Goal: Task Accomplishment & Management: Complete application form

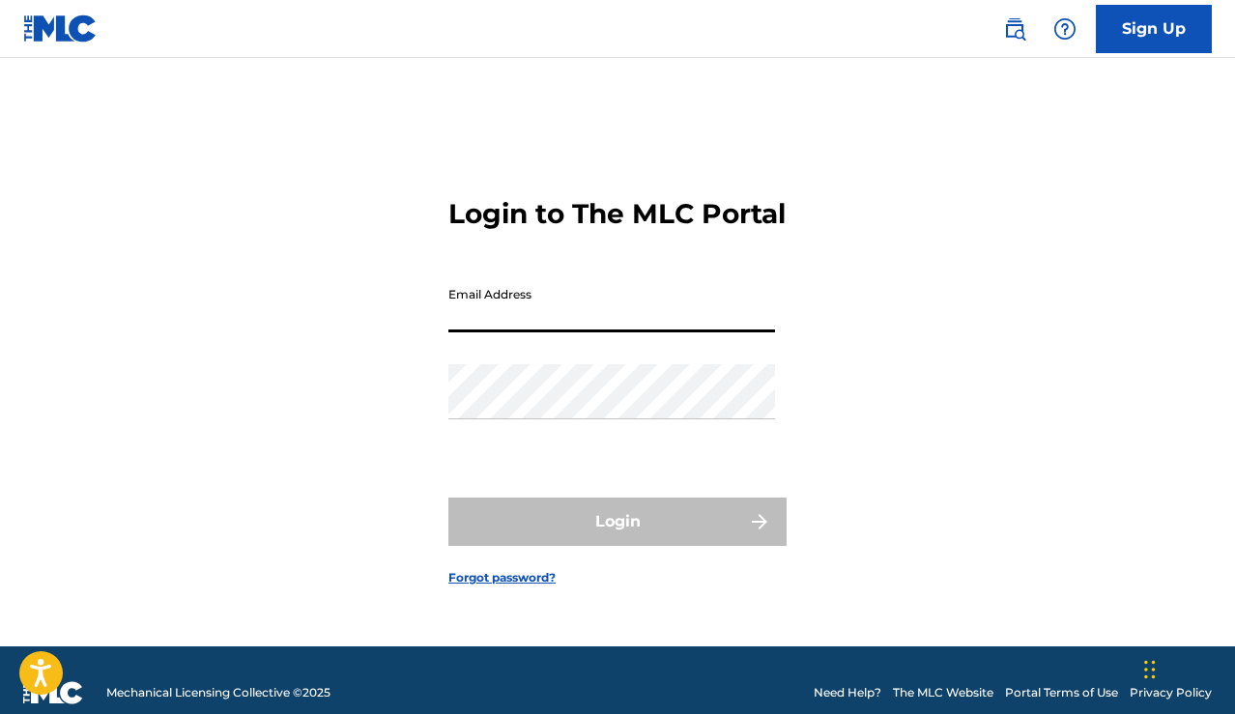
click at [628, 320] on input "Email Address" at bounding box center [611, 304] width 327 height 55
type input "[EMAIL_ADDRESS][DOMAIN_NAME]"
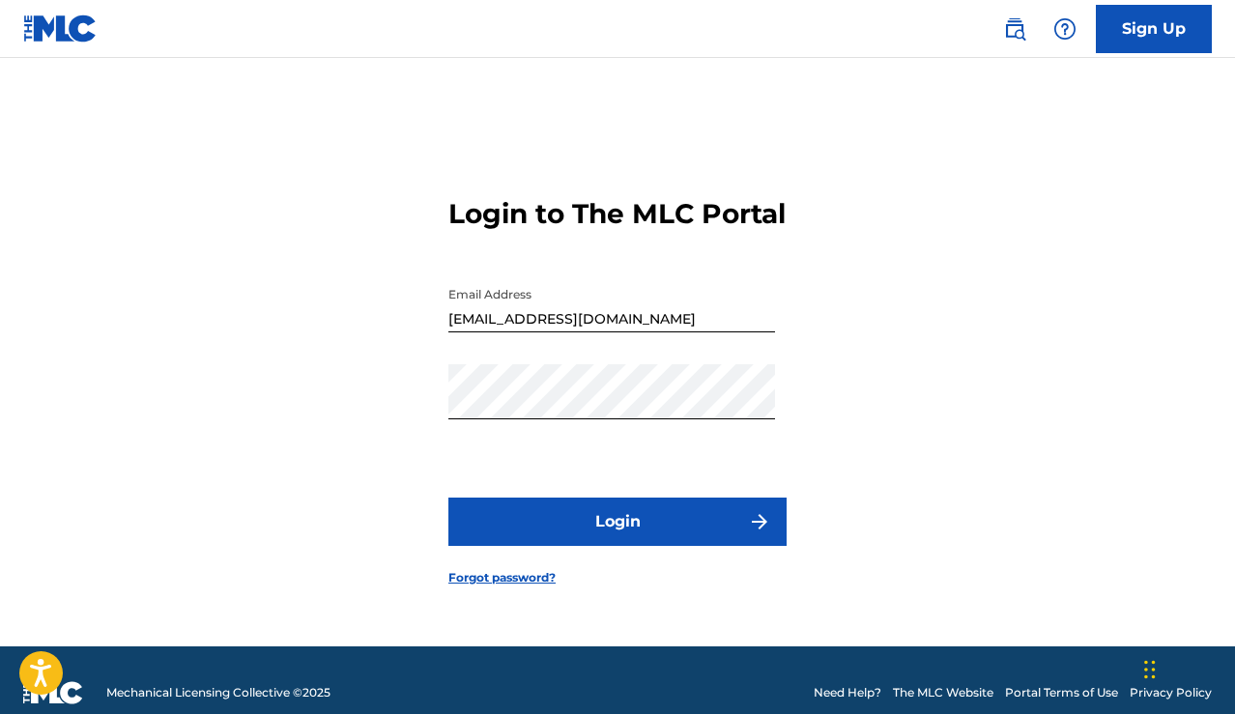
click at [592, 536] on button "Login" at bounding box center [617, 522] width 338 height 48
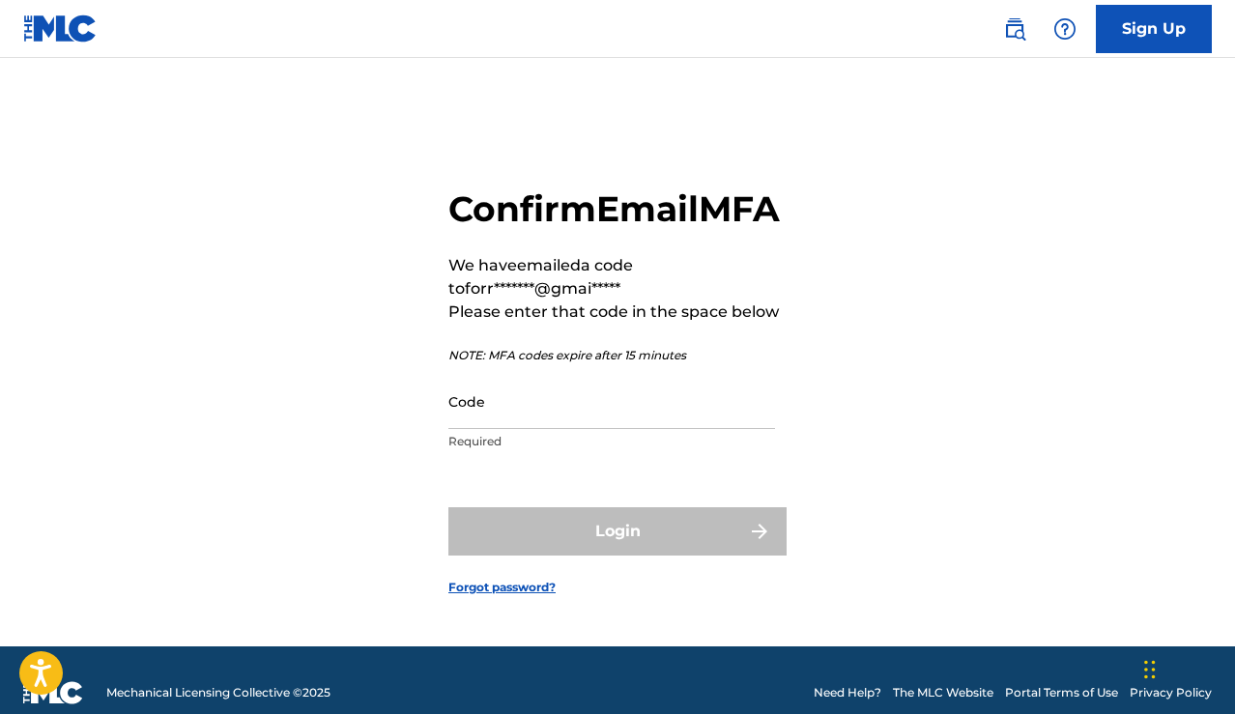
click at [590, 429] on input "Code" at bounding box center [611, 401] width 327 height 55
paste input "557545"
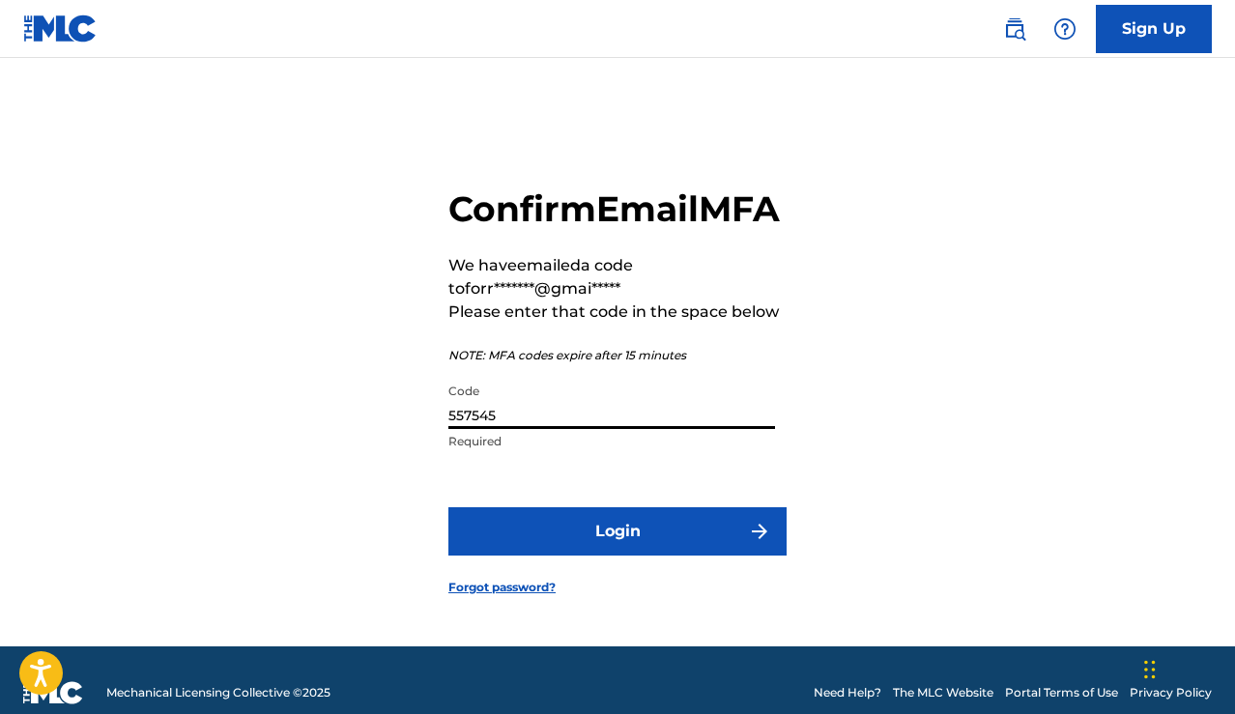
type input "557545"
click at [588, 543] on button "Login" at bounding box center [617, 531] width 338 height 48
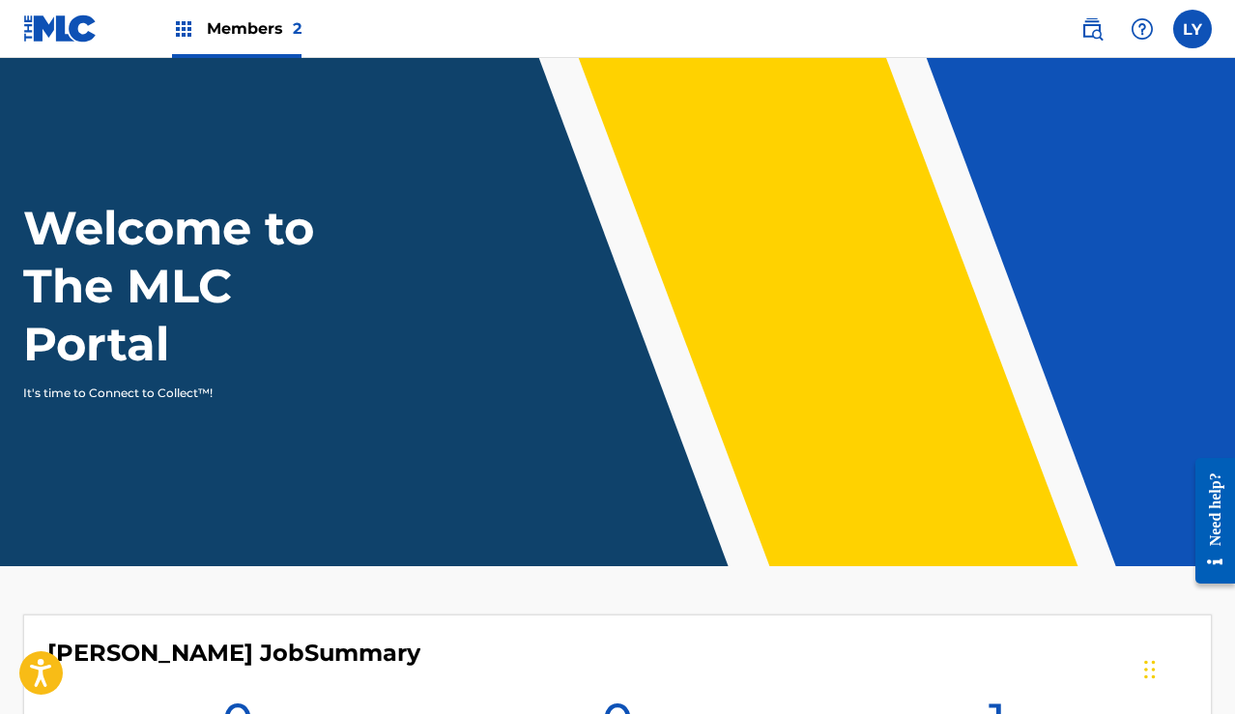
click at [186, 27] on img at bounding box center [183, 28] width 23 height 23
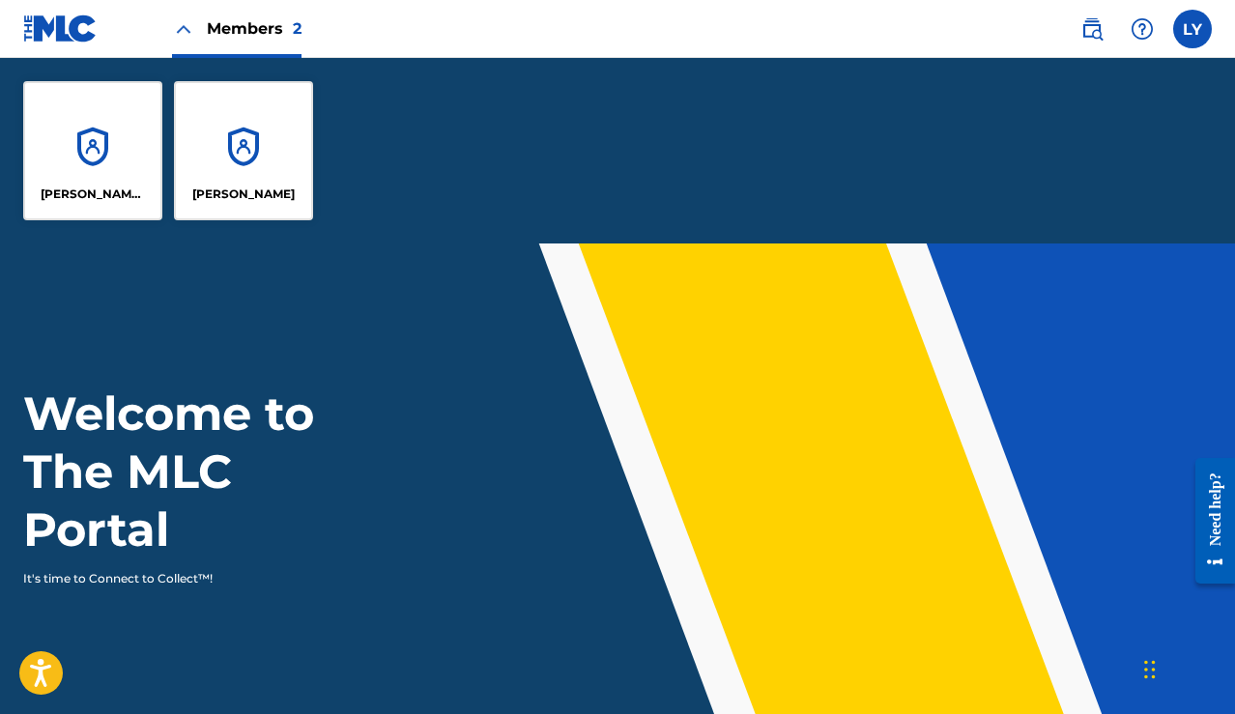
click at [105, 153] on div "[PERSON_NAME] Job" at bounding box center [92, 150] width 139 height 139
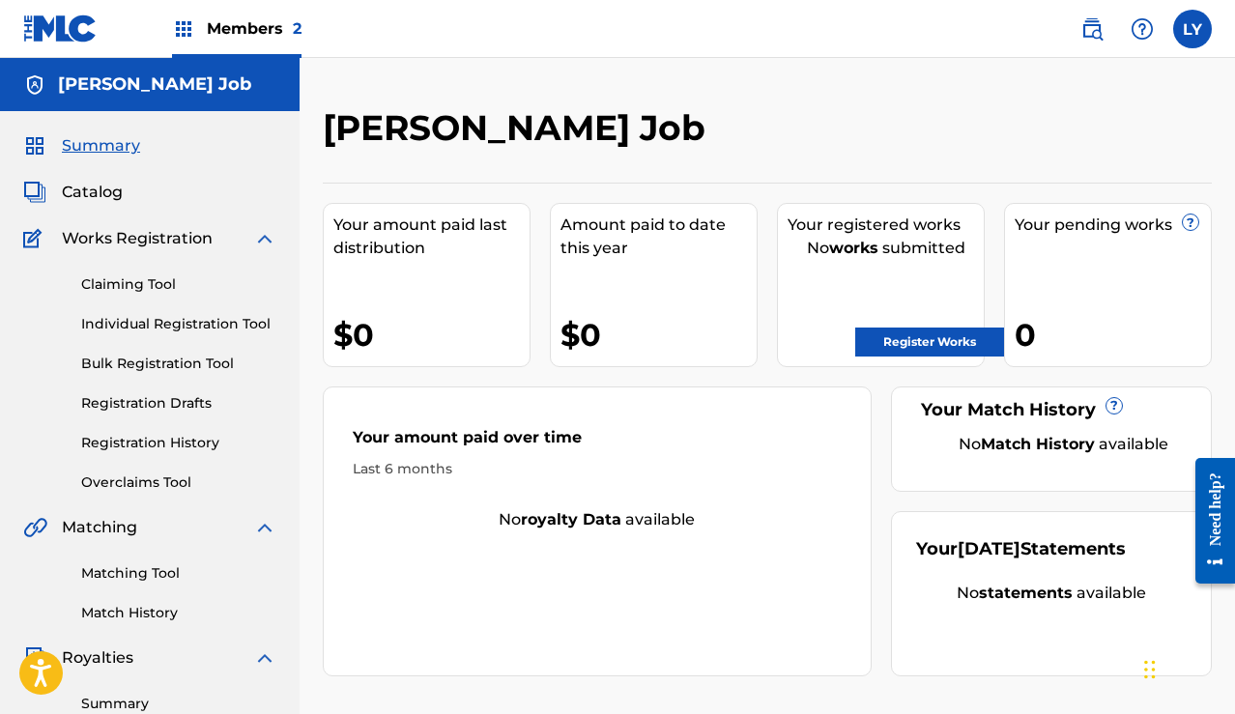
click at [129, 279] on link "Claiming Tool" at bounding box center [178, 284] width 195 height 20
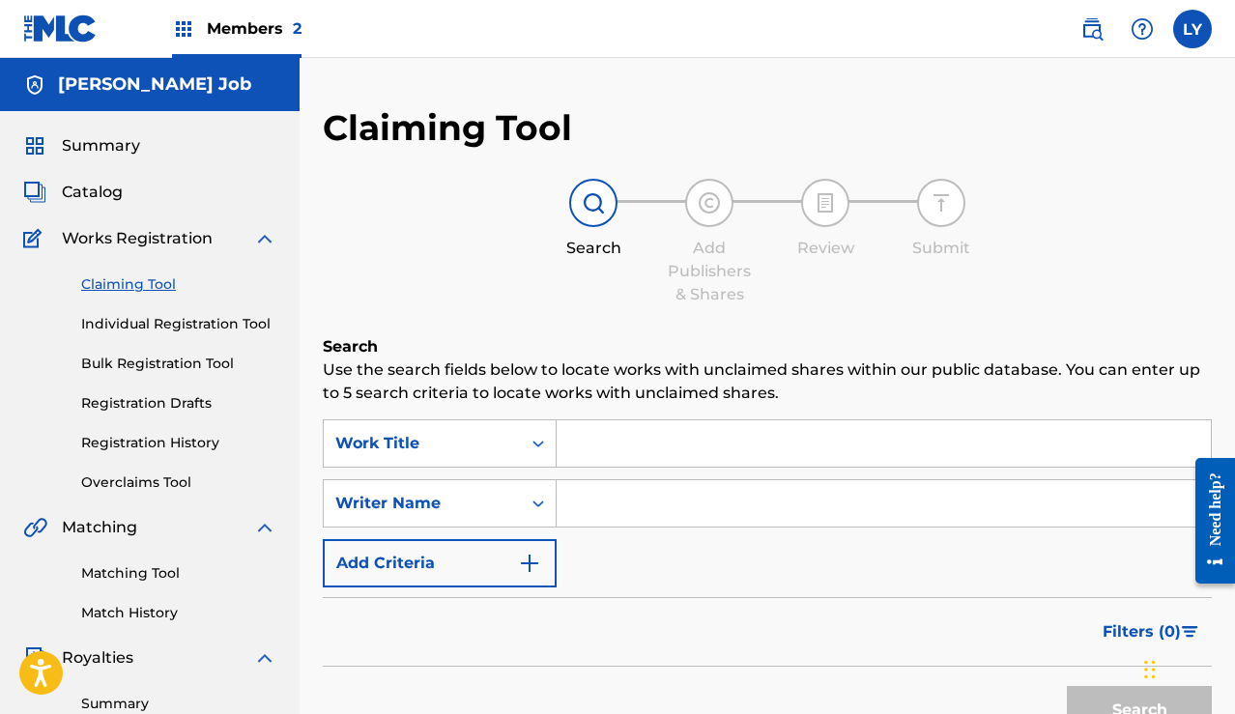
click at [600, 502] on input "Search Form" at bounding box center [884, 503] width 654 height 46
type input "[PERSON_NAME]"
click at [625, 450] on input "Search Form" at bounding box center [884, 443] width 654 height 46
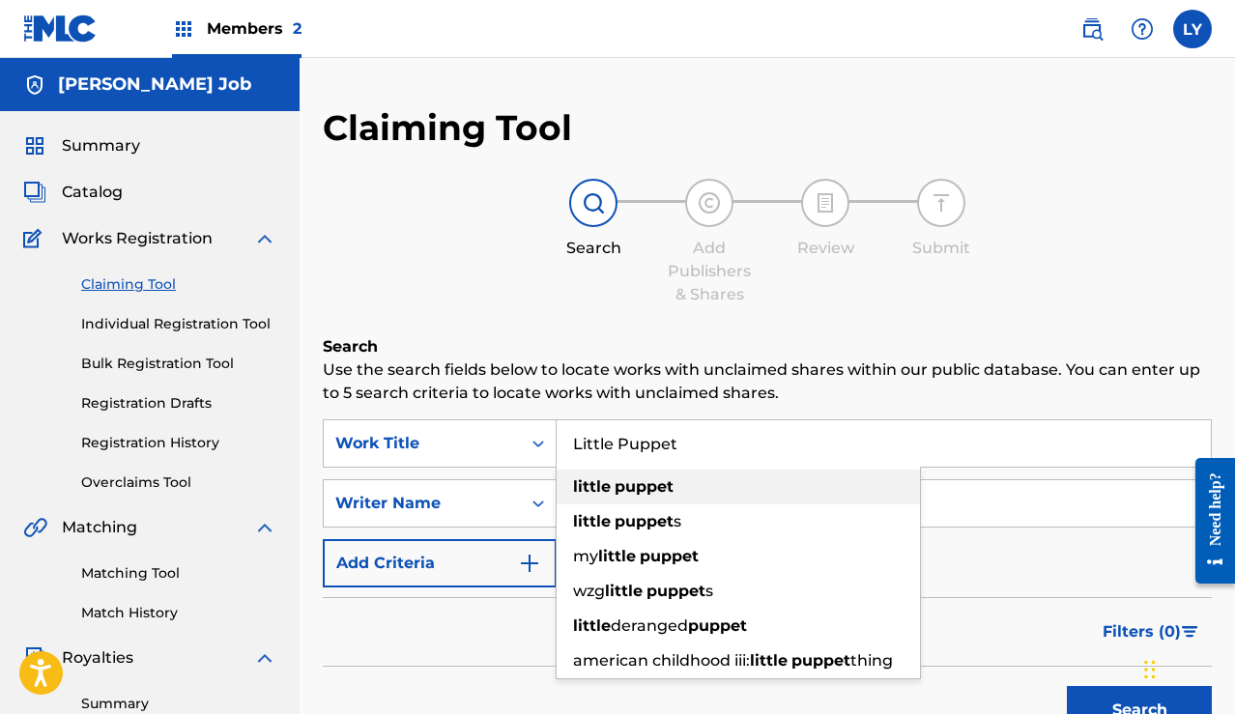
click at [628, 490] on strong "puppet" at bounding box center [644, 486] width 59 height 18
type input "little puppet"
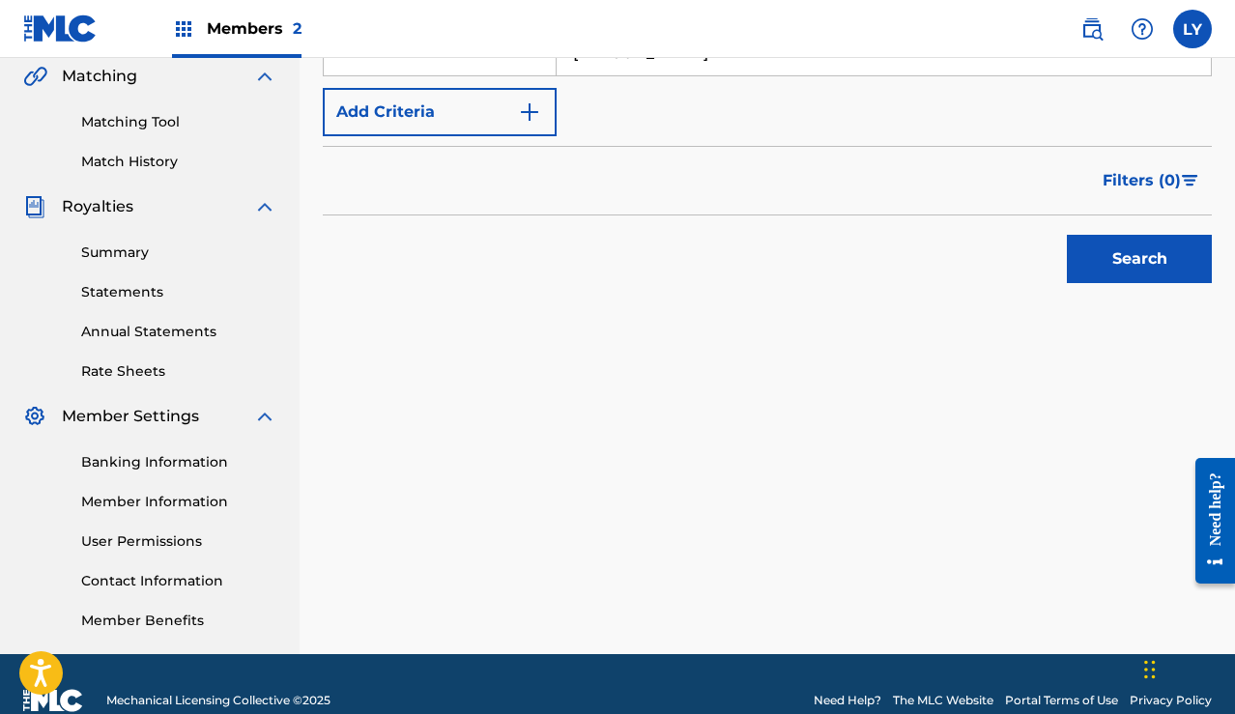
scroll to position [464, 0]
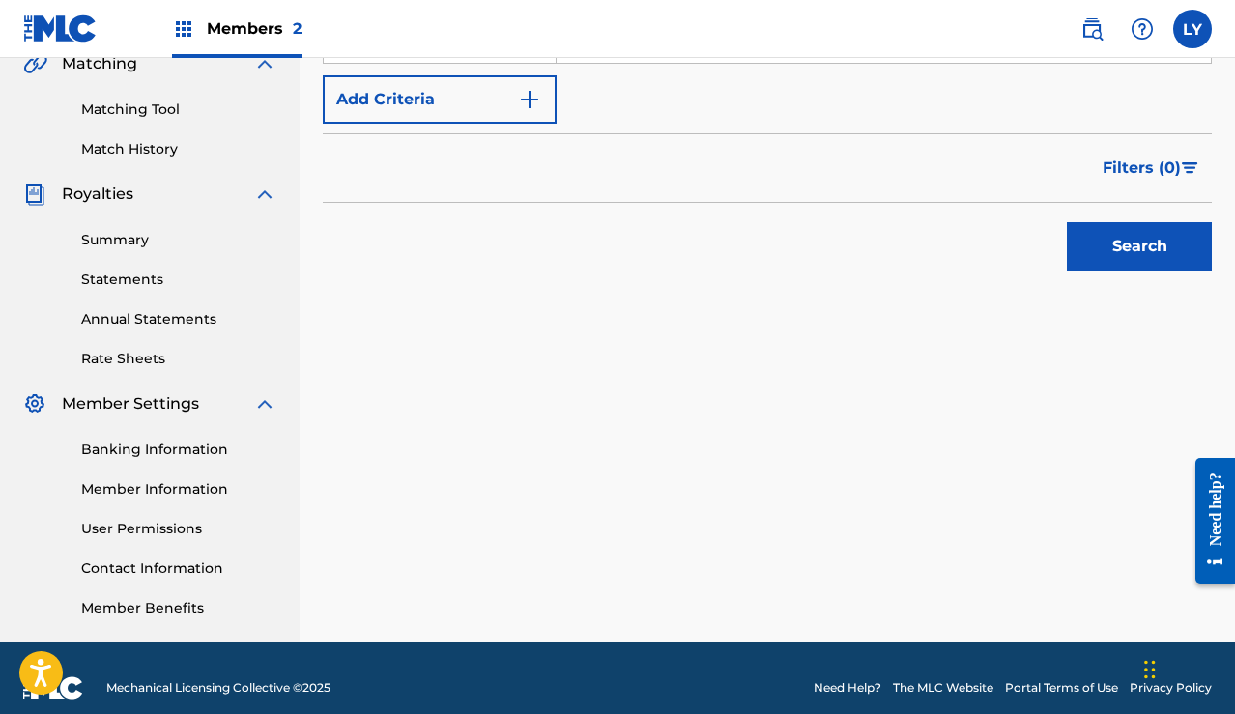
click at [1134, 244] on button "Search" at bounding box center [1139, 246] width 145 height 48
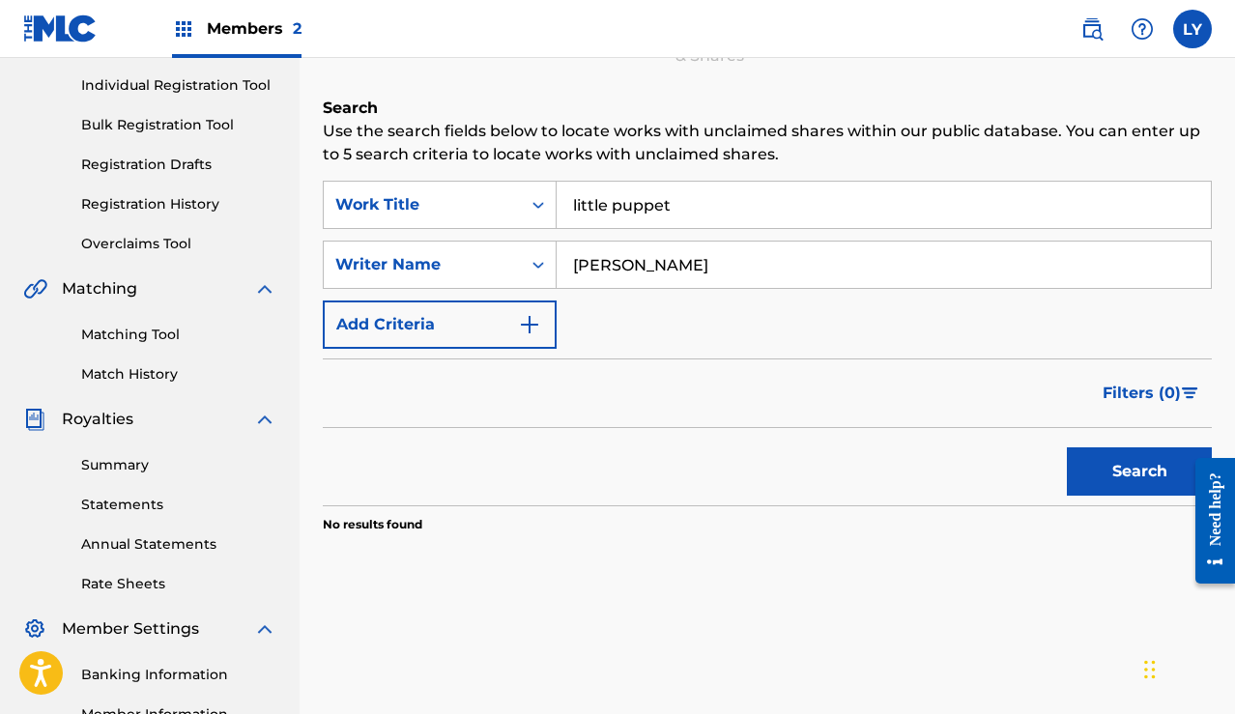
scroll to position [54, 0]
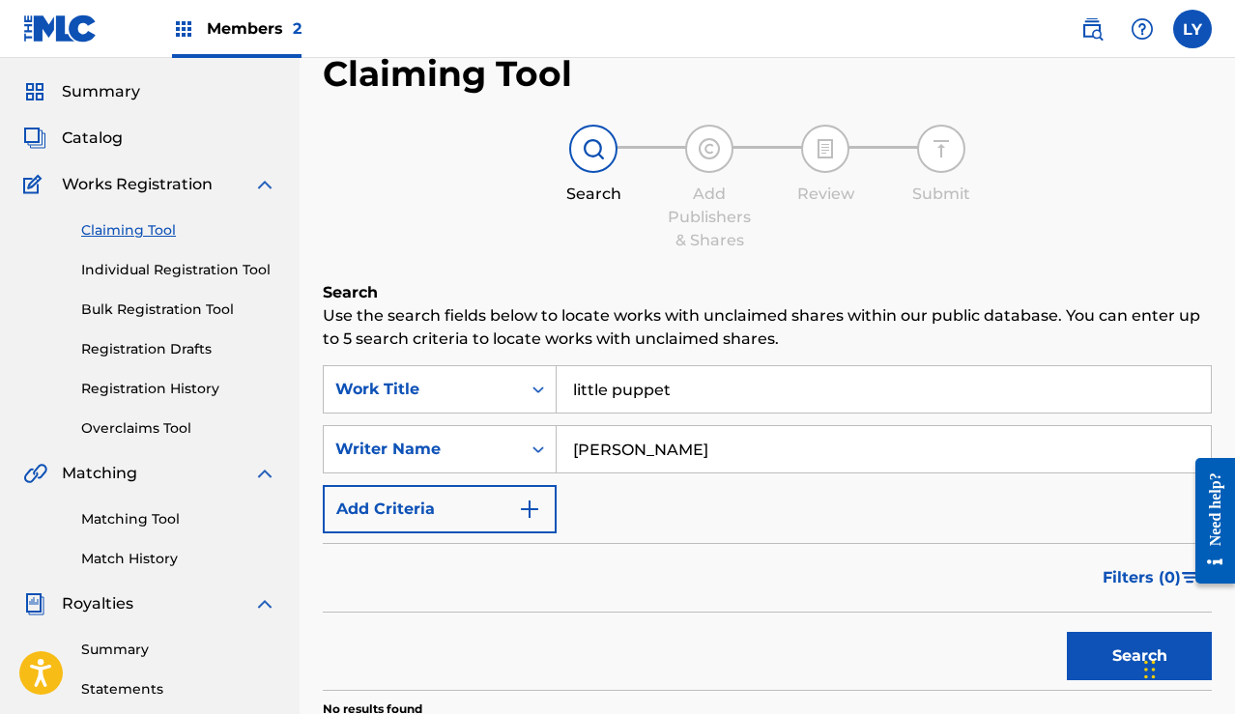
drag, startPoint x: 721, startPoint y: 448, endPoint x: 581, endPoint y: 426, distance: 141.9
click at [581, 427] on input "[PERSON_NAME]" at bounding box center [884, 449] width 654 height 46
click at [1122, 664] on button "Search" at bounding box center [1139, 656] width 145 height 48
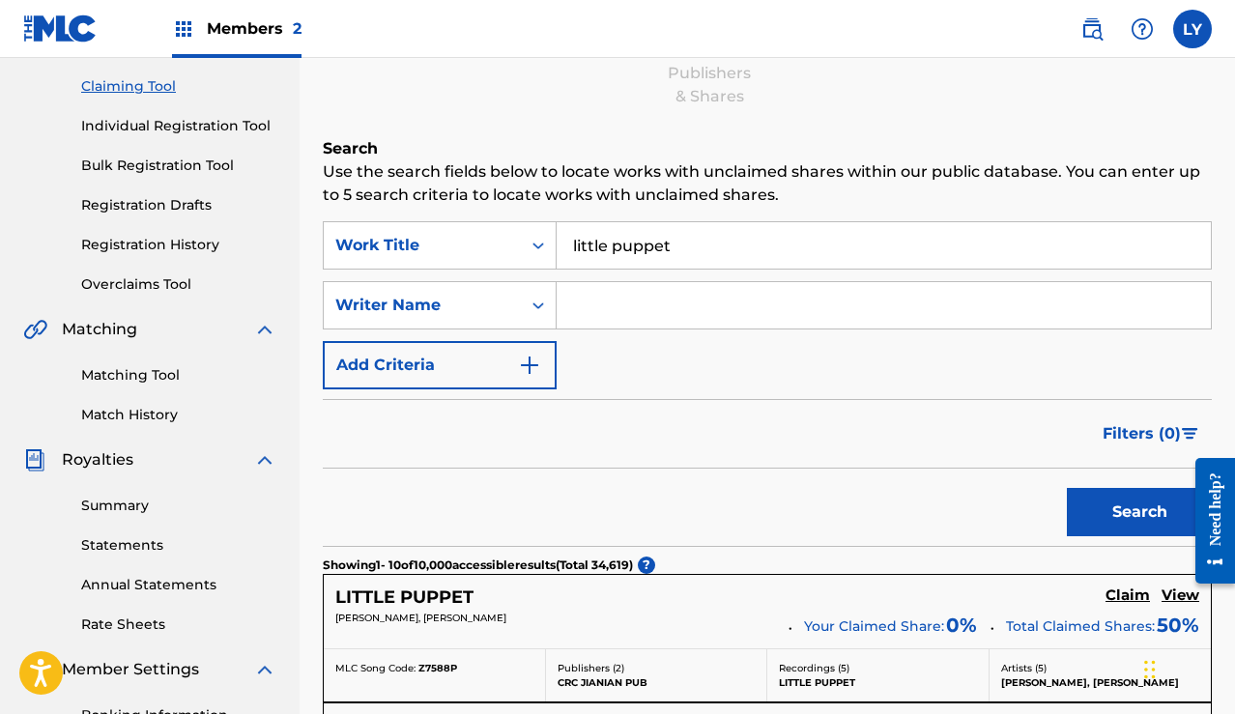
scroll to position [88, 0]
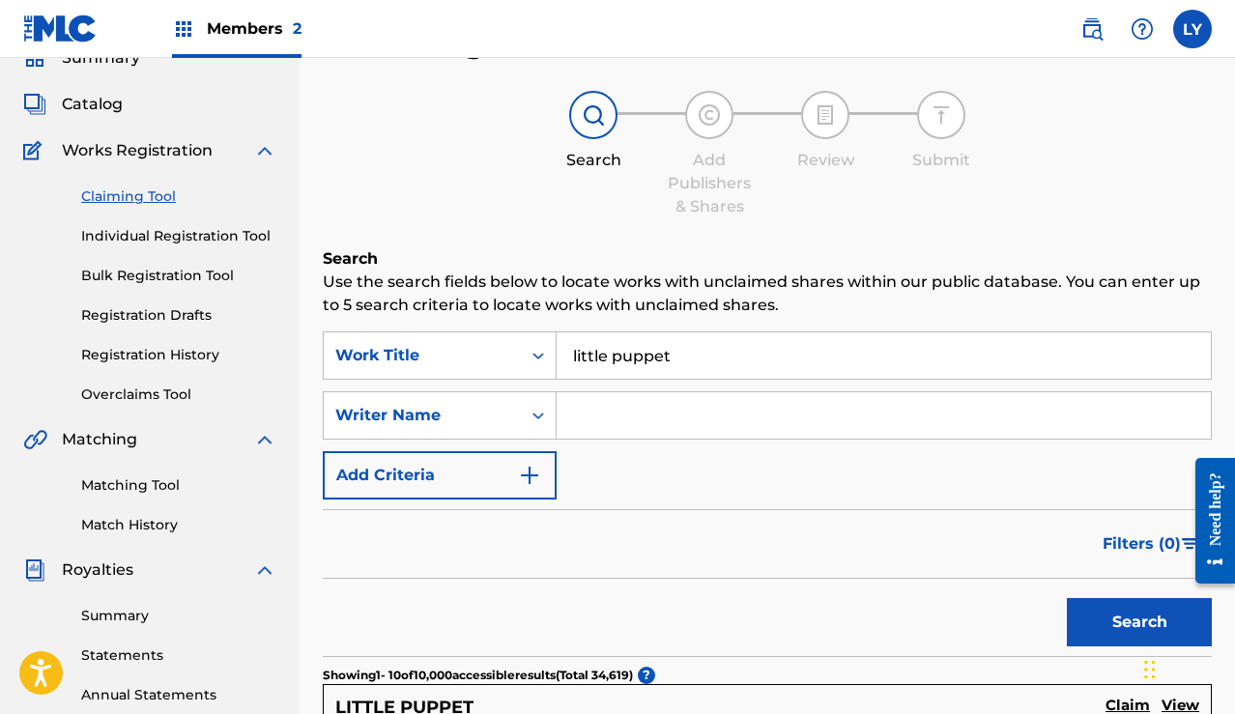
click at [461, 469] on button "Add Criteria" at bounding box center [440, 475] width 234 height 48
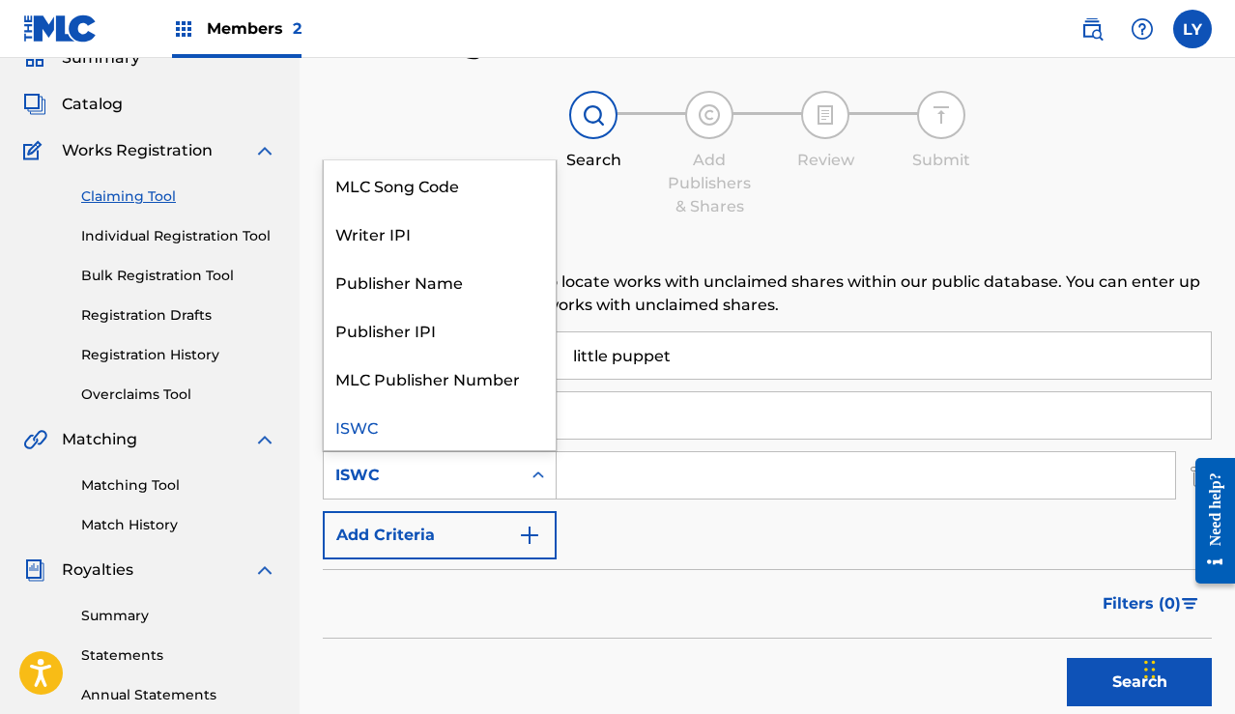
click at [536, 479] on icon "Search Form" at bounding box center [538, 475] width 19 height 19
click at [386, 230] on div "Writer IPI" at bounding box center [440, 233] width 232 height 48
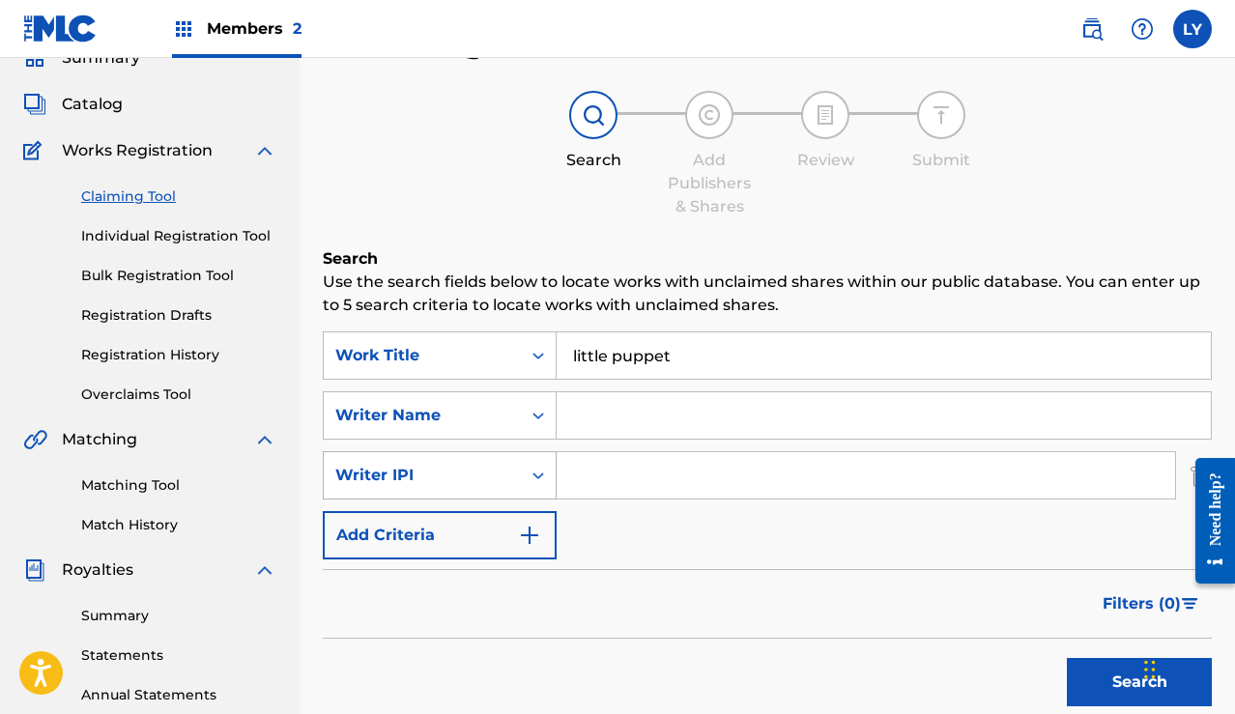
click at [547, 475] on icon "Search Form" at bounding box center [538, 475] width 19 height 19
click at [155, 198] on link "Claiming Tool" at bounding box center [178, 196] width 195 height 20
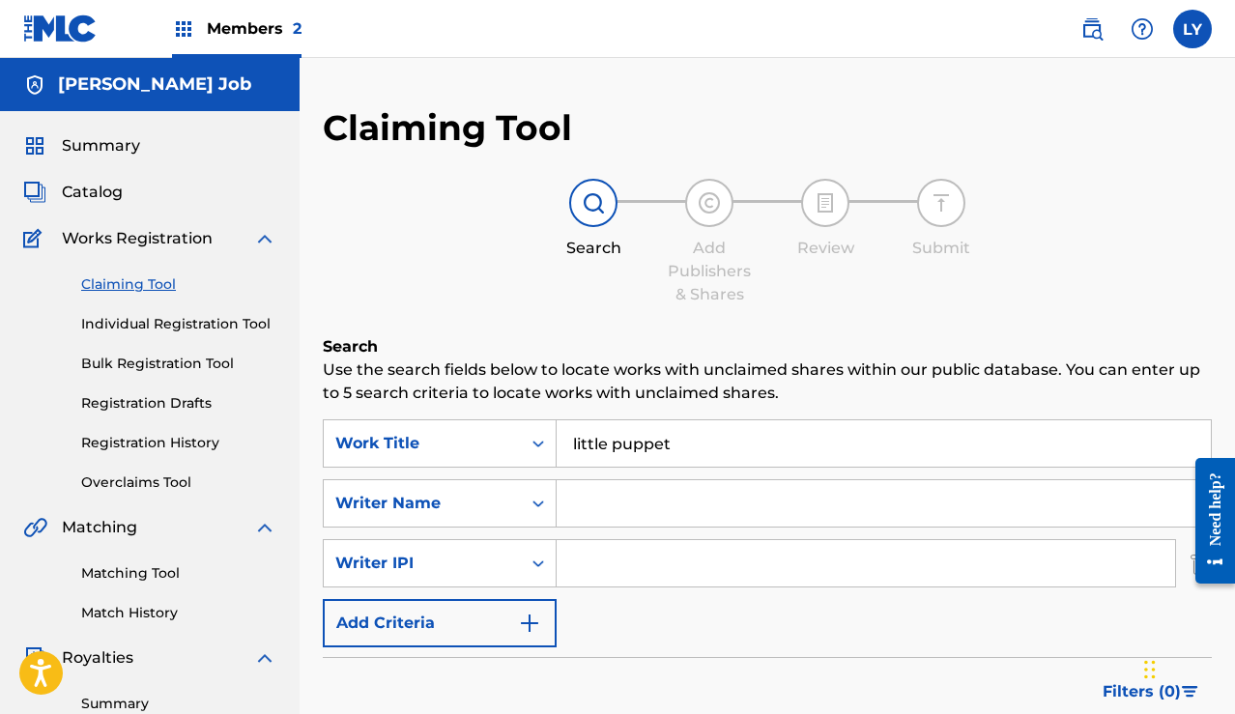
click at [147, 318] on link "Individual Registration Tool" at bounding box center [178, 324] width 195 height 20
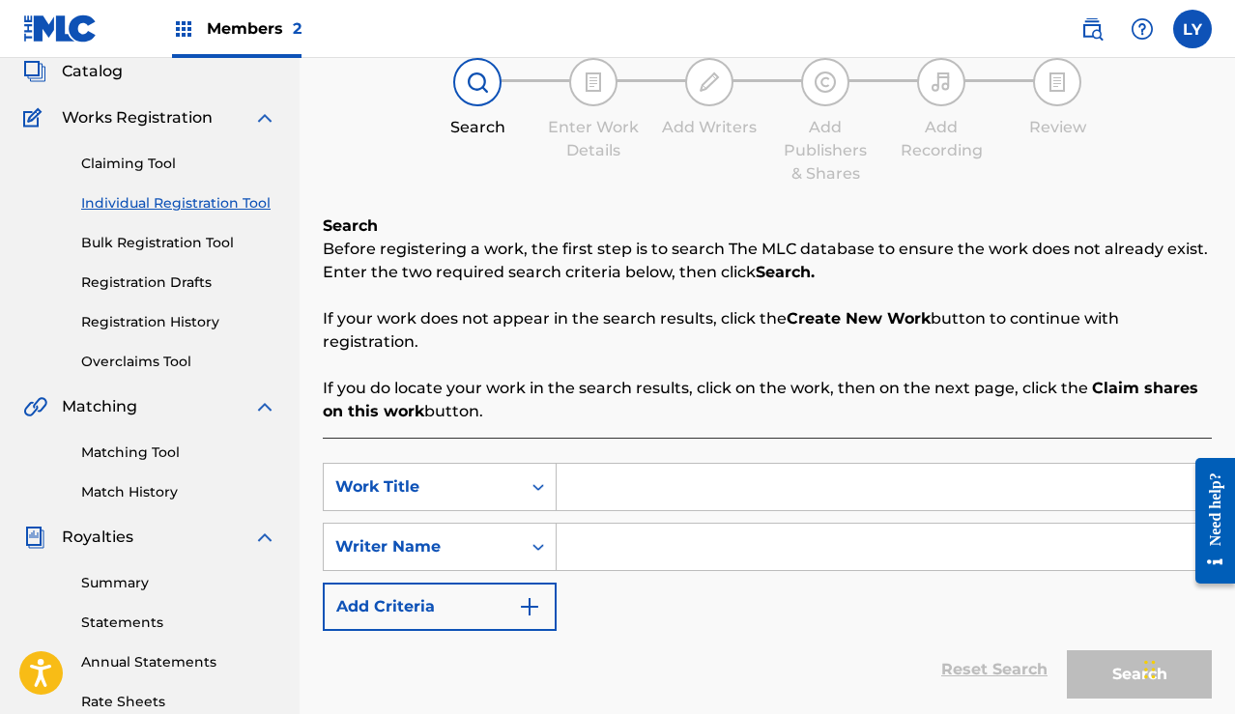
scroll to position [135, 0]
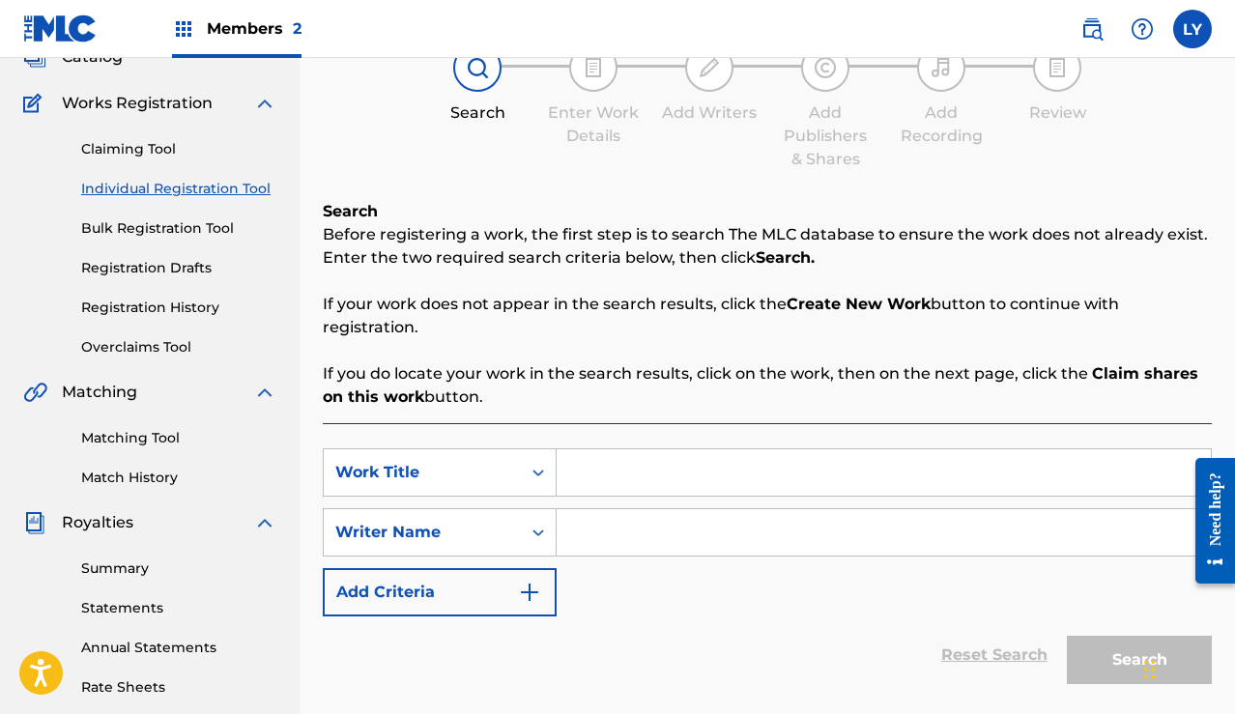
click at [635, 480] on input "Search Form" at bounding box center [884, 472] width 654 height 46
type input "Little Puppet"
click at [637, 528] on input "Search Form" at bounding box center [884, 532] width 654 height 46
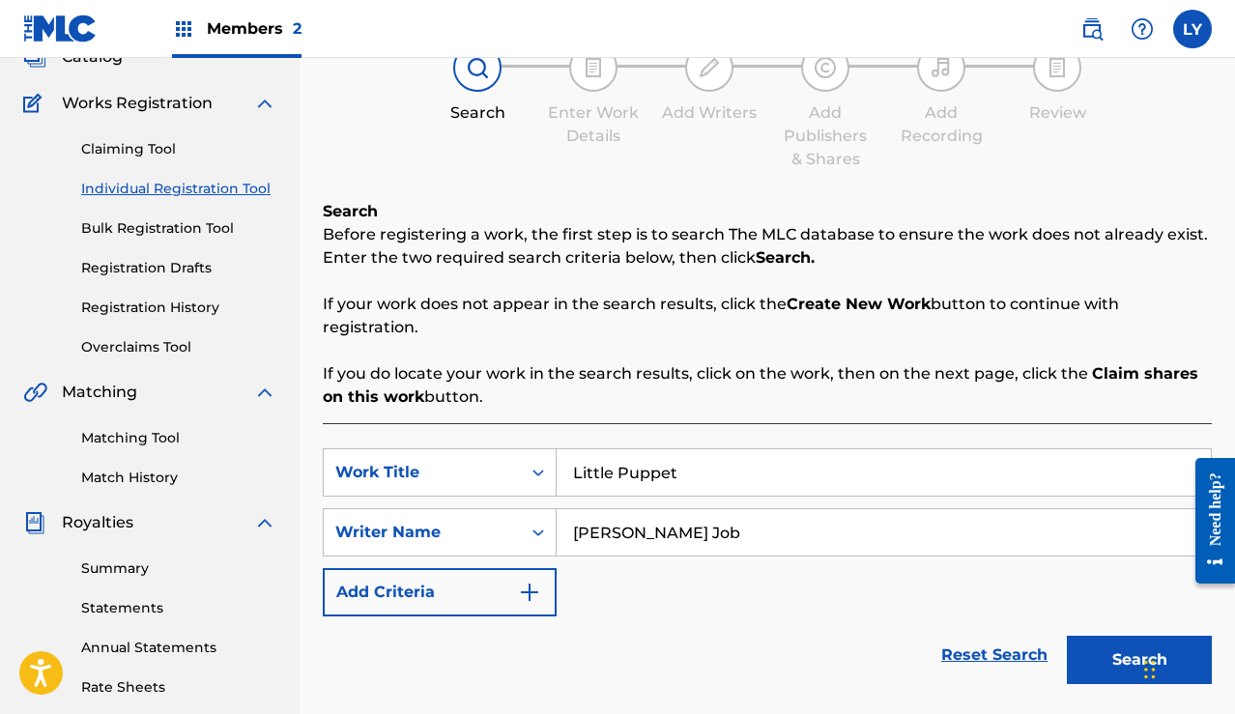
type input "[PERSON_NAME] Job"
click at [1125, 652] on button "Search" at bounding box center [1139, 660] width 145 height 48
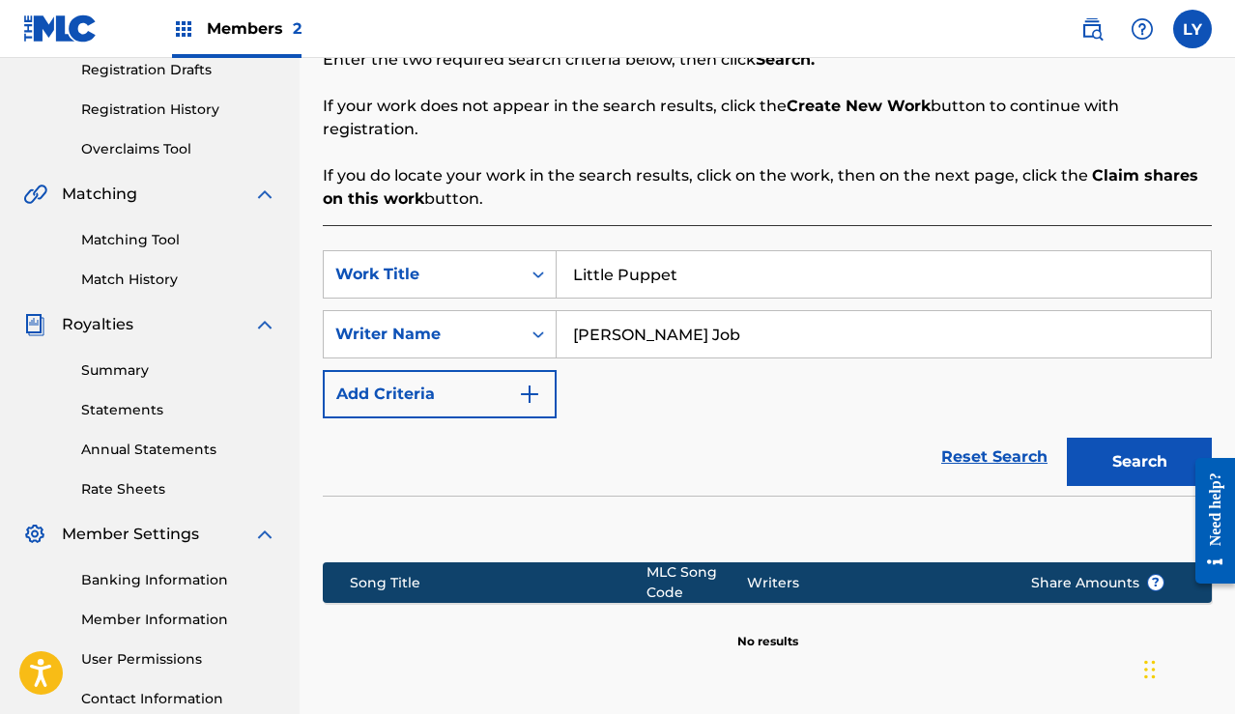
scroll to position [315, 0]
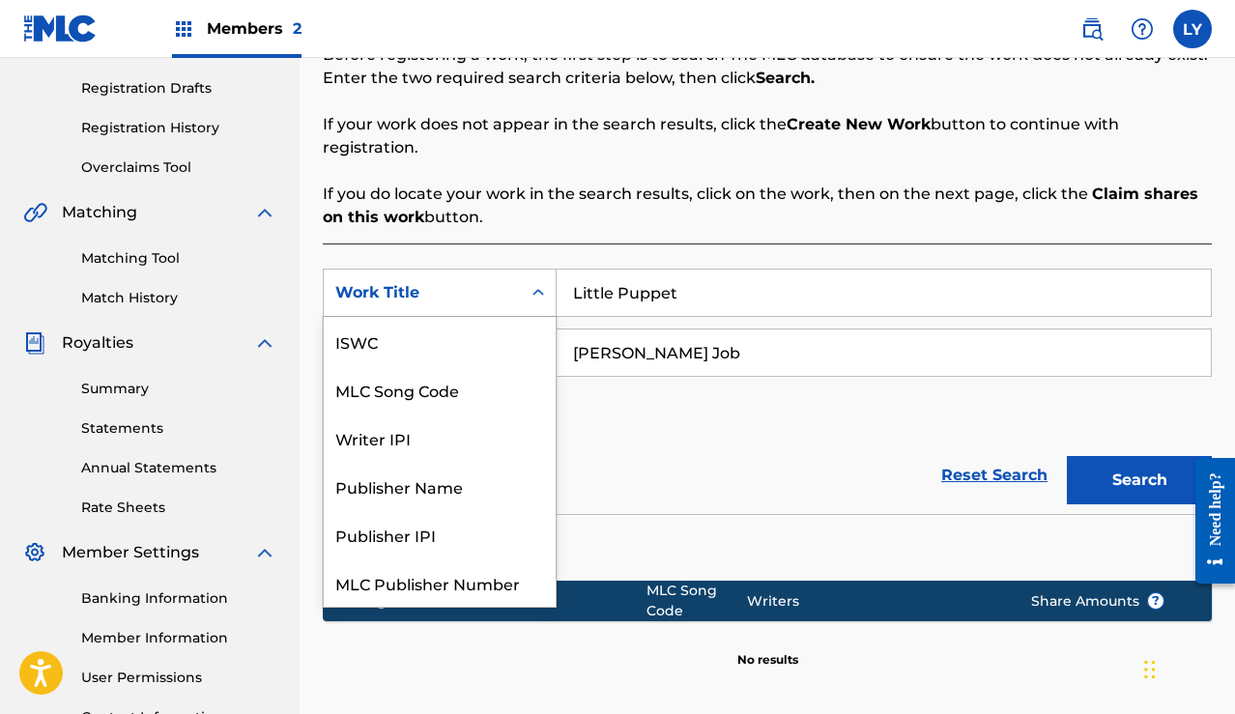
click at [541, 292] on icon "Search Form" at bounding box center [538, 292] width 12 height 7
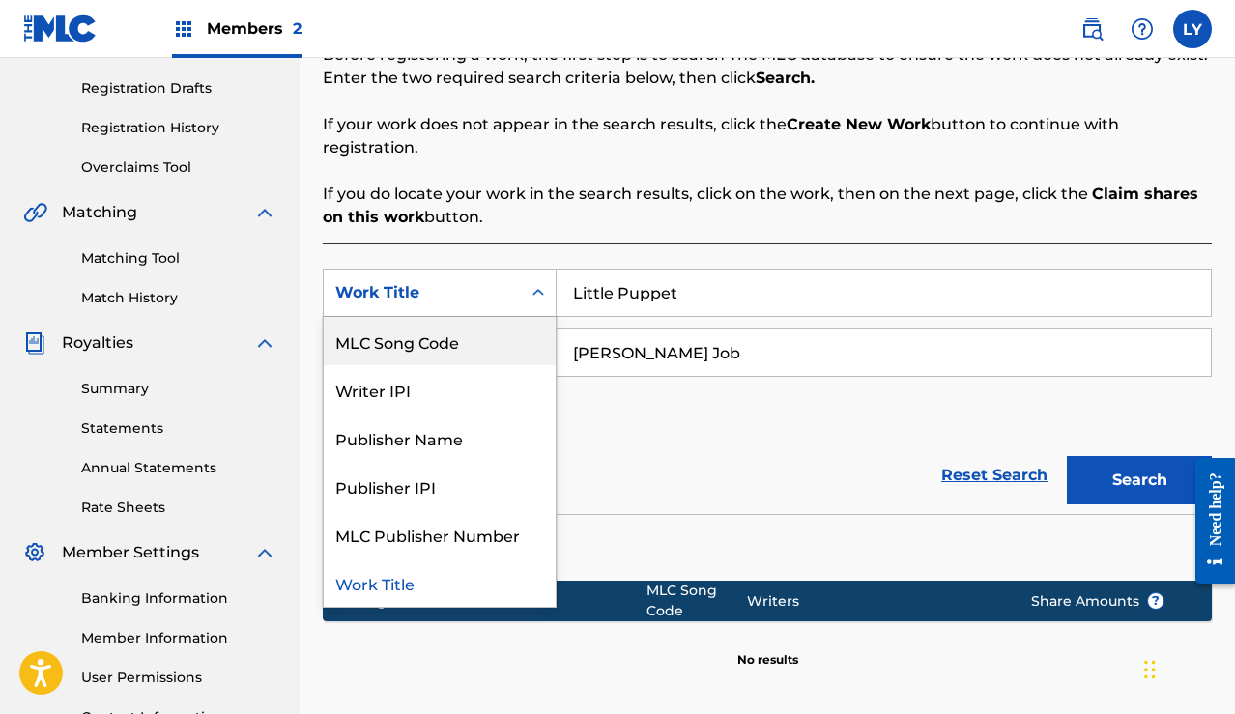
click at [652, 399] on div "SearchWithCriteria6d3324cd-e8ed-4b4c-aafd-5ebc0ac10ad9 MLC Song Code, 2 of 7. 7…" at bounding box center [767, 353] width 889 height 168
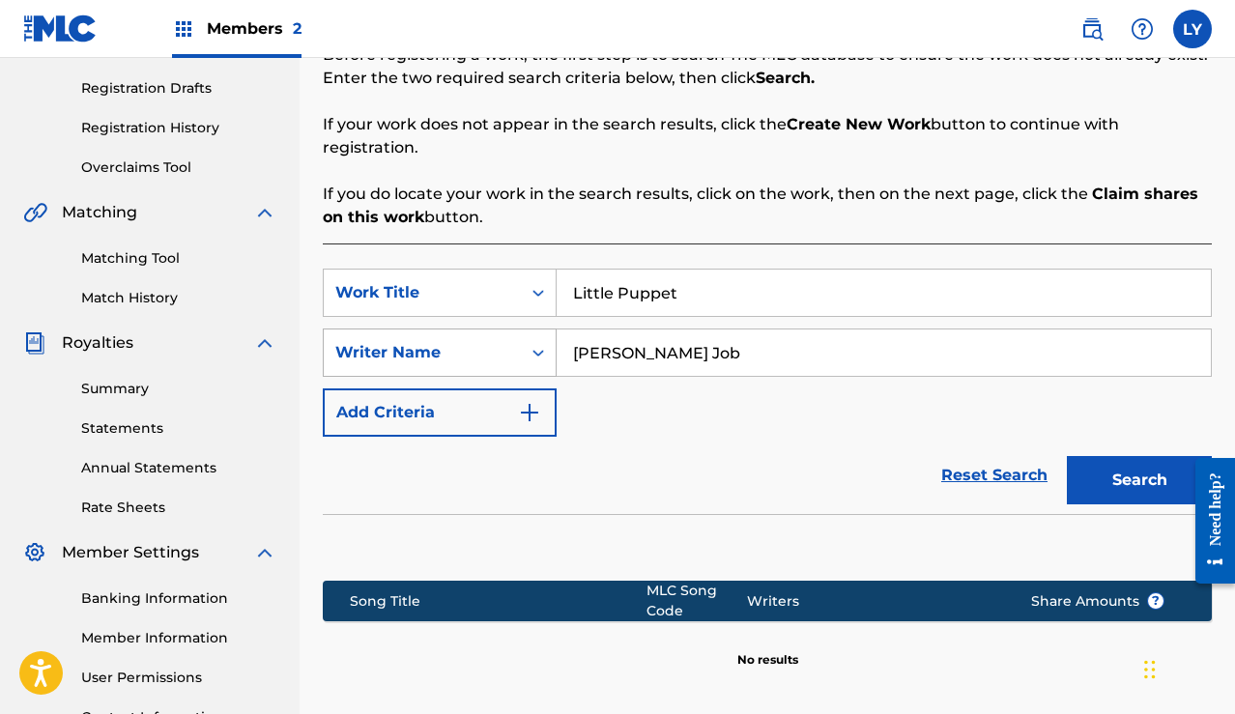
click at [503, 348] on div "Writer Name" at bounding box center [422, 352] width 174 height 23
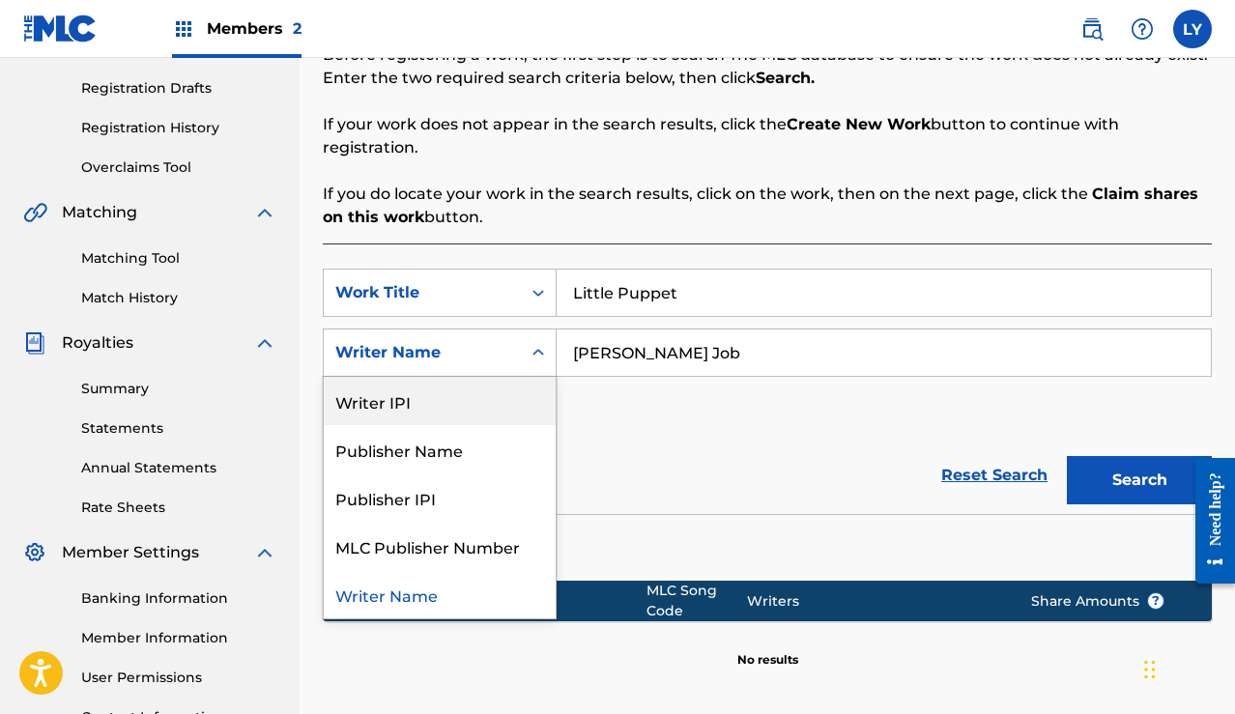
click at [455, 401] on div "Writer IPI" at bounding box center [440, 401] width 232 height 48
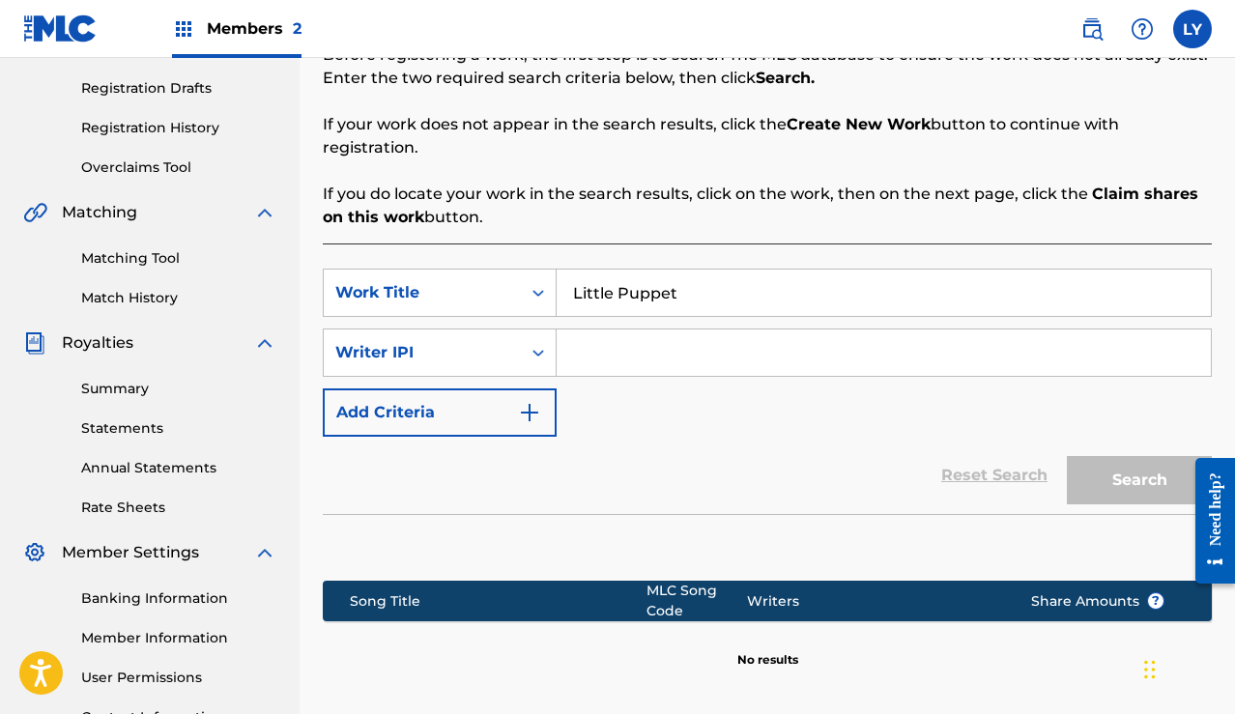
click at [662, 358] on input "Search Form" at bounding box center [884, 353] width 654 height 46
paste input "01117331498"
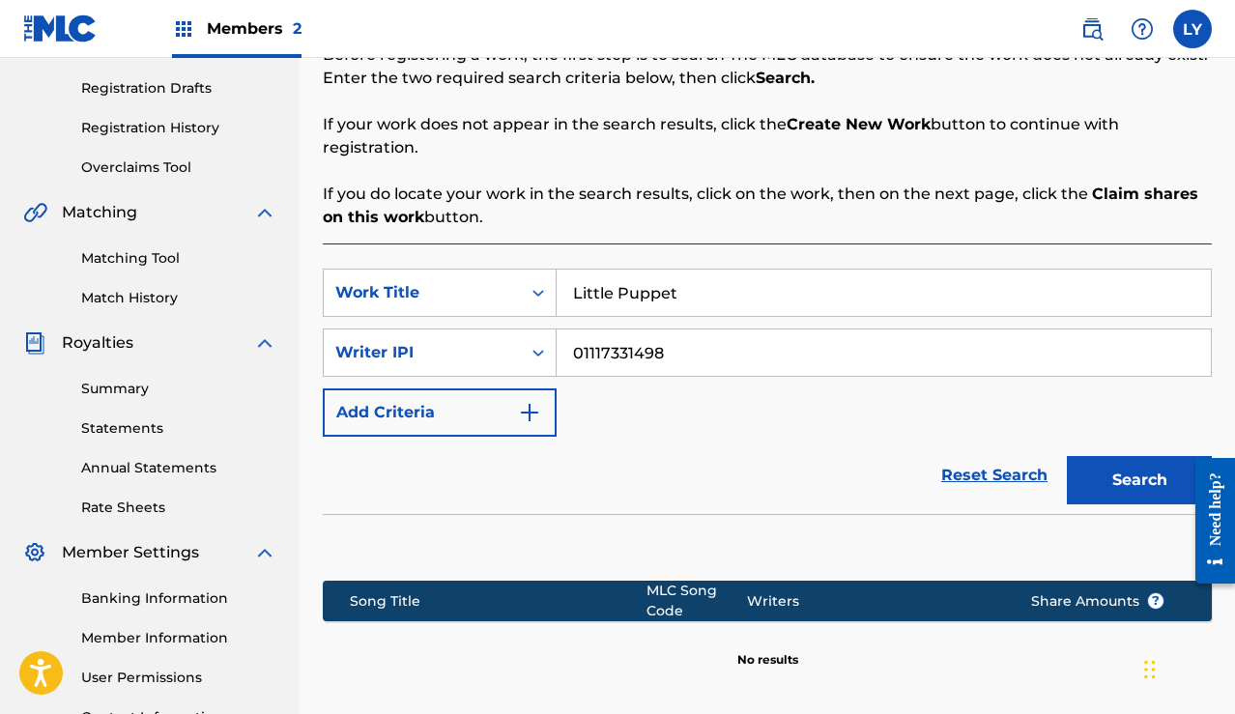
type input "01117331498"
click at [1102, 472] on button "Search" at bounding box center [1139, 480] width 145 height 48
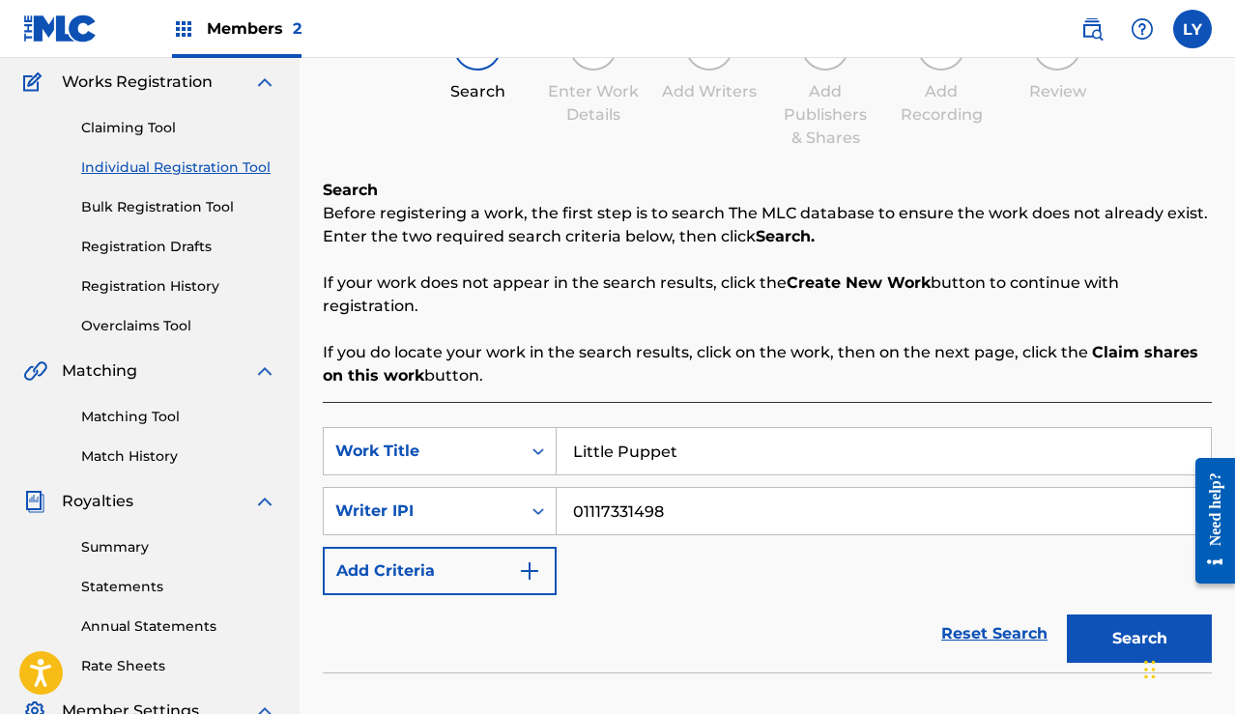
scroll to position [147, 0]
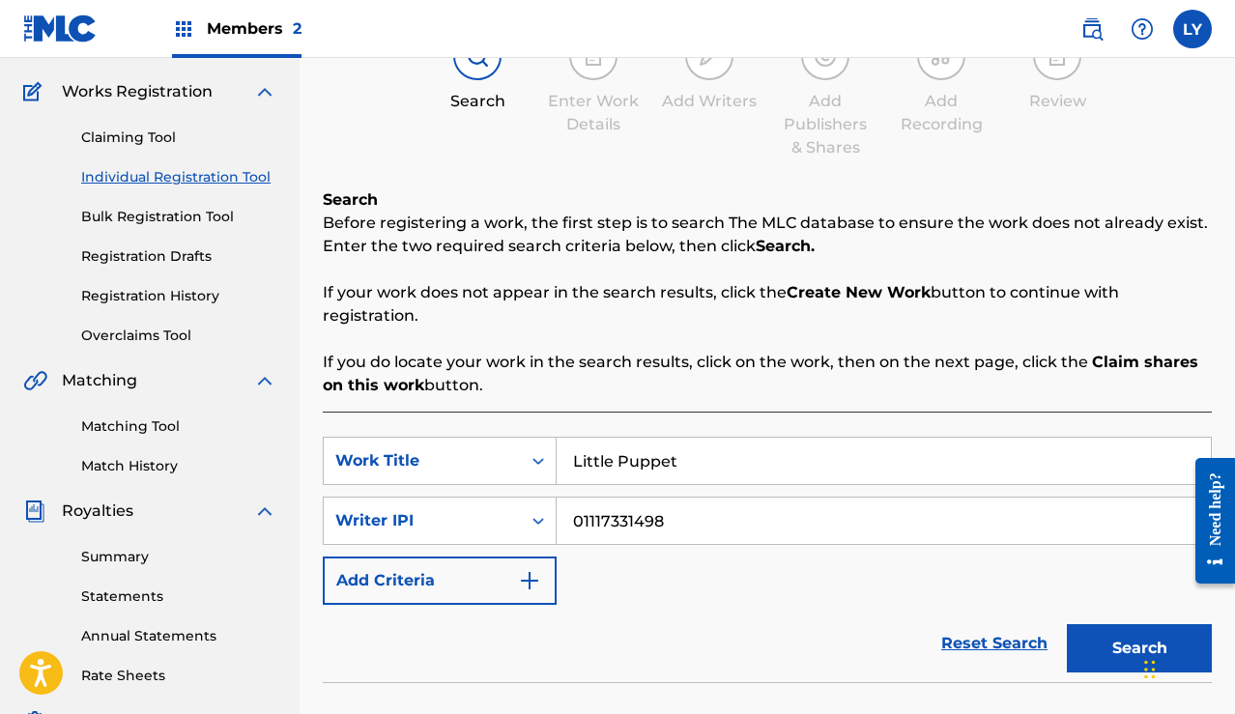
click at [148, 138] on link "Claiming Tool" at bounding box center [178, 138] width 195 height 20
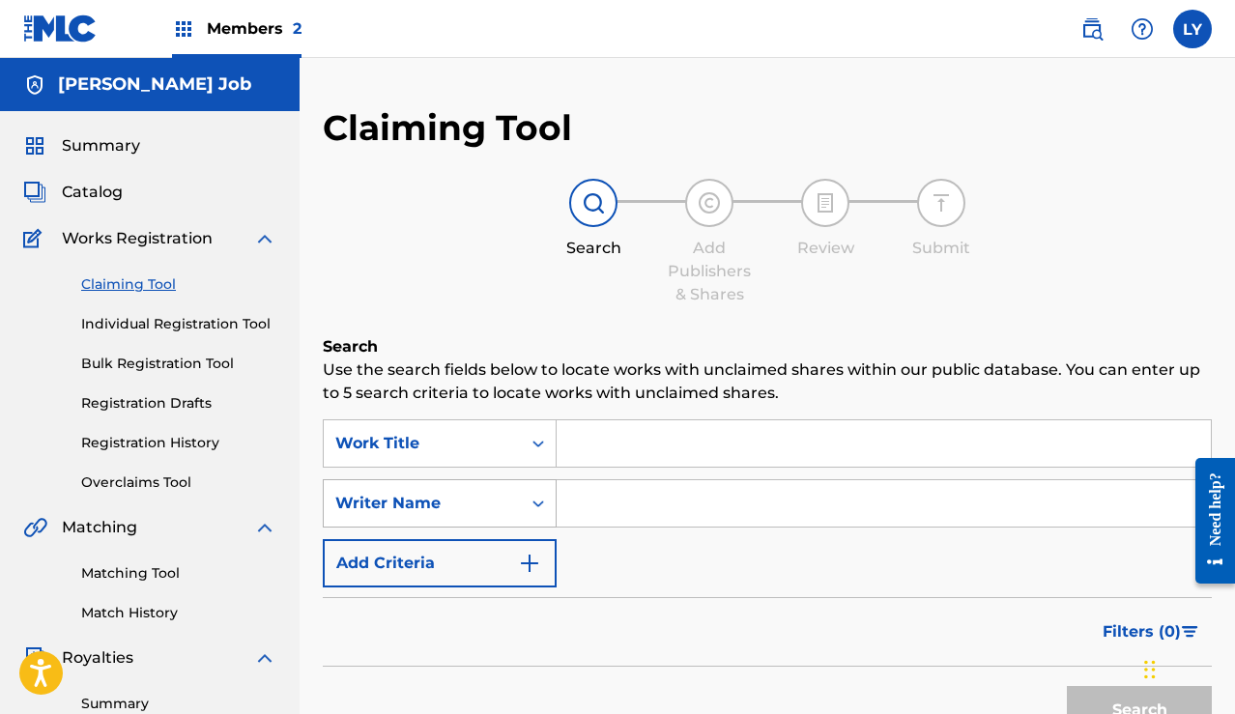
click at [531, 503] on div "Writer Name" at bounding box center [440, 503] width 234 height 48
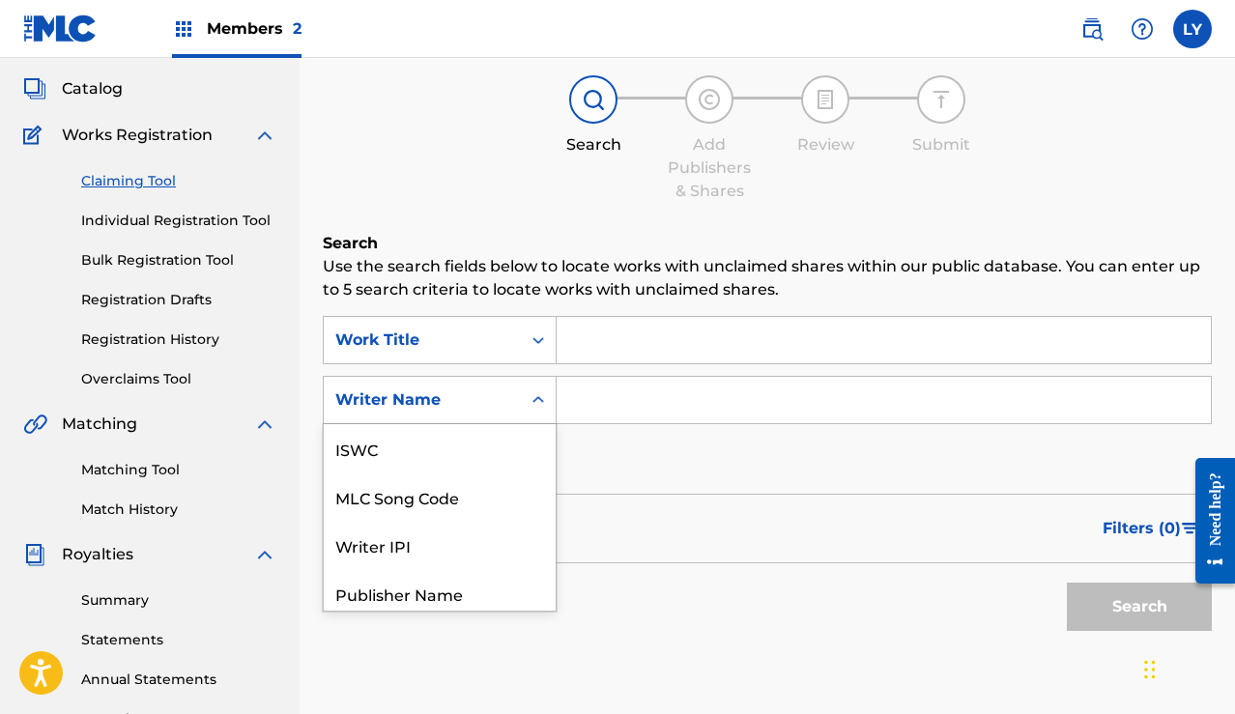
scroll to position [48, 0]
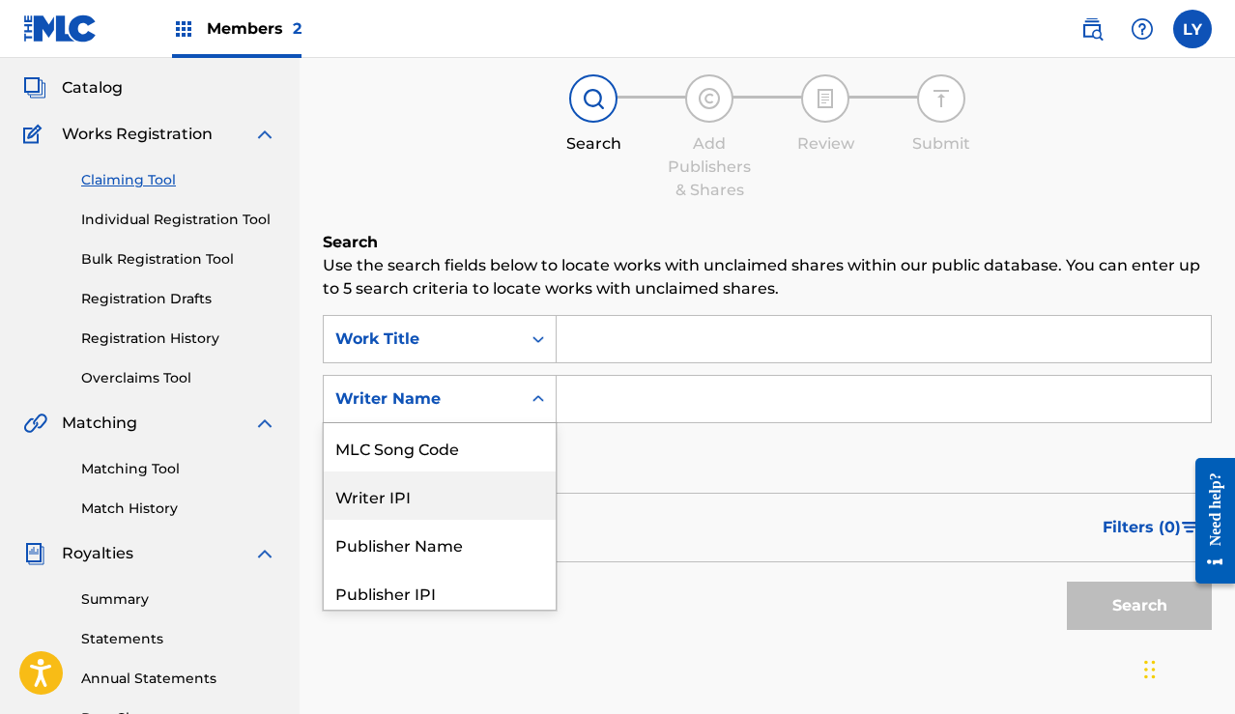
click at [479, 488] on div "Writer IPI" at bounding box center [440, 496] width 232 height 48
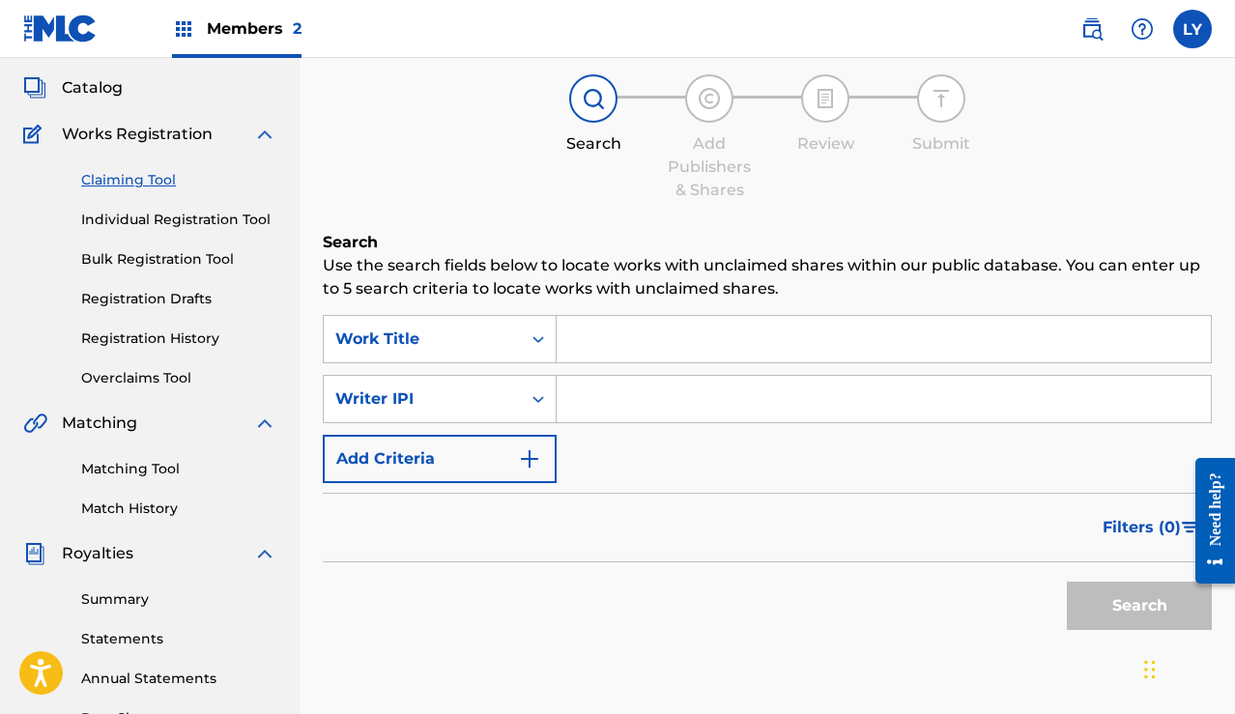
click at [583, 405] on input "Search Form" at bounding box center [884, 399] width 654 height 46
paste input "01117331498"
type input "01117331498"
click at [1097, 607] on button "Search" at bounding box center [1139, 606] width 145 height 48
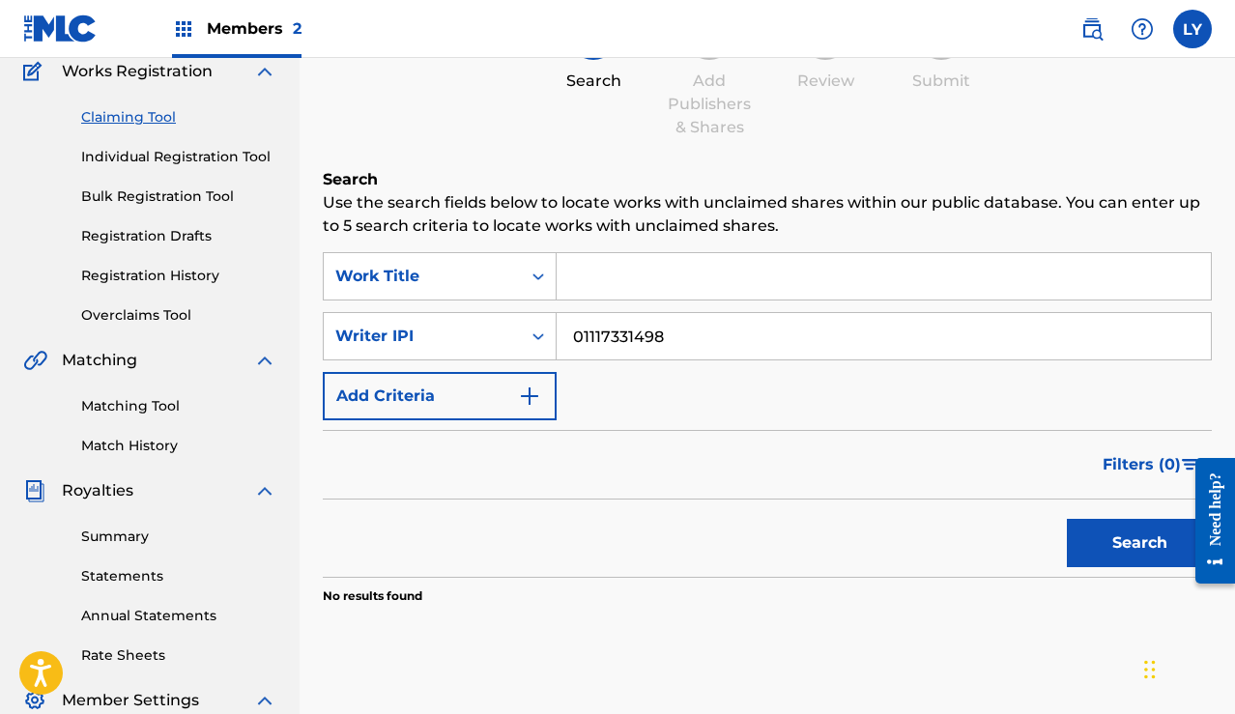
scroll to position [176, 0]
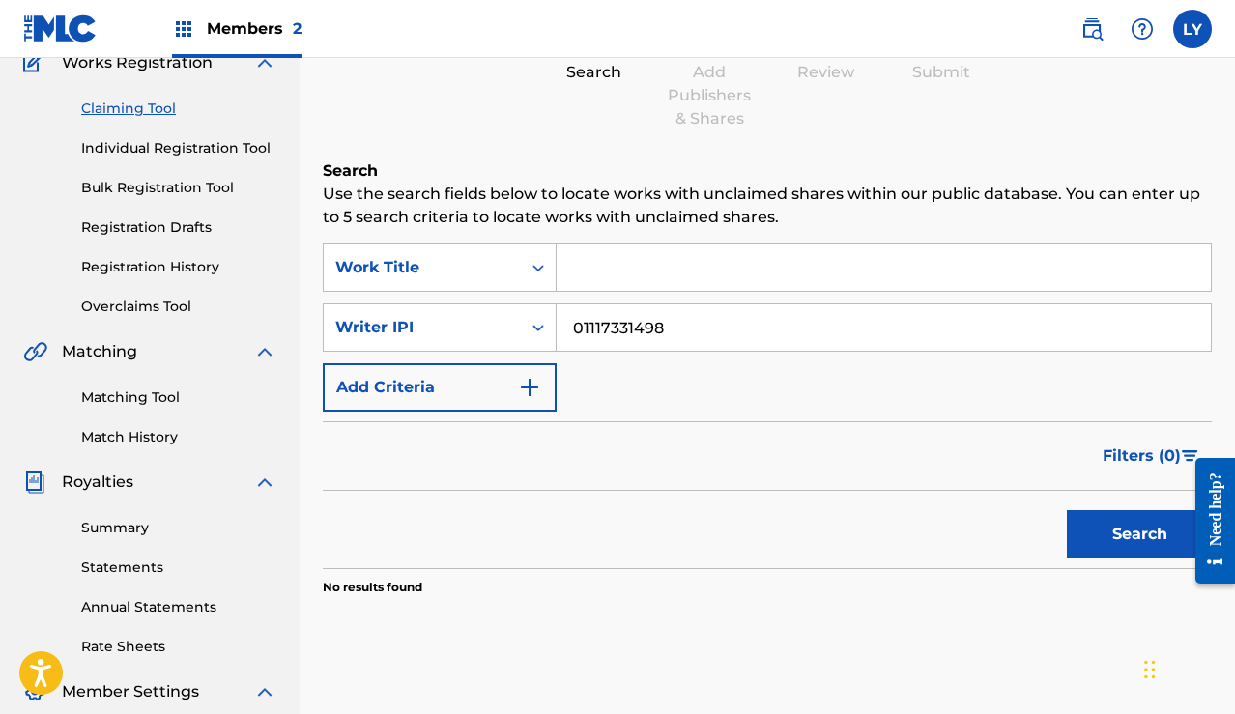
drag, startPoint x: 689, startPoint y: 339, endPoint x: 513, endPoint y: 302, distance: 179.7
click at [513, 302] on div "SearchWithCriteria621c6f7b-bb82-4eef-ae49-0df136cbb156 Work Title SearchWithCri…" at bounding box center [767, 328] width 889 height 168
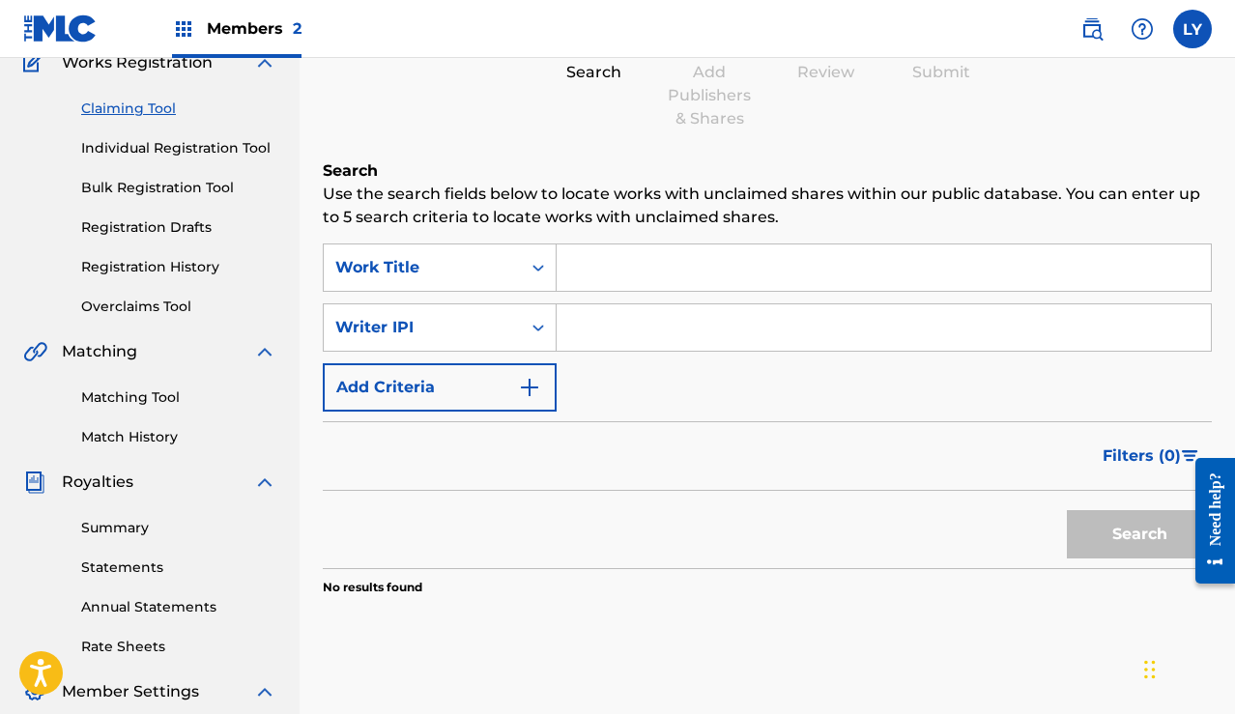
click at [619, 325] on input "Search Form" at bounding box center [884, 327] width 654 height 46
paste input "01117331694"
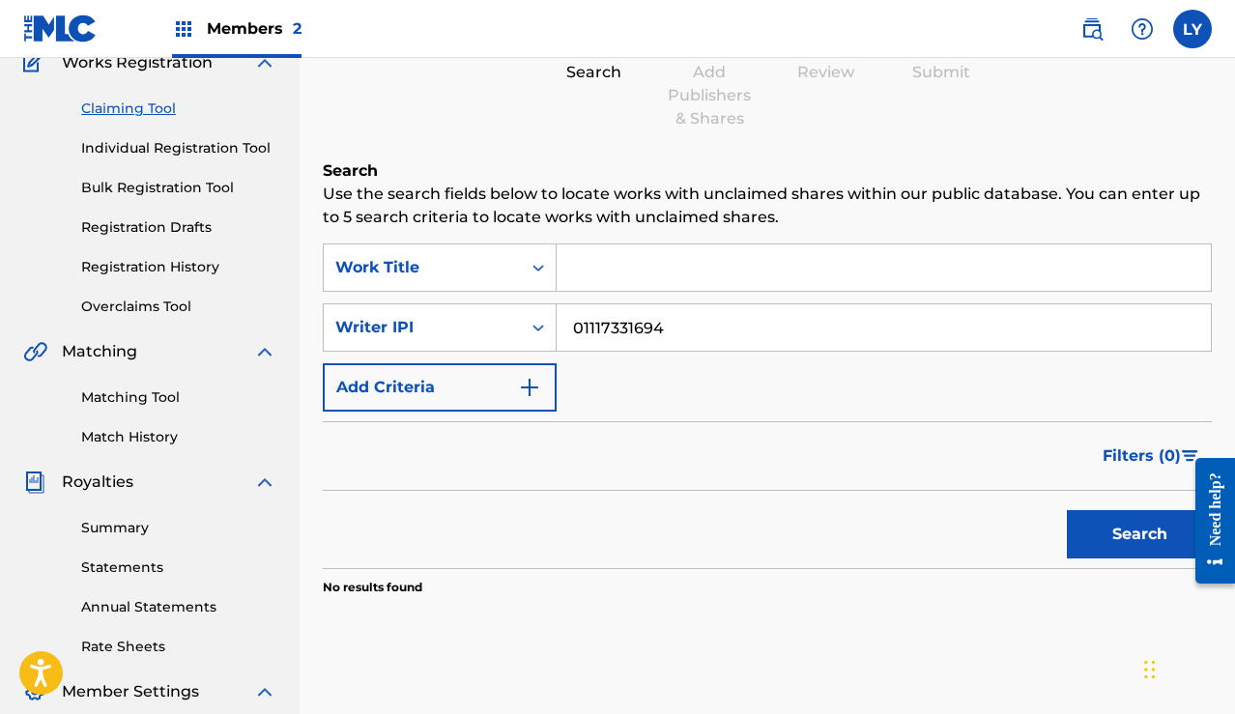
type input "01117331694"
click at [1101, 526] on button "Search" at bounding box center [1139, 534] width 145 height 48
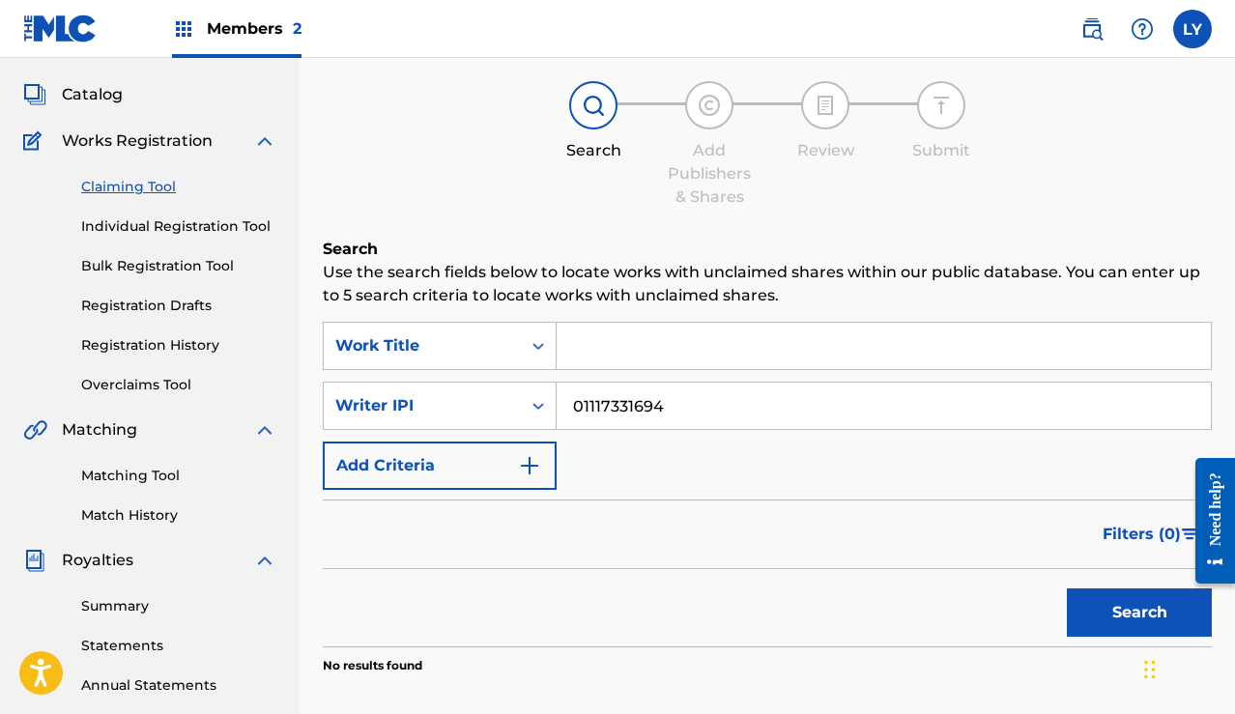
scroll to position [97, 0]
drag, startPoint x: 696, startPoint y: 401, endPoint x: 585, endPoint y: 392, distance: 111.5
click at [585, 392] on input "01117331694" at bounding box center [884, 407] width 654 height 46
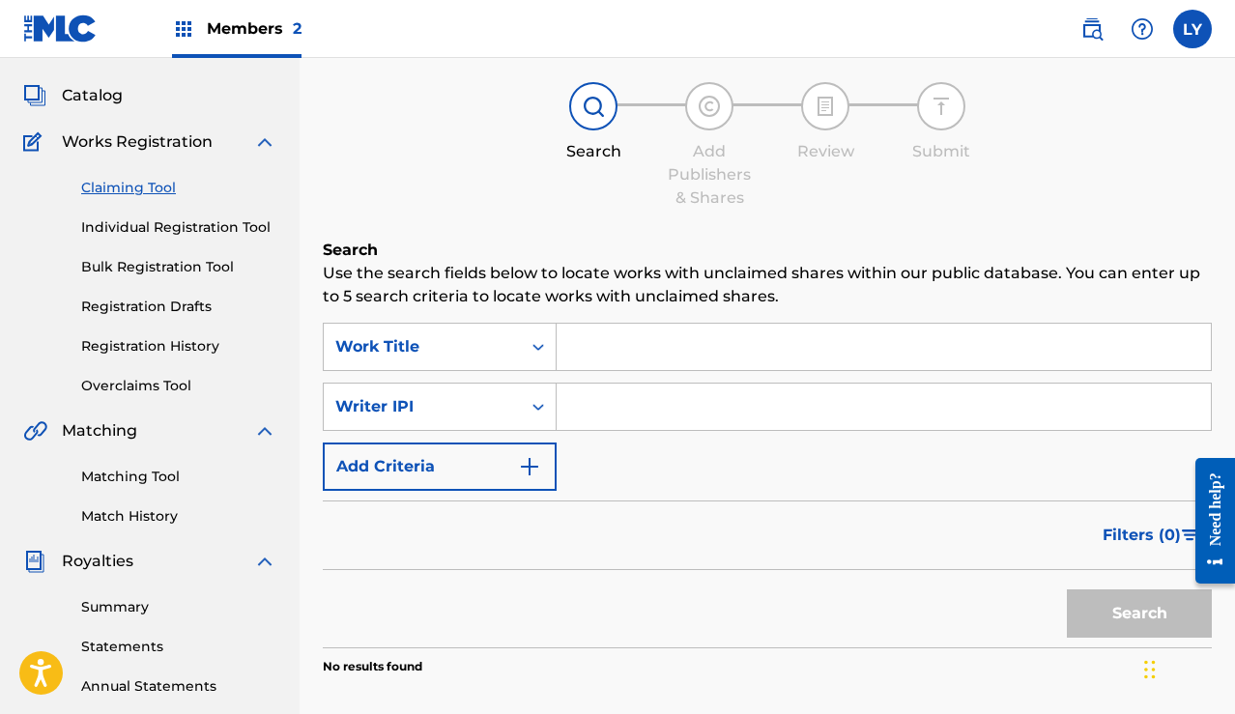
click at [133, 480] on link "Matching Tool" at bounding box center [178, 477] width 195 height 20
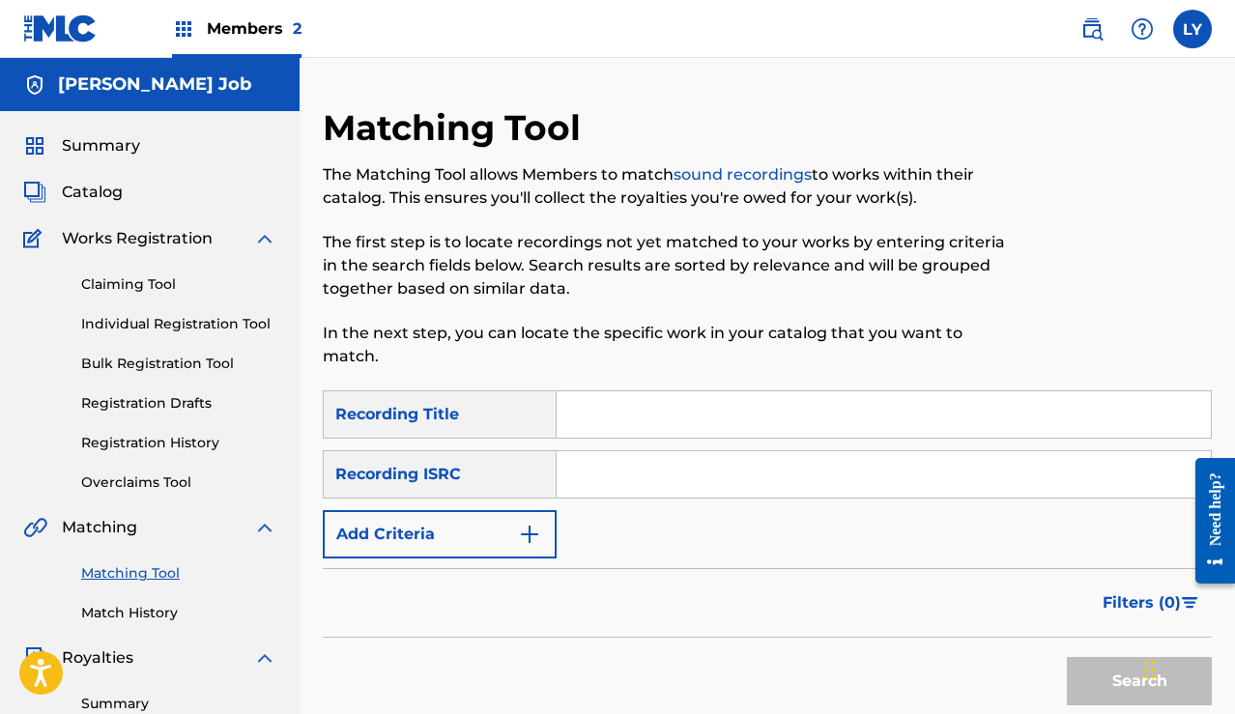
click at [155, 370] on link "Bulk Registration Tool" at bounding box center [178, 364] width 195 height 20
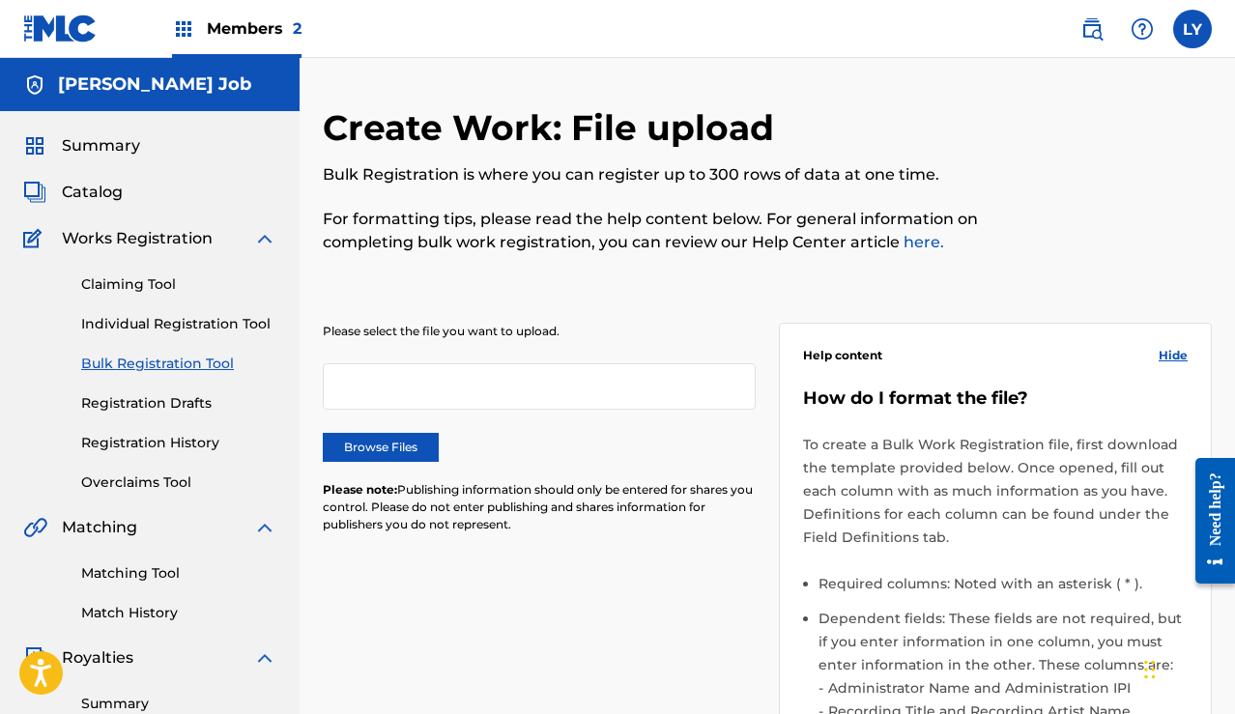
click at [208, 326] on link "Individual Registration Tool" at bounding box center [178, 324] width 195 height 20
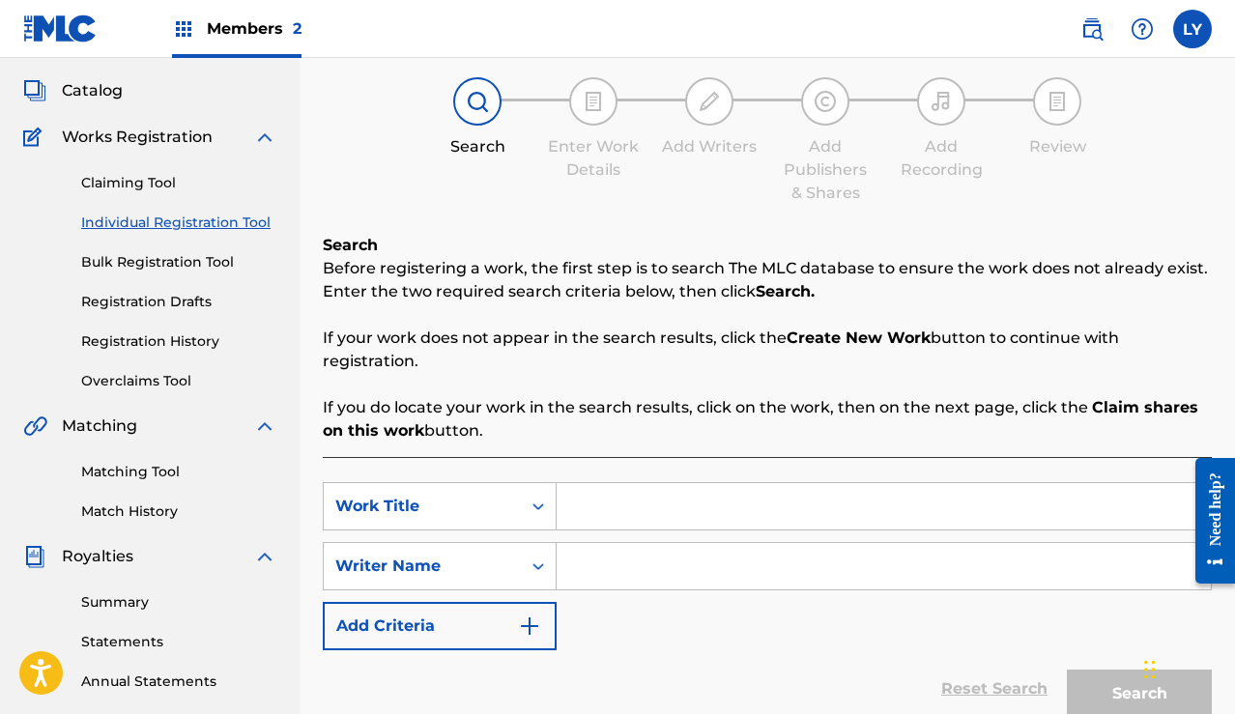
scroll to position [95, 0]
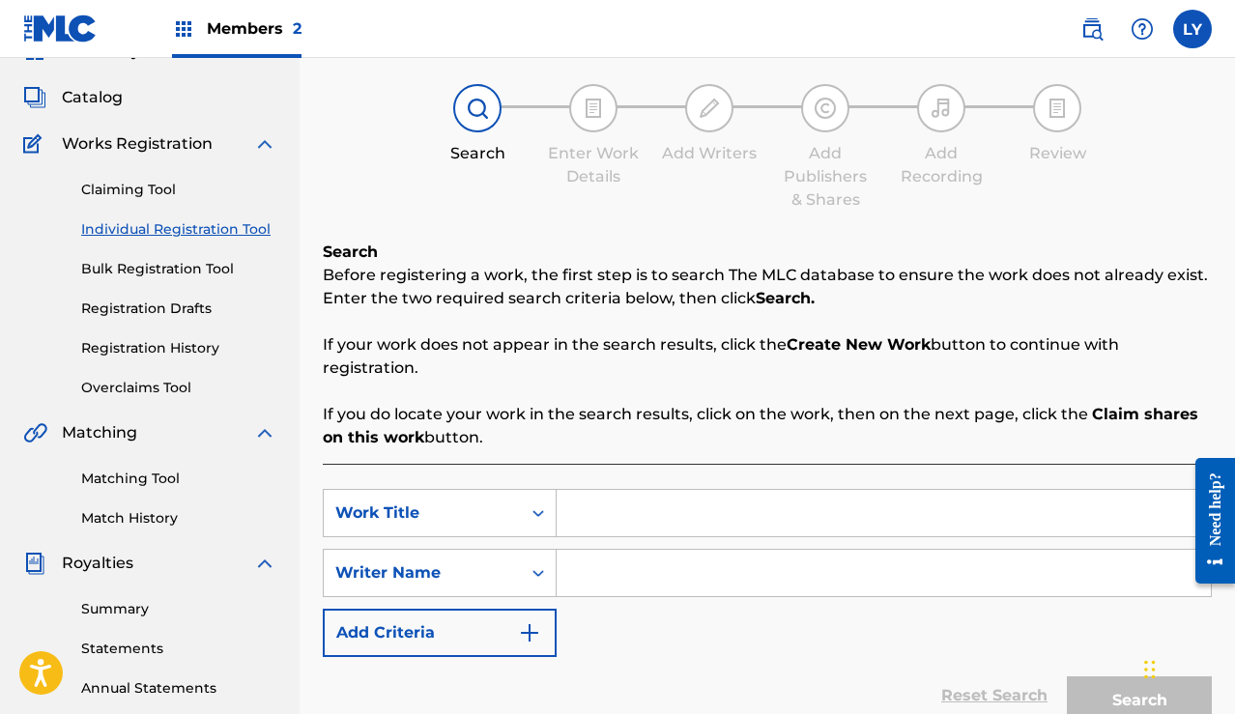
click at [155, 180] on link "Claiming Tool" at bounding box center [178, 190] width 195 height 20
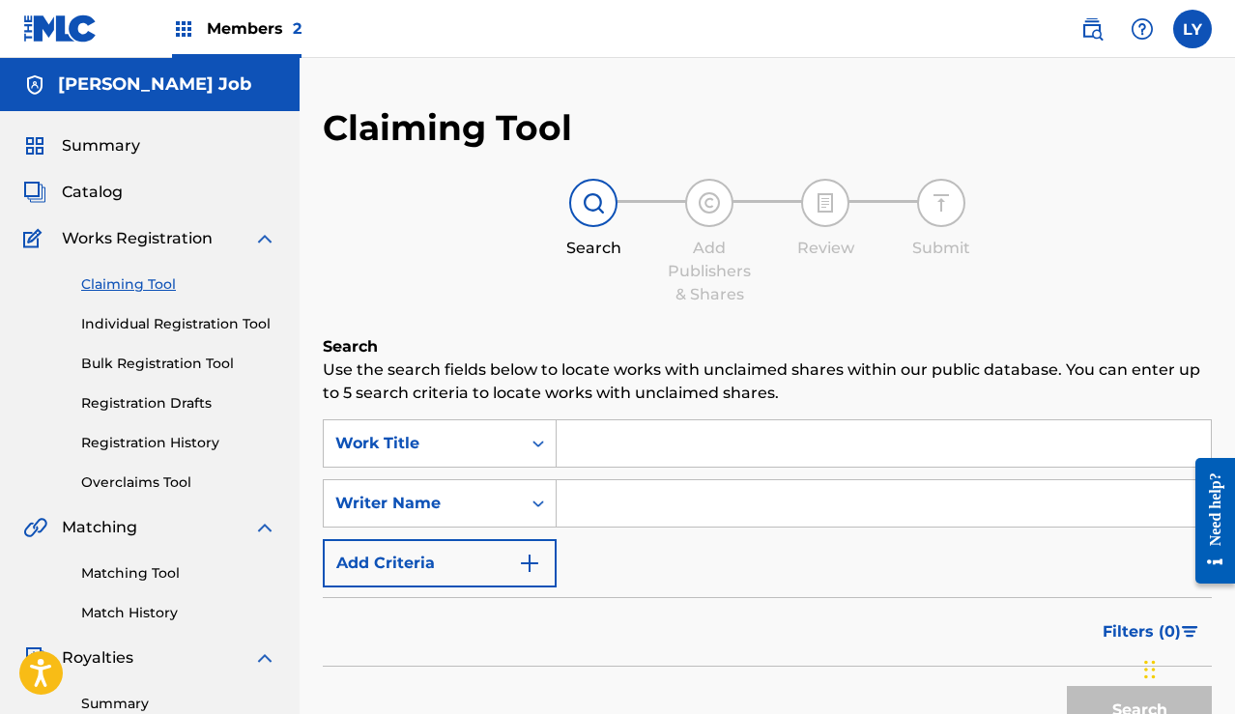
click at [99, 194] on span "Catalog" at bounding box center [92, 192] width 61 height 23
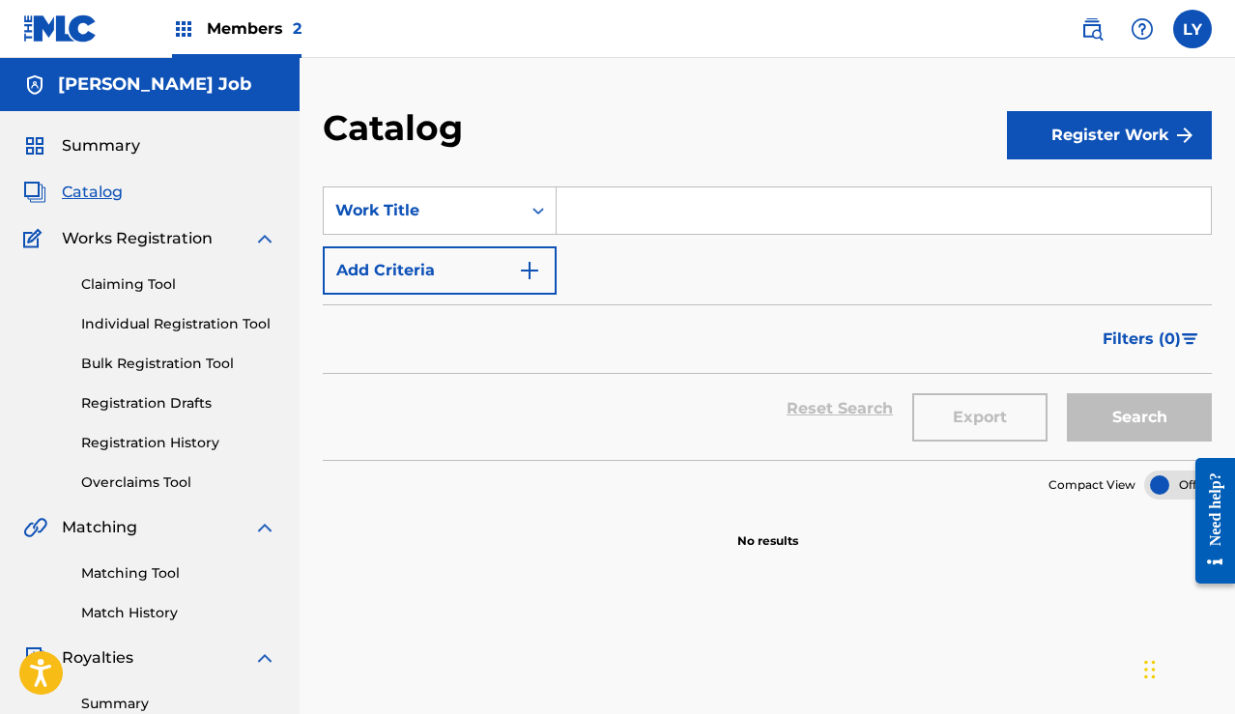
click at [579, 207] on input "Search Form" at bounding box center [884, 210] width 654 height 46
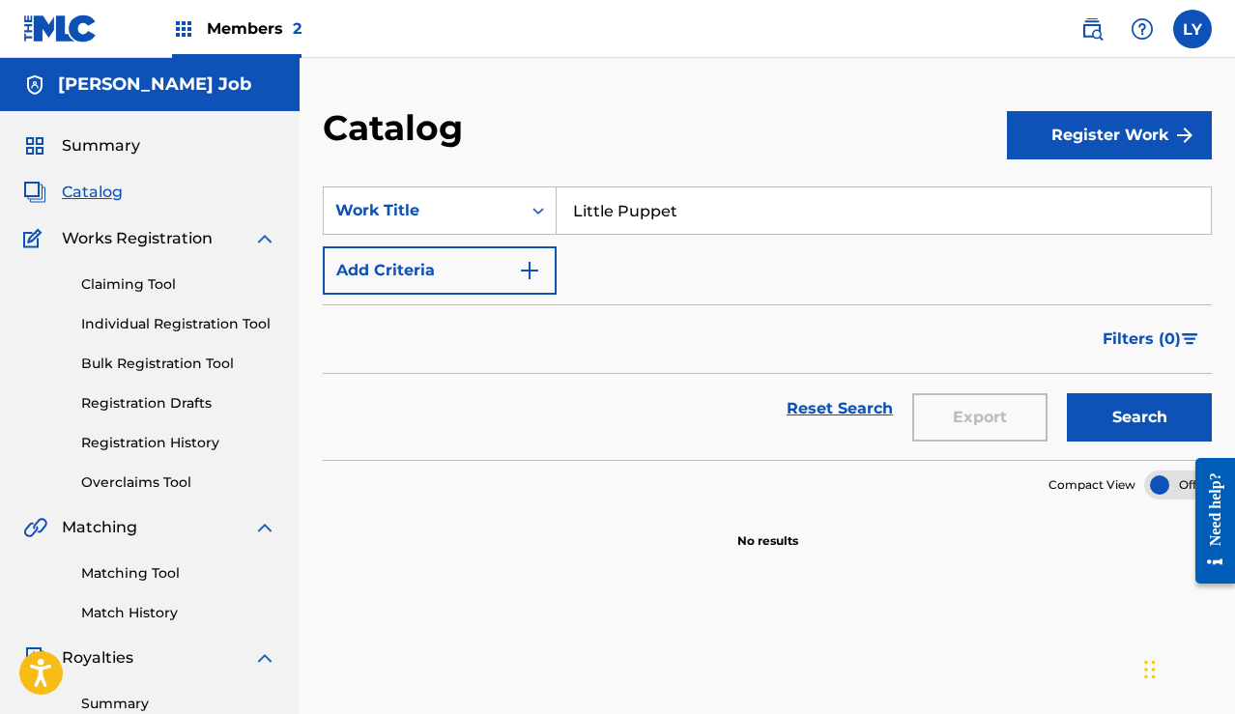
type input "Little Puppet"
click at [1109, 410] on button "Search" at bounding box center [1139, 417] width 145 height 48
drag, startPoint x: 739, startPoint y: 202, endPoint x: 525, endPoint y: 182, distance: 215.5
click at [525, 182] on section "SearchWithCriteria69416686-7cbd-4f52-9a72-1a2c4428c7ab Work Title Little Puppet…" at bounding box center [767, 311] width 889 height 297
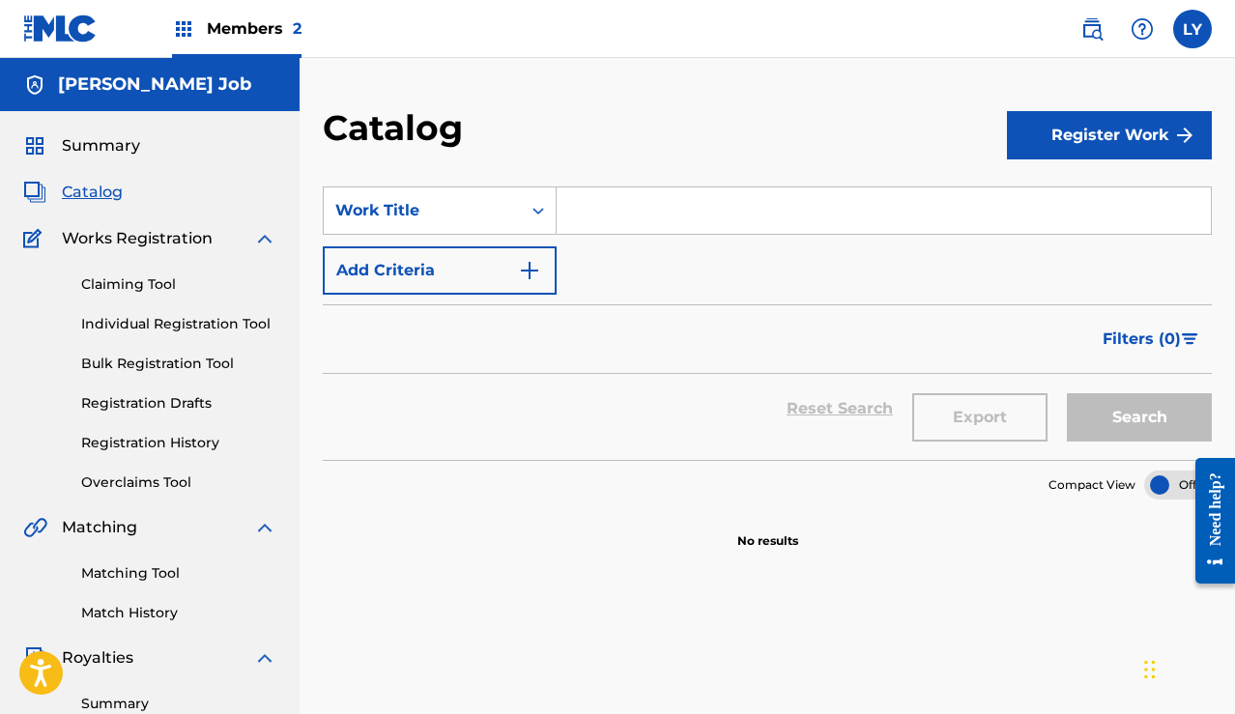
click at [522, 268] on img "Search Form" at bounding box center [529, 270] width 23 height 23
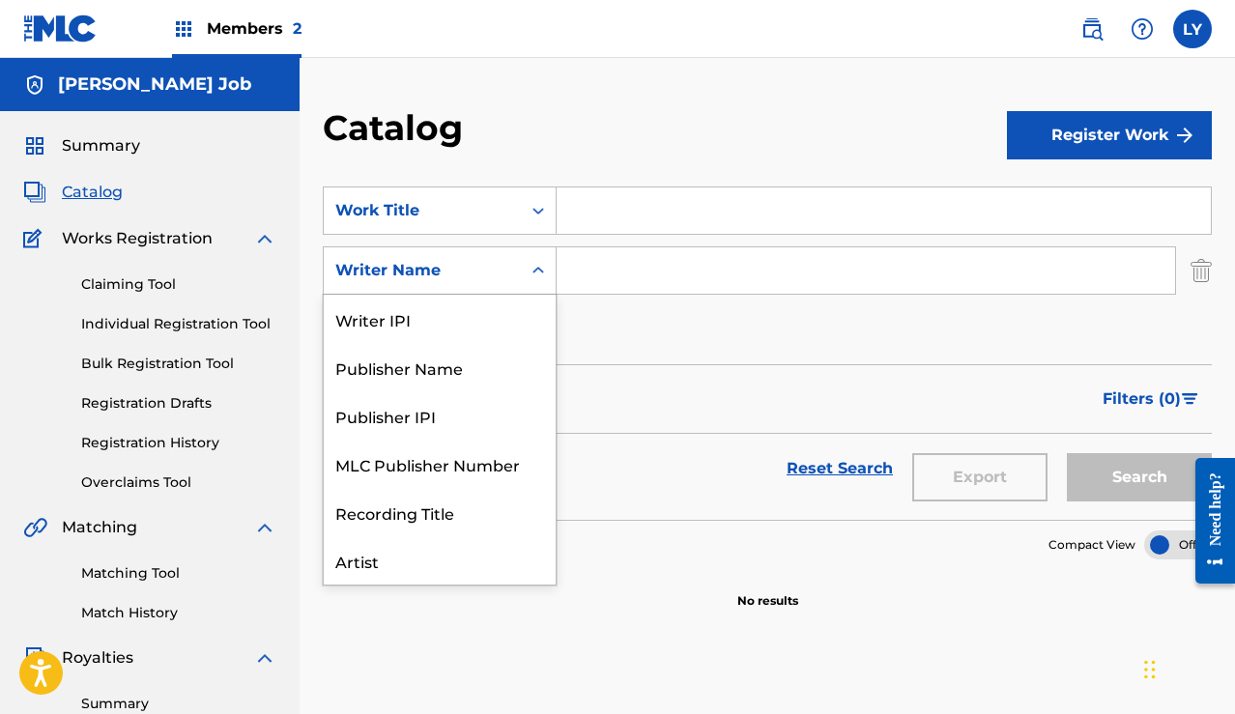
click at [522, 274] on div "Search Form" at bounding box center [538, 270] width 35 height 35
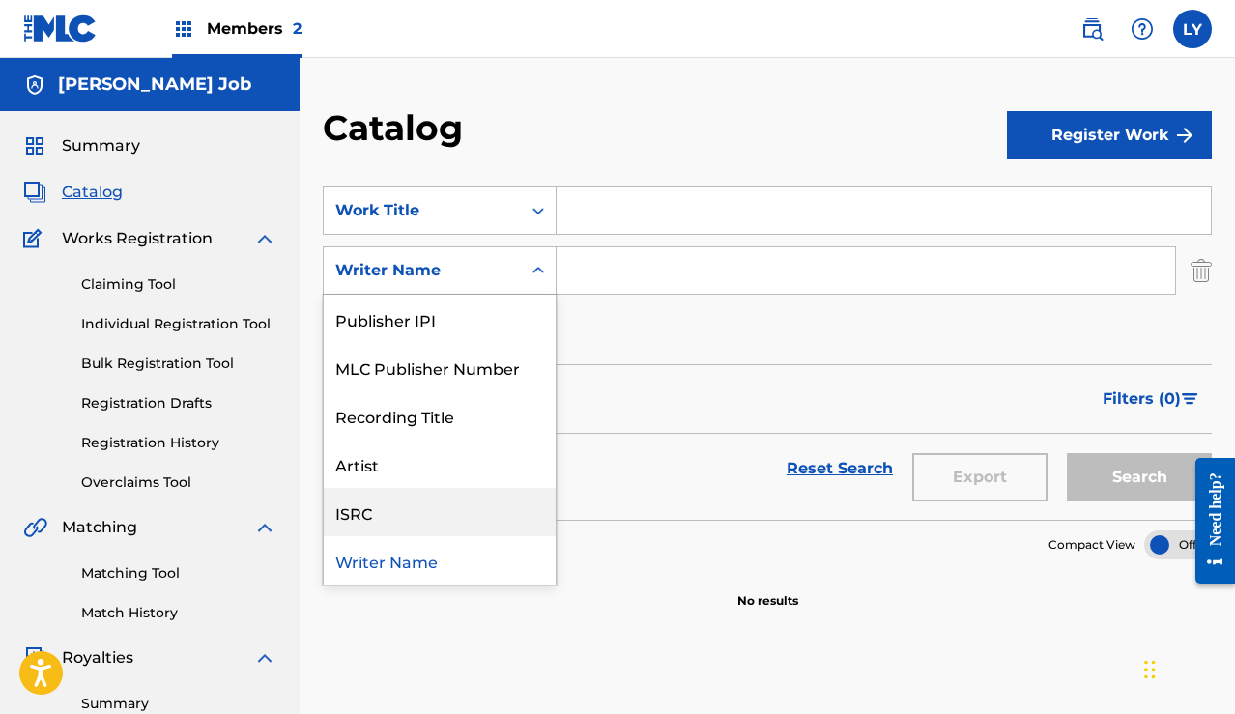
click at [414, 509] on div "ISRC" at bounding box center [440, 512] width 232 height 48
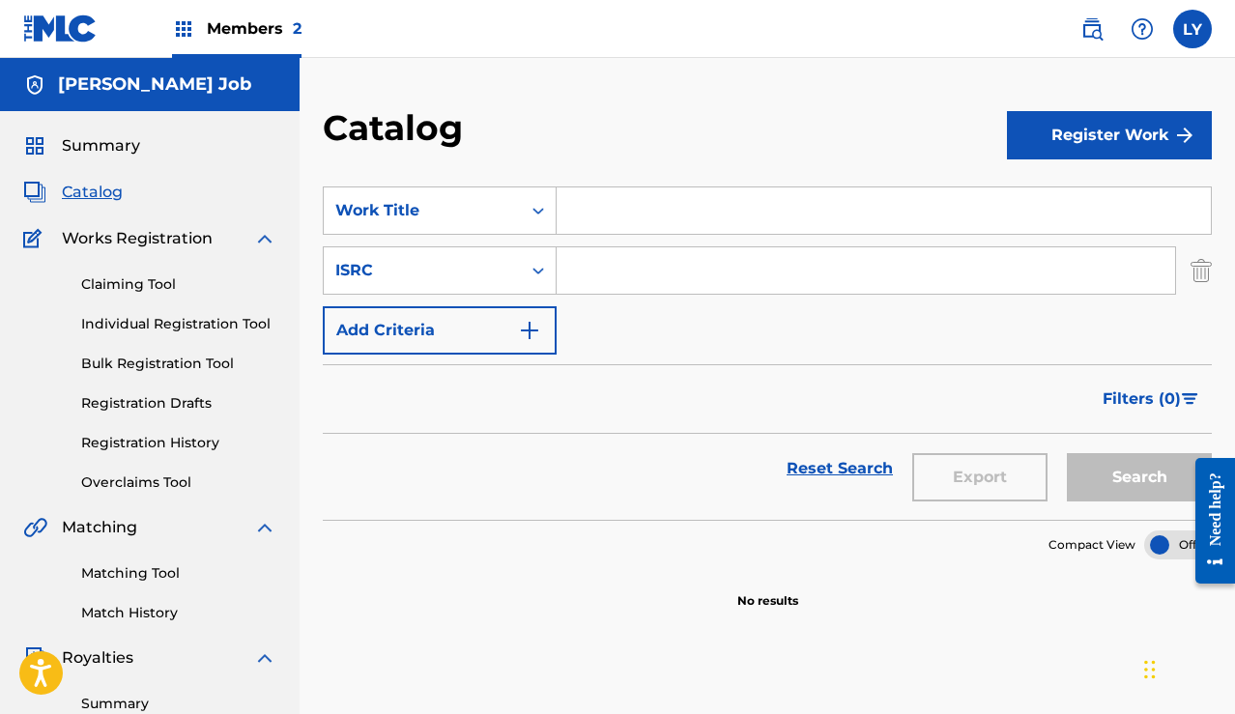
click at [645, 273] on input "Search Form" at bounding box center [866, 270] width 618 height 46
paste input "QZNWW2572343"
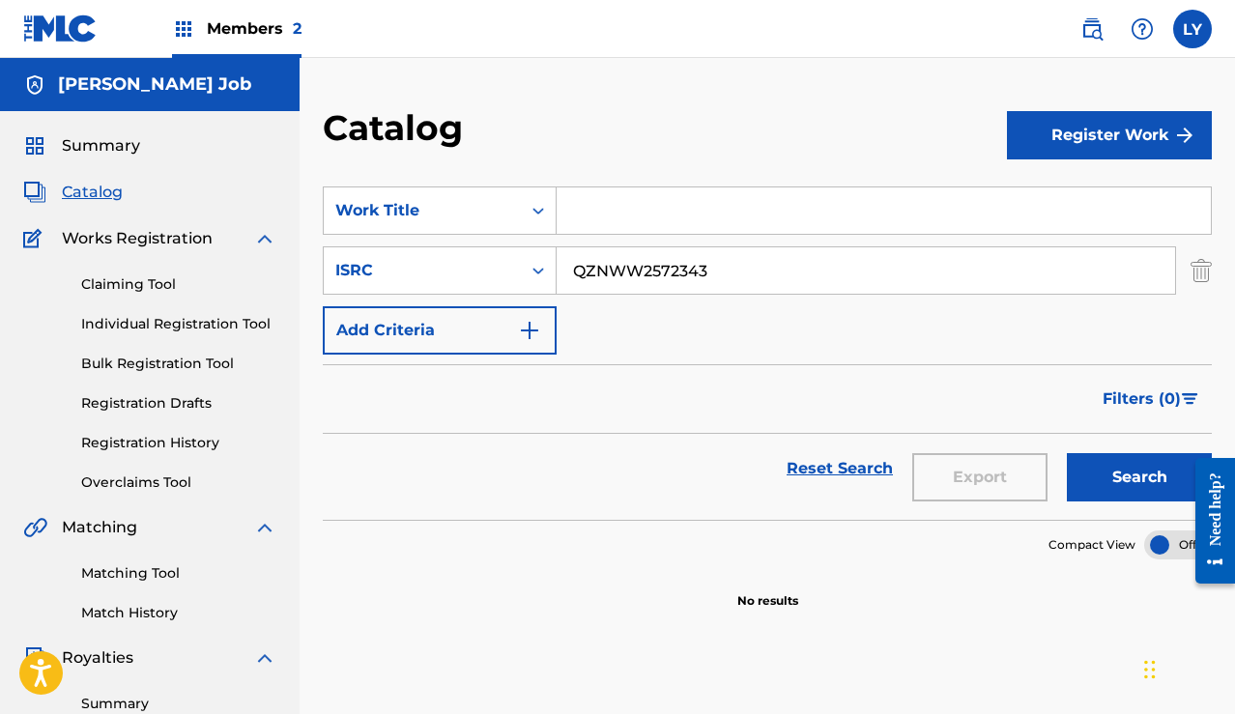
type input "QZNWW2572343"
click at [1098, 465] on button "Search" at bounding box center [1139, 477] width 145 height 48
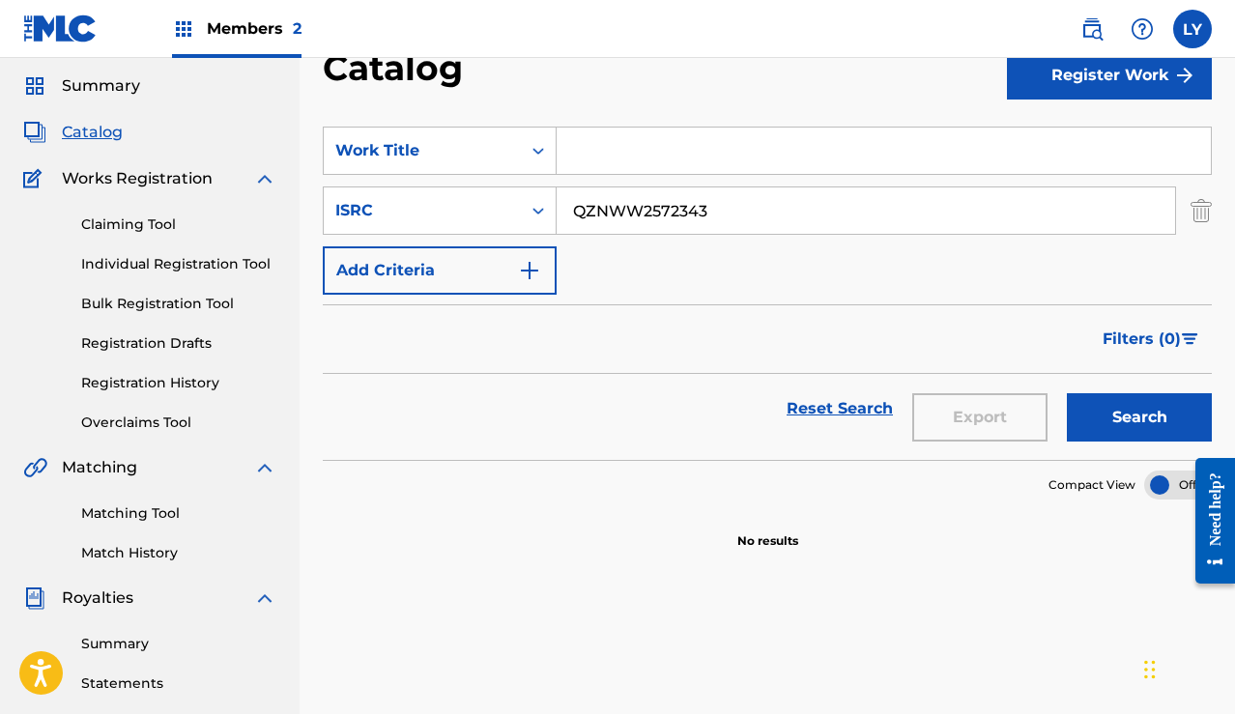
scroll to position [62, 0]
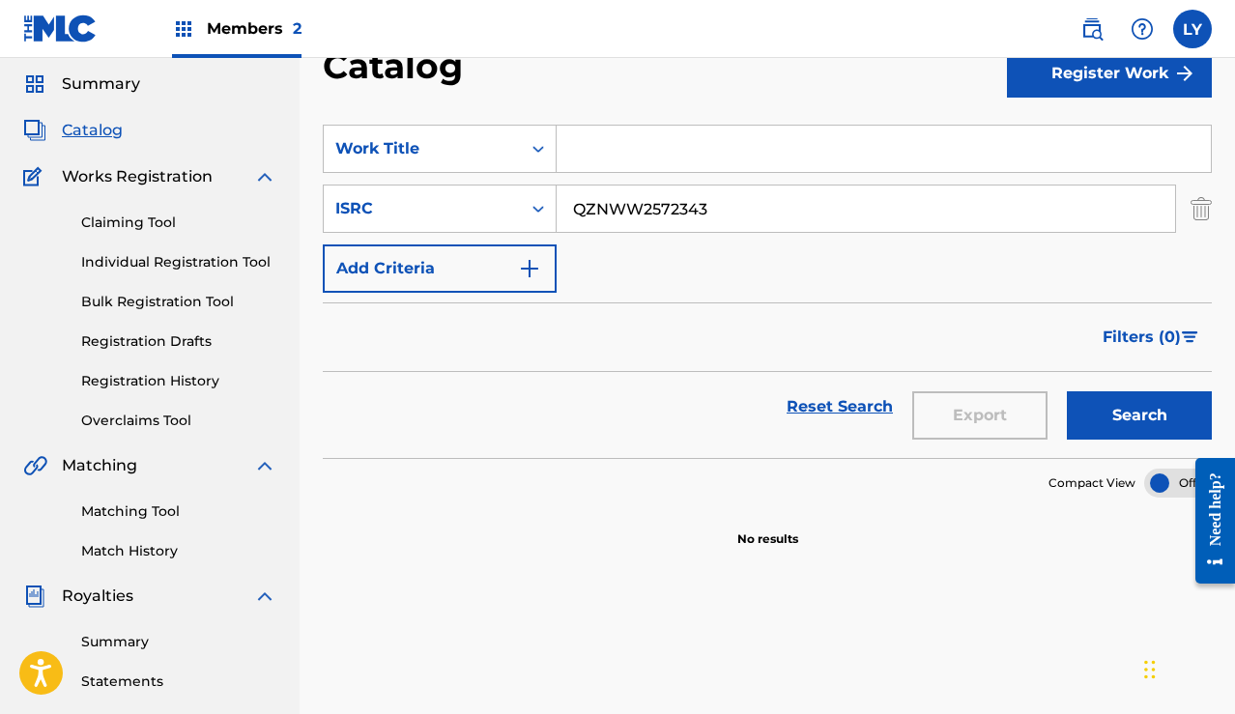
click at [809, 141] on input "Search Form" at bounding box center [884, 149] width 654 height 46
click at [536, 150] on icon "Search Form" at bounding box center [538, 149] width 12 height 7
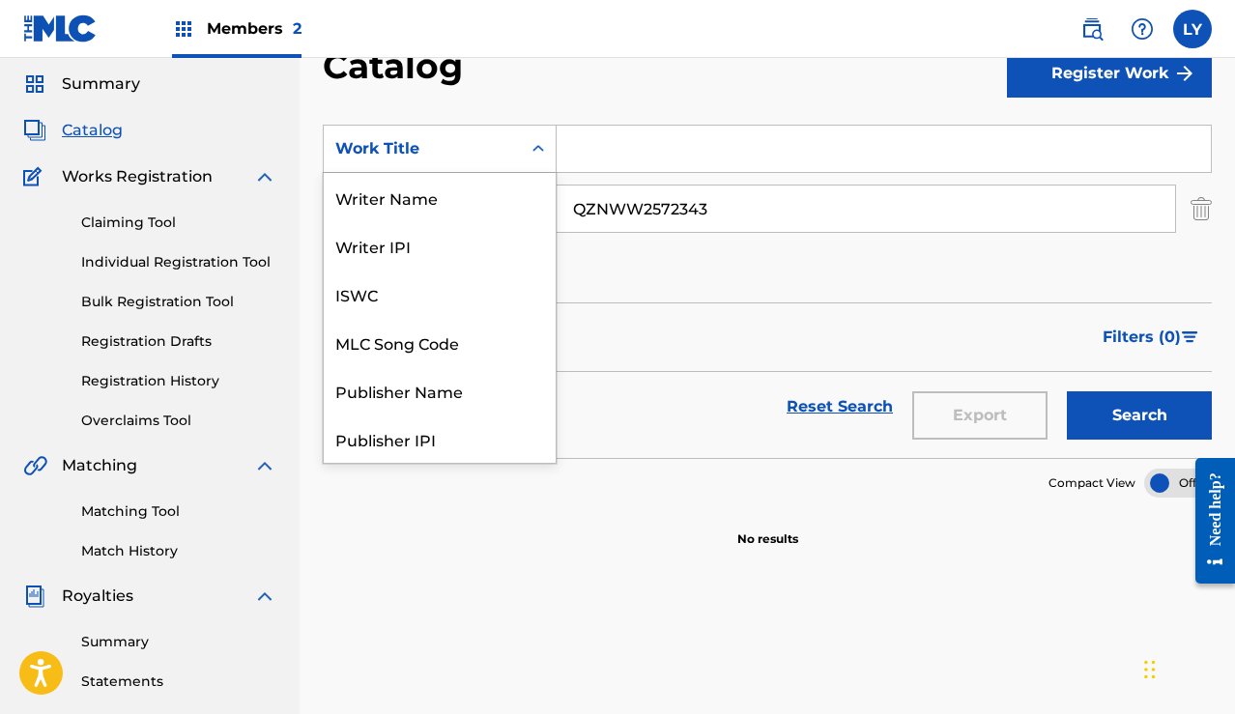
scroll to position [242, 0]
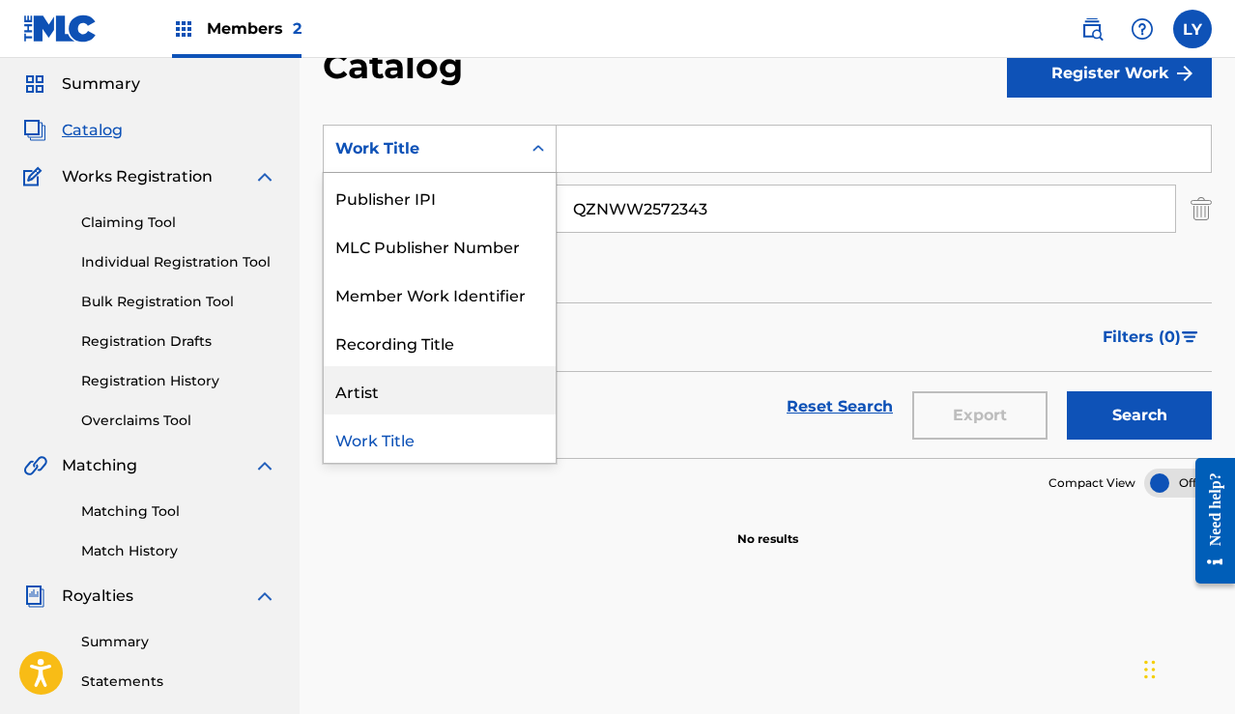
click at [430, 377] on div "Artist" at bounding box center [440, 390] width 232 height 48
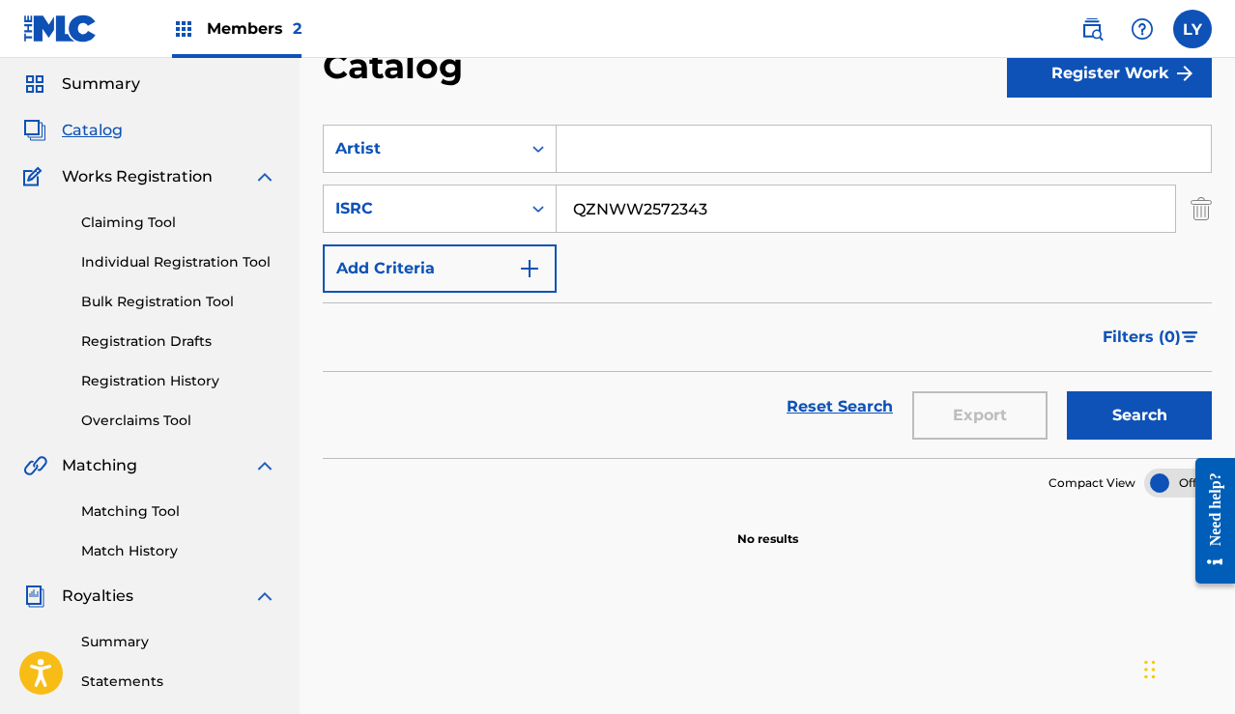
click at [571, 154] on input "Search Form" at bounding box center [884, 149] width 654 height 46
type input "[PERSON_NAME] Job"
click at [1119, 406] on button "Search" at bounding box center [1139, 415] width 145 height 48
click at [116, 85] on span "Summary" at bounding box center [101, 83] width 78 height 23
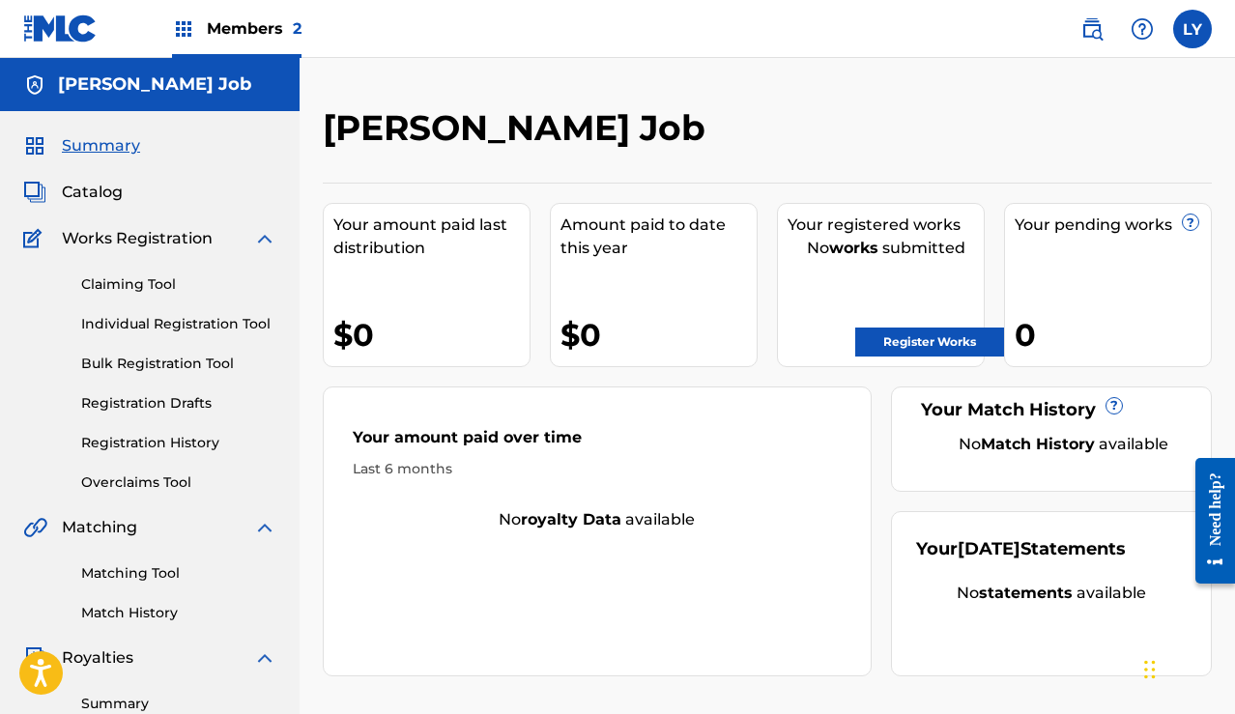
click at [896, 345] on link "Register Works" at bounding box center [929, 342] width 149 height 29
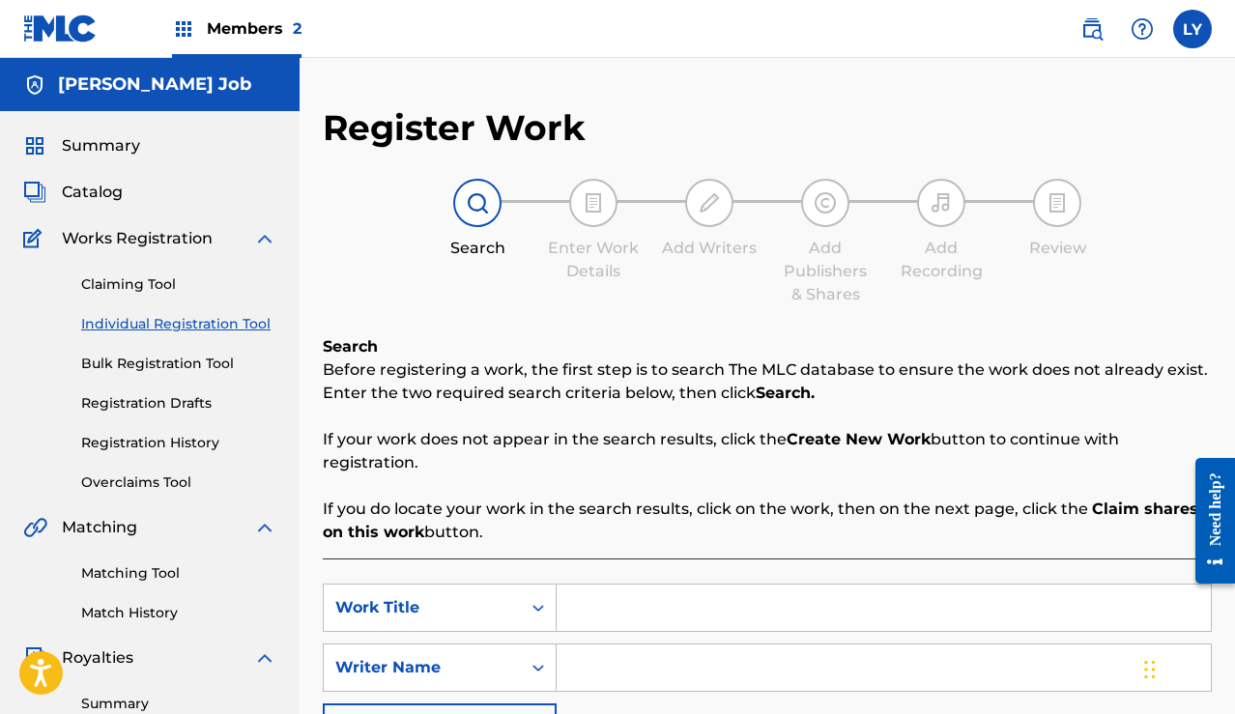
scroll to position [111, 0]
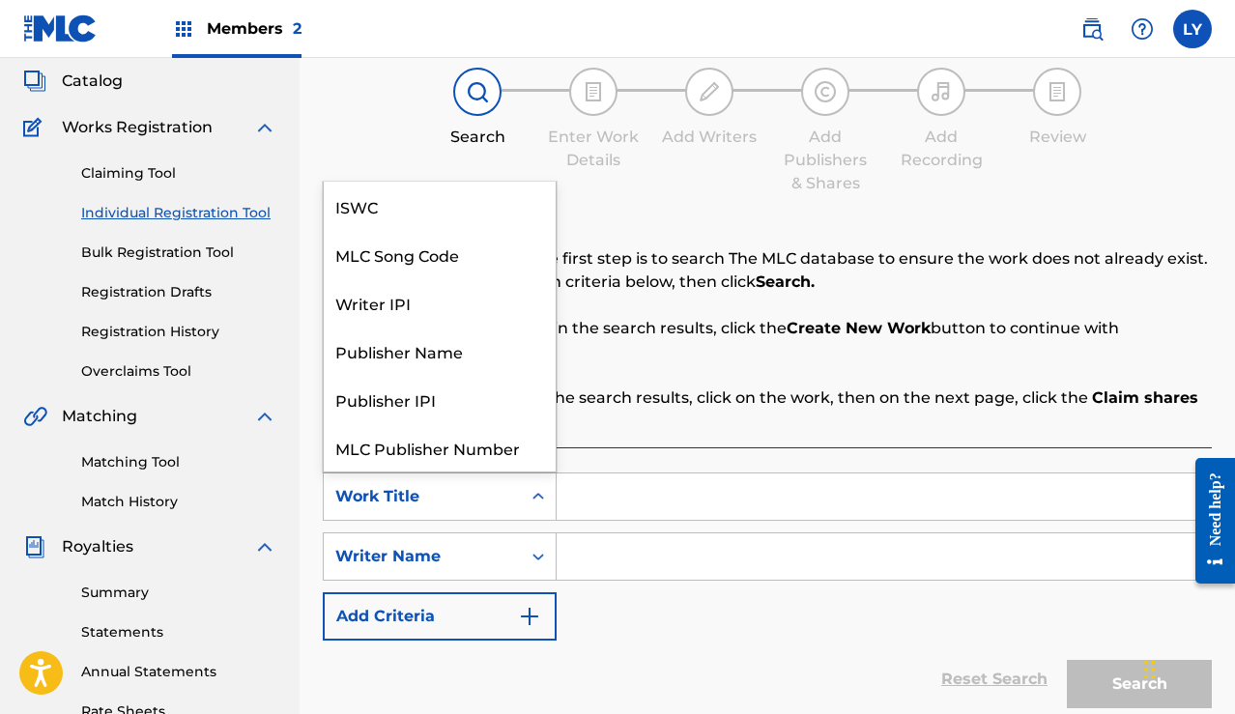
click at [491, 496] on div "Work Title" at bounding box center [422, 496] width 174 height 23
click at [438, 203] on div "ISWC" at bounding box center [440, 206] width 232 height 48
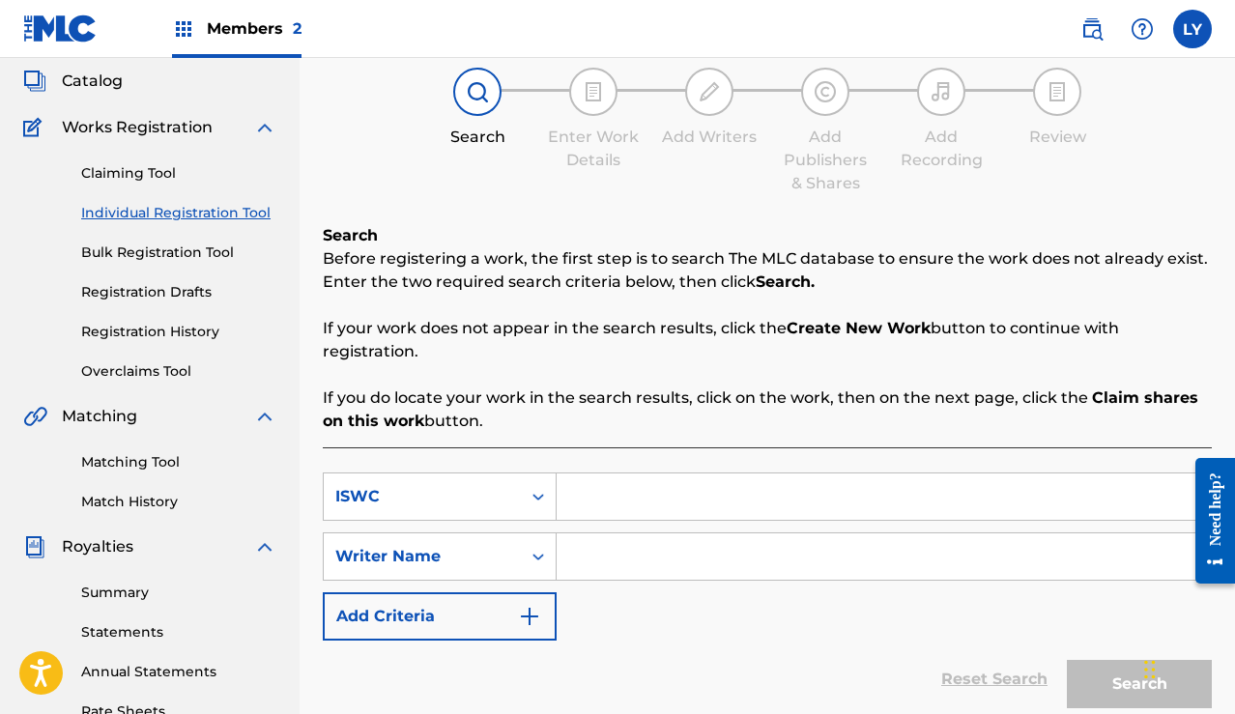
click at [593, 511] on input "Search Form" at bounding box center [884, 496] width 654 height 46
paste input "QZNWW2572343"
type input "QZNWW2572343"
click at [1096, 677] on div "Search" at bounding box center [1134, 679] width 155 height 77
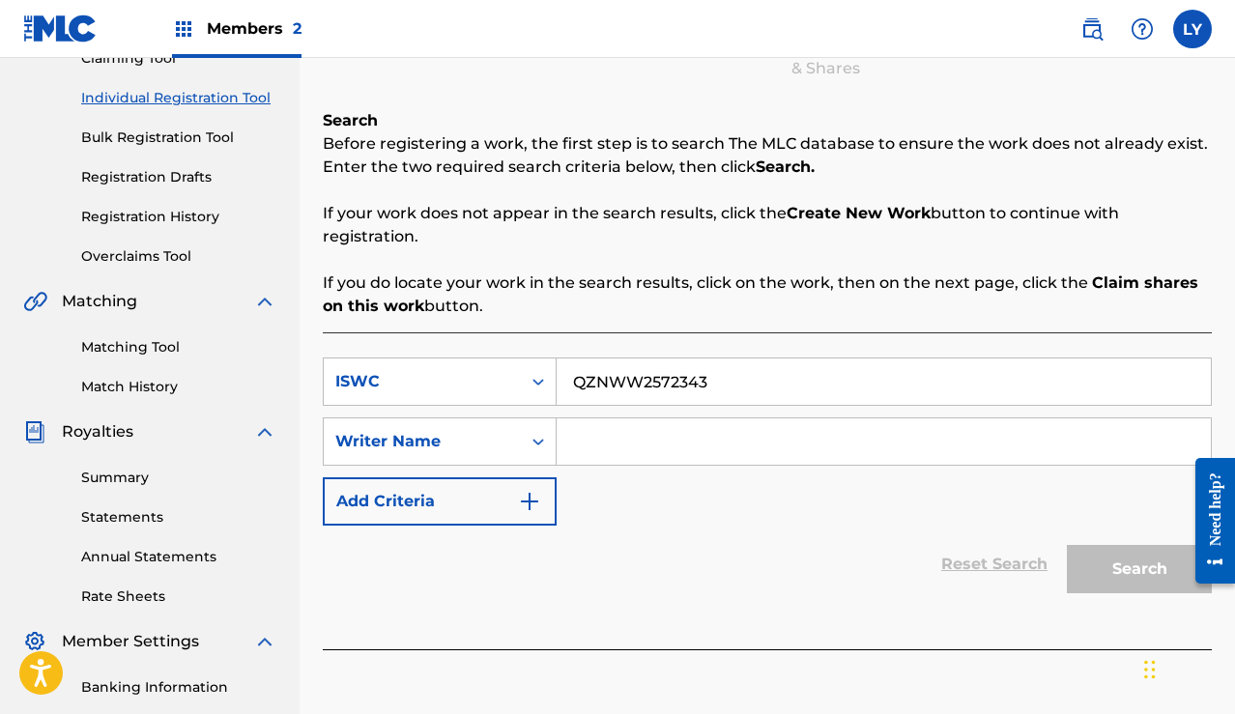
click at [1120, 583] on div "Search" at bounding box center [1134, 564] width 155 height 77
drag, startPoint x: 731, startPoint y: 381, endPoint x: 537, endPoint y: 343, distance: 196.9
click at [529, 360] on div "SearchWithCriteria74e10ba8-ae9c-4c40-a14e-f44efa2af719 ISWC QZNWW2572343" at bounding box center [767, 382] width 889 height 48
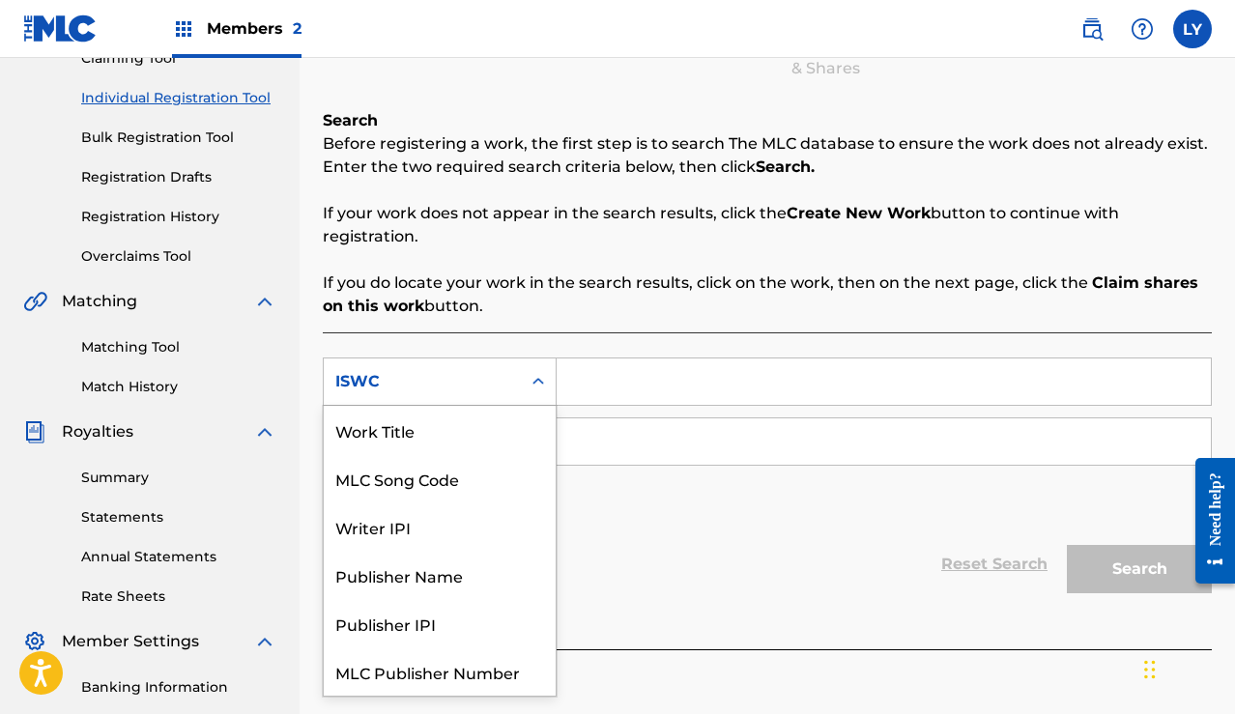
click at [521, 389] on div "Search Form" at bounding box center [538, 382] width 35 height 46
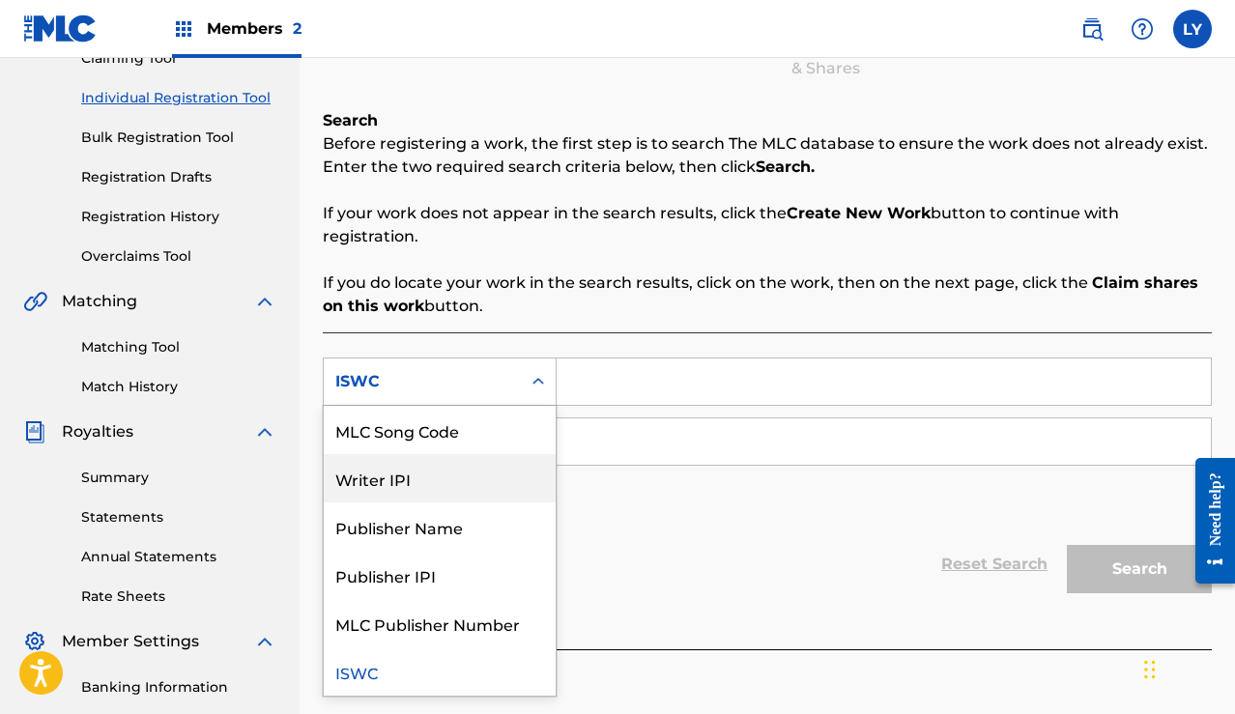
click at [450, 488] on div "Writer IPI" at bounding box center [440, 478] width 232 height 48
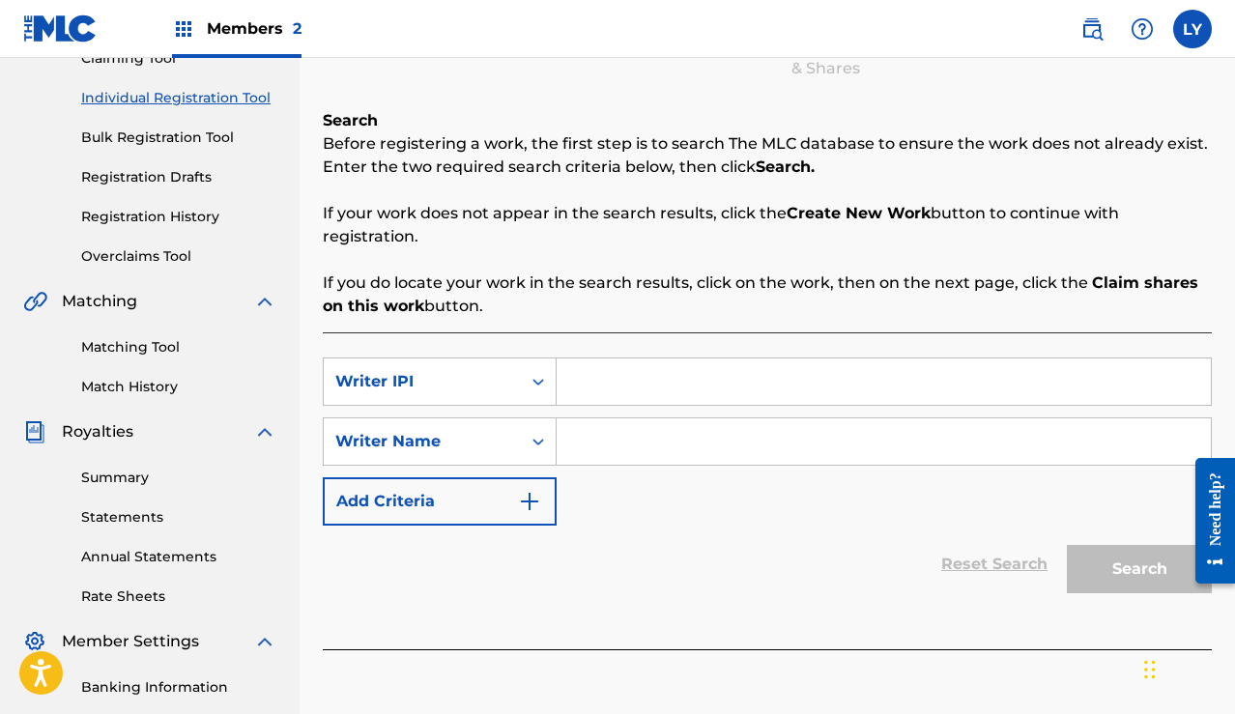
click at [613, 392] on input "Search Form" at bounding box center [884, 382] width 654 height 46
paste input "01117331694"
type input "01117331694"
click at [617, 442] on input "Search Form" at bounding box center [884, 441] width 654 height 46
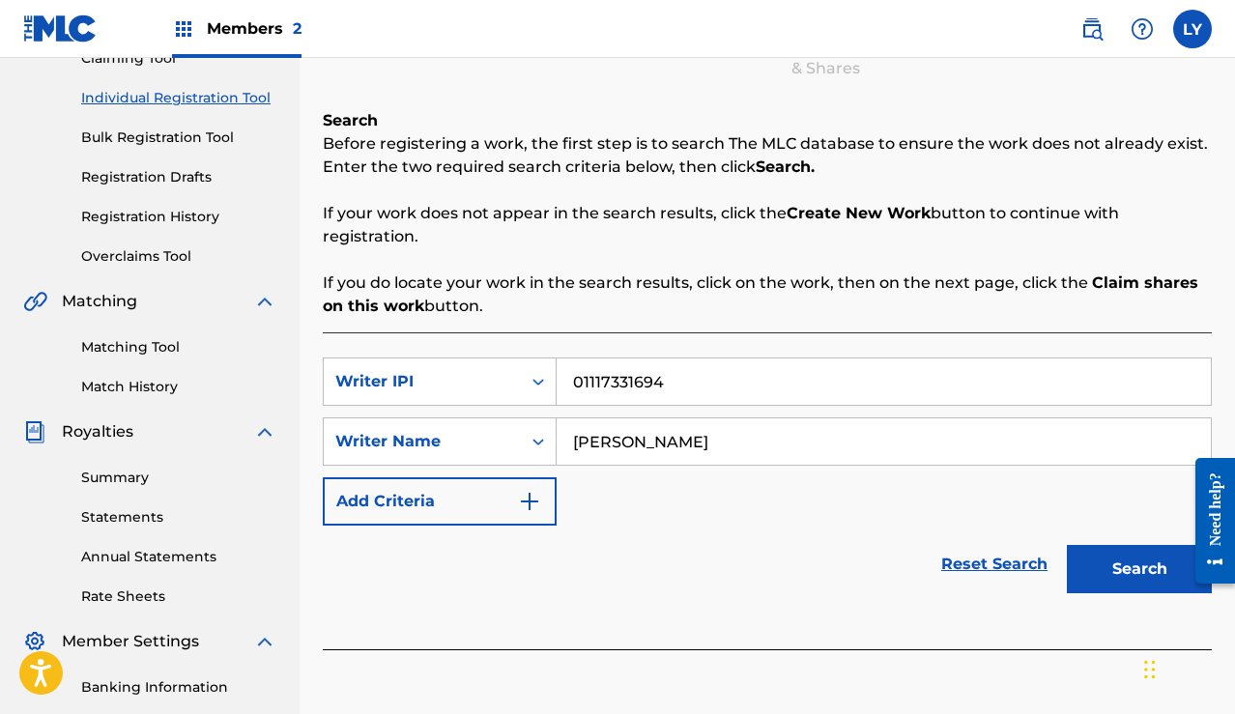
type input "[PERSON_NAME]"
click at [1131, 574] on button "Search" at bounding box center [1139, 569] width 145 height 48
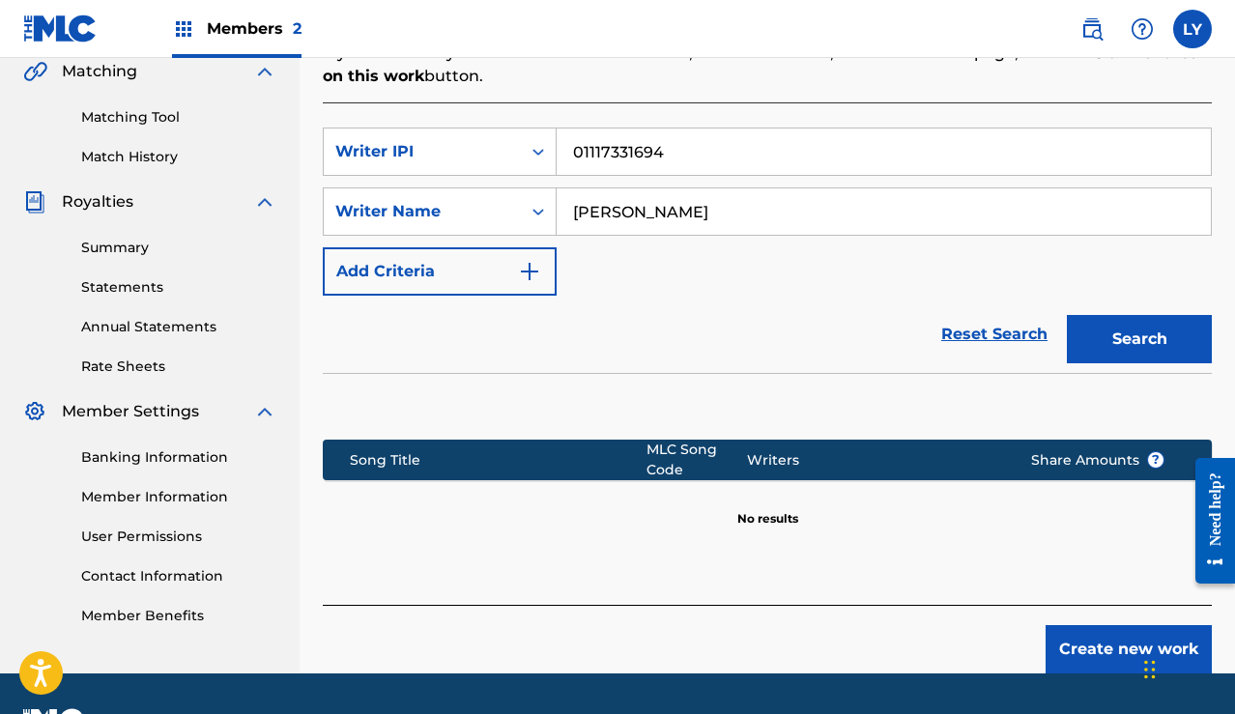
scroll to position [451, 0]
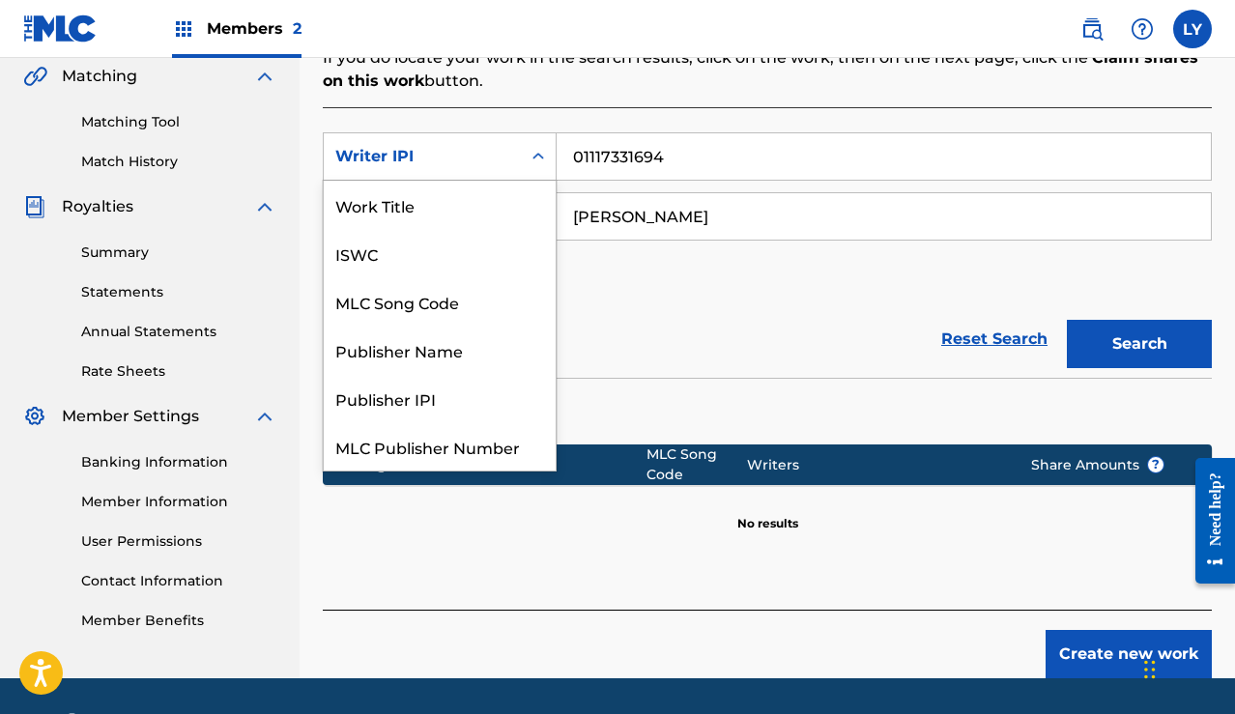
click at [524, 167] on div "Search Form" at bounding box center [538, 156] width 35 height 35
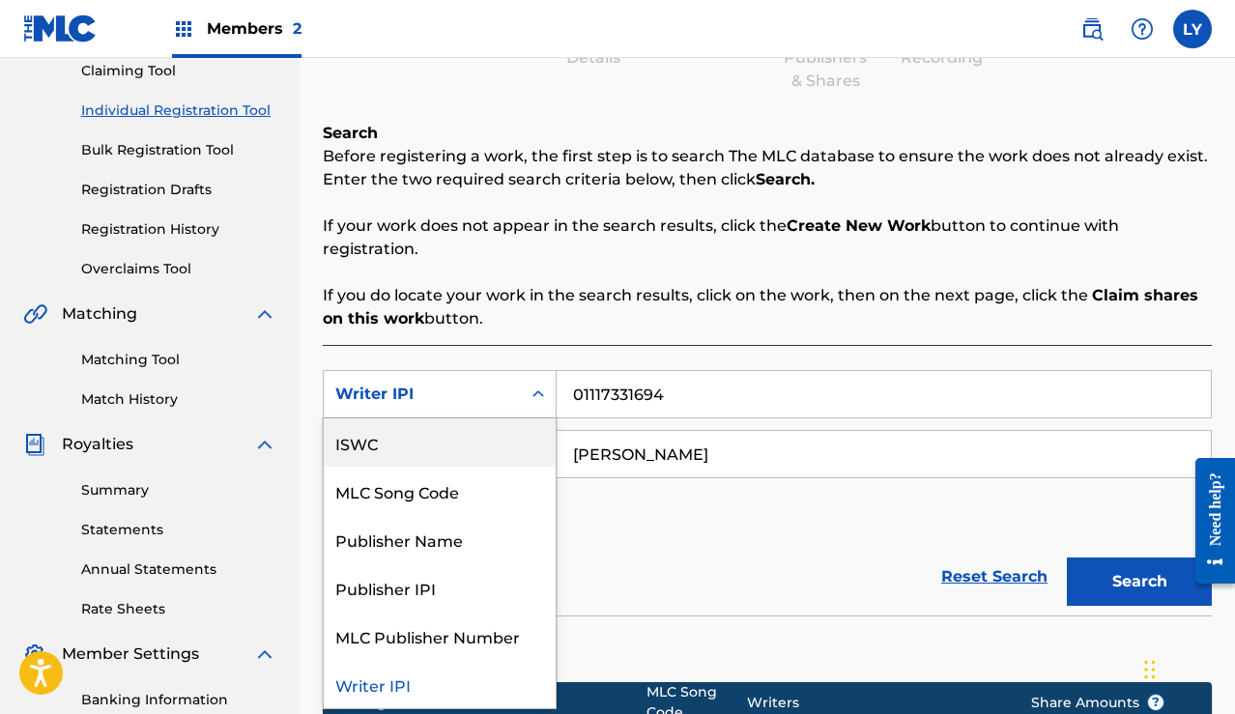
scroll to position [159, 0]
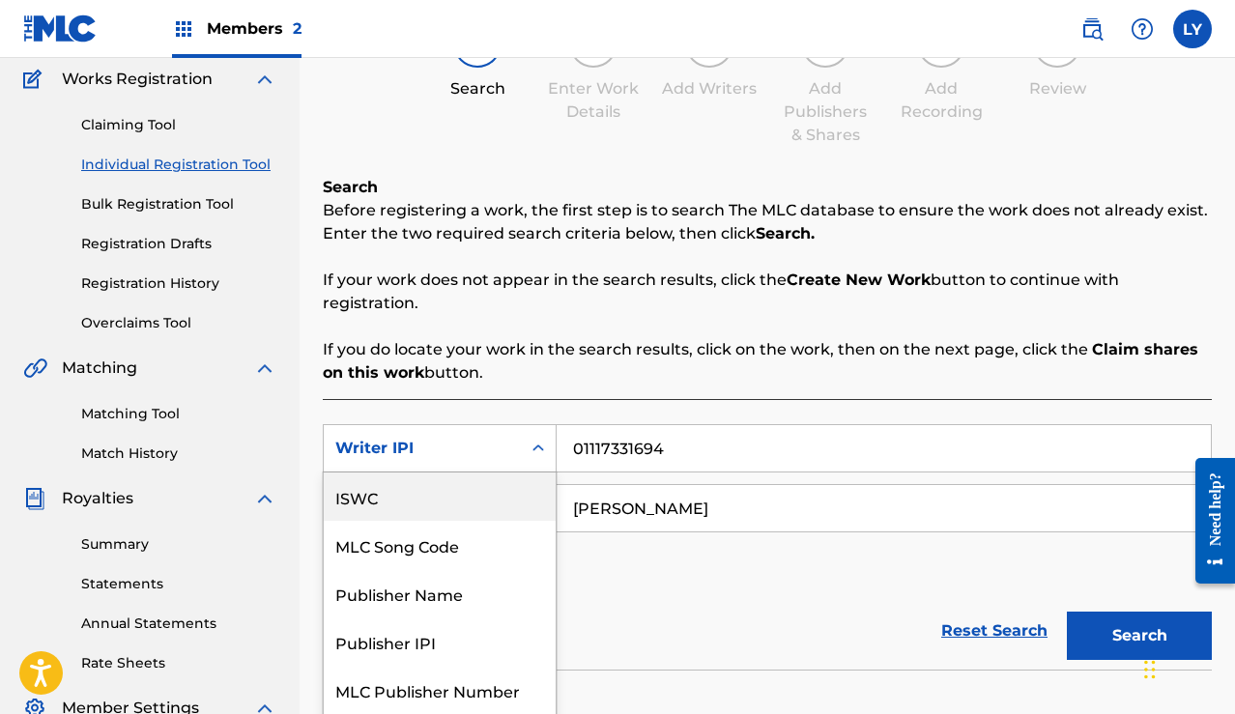
click at [148, 123] on link "Claiming Tool" at bounding box center [178, 125] width 195 height 20
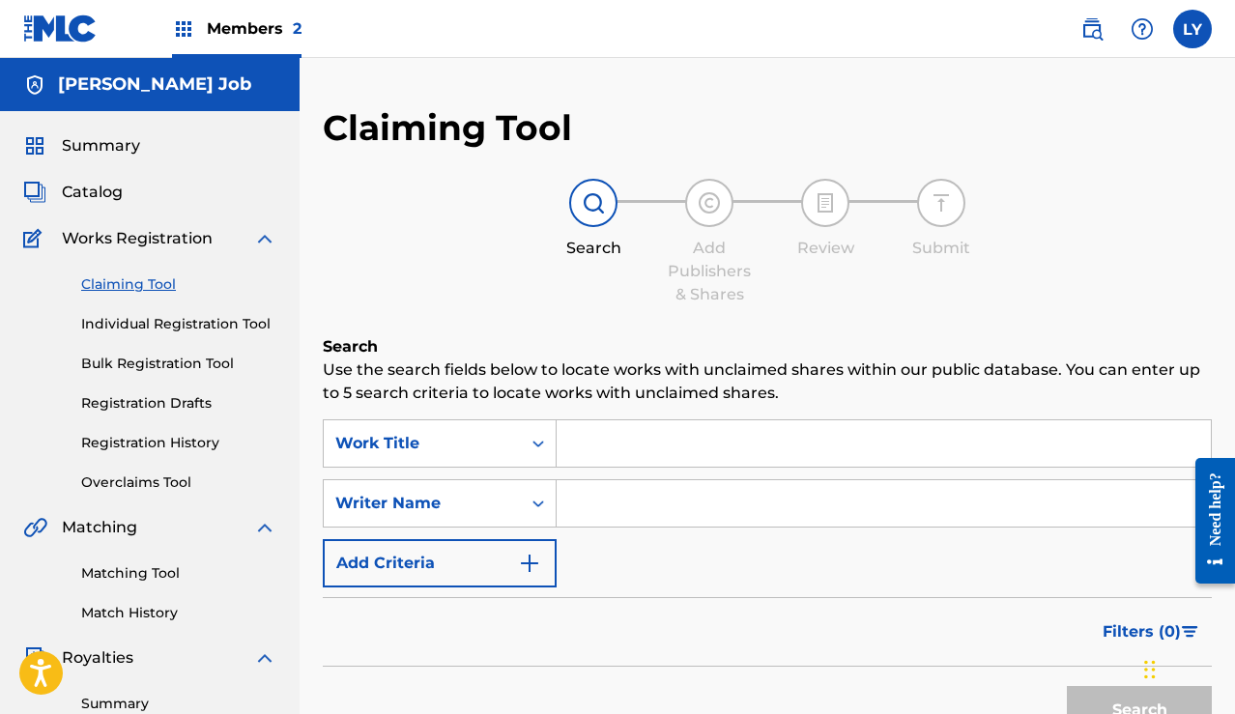
click at [616, 440] on input "Search Form" at bounding box center [884, 443] width 654 height 46
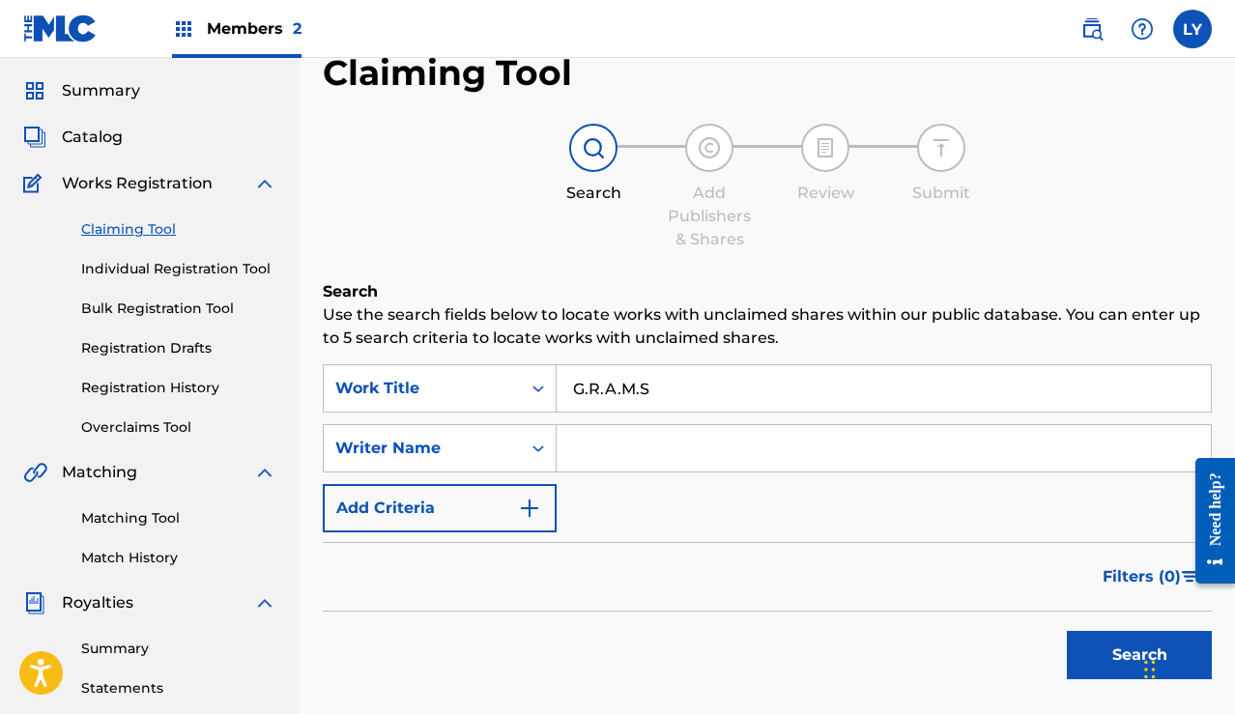
scroll to position [74, 0]
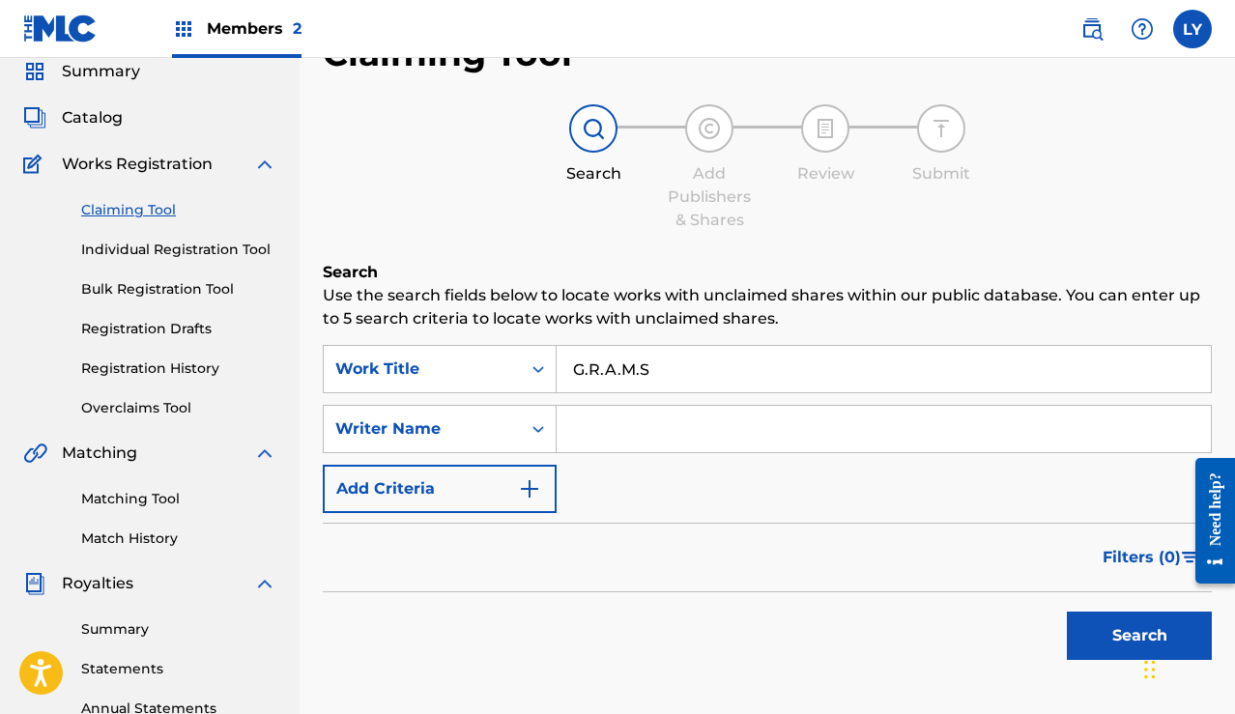
click at [1096, 620] on button "Search" at bounding box center [1139, 636] width 145 height 48
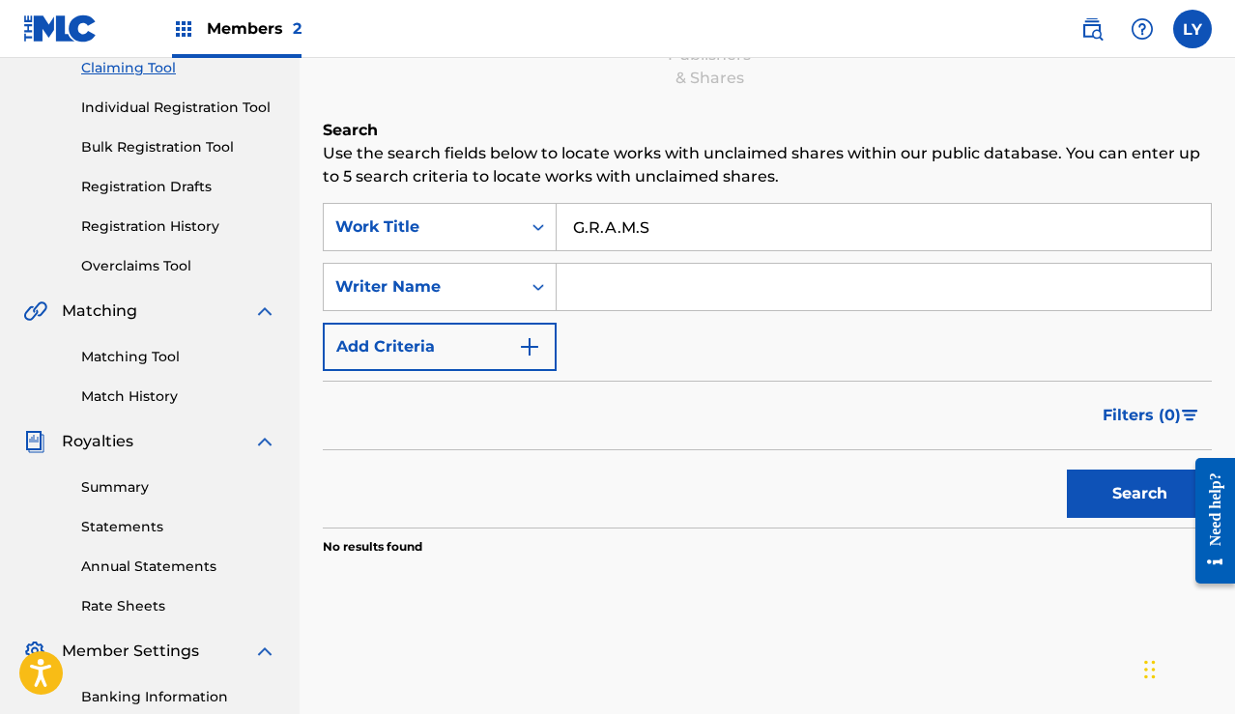
scroll to position [220, 0]
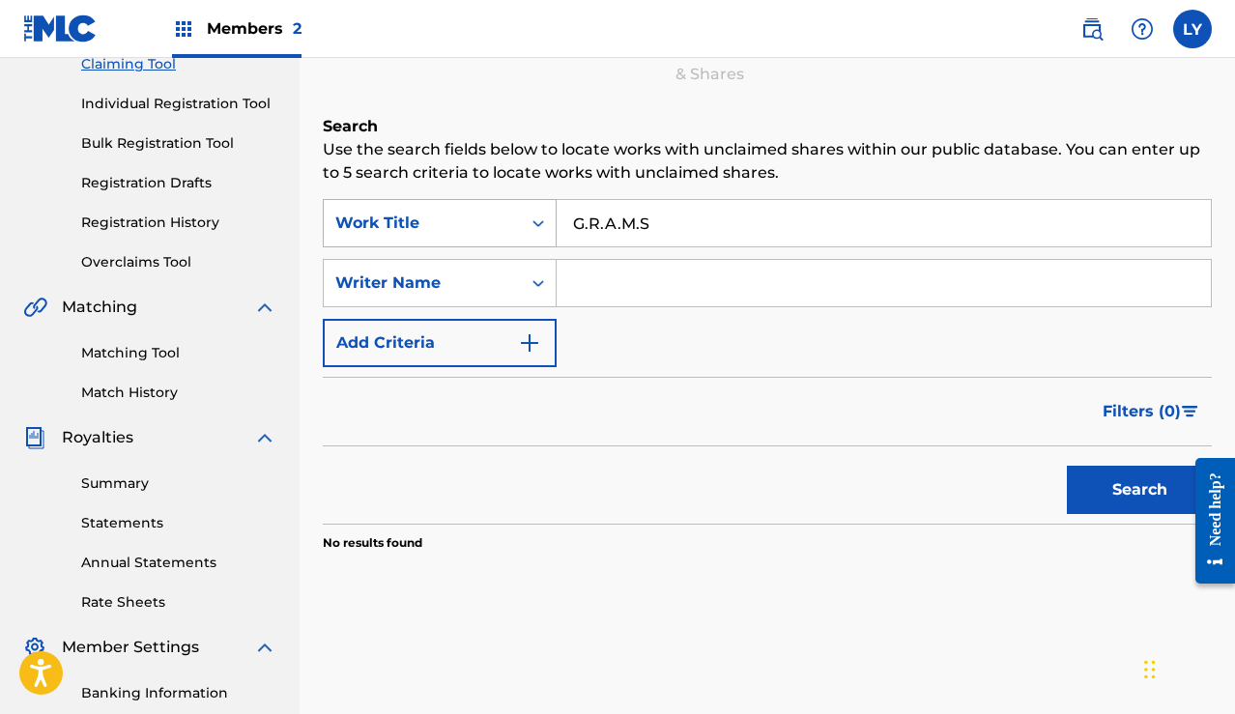
drag, startPoint x: 653, startPoint y: 225, endPoint x: 556, endPoint y: 206, distance: 99.5
click at [556, 206] on div "SearchWithCriteria621c6f7b-bb82-4eef-ae49-0df136cbb156 Work Title G.R.A.M.S" at bounding box center [767, 223] width 889 height 48
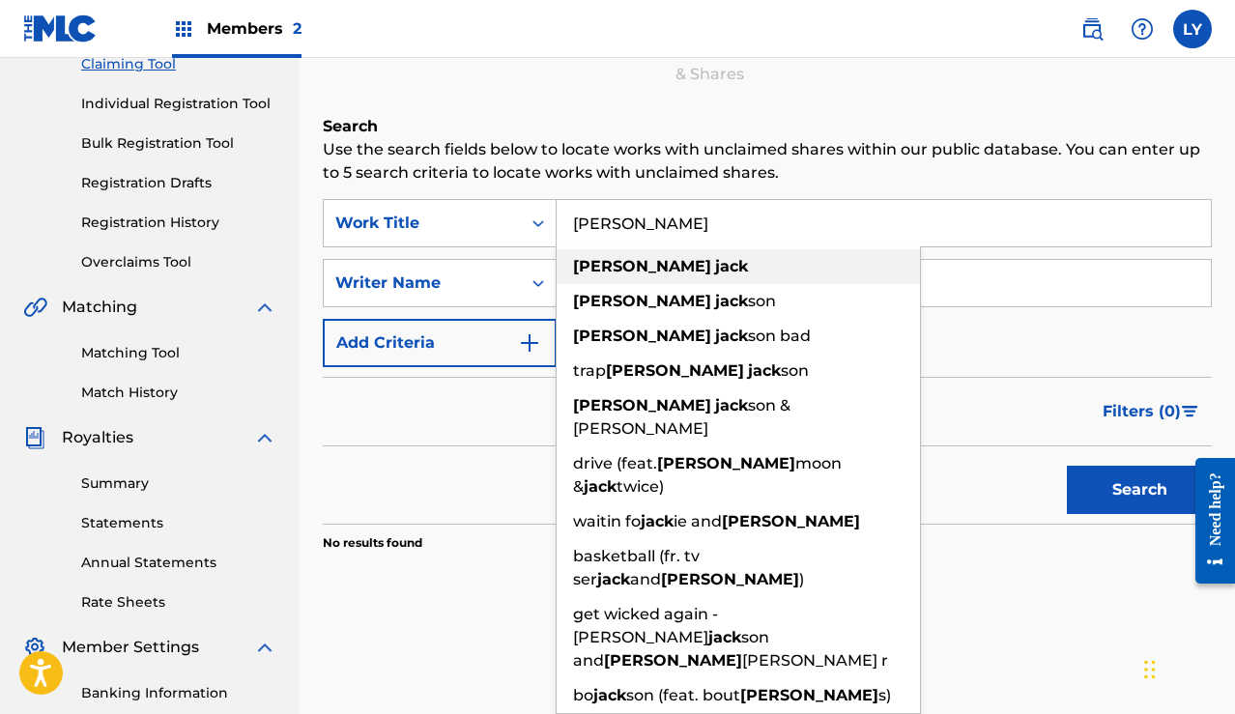
click at [711, 265] on span "Search Form" at bounding box center [713, 266] width 4 height 18
type input "[PERSON_NAME]"
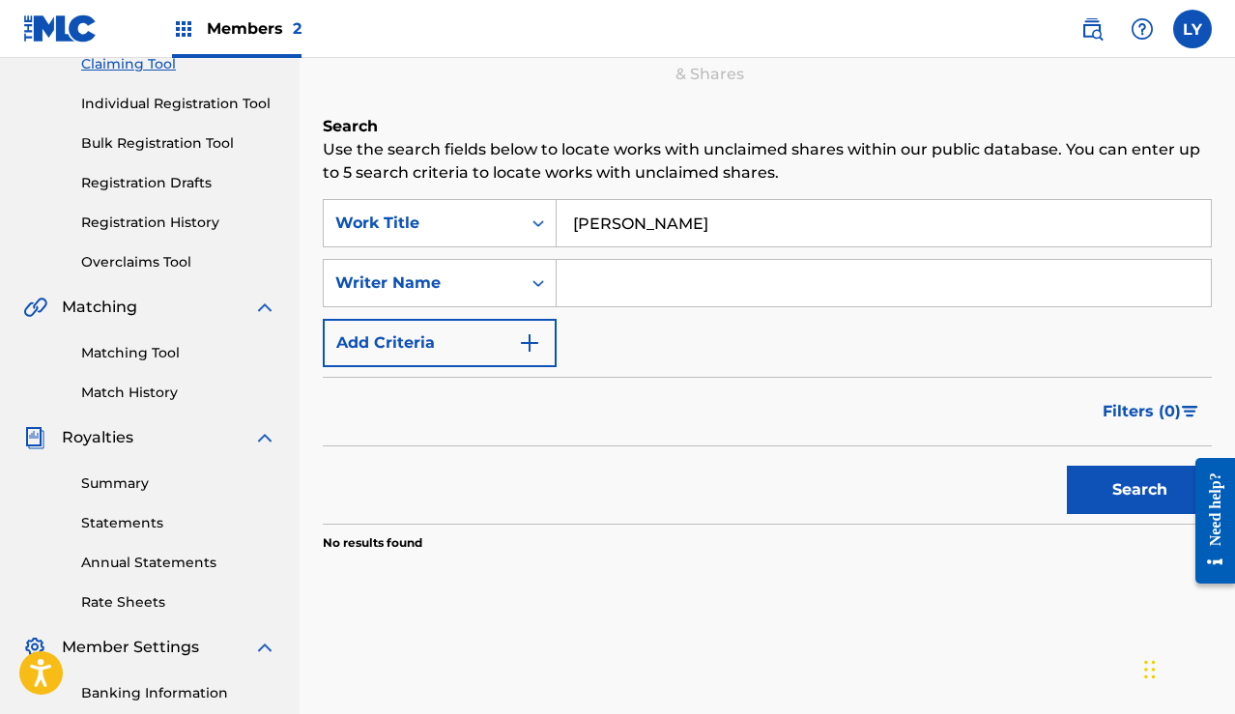
click at [1098, 477] on button "Search" at bounding box center [1139, 490] width 145 height 48
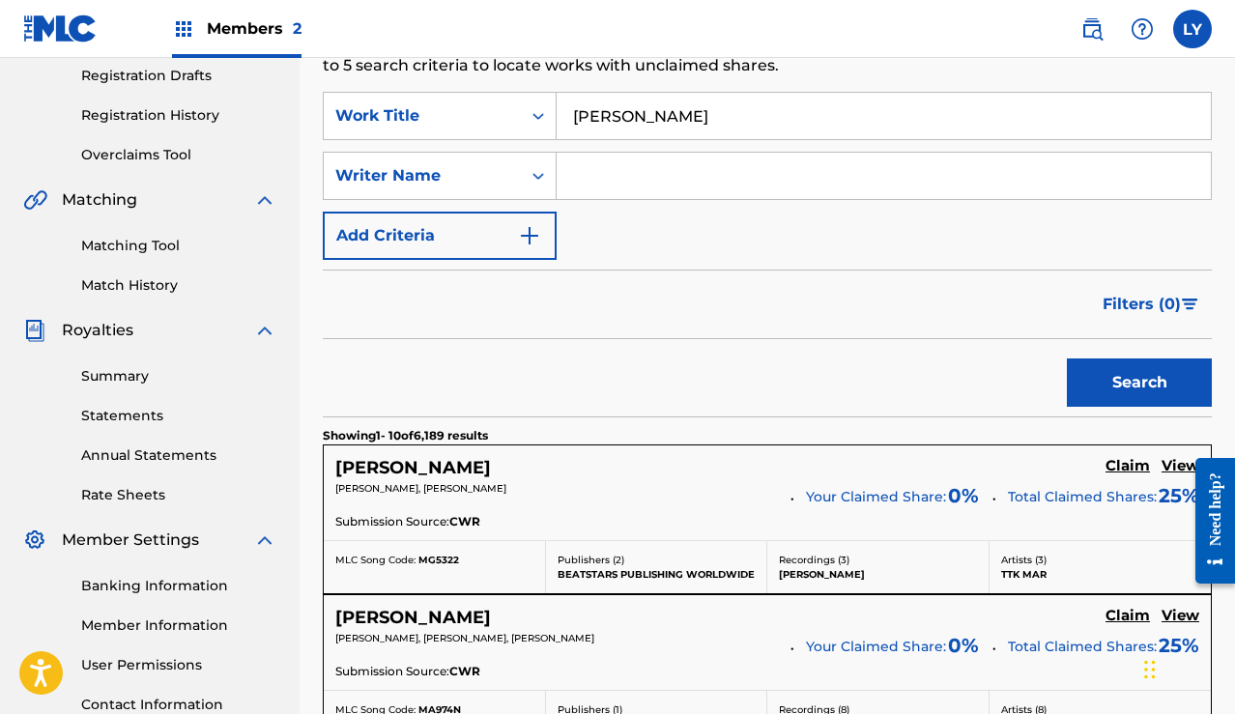
scroll to position [260, 0]
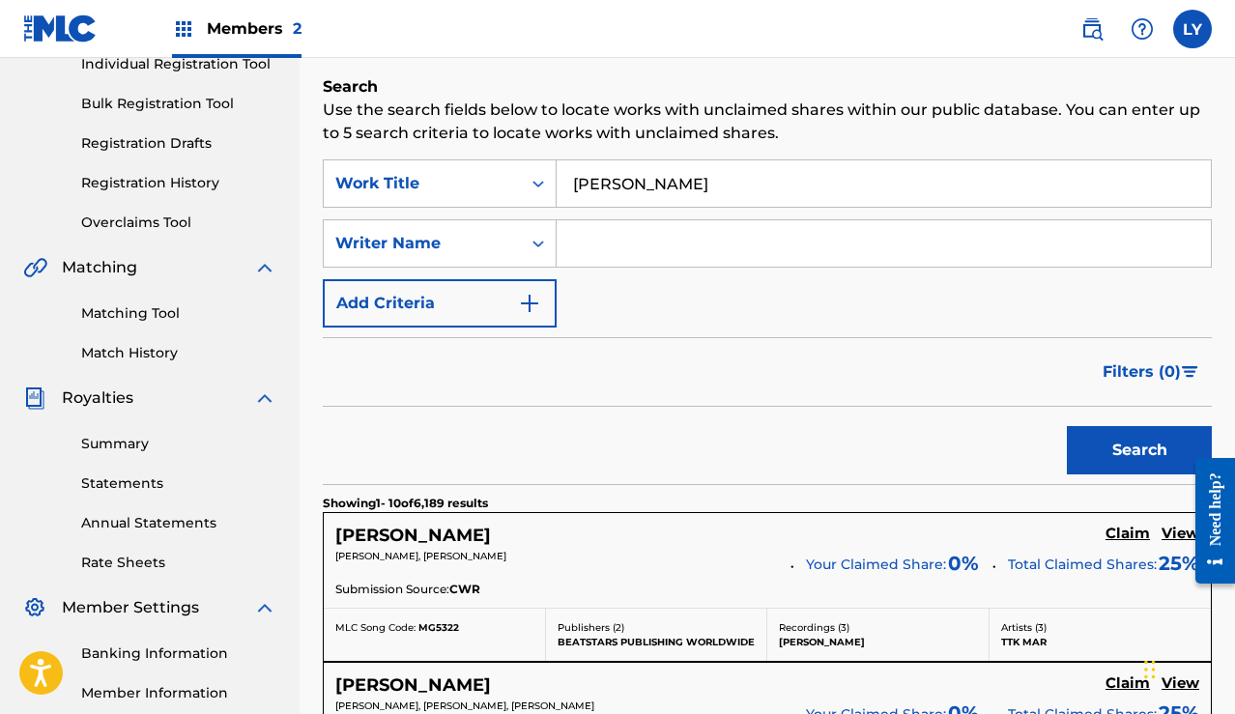
click at [664, 238] on input "Search Form" at bounding box center [884, 243] width 654 height 46
type input "T"
click at [1110, 445] on button "Search" at bounding box center [1139, 450] width 145 height 48
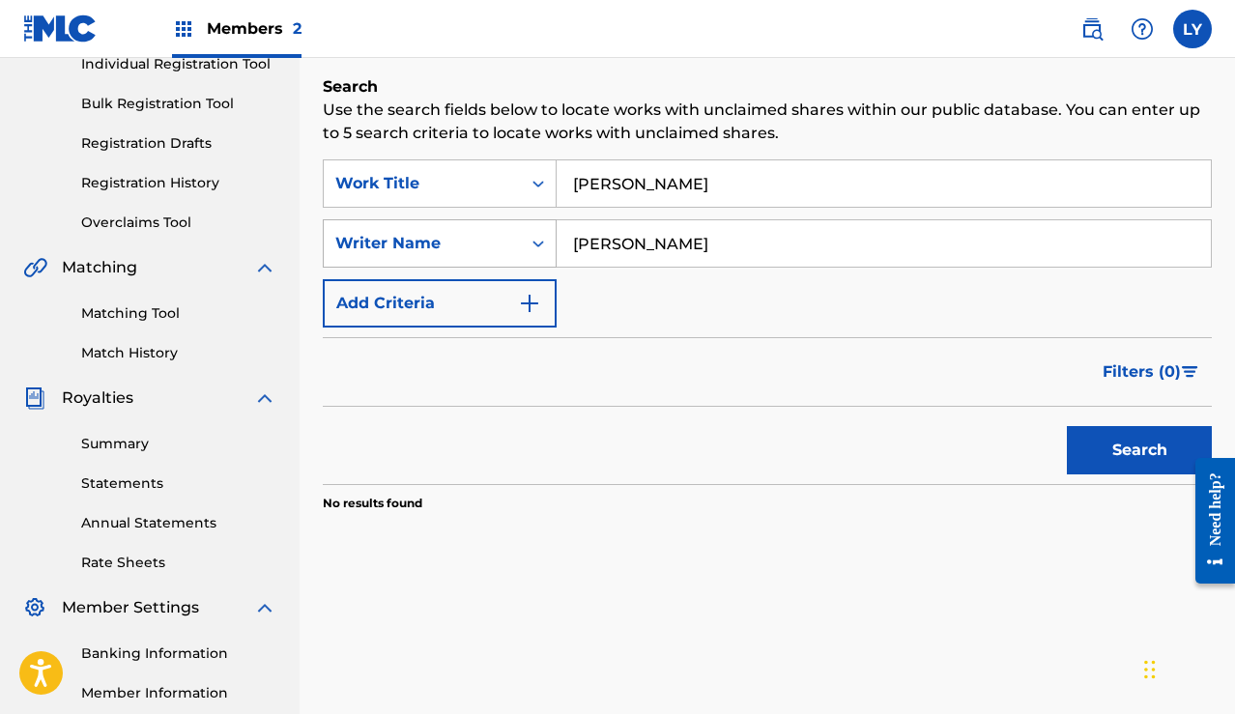
drag, startPoint x: 714, startPoint y: 240, endPoint x: 526, endPoint y: 233, distance: 188.6
click at [526, 233] on div "SearchWithCriteriabd38cd4d-4314-471b-a0b3-242f02140e3d Writer Name [PERSON_NAME]" at bounding box center [767, 243] width 889 height 48
click at [1135, 442] on button "Search" at bounding box center [1139, 450] width 145 height 48
drag, startPoint x: 703, startPoint y: 247, endPoint x: 544, endPoint y: 200, distance: 166.3
click at [547, 212] on div "SearchWithCriteria621c6f7b-bb82-4eef-ae49-0df136cbb156 Work Title [PERSON_NAME]…" at bounding box center [767, 243] width 889 height 168
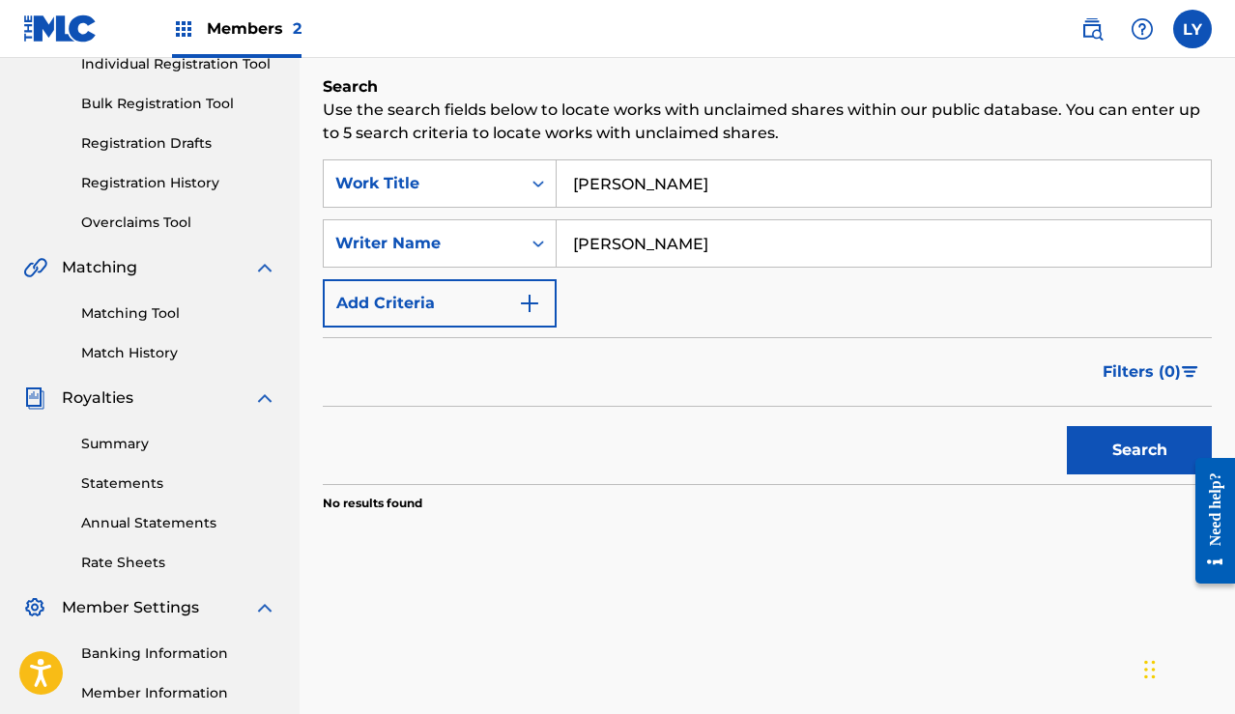
type input "[PERSON_NAME]"
click at [1116, 429] on button "Search" at bounding box center [1139, 450] width 145 height 48
click at [168, 215] on link "Overclaims Tool" at bounding box center [178, 223] width 195 height 20
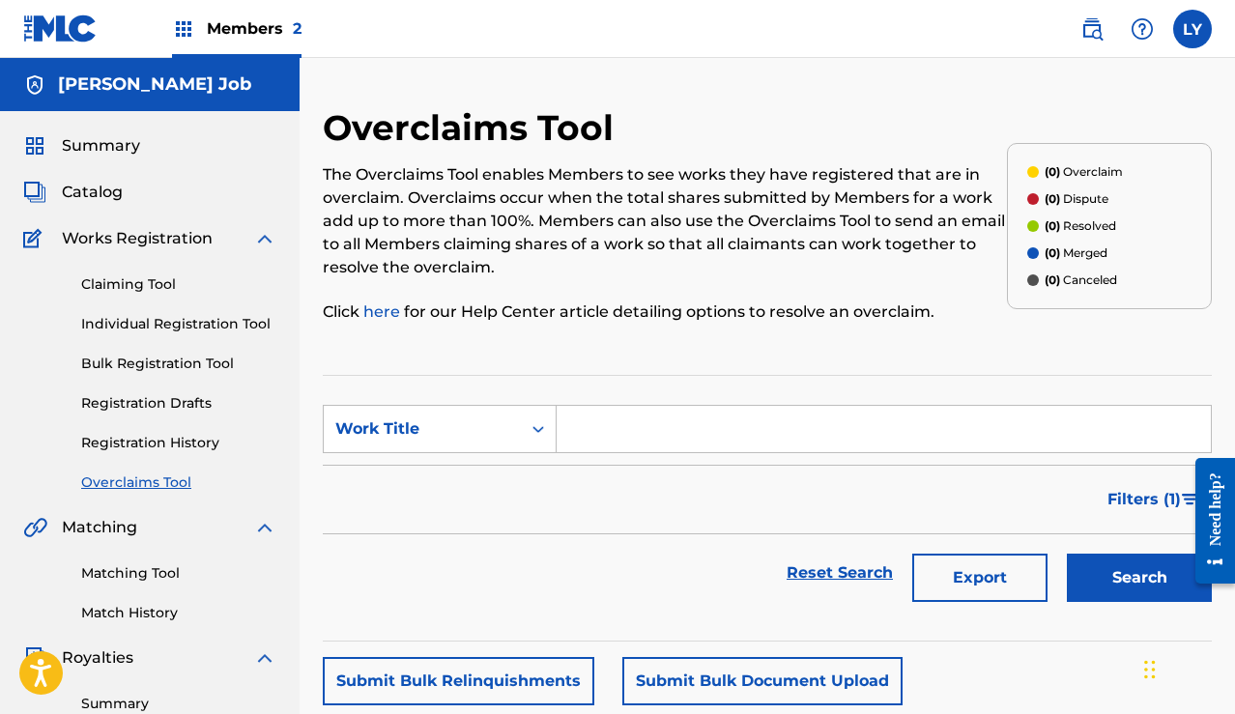
click at [117, 277] on link "Claiming Tool" at bounding box center [178, 284] width 195 height 20
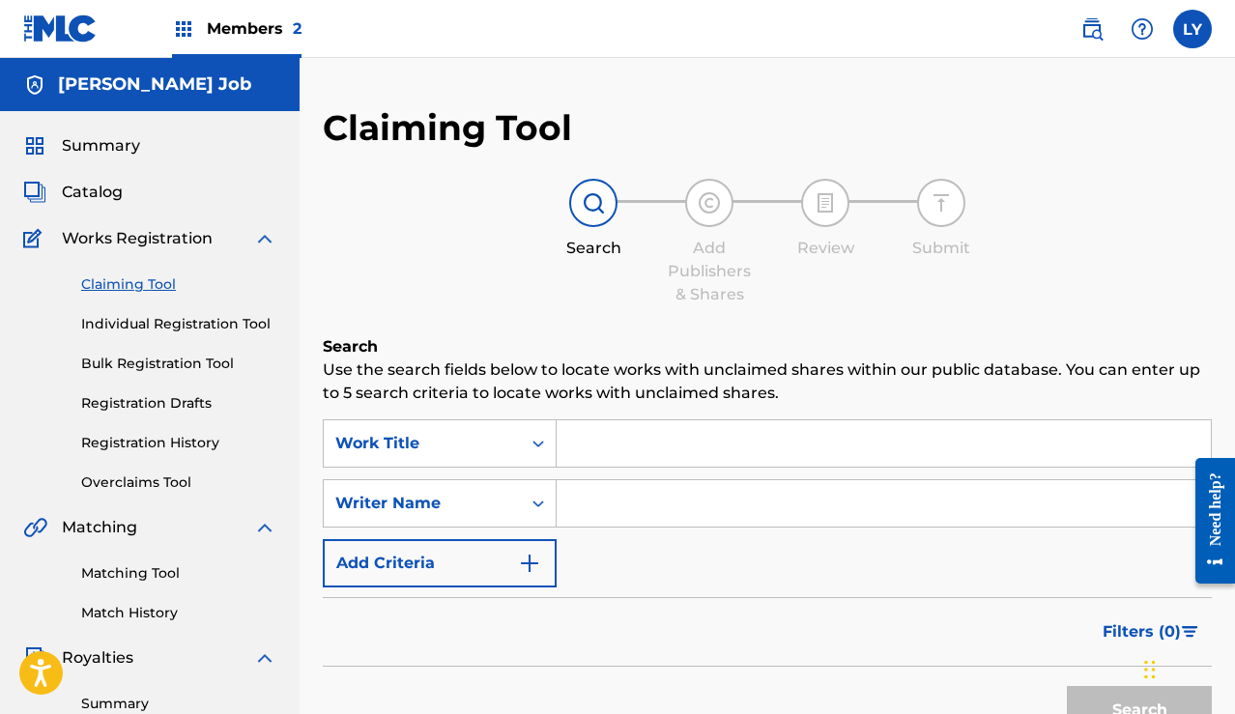
click at [707, 211] on img at bounding box center [709, 202] width 23 height 23
click at [575, 500] on input "Search Form" at bounding box center [884, 503] width 654 height 46
click at [1134, 705] on button "Search" at bounding box center [1139, 710] width 145 height 48
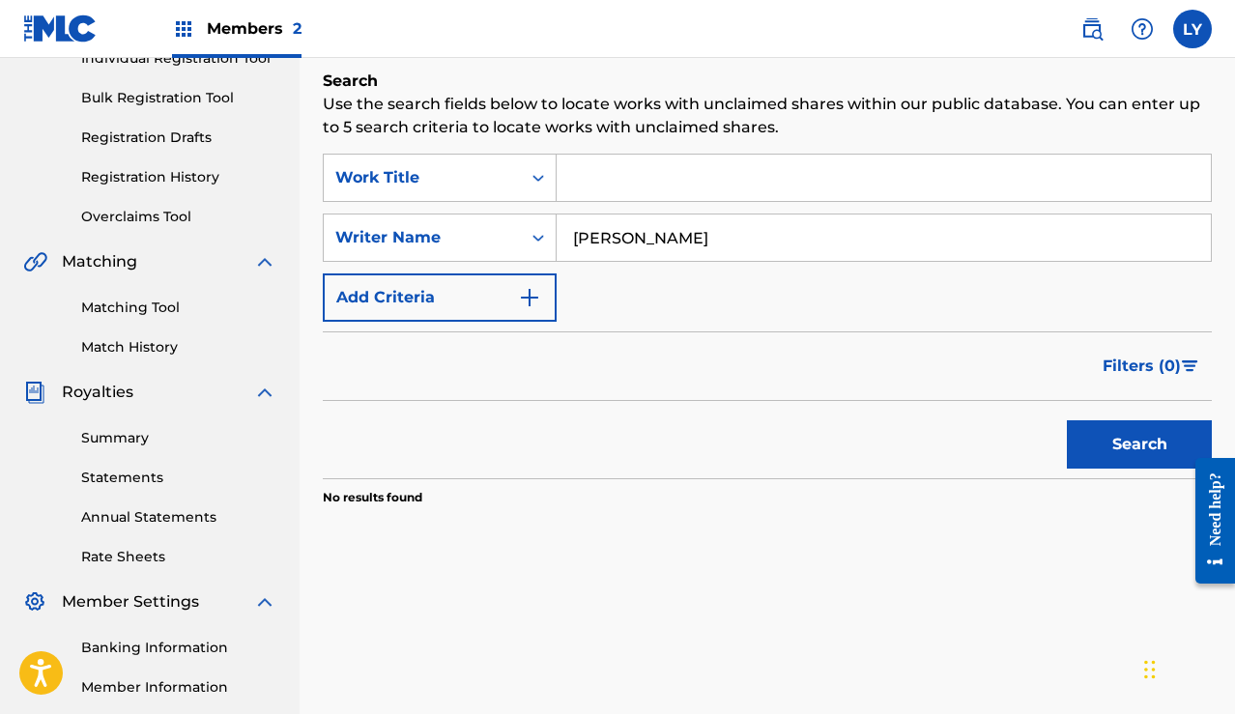
drag, startPoint x: 720, startPoint y: 240, endPoint x: 529, endPoint y: 206, distance: 194.3
click at [529, 209] on div "SearchWithCriteria621c6f7b-bb82-4eef-ae49-0df136cbb156 Work Title SearchWithCri…" at bounding box center [767, 238] width 889 height 168
type input "[PERSON_NAME] Job"
click at [1114, 456] on button "Search" at bounding box center [1139, 444] width 145 height 48
drag, startPoint x: 673, startPoint y: 241, endPoint x: 502, endPoint y: 179, distance: 181.0
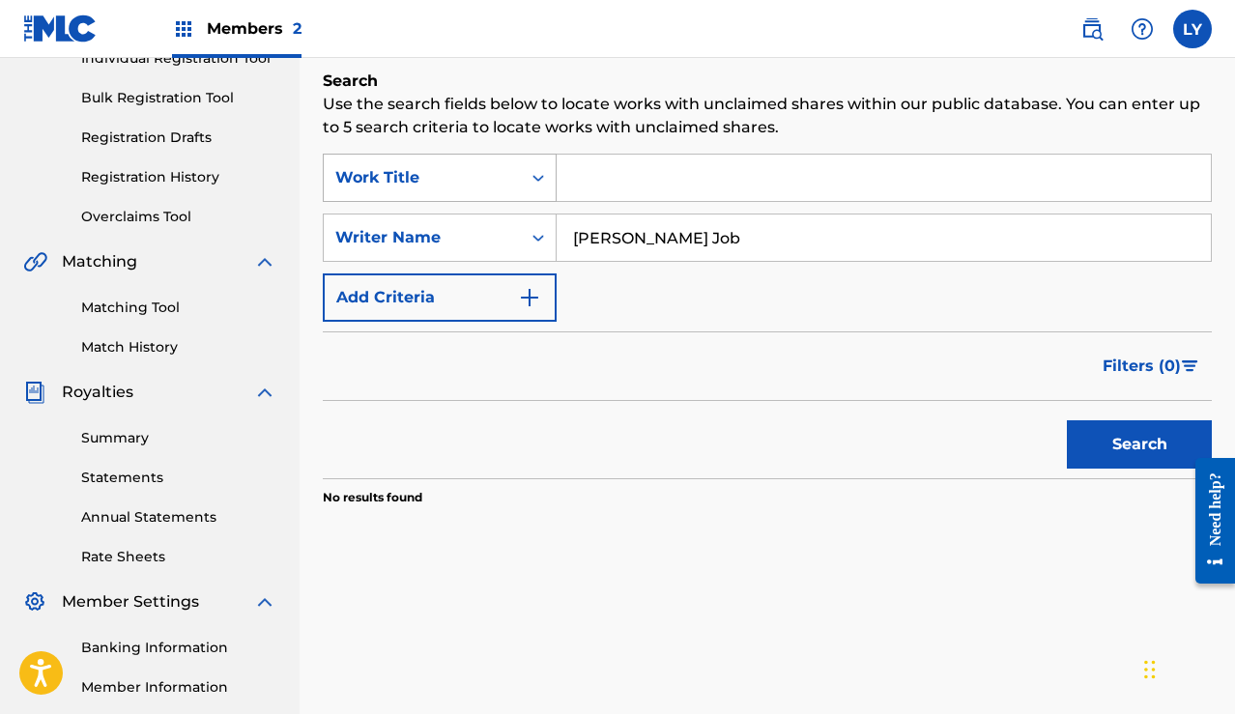
click at [503, 186] on div "SearchWithCriteria621c6f7b-bb82-4eef-ae49-0df136cbb156 Work Title SearchWithCri…" at bounding box center [767, 238] width 889 height 168
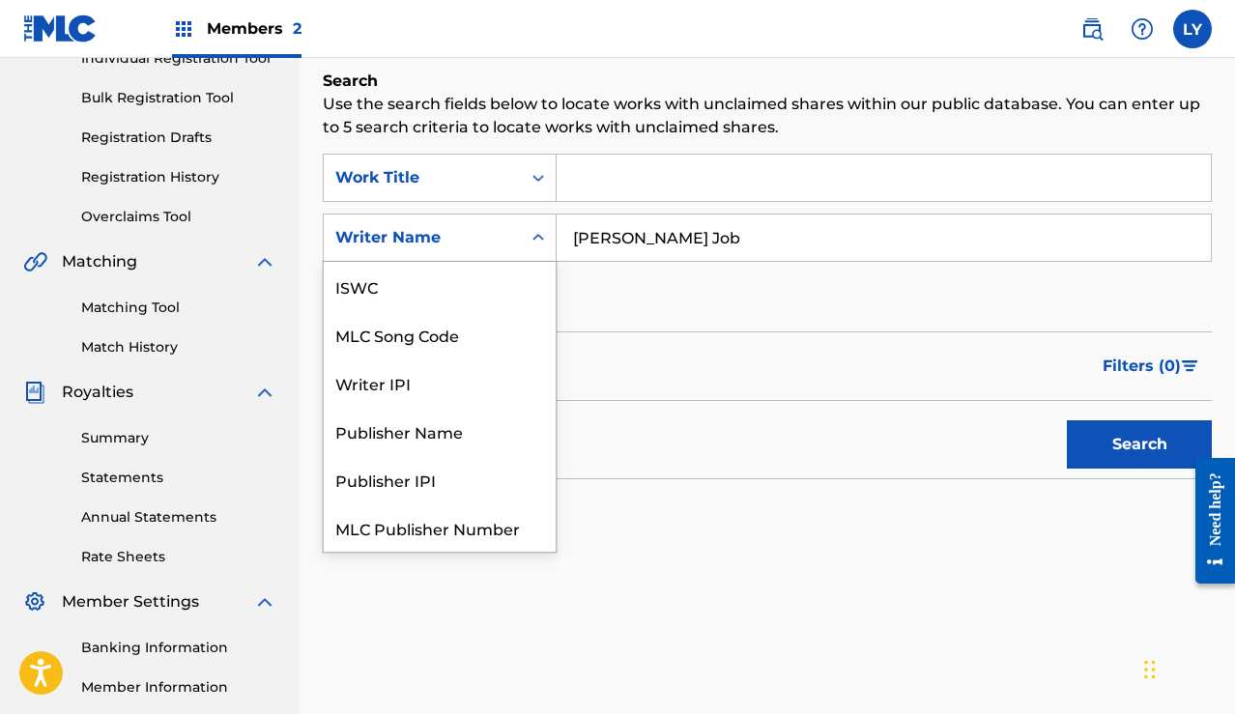
click at [490, 231] on div "Writer Name" at bounding box center [422, 237] width 174 height 23
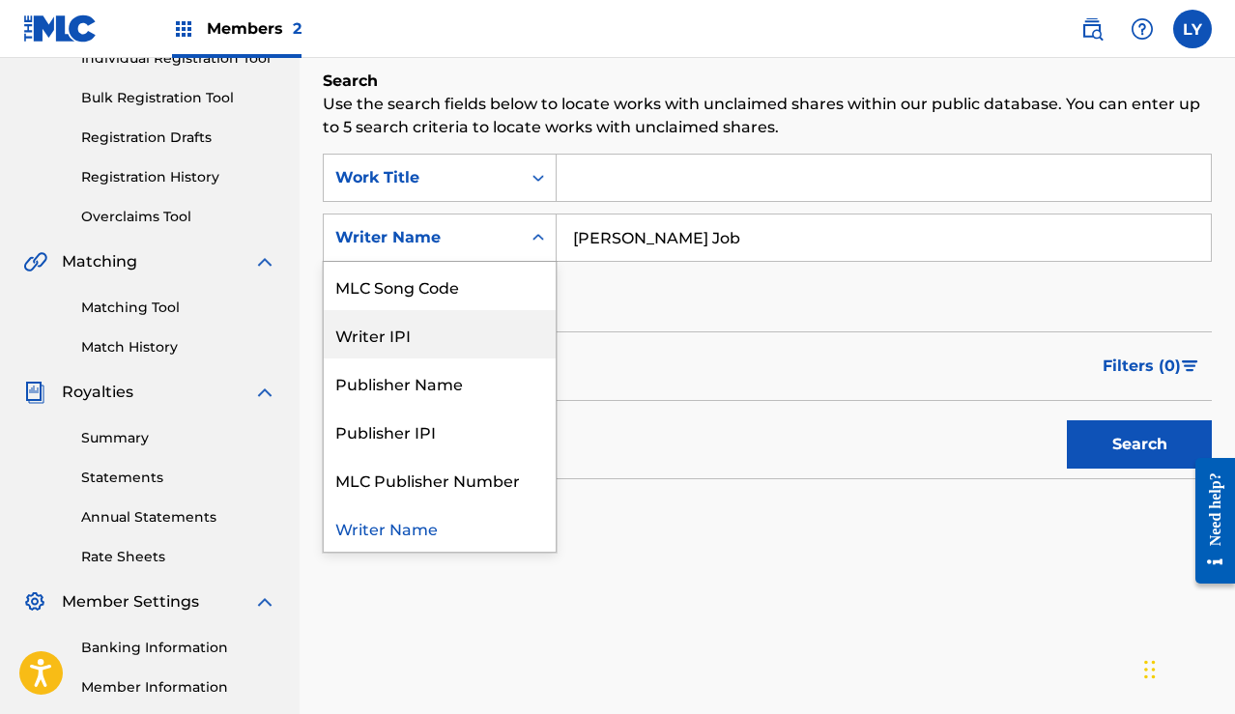
click at [474, 320] on div "Writer IPI" at bounding box center [440, 334] width 232 height 48
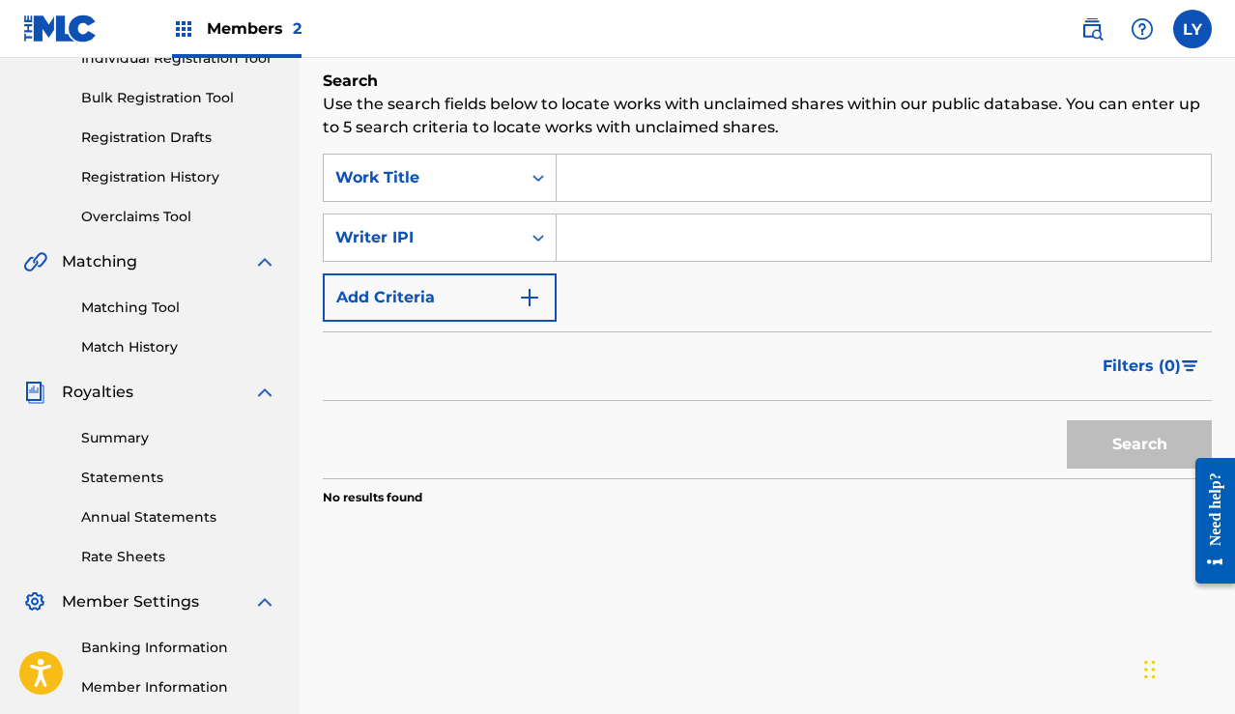
click at [645, 245] on input "Search Form" at bounding box center [884, 238] width 654 height 46
click at [646, 245] on input "Search Form" at bounding box center [884, 238] width 654 height 46
paste input "01117331498"
type input "01117331498"
click at [1134, 437] on button "Search" at bounding box center [1139, 444] width 145 height 48
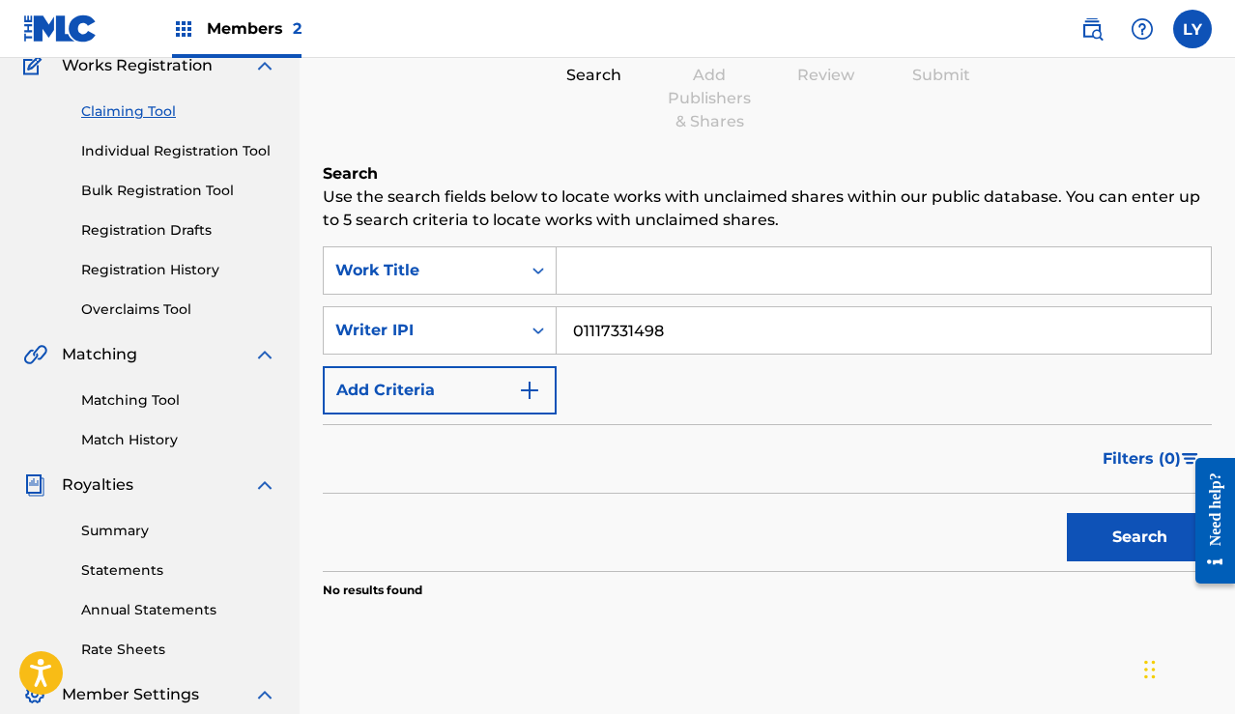
scroll to position [166, 0]
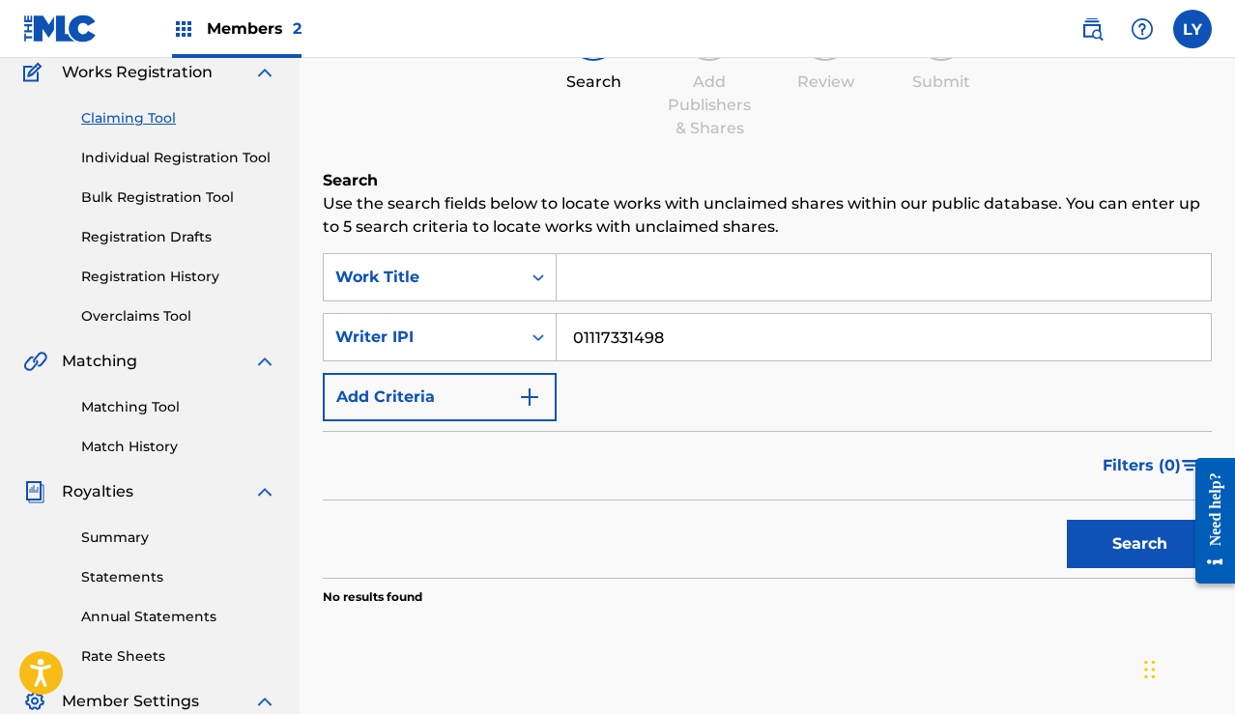
click at [104, 156] on link "Individual Registration Tool" at bounding box center [178, 158] width 195 height 20
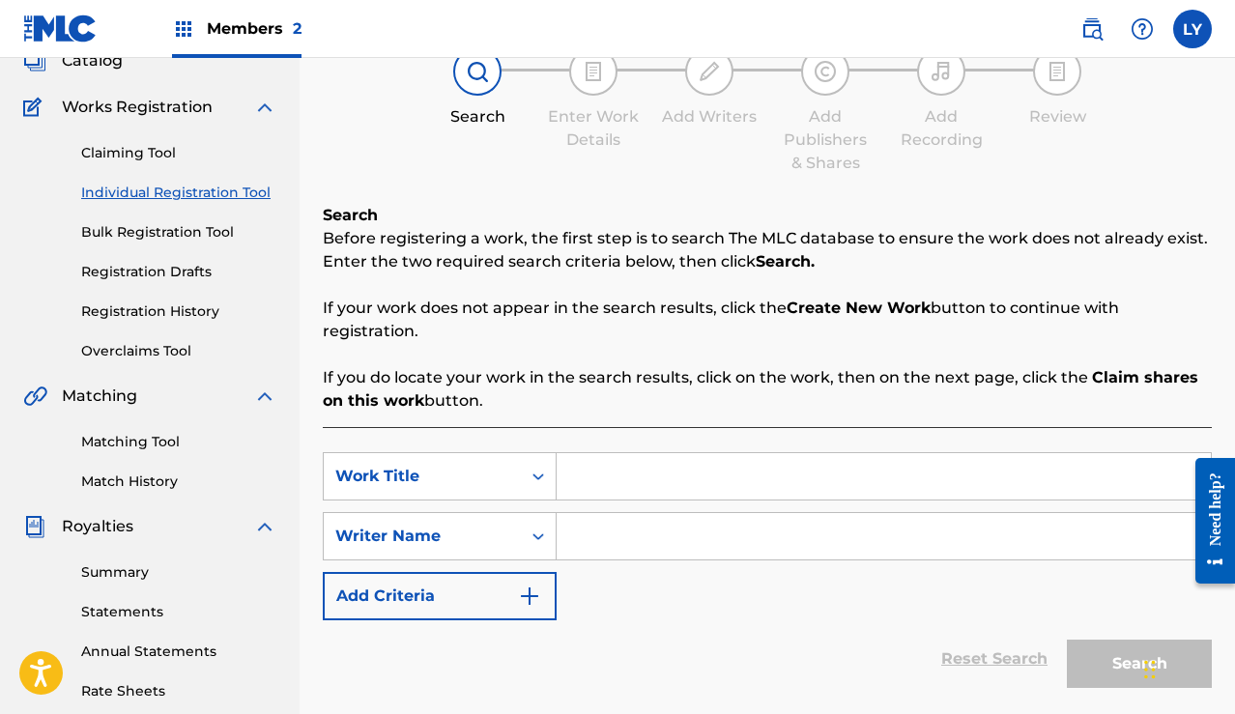
scroll to position [134, 0]
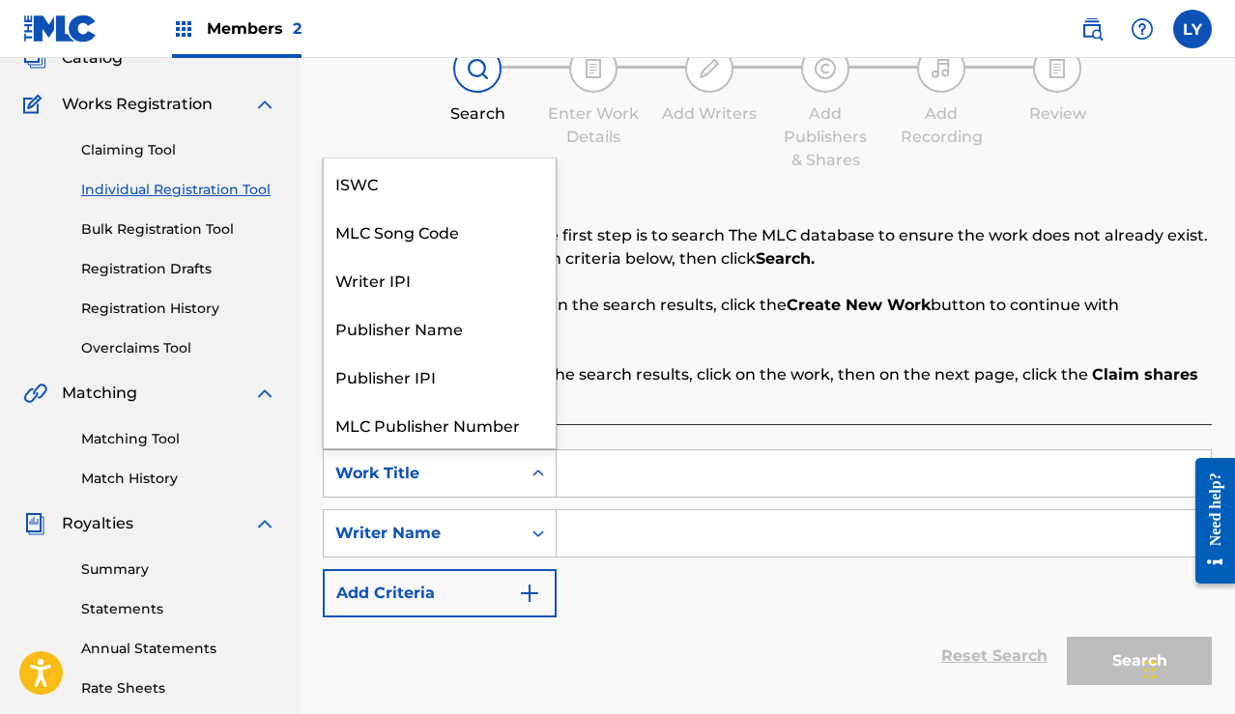
click at [503, 481] on div "Work Title" at bounding box center [422, 473] width 174 height 23
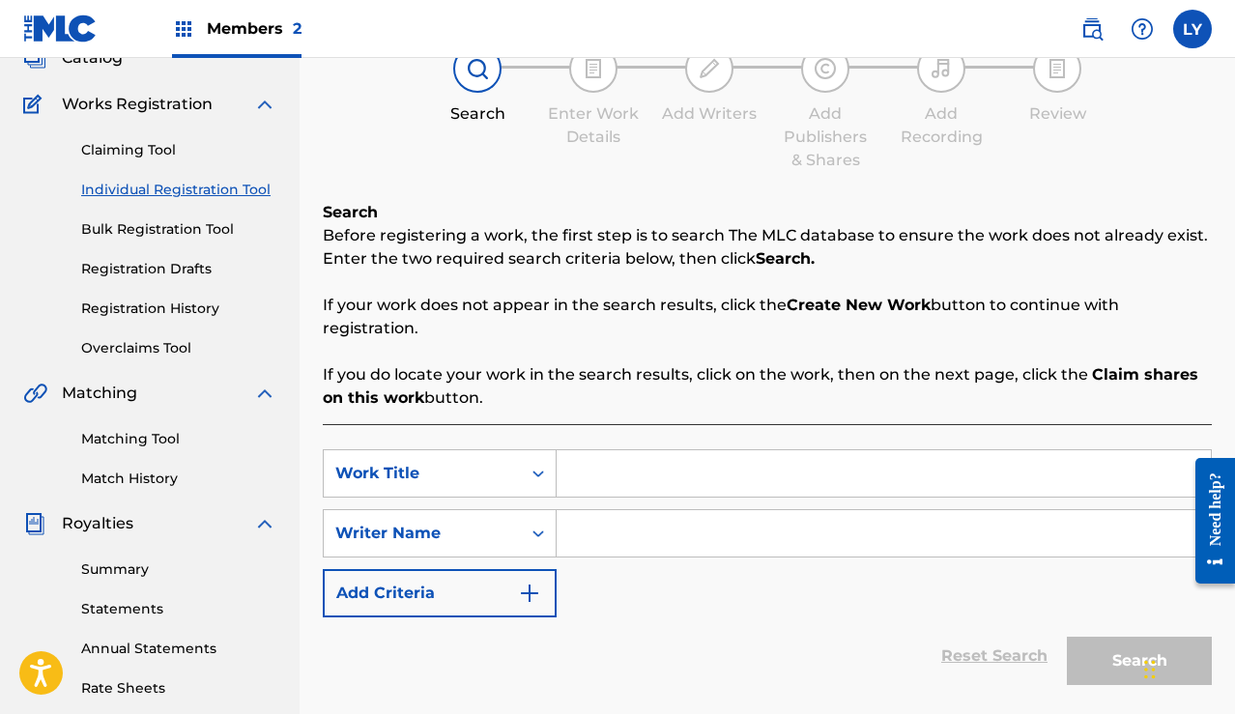
click at [504, 481] on div "Work Title" at bounding box center [422, 473] width 174 height 23
click at [502, 533] on div "Writer Name" at bounding box center [422, 533] width 174 height 23
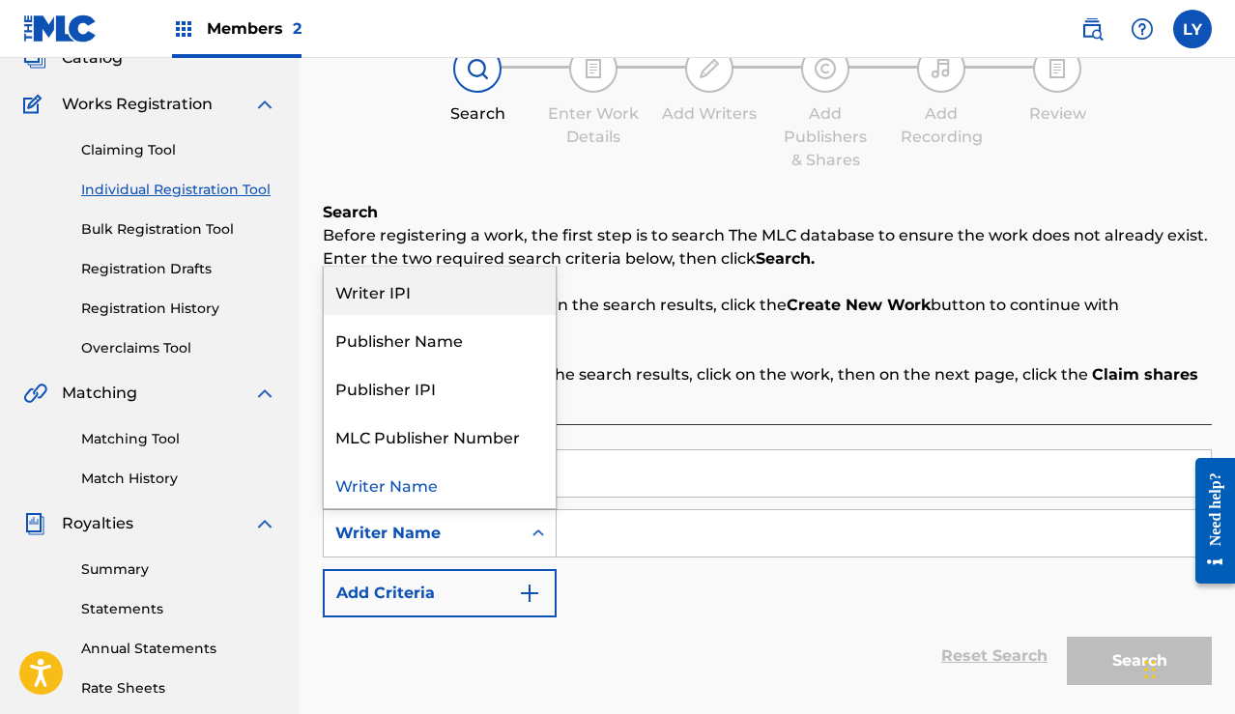
click at [450, 286] on div "Writer IPI" at bounding box center [440, 291] width 232 height 48
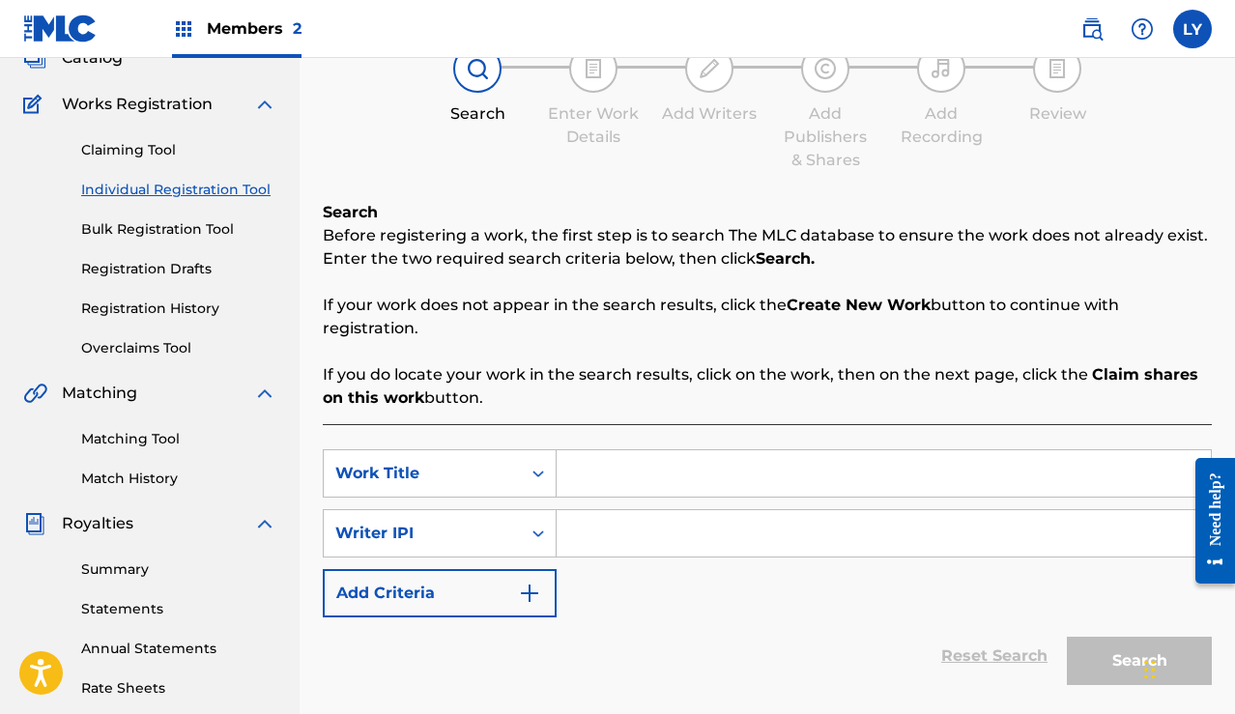
click at [606, 523] on input "Search Form" at bounding box center [884, 533] width 654 height 46
paste input "01117331498"
type input "01117331498"
click at [621, 480] on input "Search Form" at bounding box center [884, 473] width 654 height 46
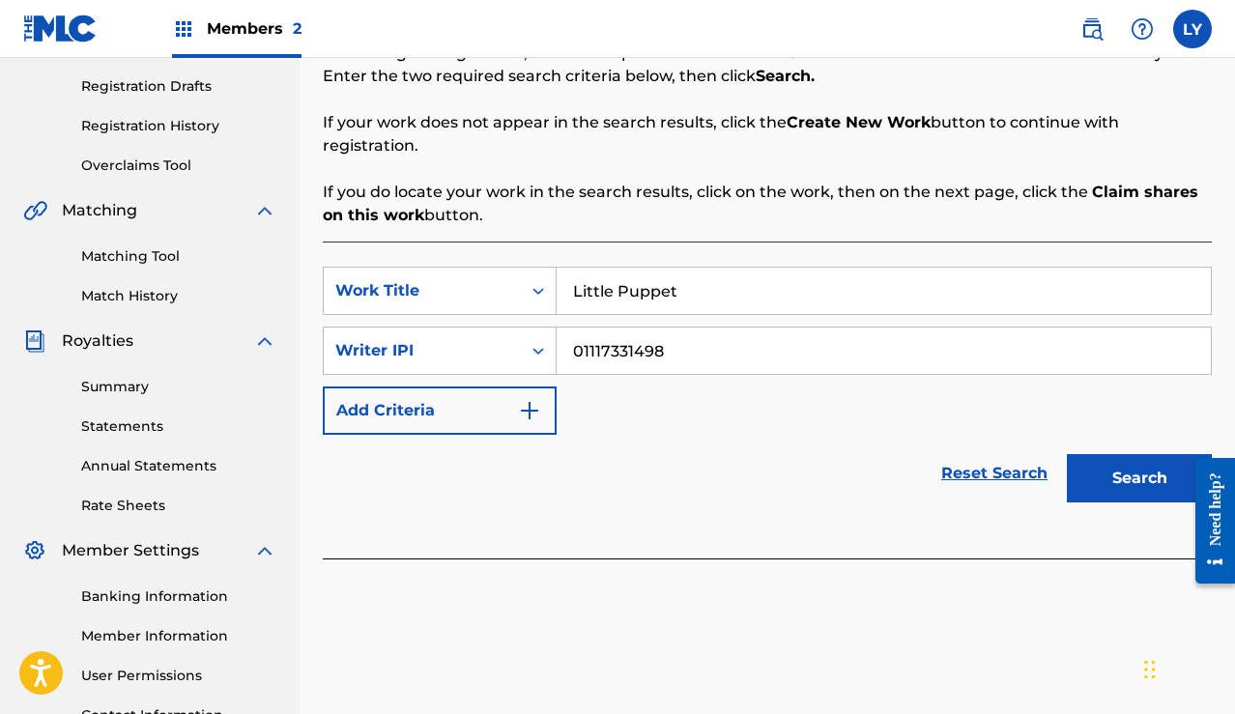
scroll to position [322, 0]
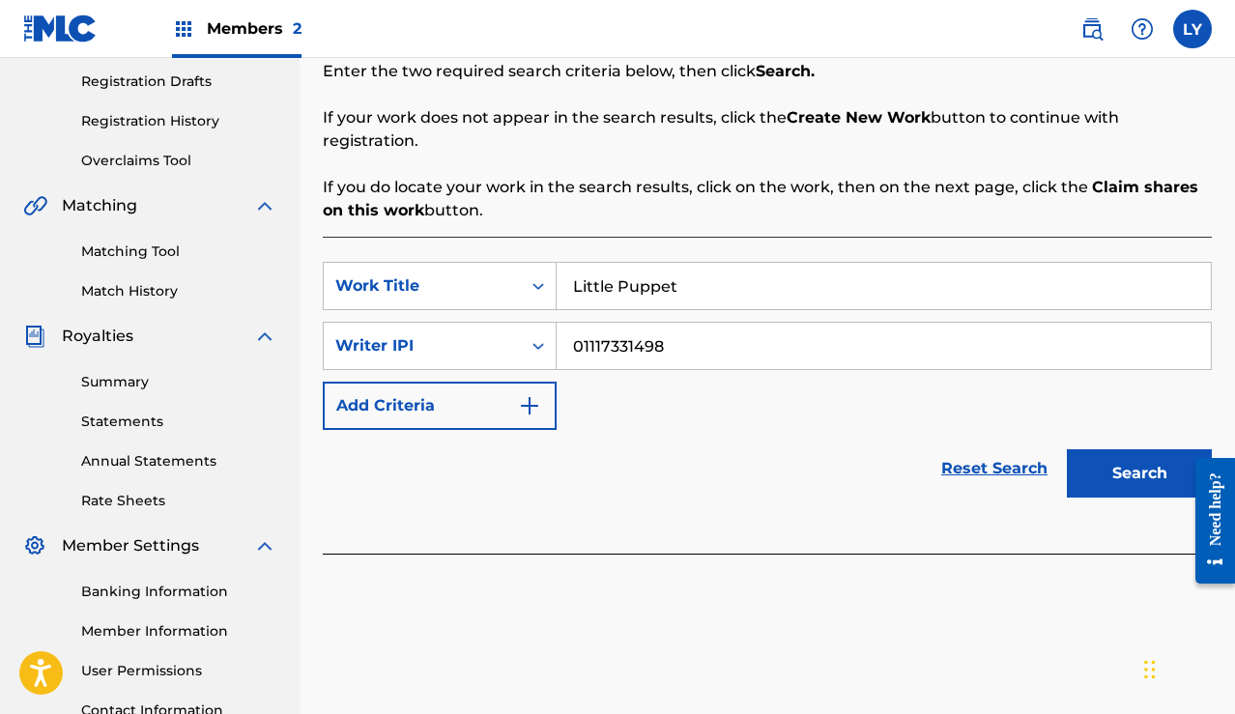
type input "Little Puppet"
click at [1112, 462] on button "Search" at bounding box center [1139, 473] width 145 height 48
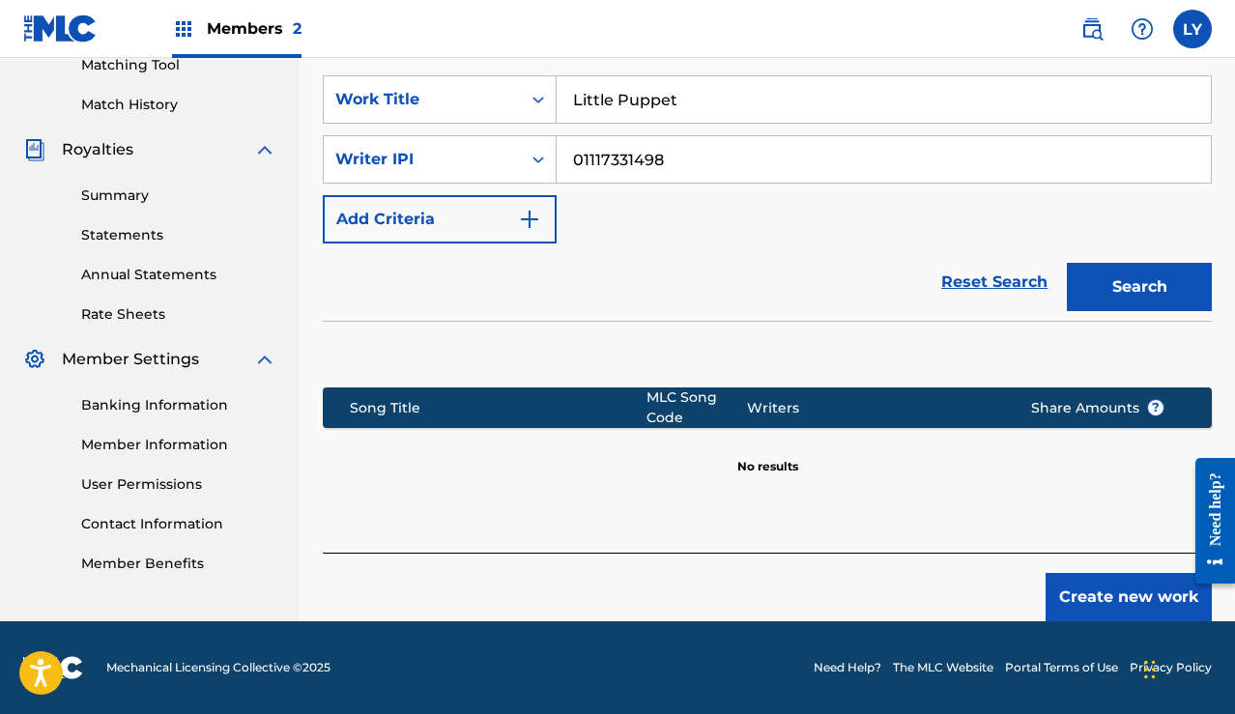
click at [1103, 585] on button "Create new work" at bounding box center [1129, 597] width 166 height 48
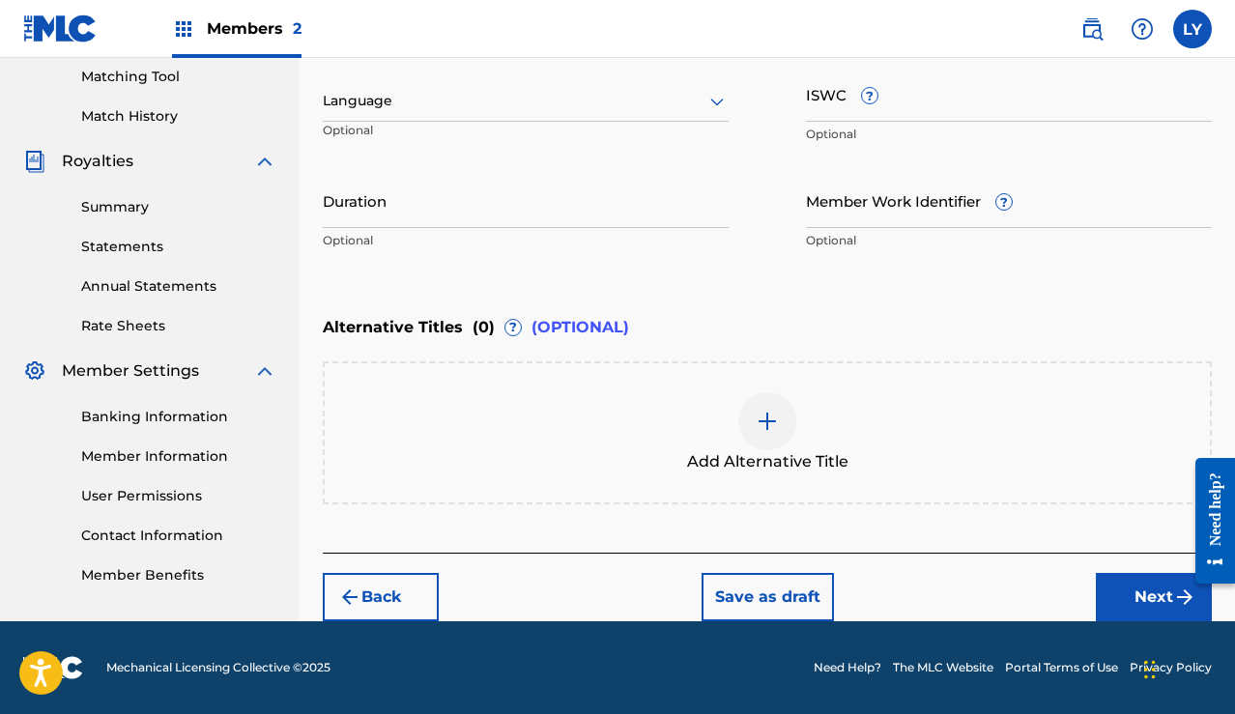
scroll to position [497, 0]
click at [1118, 583] on button "Next" at bounding box center [1154, 597] width 116 height 48
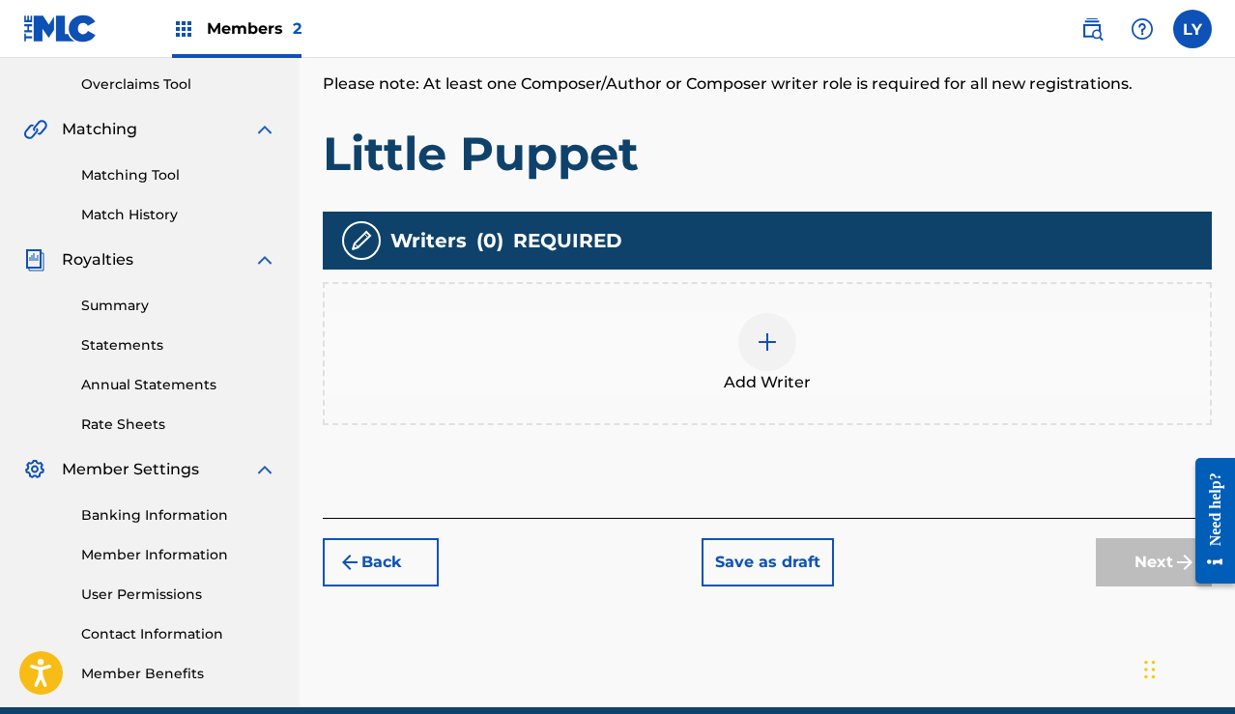
scroll to position [368, 0]
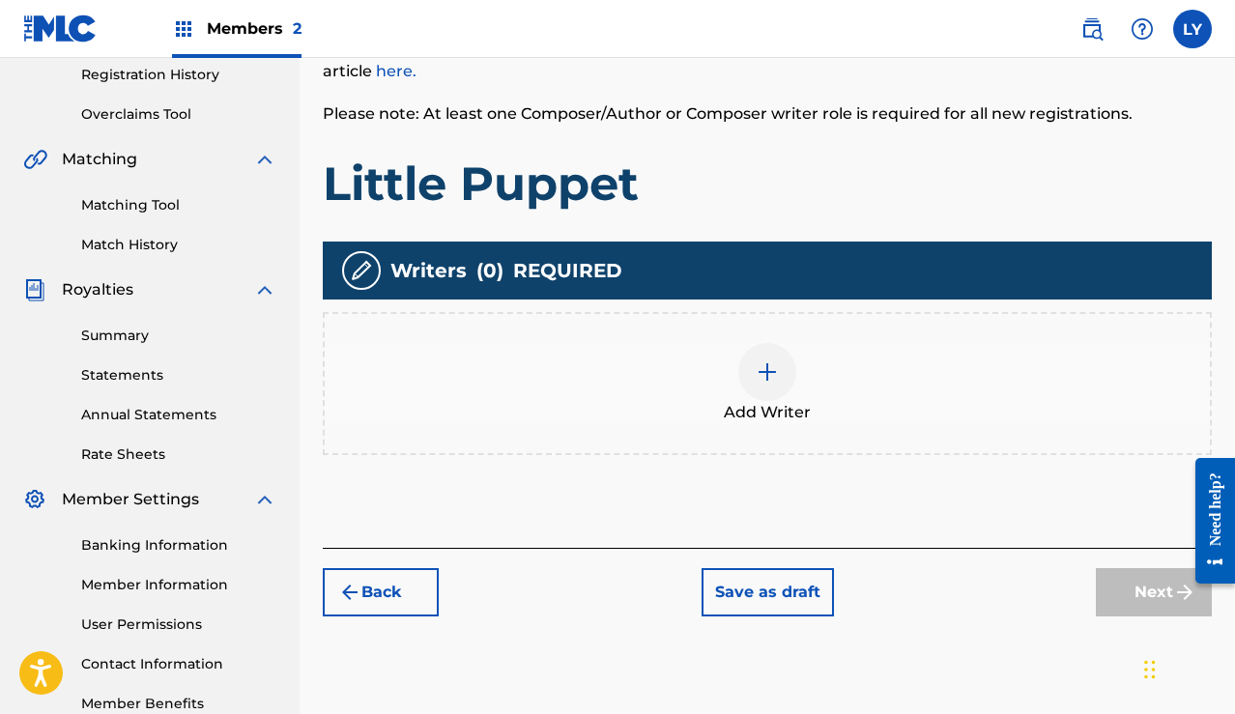
click at [767, 371] on img at bounding box center [767, 371] width 23 height 23
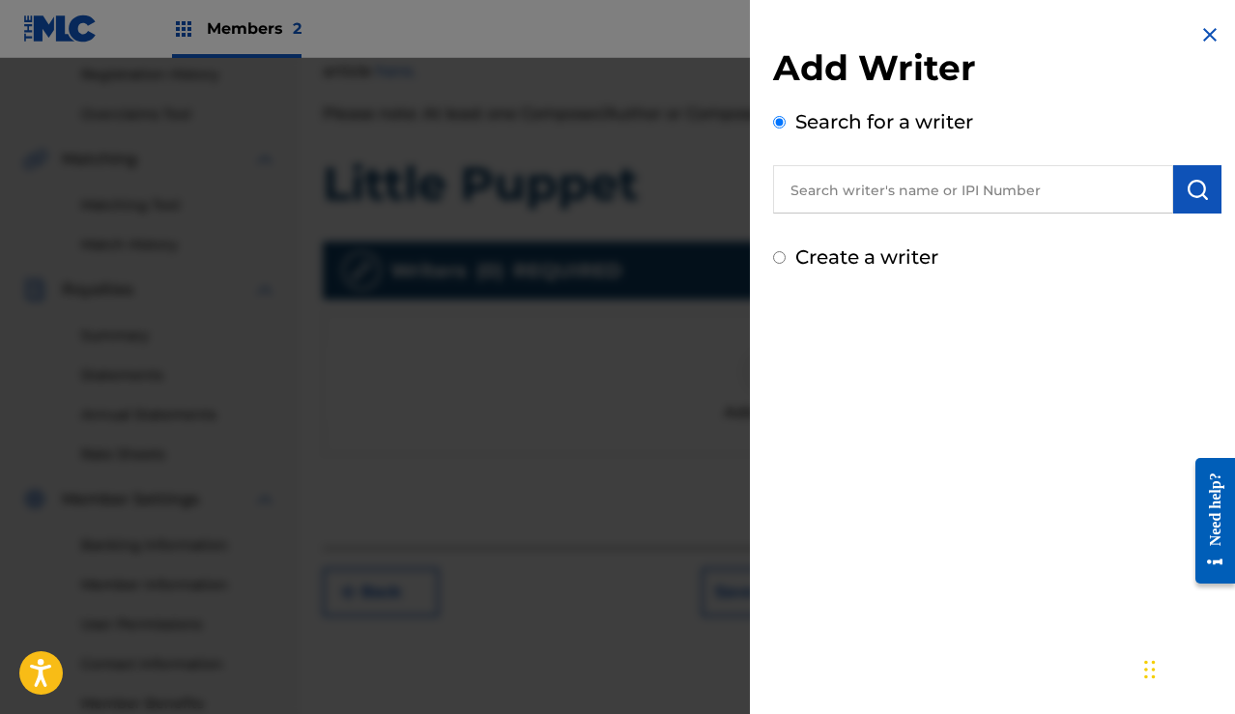
click at [852, 199] on input "text" at bounding box center [973, 189] width 400 height 48
paste input "01117331498"
type input "01117331498"
click at [1197, 198] on img "submit" at bounding box center [1197, 189] width 23 height 23
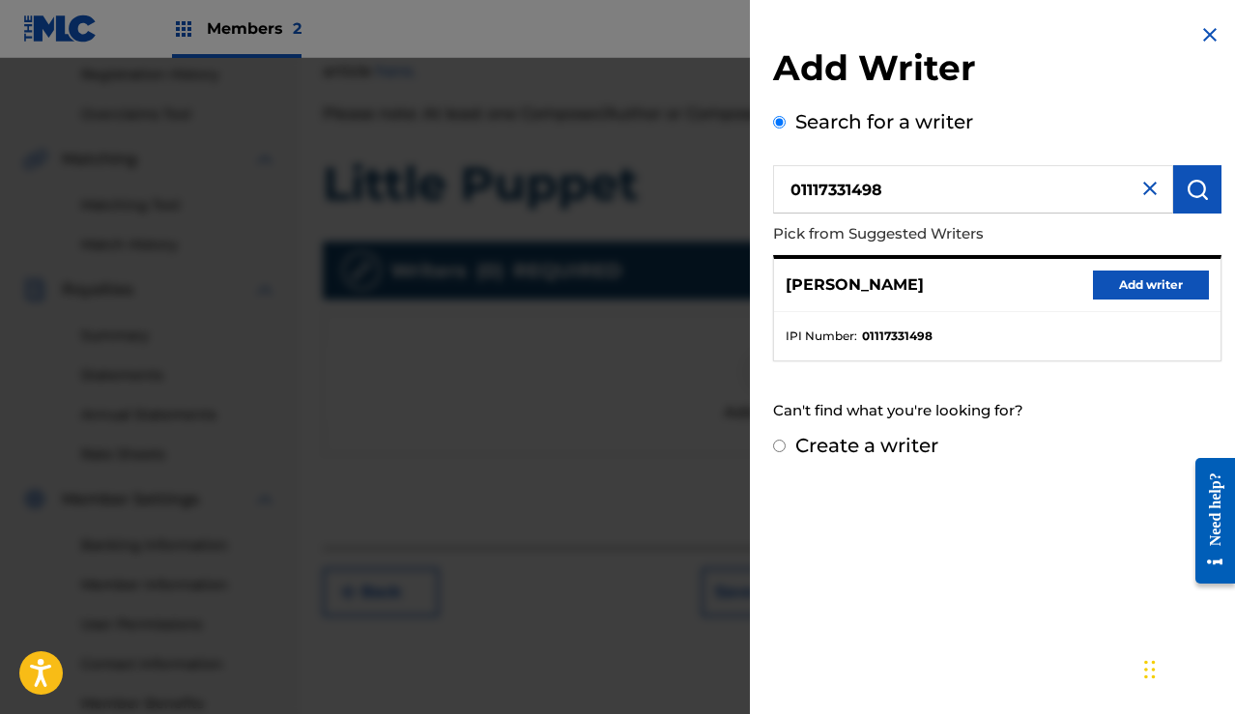
click at [1149, 283] on button "Add writer" at bounding box center [1151, 285] width 116 height 29
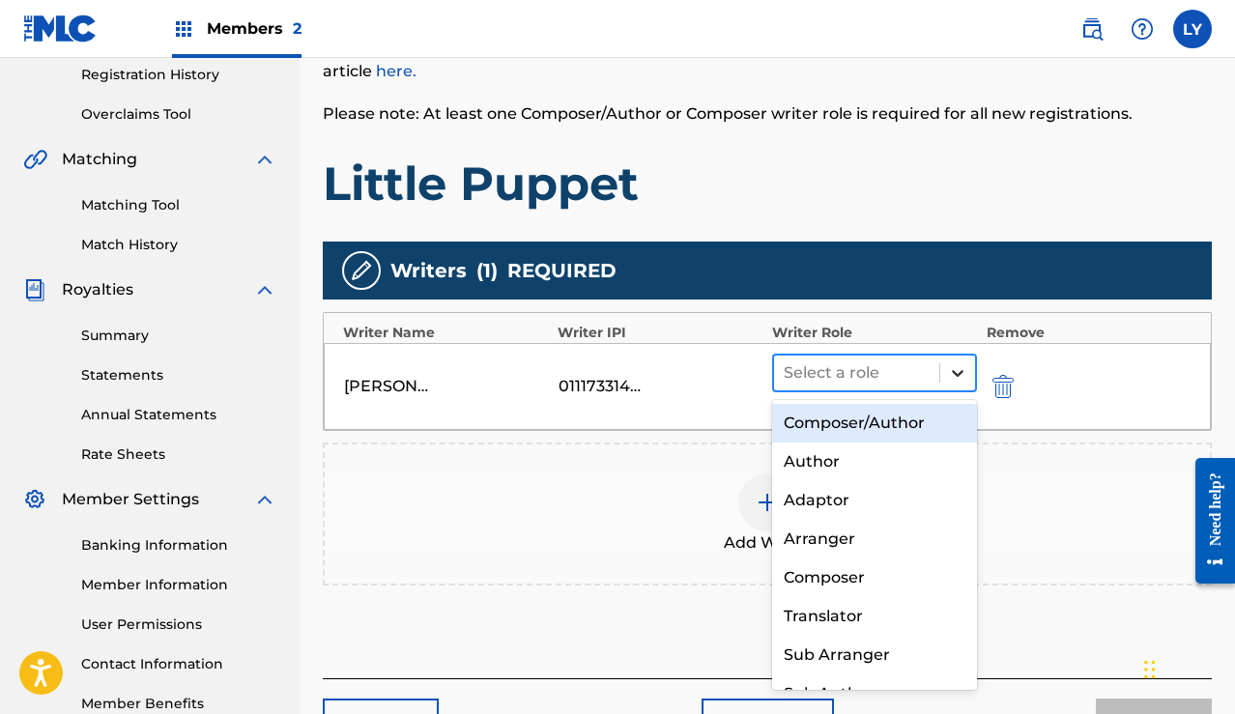
click at [961, 379] on icon at bounding box center [957, 372] width 19 height 19
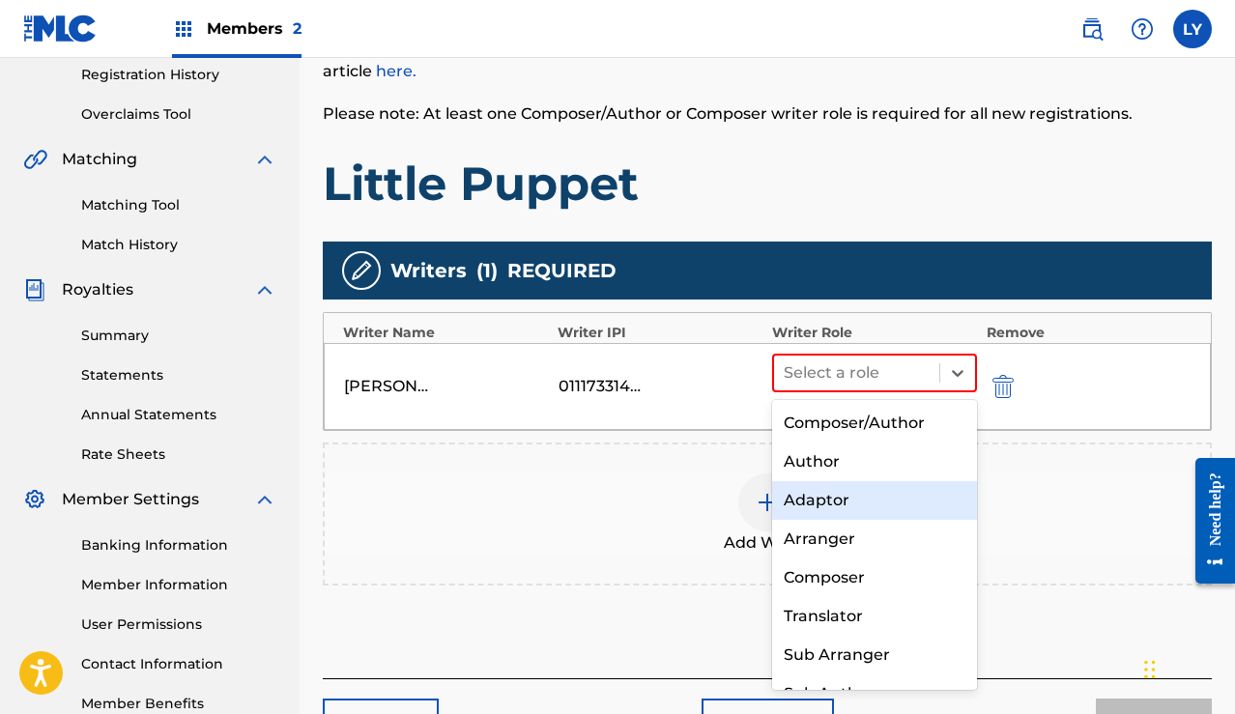
scroll to position [0, 0]
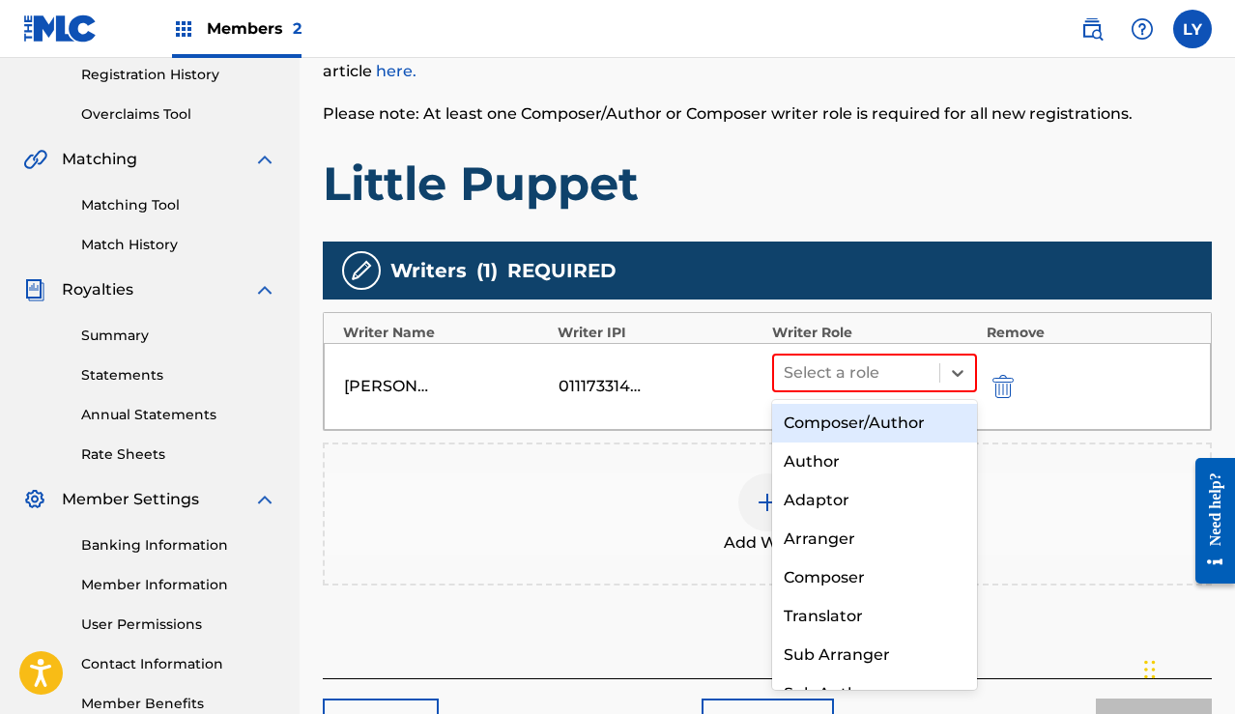
click at [905, 428] on div "Composer/Author" at bounding box center [874, 423] width 205 height 39
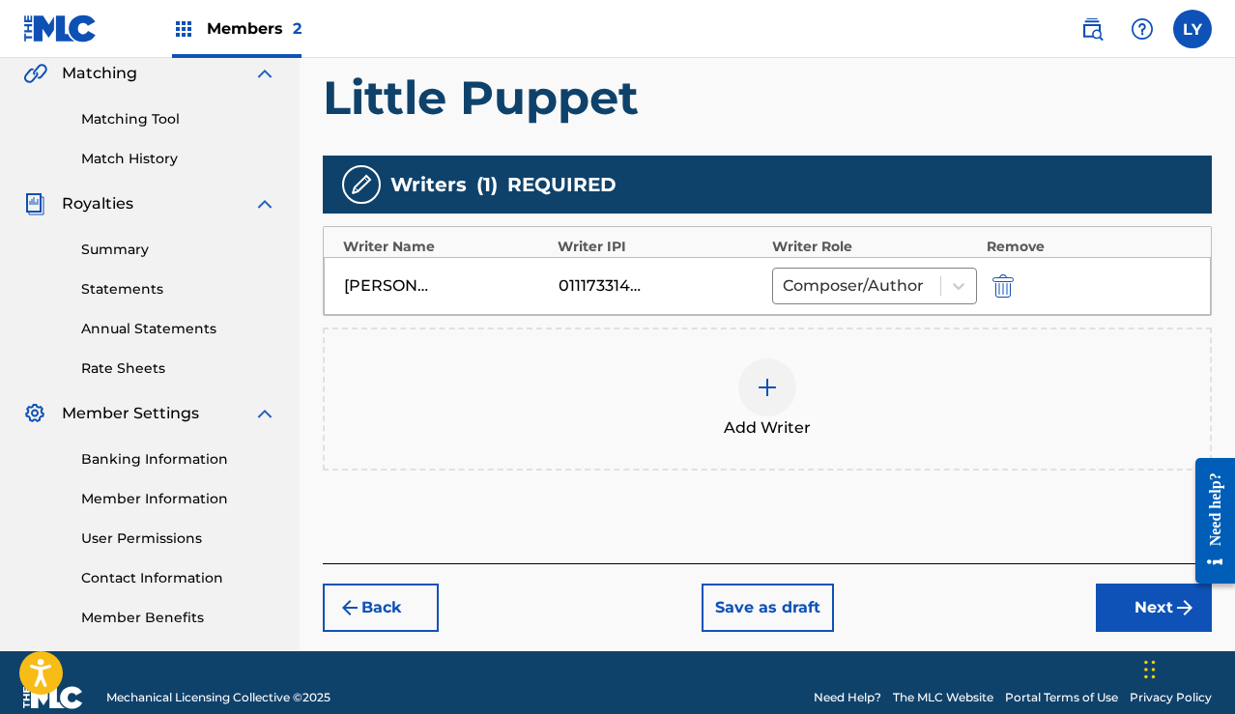
scroll to position [477, 0]
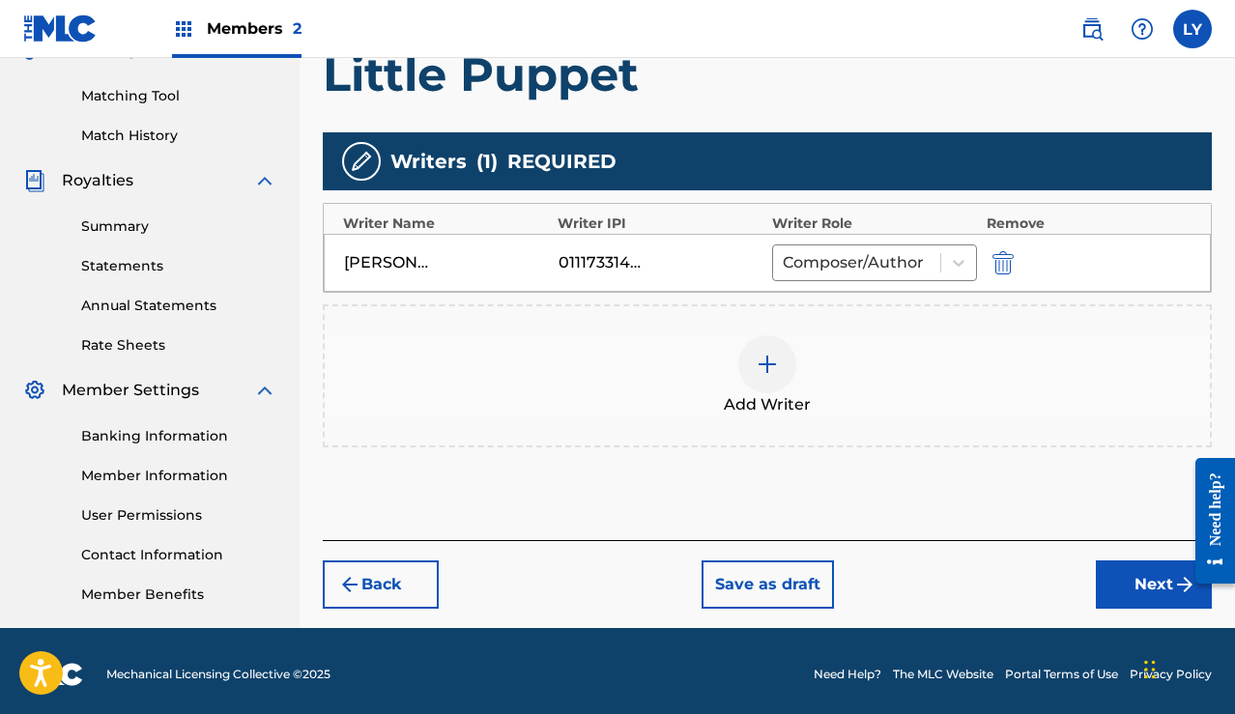
click at [1121, 582] on button "Next" at bounding box center [1154, 584] width 116 height 48
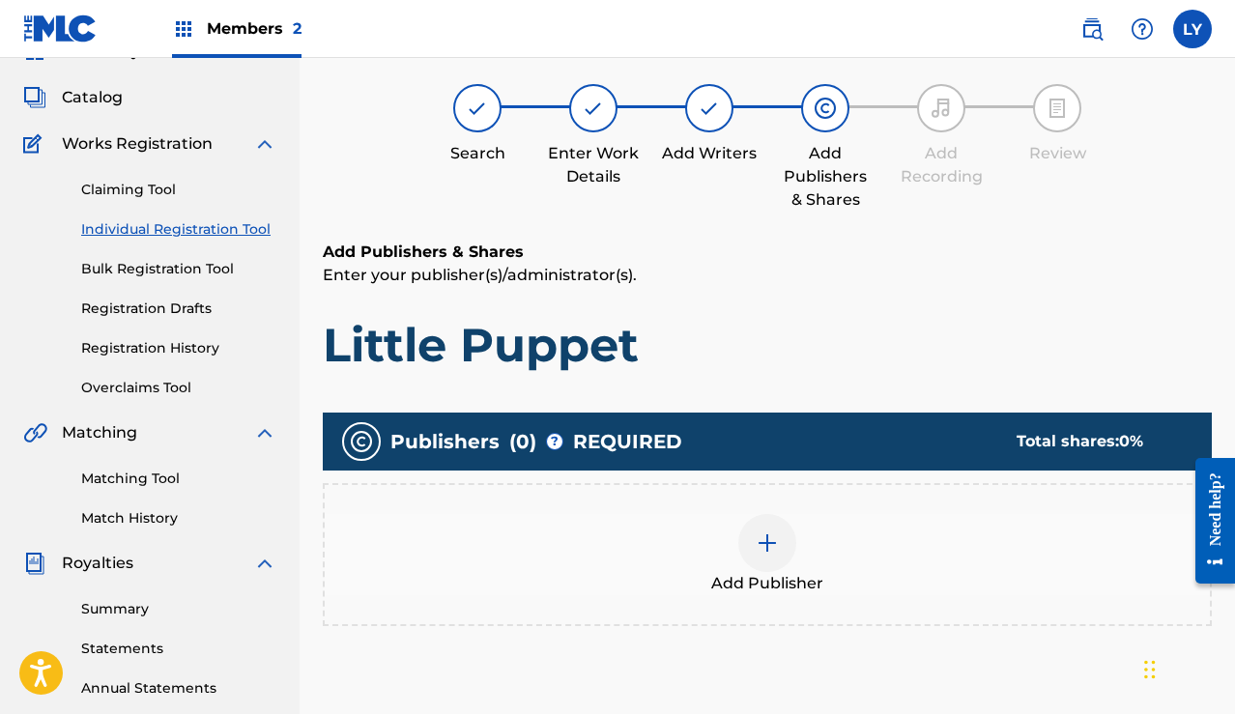
scroll to position [93, 0]
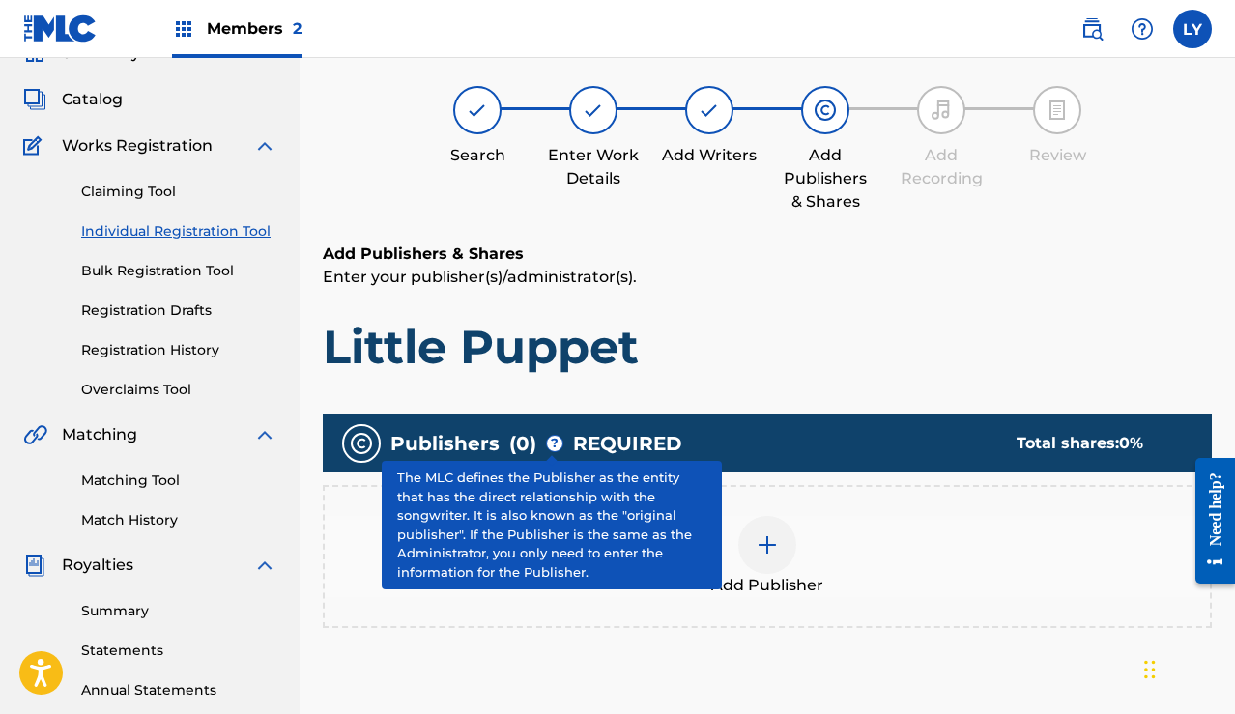
click at [555, 445] on span "?" at bounding box center [554, 443] width 15 height 15
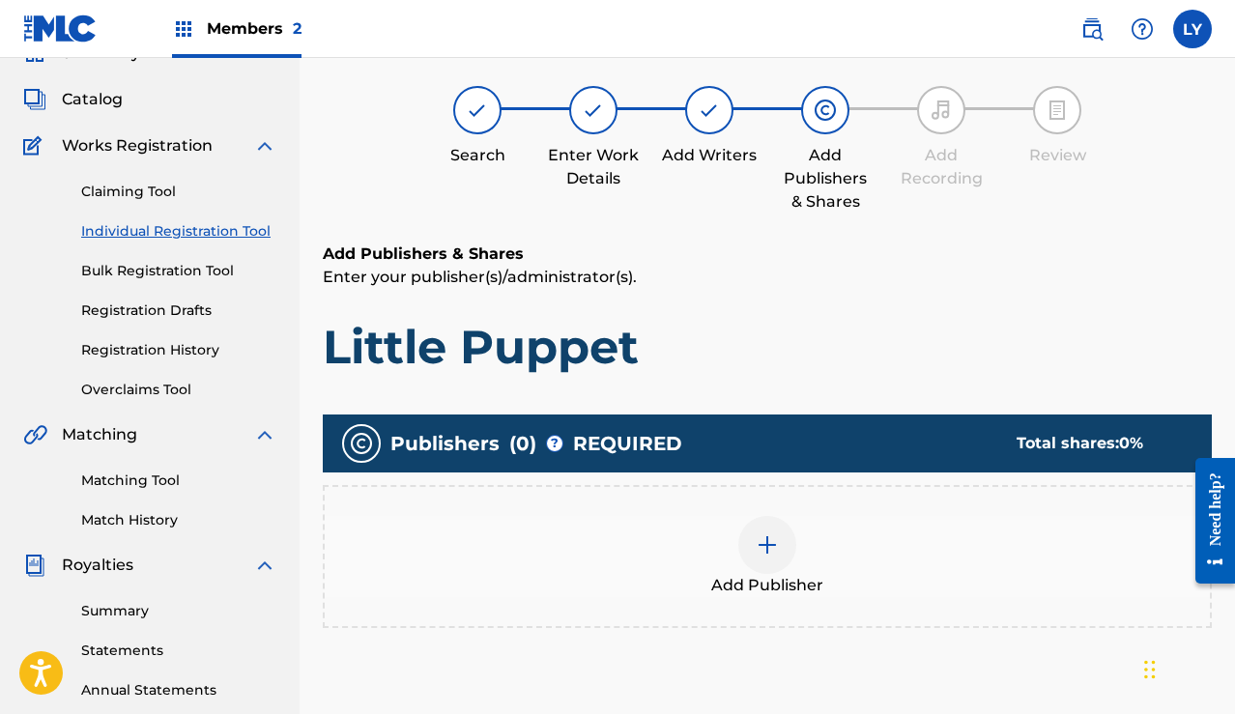
click at [769, 544] on img at bounding box center [767, 544] width 23 height 23
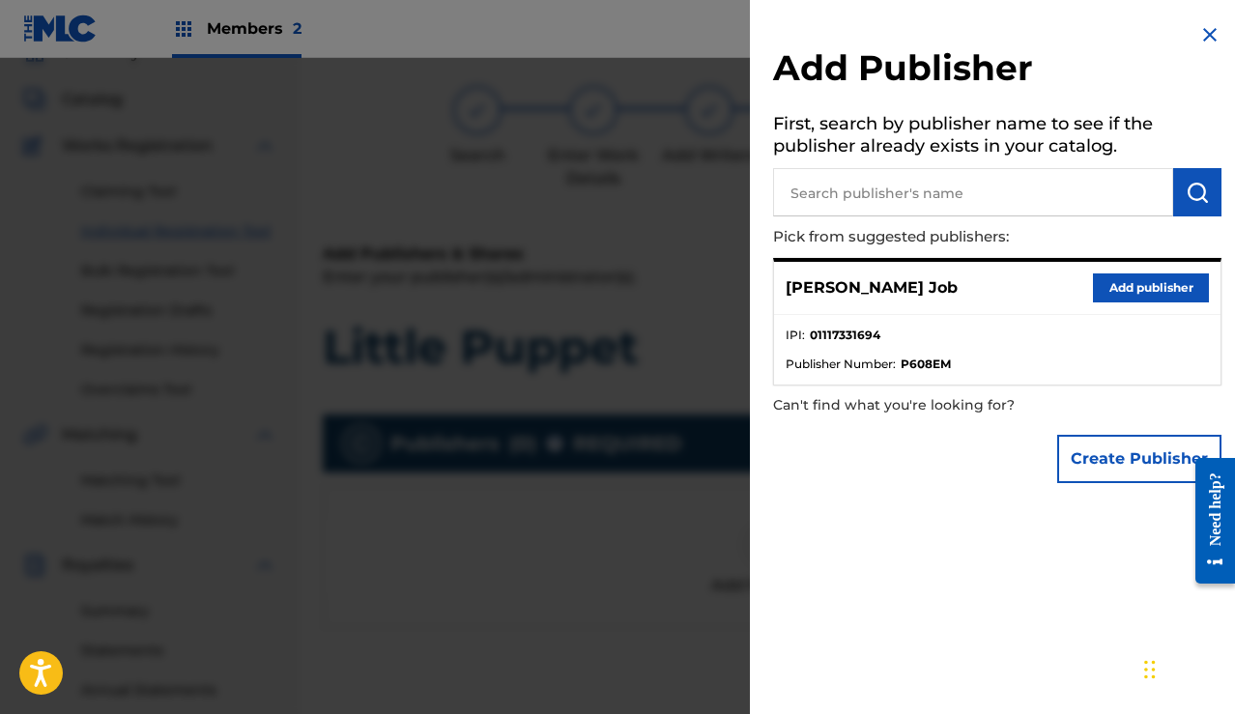
click at [1117, 286] on button "Add publisher" at bounding box center [1151, 287] width 116 height 29
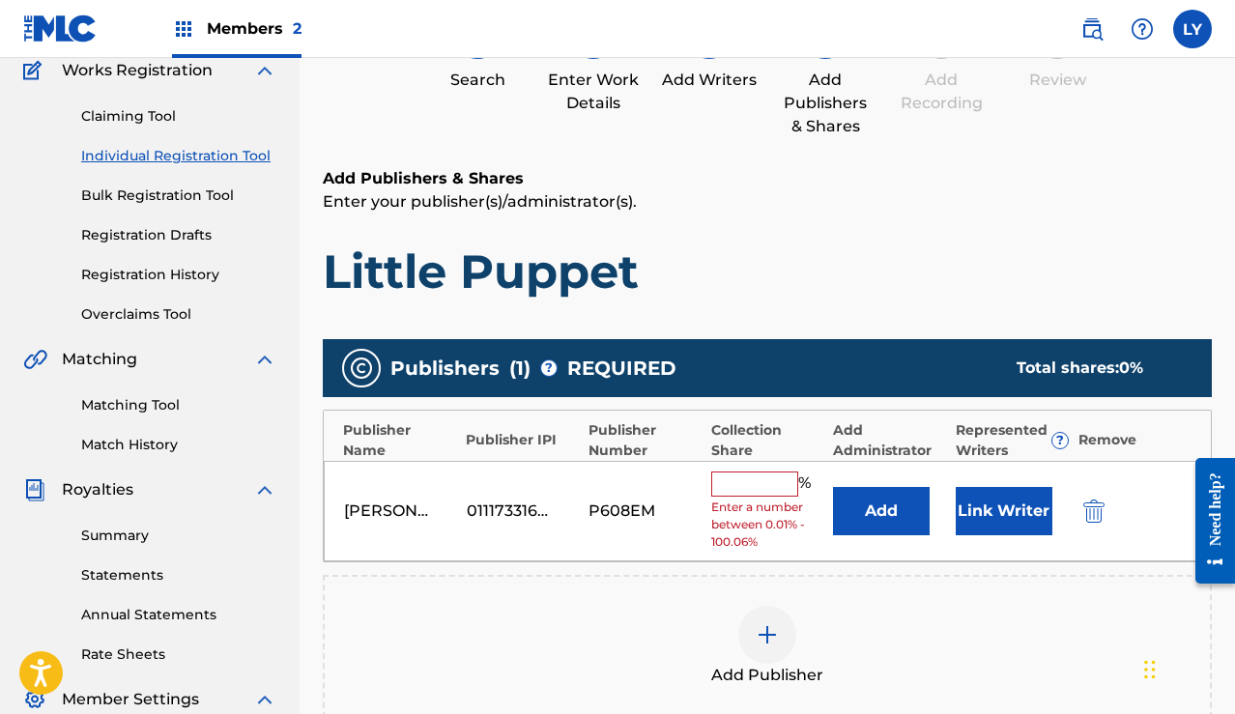
scroll to position [173, 0]
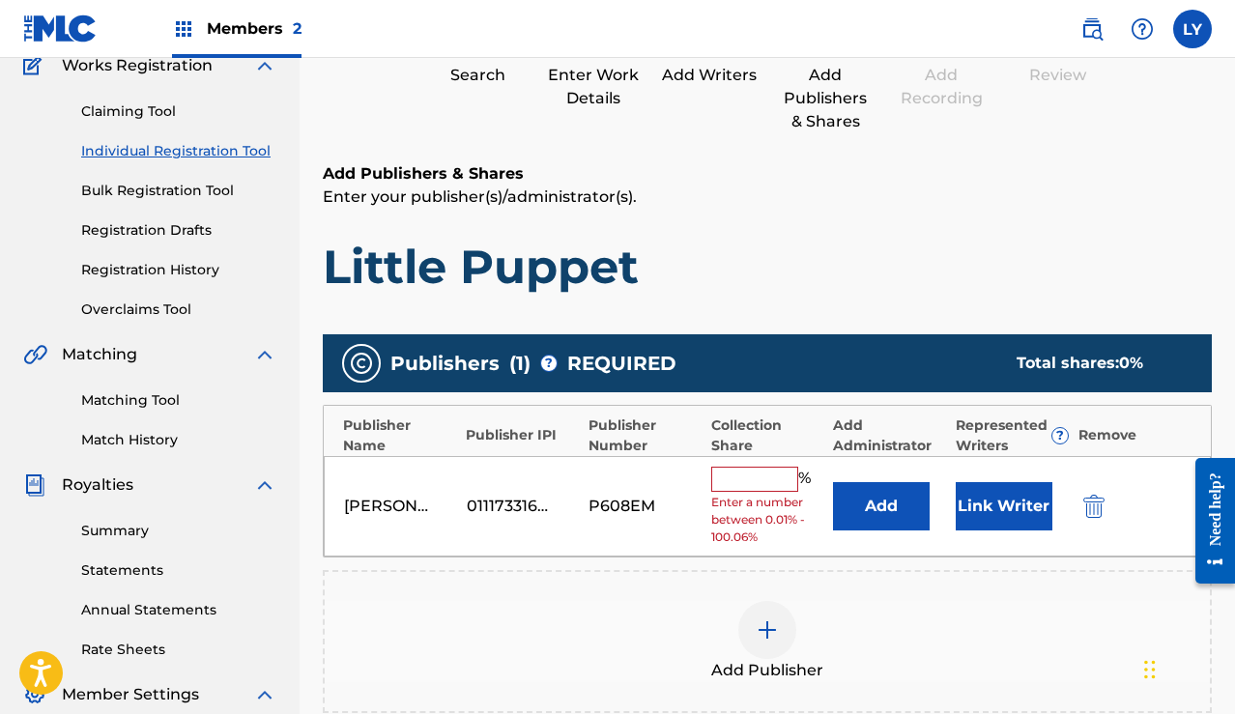
click at [794, 470] on input "text" at bounding box center [754, 479] width 87 height 25
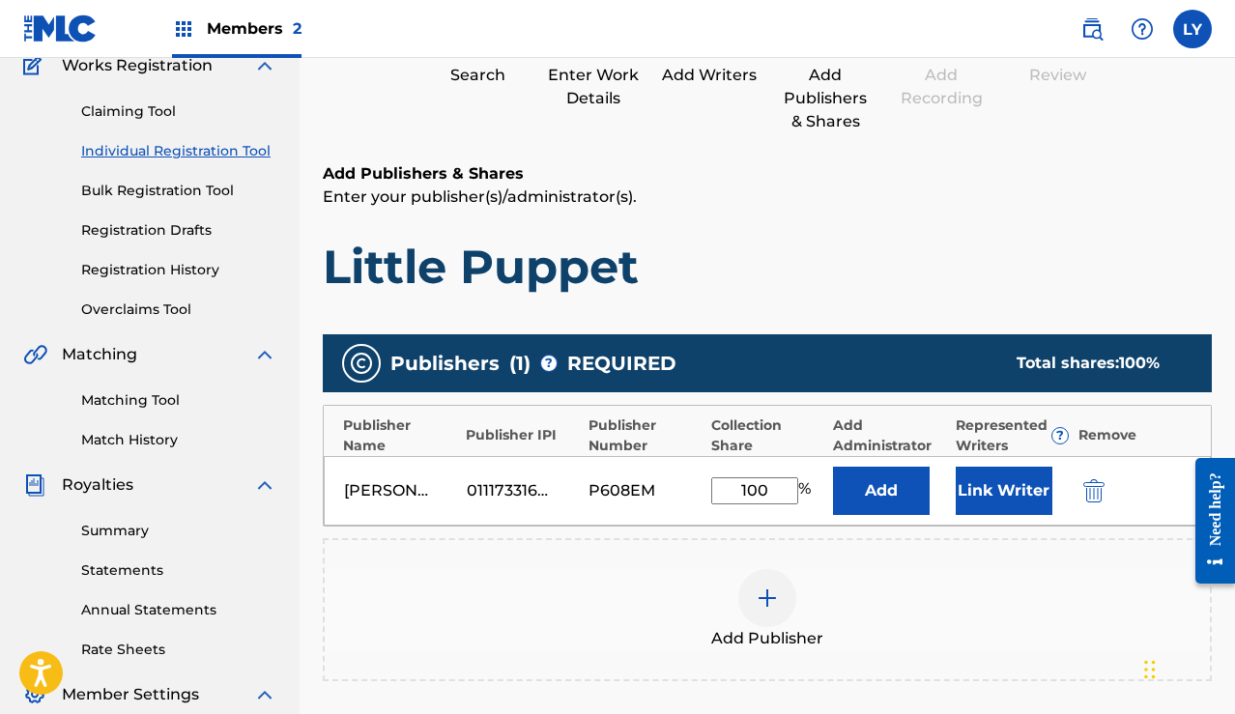
type input "100"
click at [994, 492] on button "Link Writer" at bounding box center [1004, 491] width 97 height 48
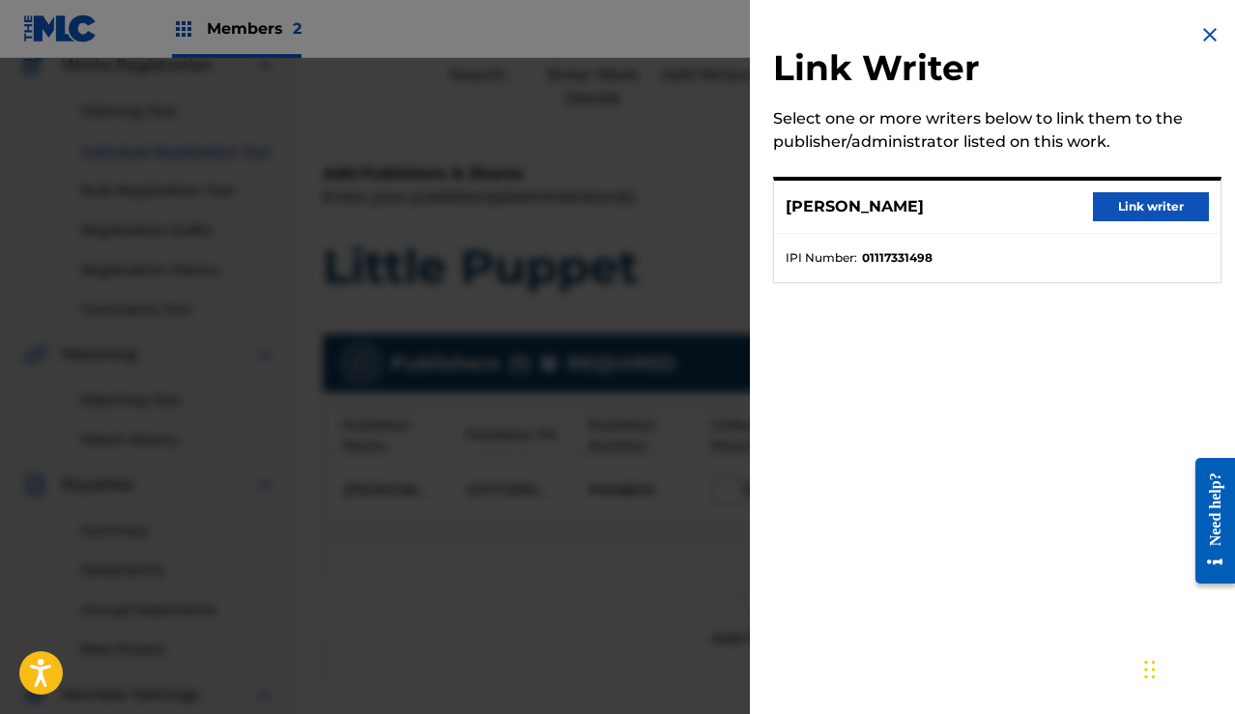
click at [1119, 207] on button "Link writer" at bounding box center [1151, 206] width 116 height 29
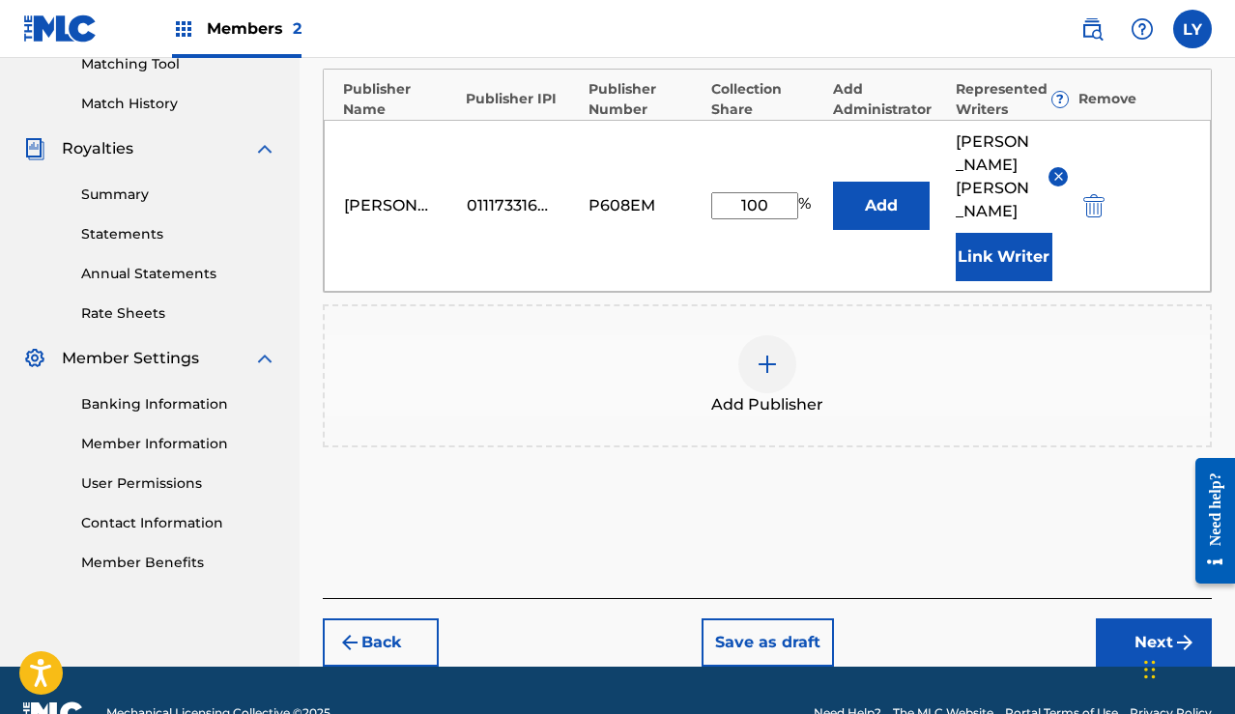
scroll to position [508, 0]
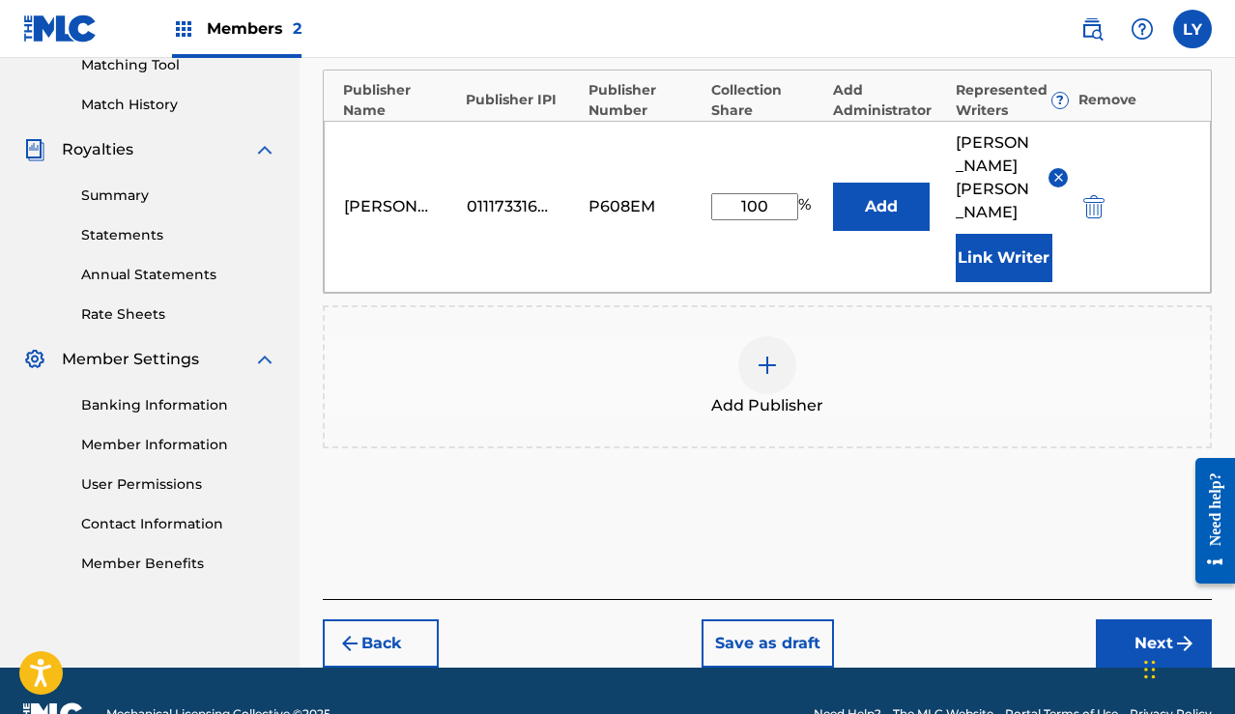
click at [1131, 619] on button "Next" at bounding box center [1154, 643] width 116 height 48
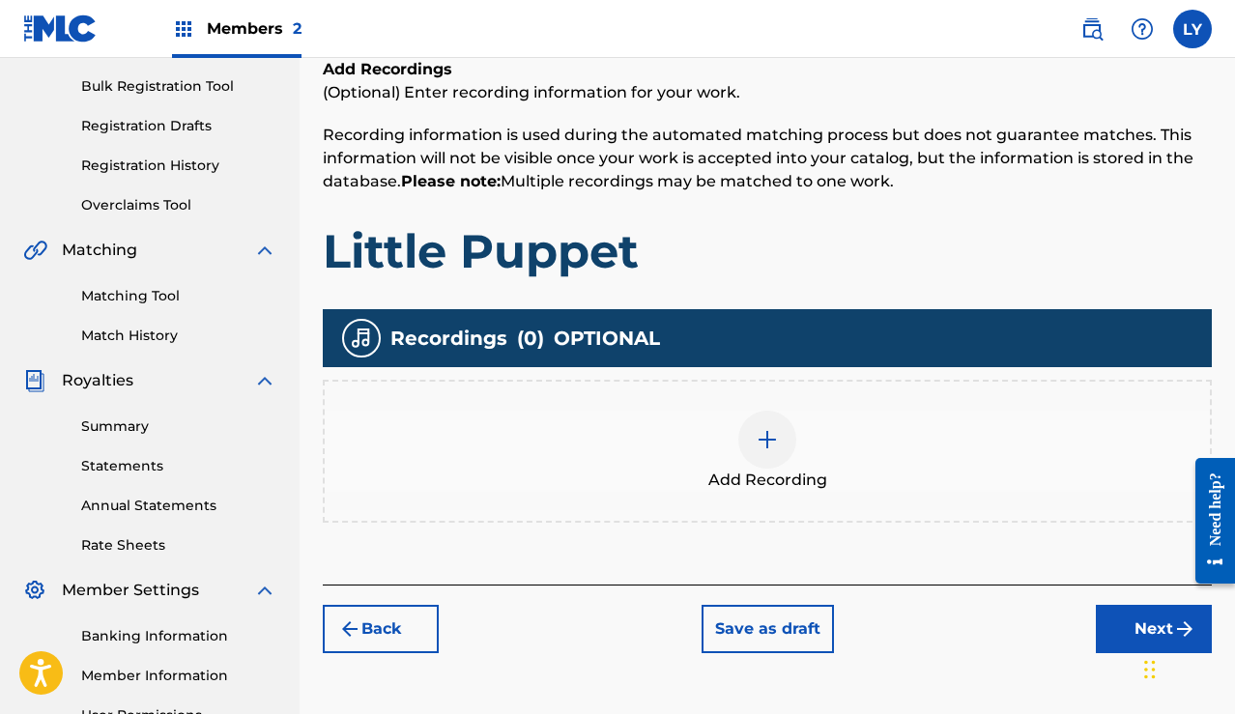
scroll to position [269, 0]
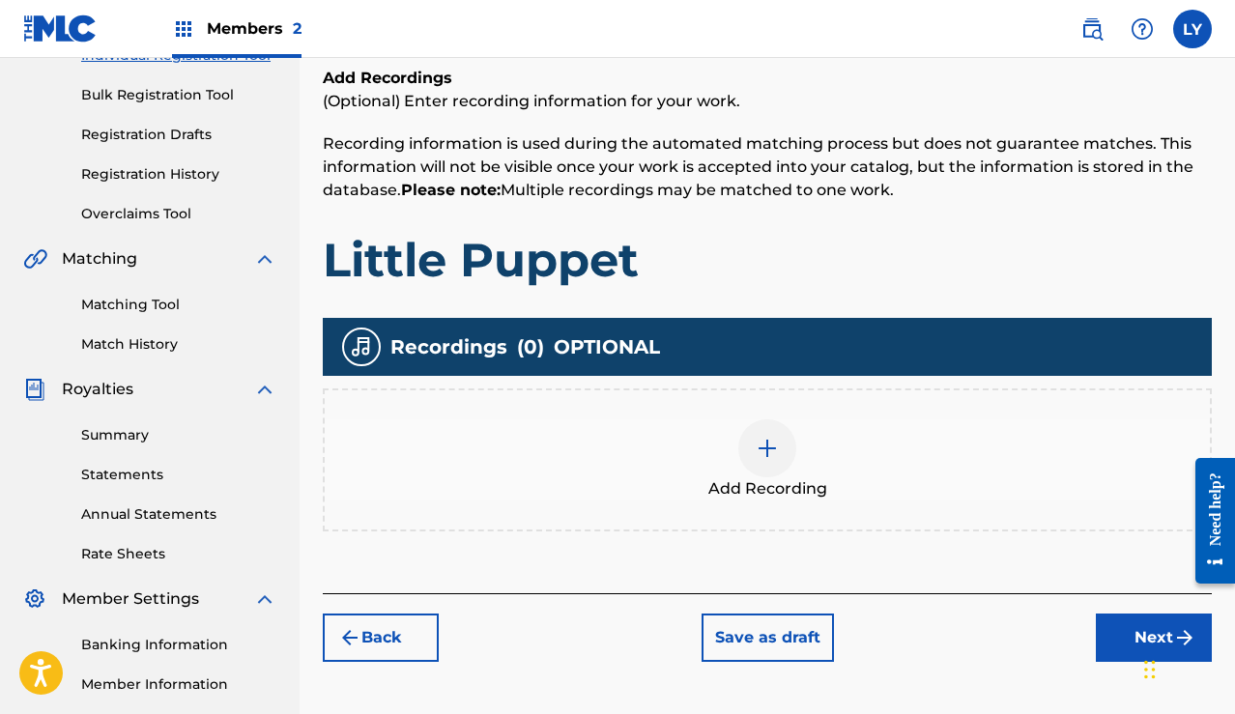
click at [760, 444] on img at bounding box center [767, 448] width 23 height 23
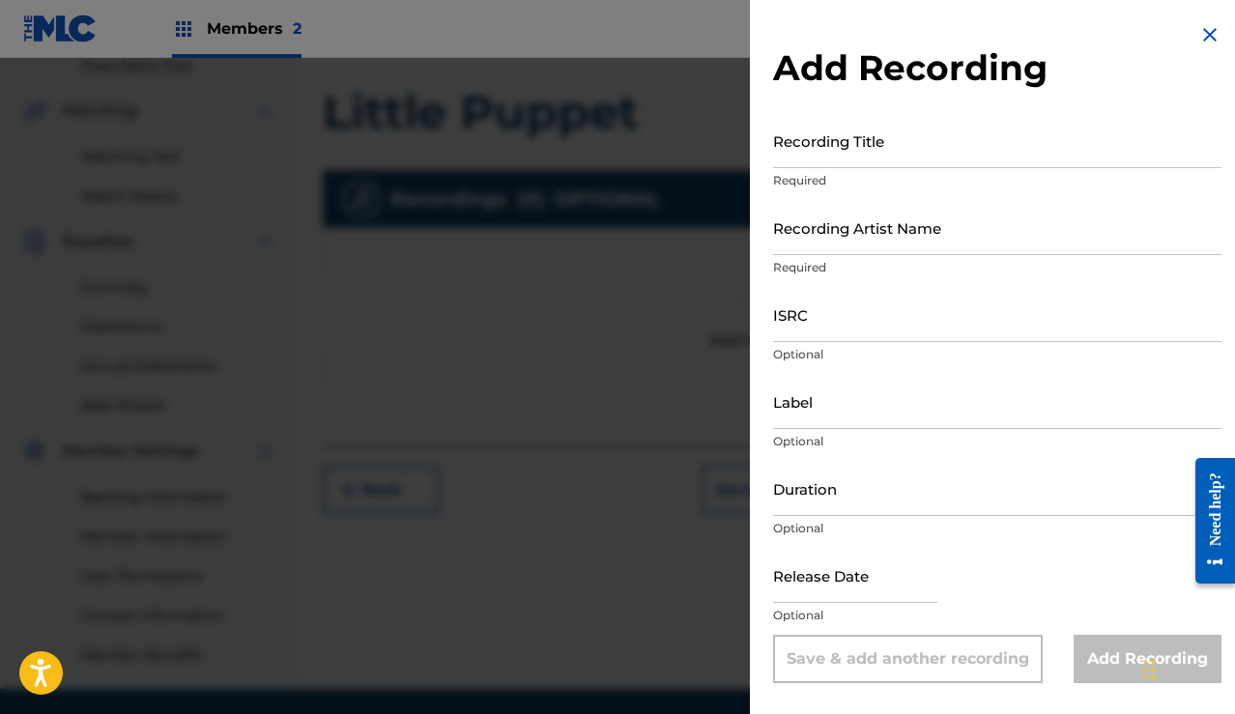
scroll to position [422, 0]
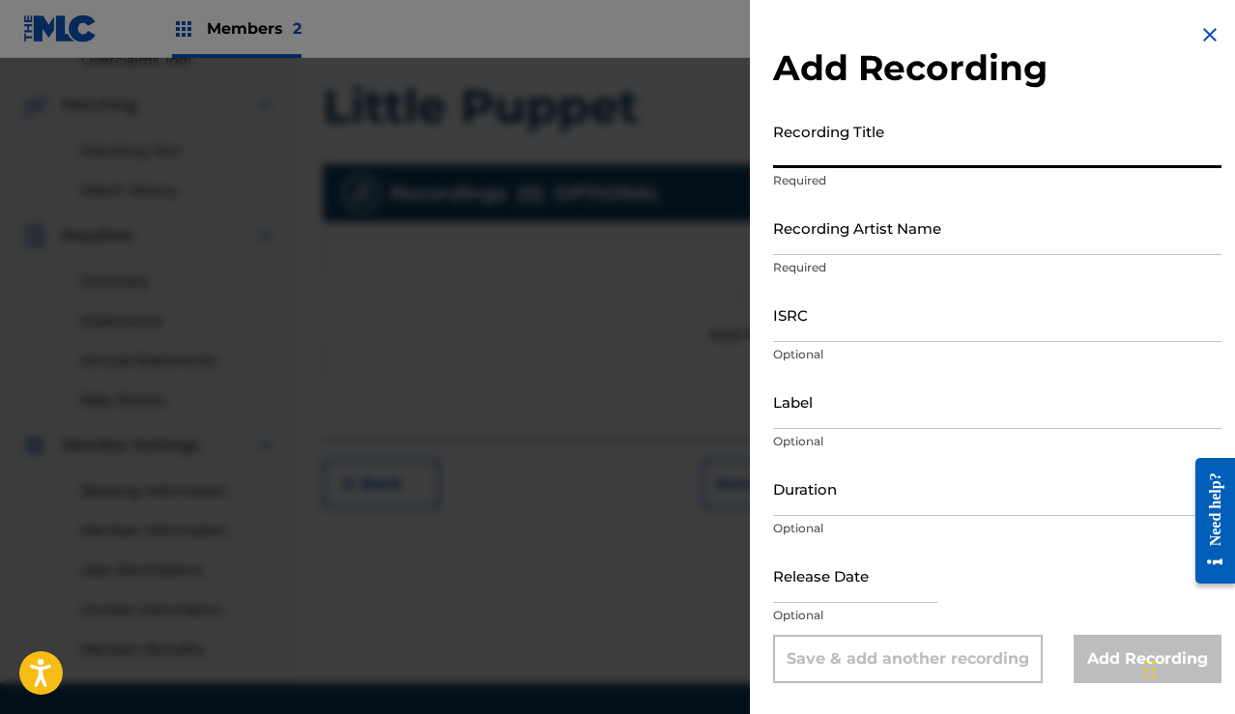
drag, startPoint x: 900, startPoint y: 141, endPoint x: 782, endPoint y: 123, distance: 119.3
click at [781, 124] on input "Recording Title" at bounding box center [997, 140] width 448 height 55
type input "A"
type input "L"
type input "Crystal Meth"
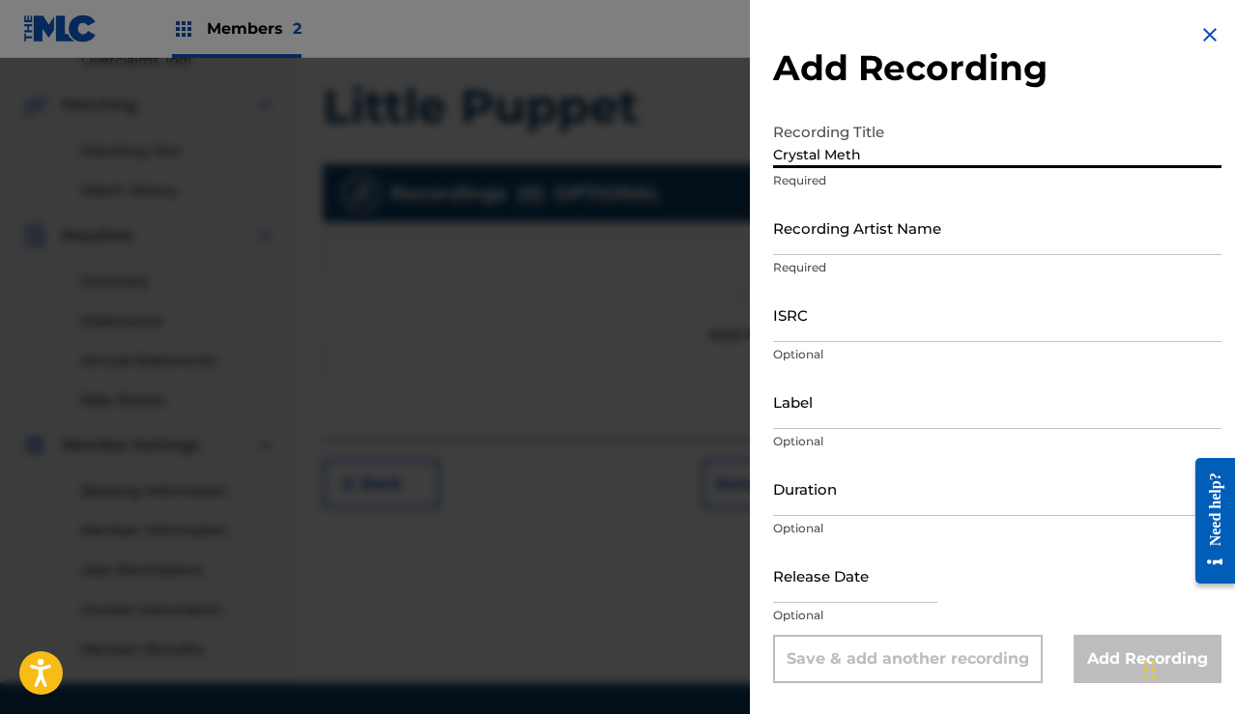
click at [909, 230] on input "Recording Artist Name" at bounding box center [997, 227] width 448 height 55
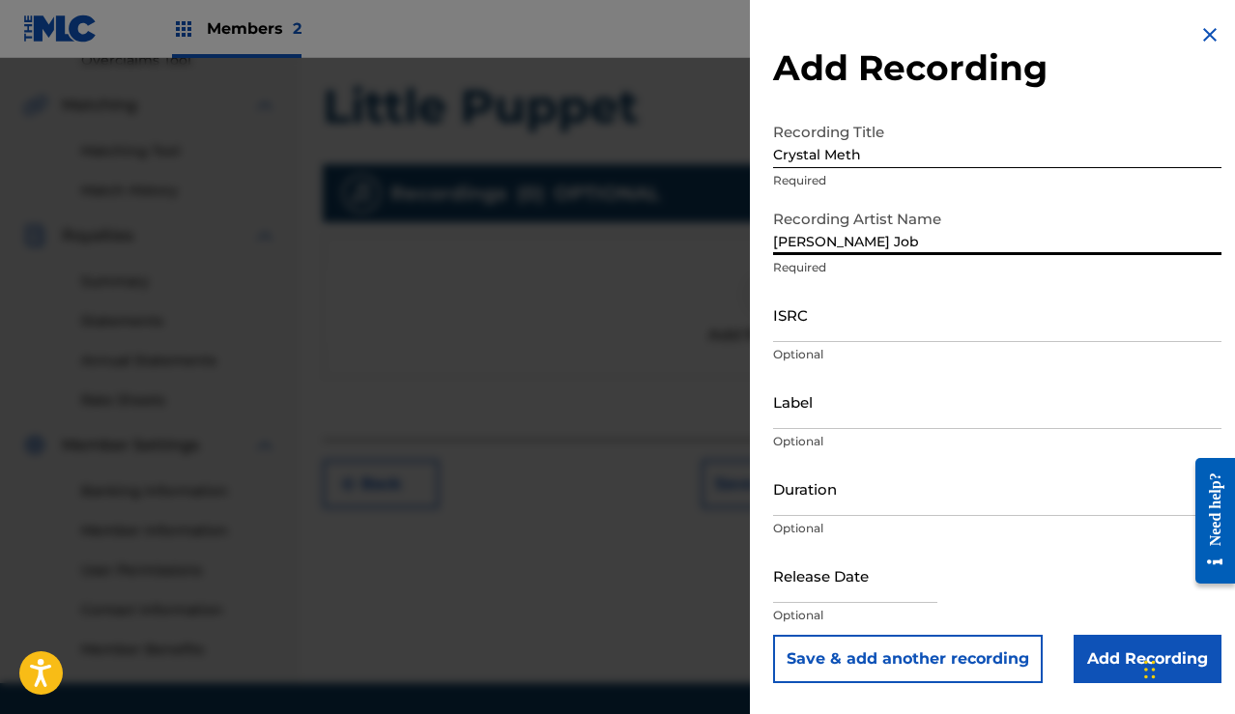
type input "[PERSON_NAME] Job"
click at [879, 321] on input "ISRC" at bounding box center [997, 314] width 448 height 55
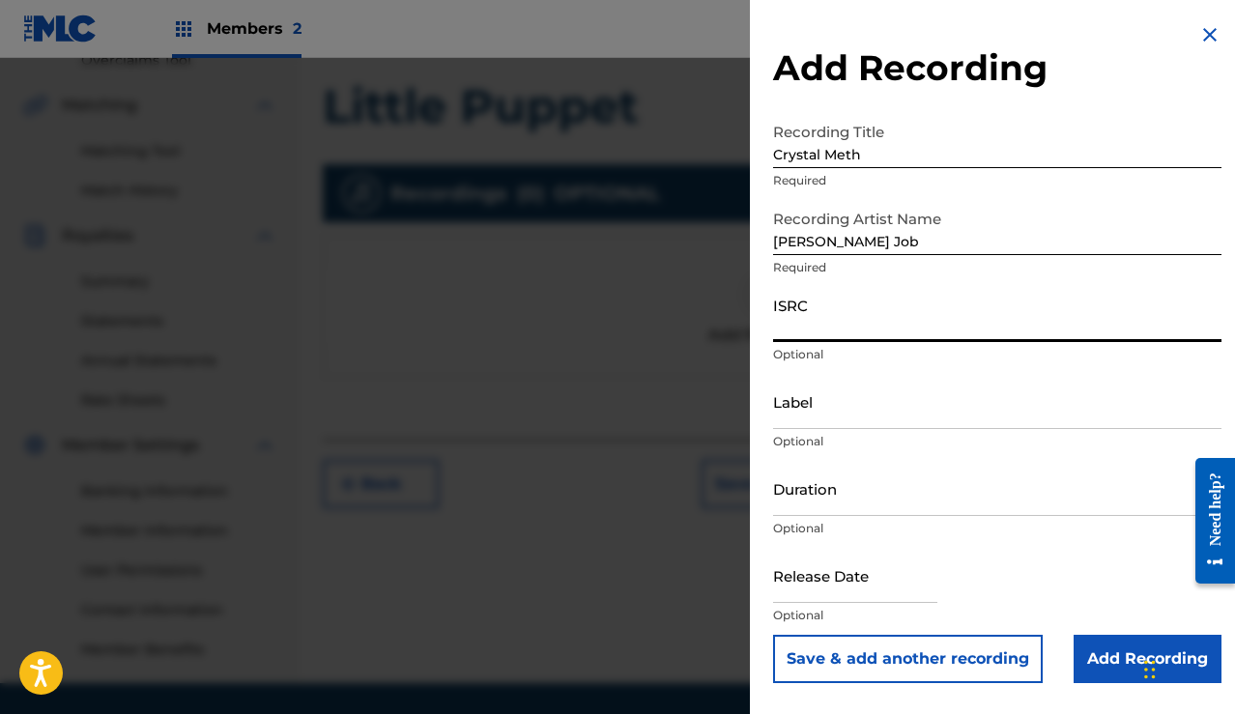
click at [897, 322] on input "ISRC" at bounding box center [997, 314] width 448 height 55
paste input "QZRP52525117"
type input "QZRP52525117"
click at [883, 412] on input "Label" at bounding box center [997, 401] width 448 height 55
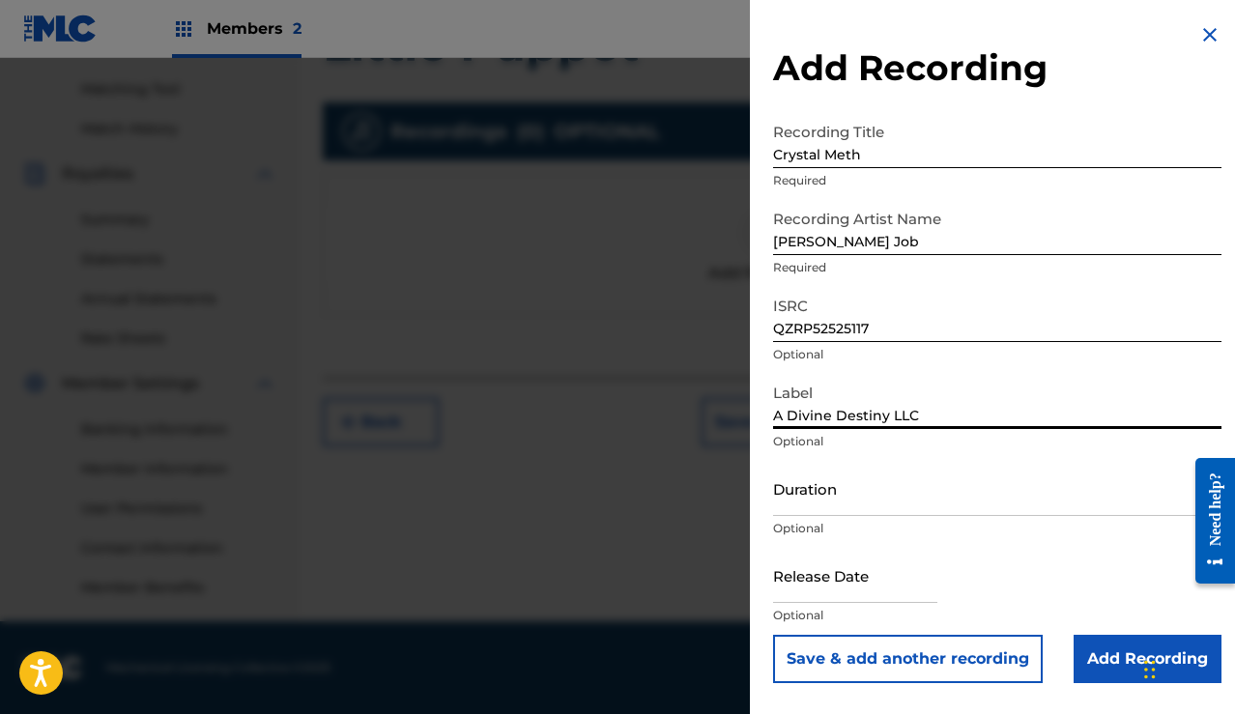
scroll to position [484, 0]
type input "A Divine Destiny LLC"
click at [986, 657] on button "Save & add another recording" at bounding box center [908, 659] width 270 height 48
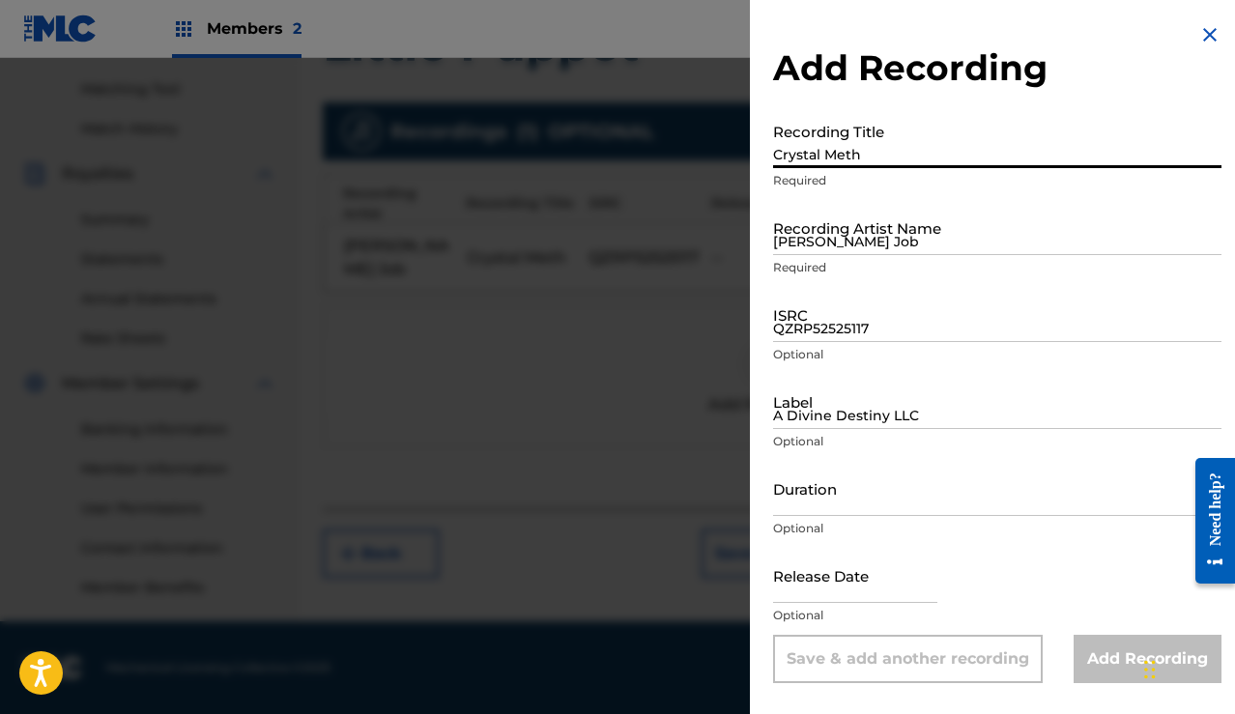
click at [905, 152] on input "Crystal Meth" at bounding box center [997, 140] width 448 height 55
type input "Breaking Bad"
click at [901, 237] on input "[PERSON_NAME] Job" at bounding box center [997, 227] width 448 height 55
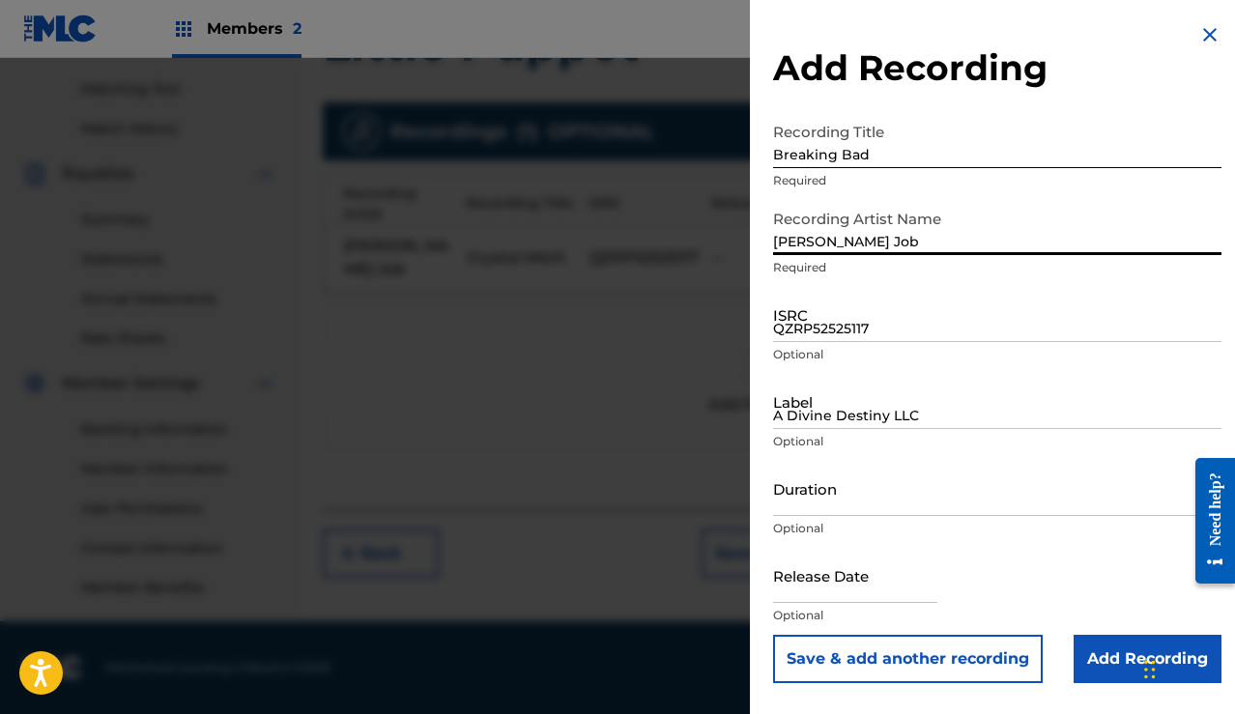
type input "[PERSON_NAME] Job"
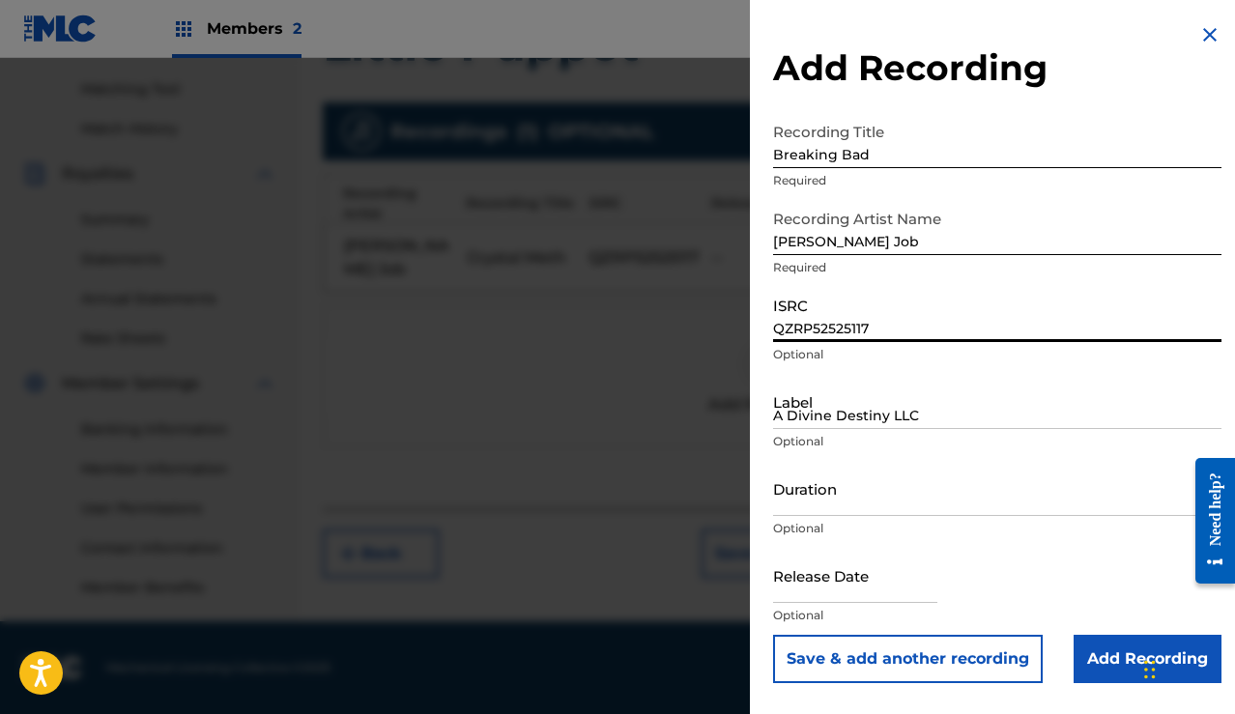
click at [859, 311] on input "QZRP52525117" at bounding box center [997, 314] width 448 height 55
paste input "QZRP52525118"
type input "QZRP52525118"
click at [853, 413] on input "A Divine Destiny LLC" at bounding box center [997, 401] width 448 height 55
type input "A Divine Destiny LLC"
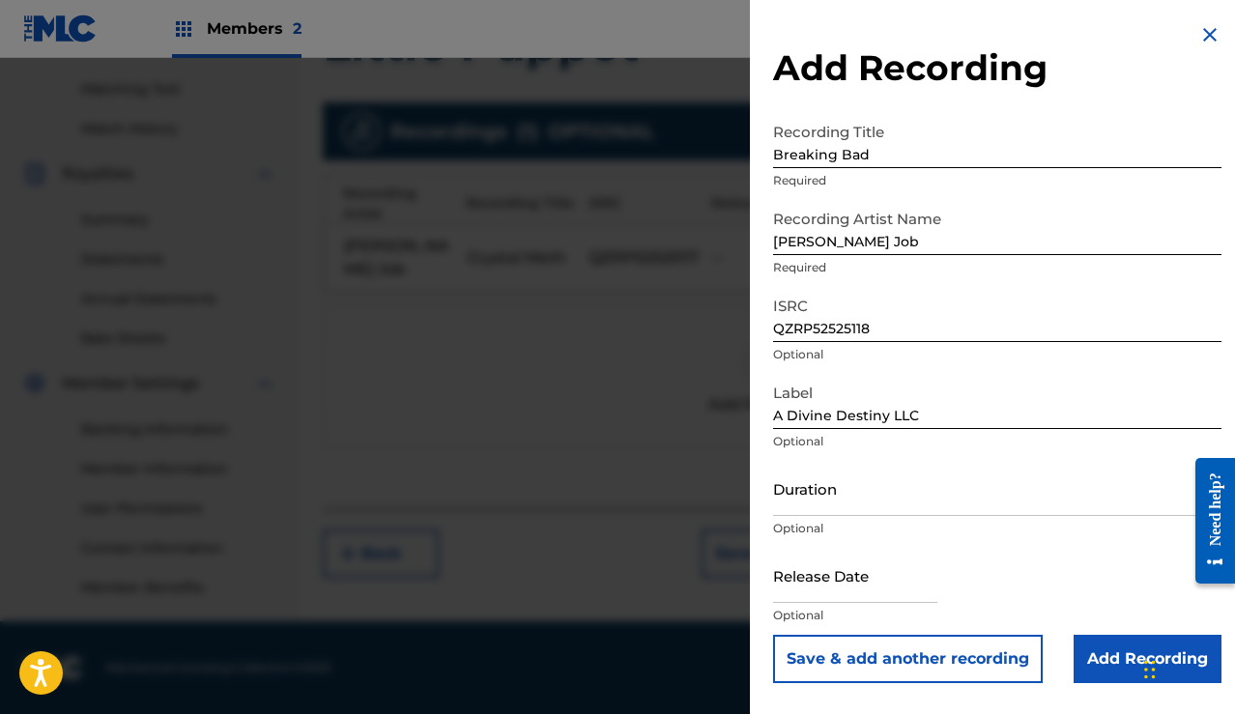
click at [986, 658] on button "Save & add another recording" at bounding box center [908, 659] width 270 height 48
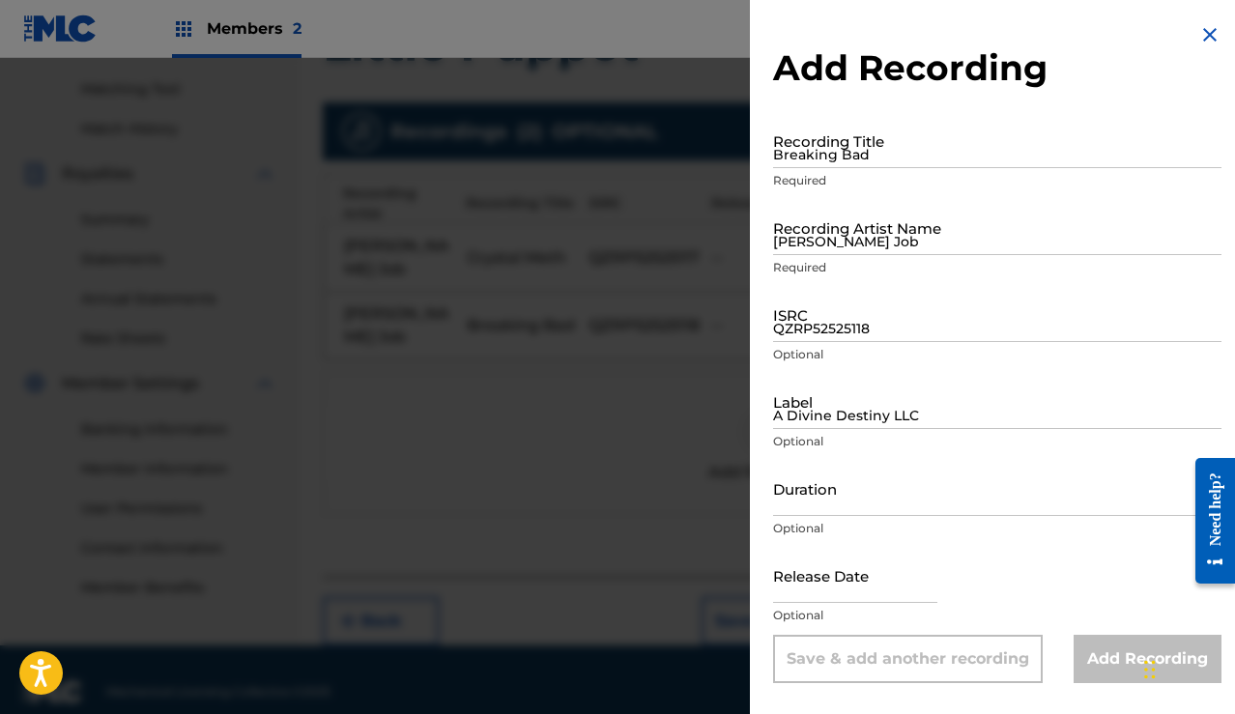
click at [884, 153] on input "Breaking Bad" at bounding box center [997, 140] width 448 height 55
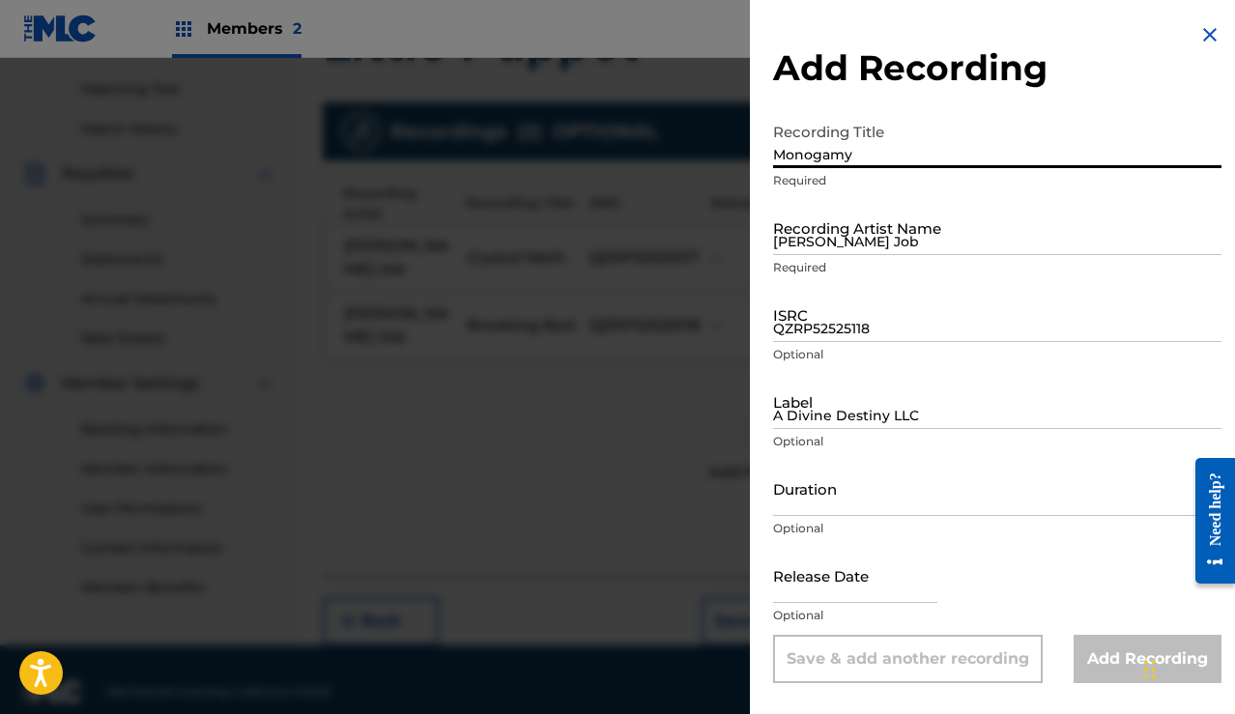
type input "Monogamy"
click at [883, 227] on input "[PERSON_NAME] Job" at bounding box center [997, 227] width 448 height 55
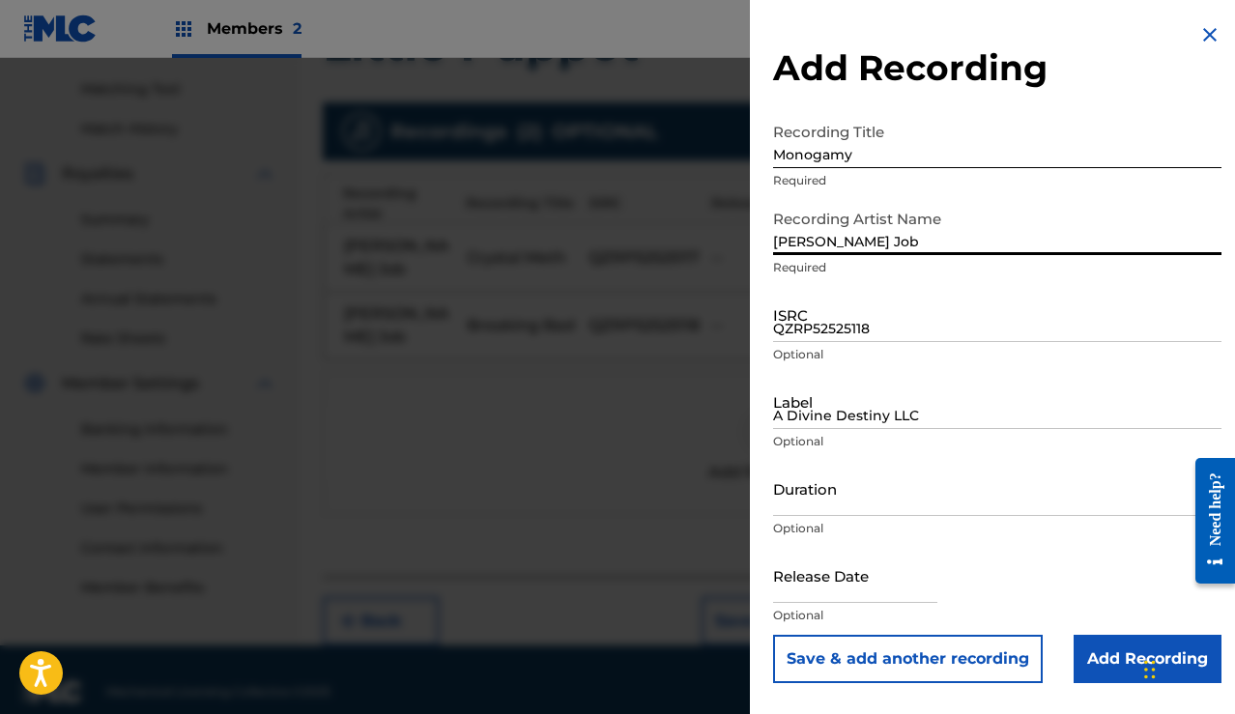
type input "[PERSON_NAME] Job"
click at [835, 325] on input "QZRP52525118" at bounding box center [997, 314] width 448 height 55
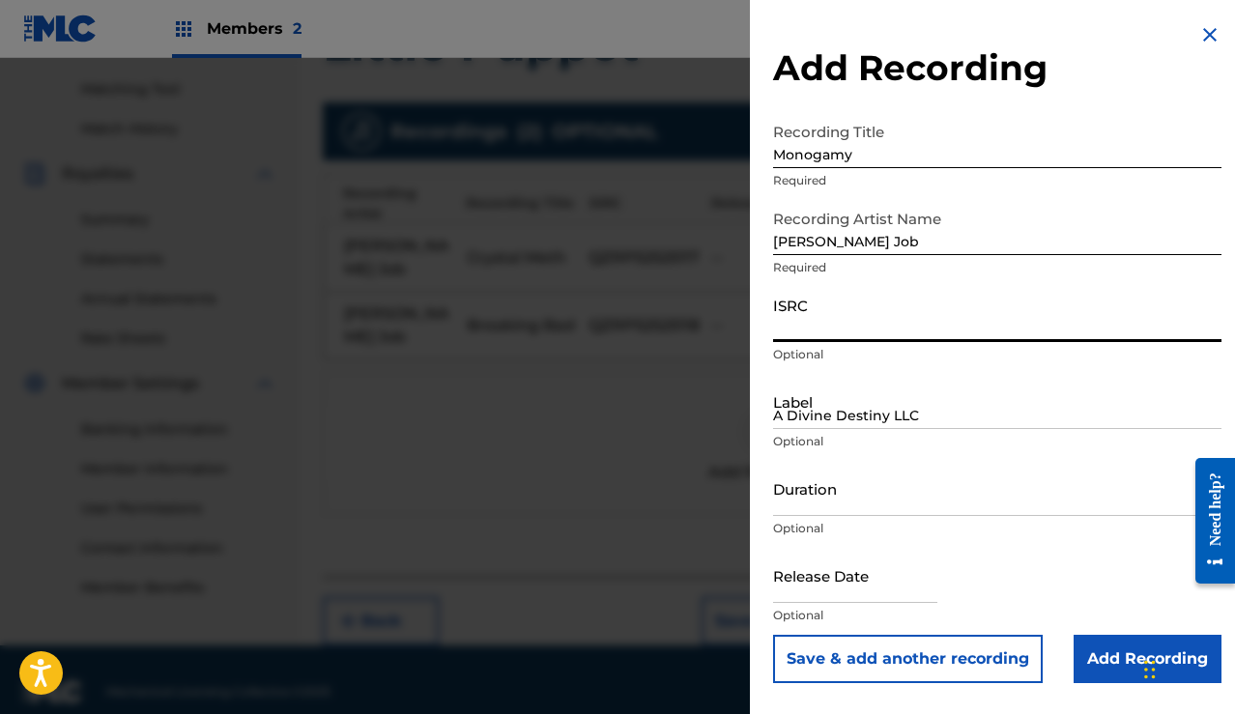
paste input "QZRP52525119"
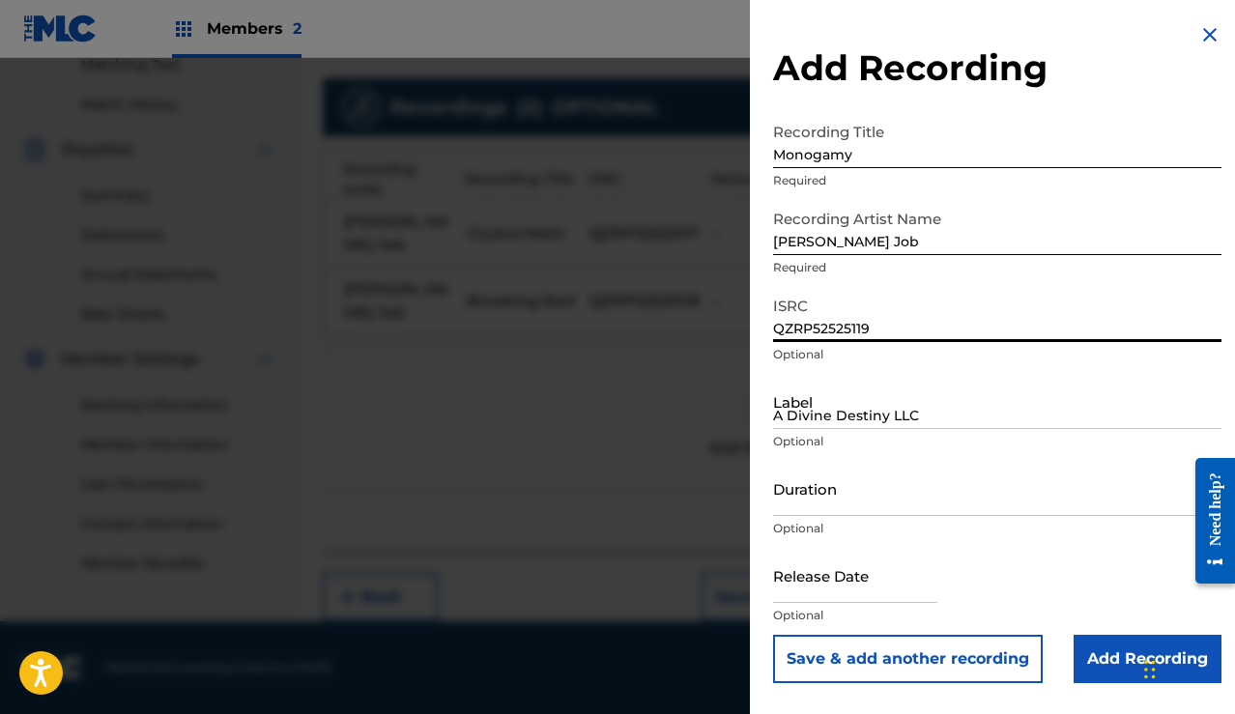
scroll to position [508, 0]
type input "QZRP52525119"
click at [915, 421] on input "A Divine Destiny LLC" at bounding box center [997, 401] width 448 height 55
type input "A Divine Destiny LLC"
click at [964, 653] on button "Save & add another recording" at bounding box center [908, 659] width 270 height 48
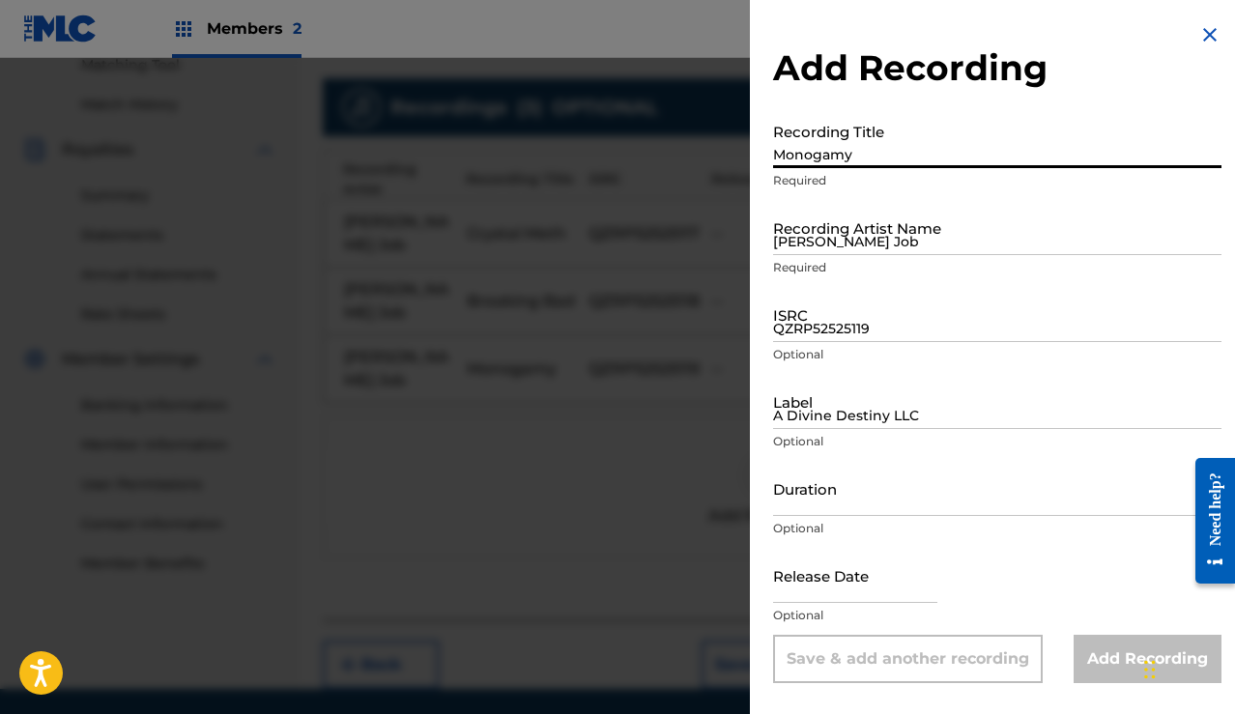
click at [857, 147] on input "Monogamy" at bounding box center [997, 140] width 448 height 55
paste input "slowed and reverbed monogamy"
type input "slowed and reverbed monogamy"
click at [868, 227] on input "[PERSON_NAME] Job" at bounding box center [997, 227] width 448 height 55
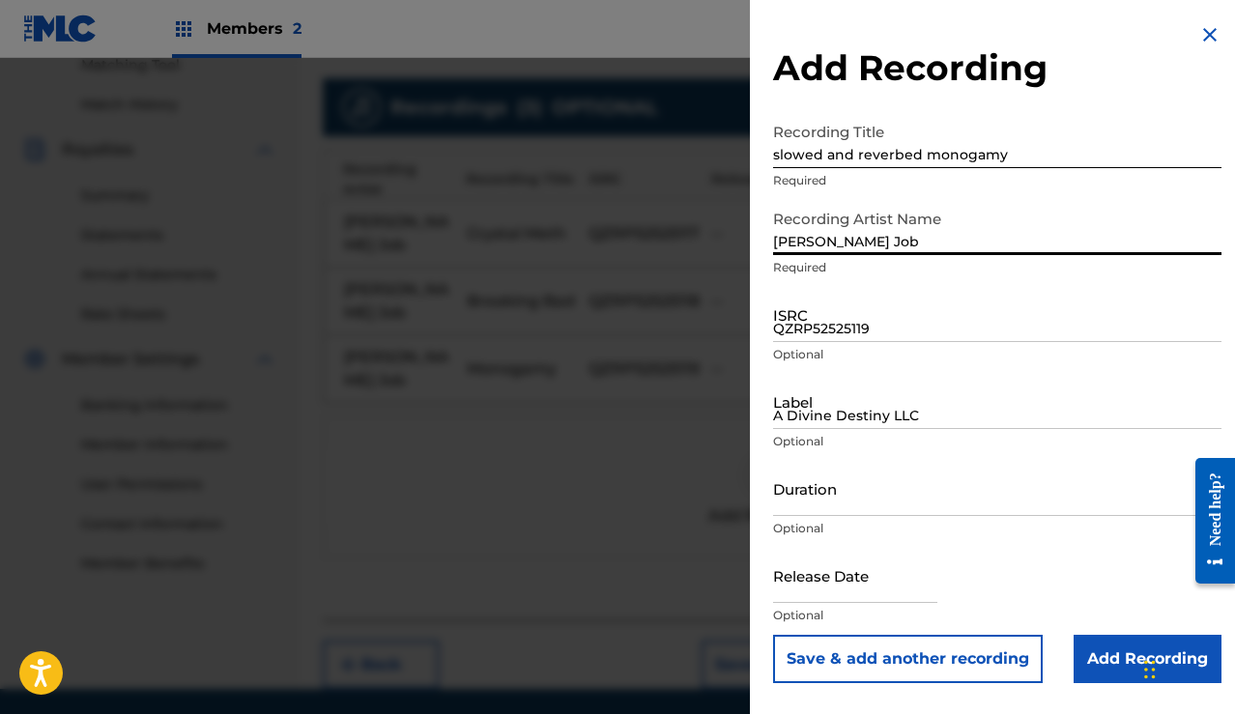
type input "[PERSON_NAME] Job"
click at [843, 326] on input "QZRP52525119" at bounding box center [997, 314] width 448 height 55
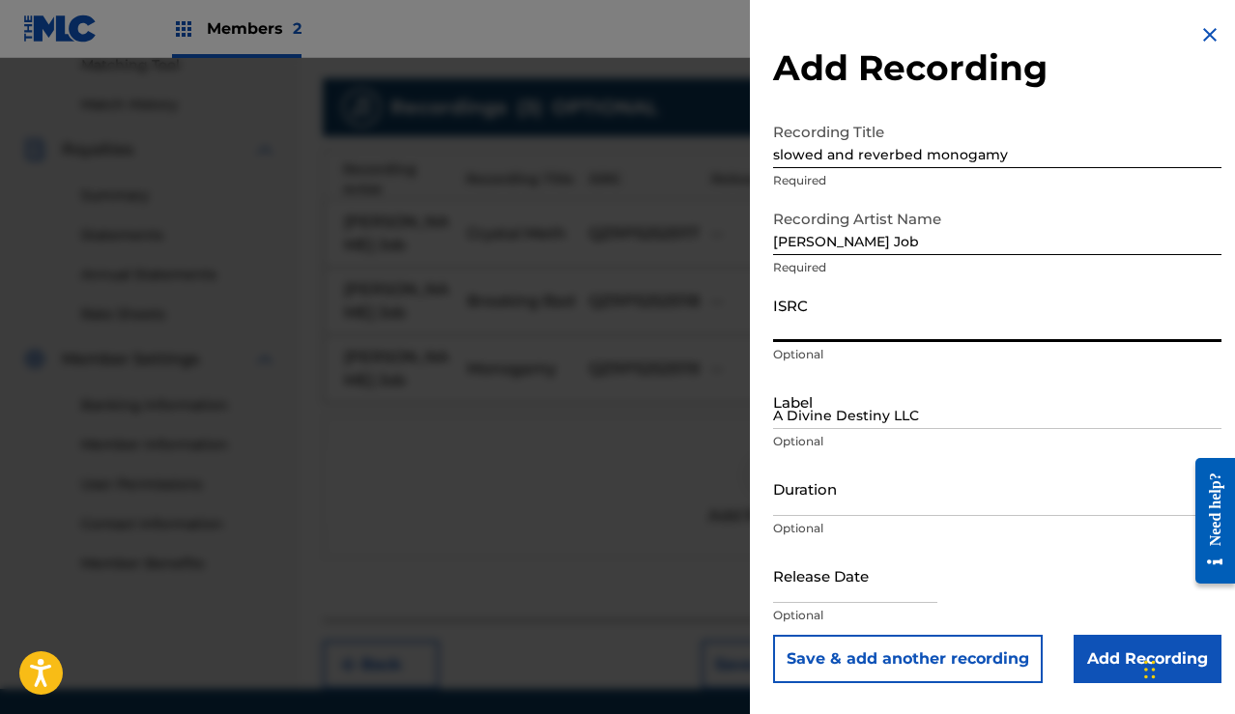
paste input "QZRP52525120"
type input "QZRP52525120"
click at [892, 418] on input "A Divine Destiny LLC" at bounding box center [997, 401] width 448 height 55
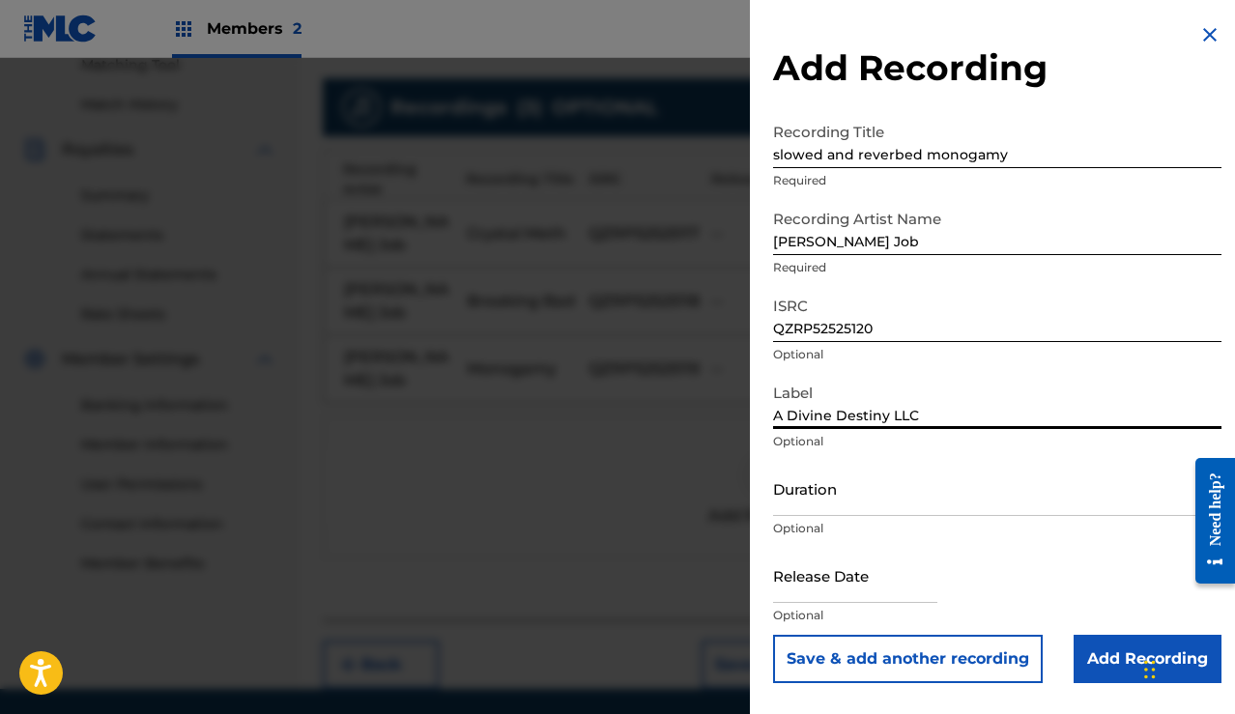
type input "A Divine Destiny LLC"
click at [954, 654] on button "Save & add another recording" at bounding box center [908, 659] width 270 height 48
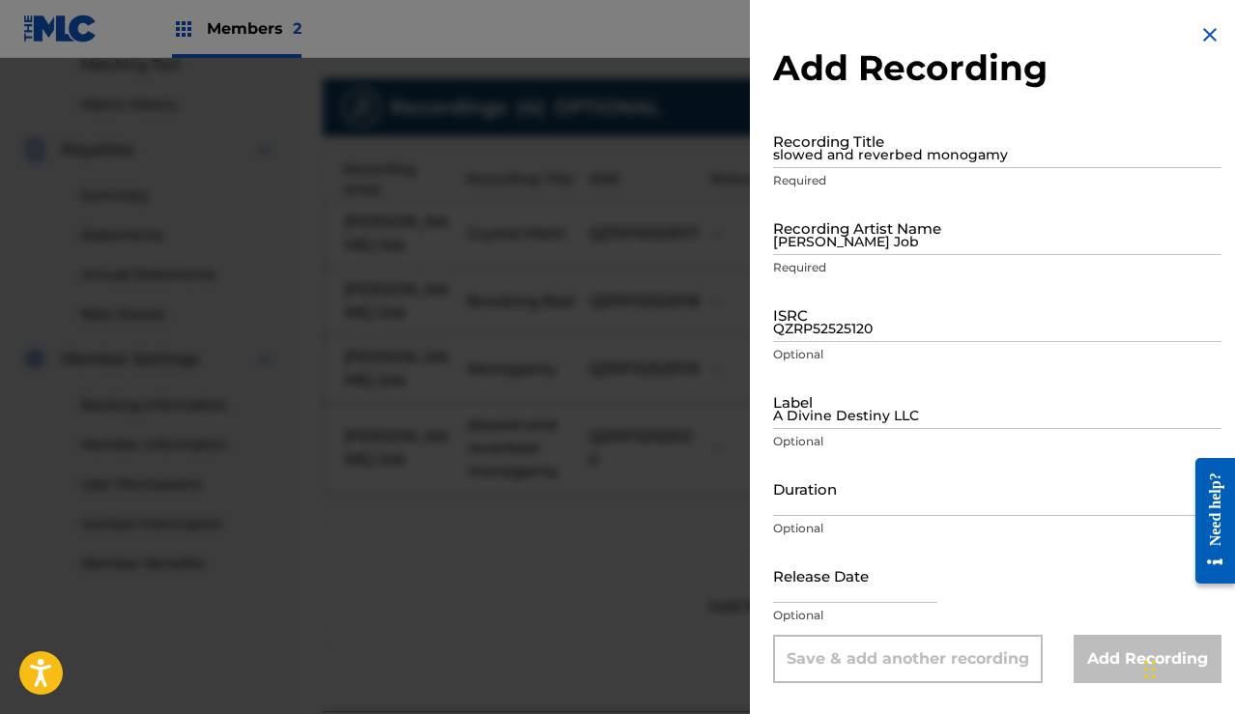
click at [889, 151] on input "slowed and reverbed monogamy" at bounding box center [997, 140] width 448 height 55
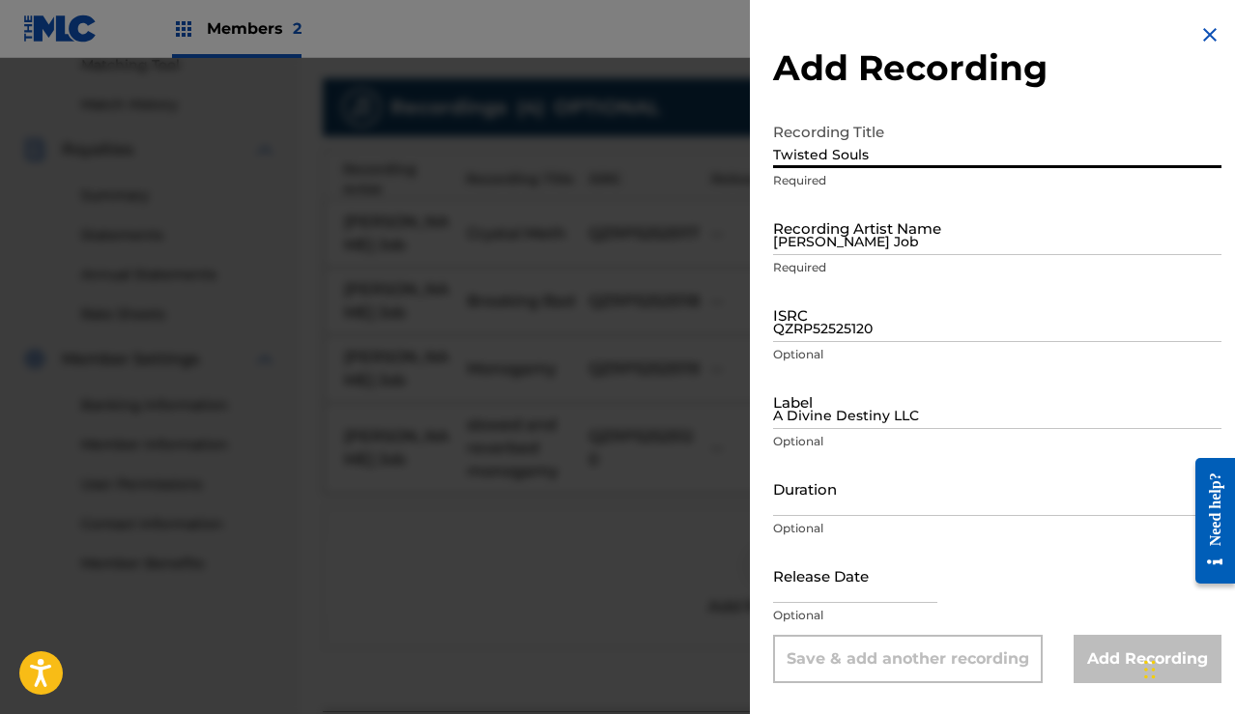
type input "Twisted Souls"
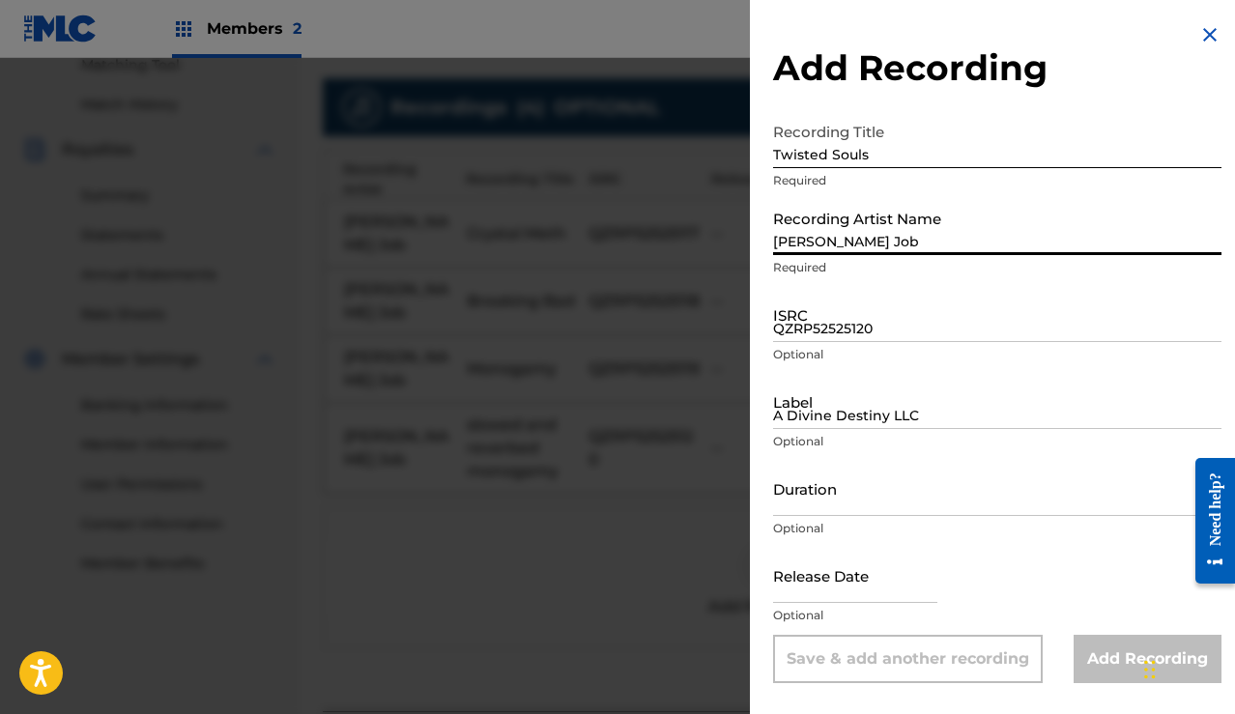
click at [889, 235] on input "[PERSON_NAME] Job" at bounding box center [997, 227] width 448 height 55
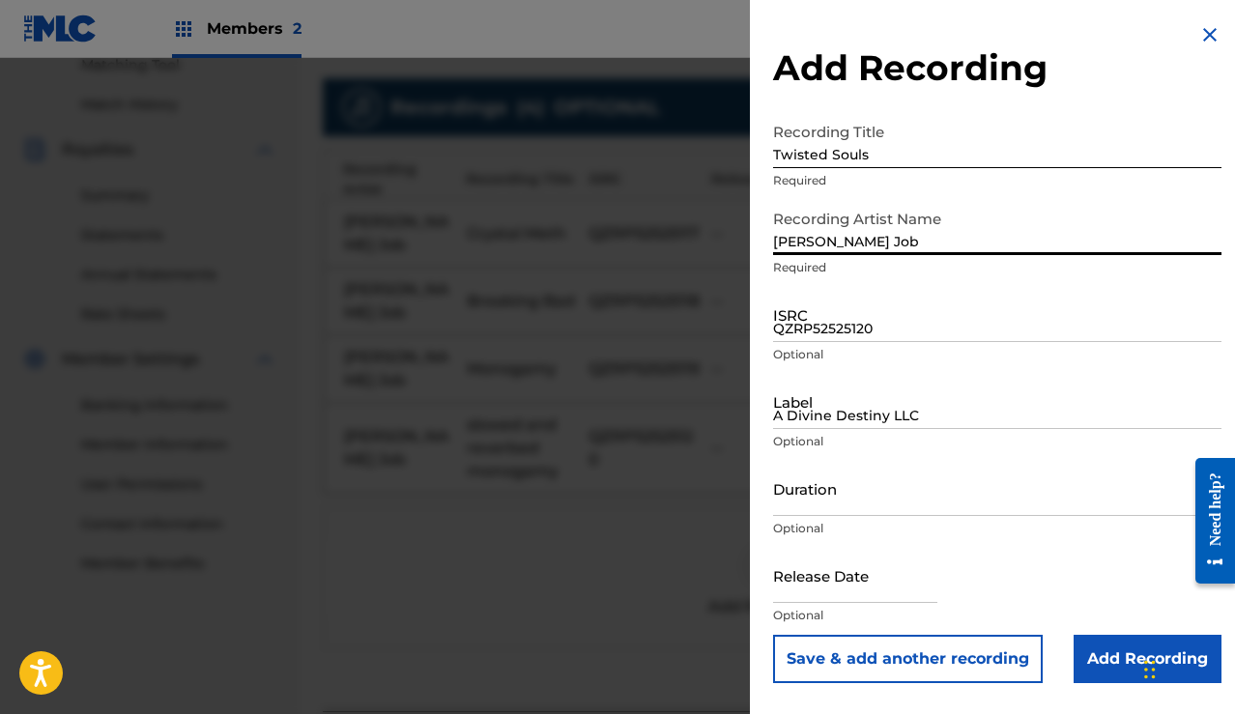
type input "[PERSON_NAME] Job"
click at [858, 318] on input "QZRP52525120" at bounding box center [997, 314] width 448 height 55
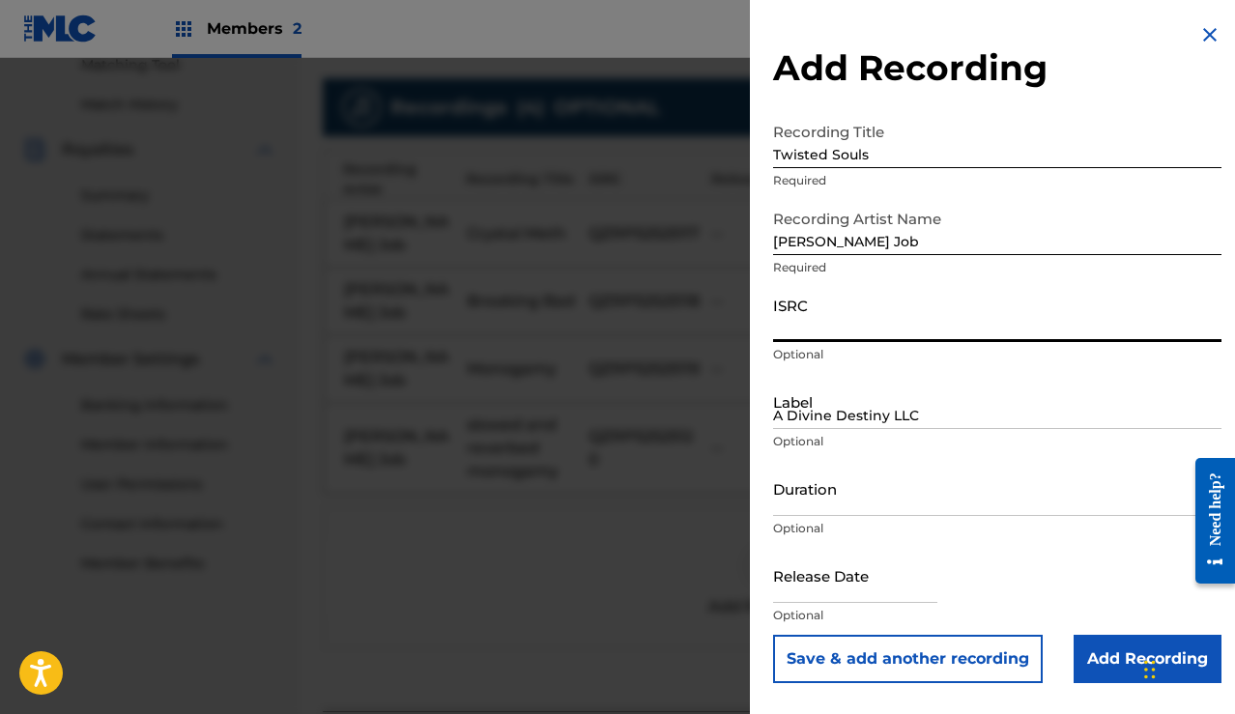
paste input "QZRP52525121"
type input "QZRP52525121"
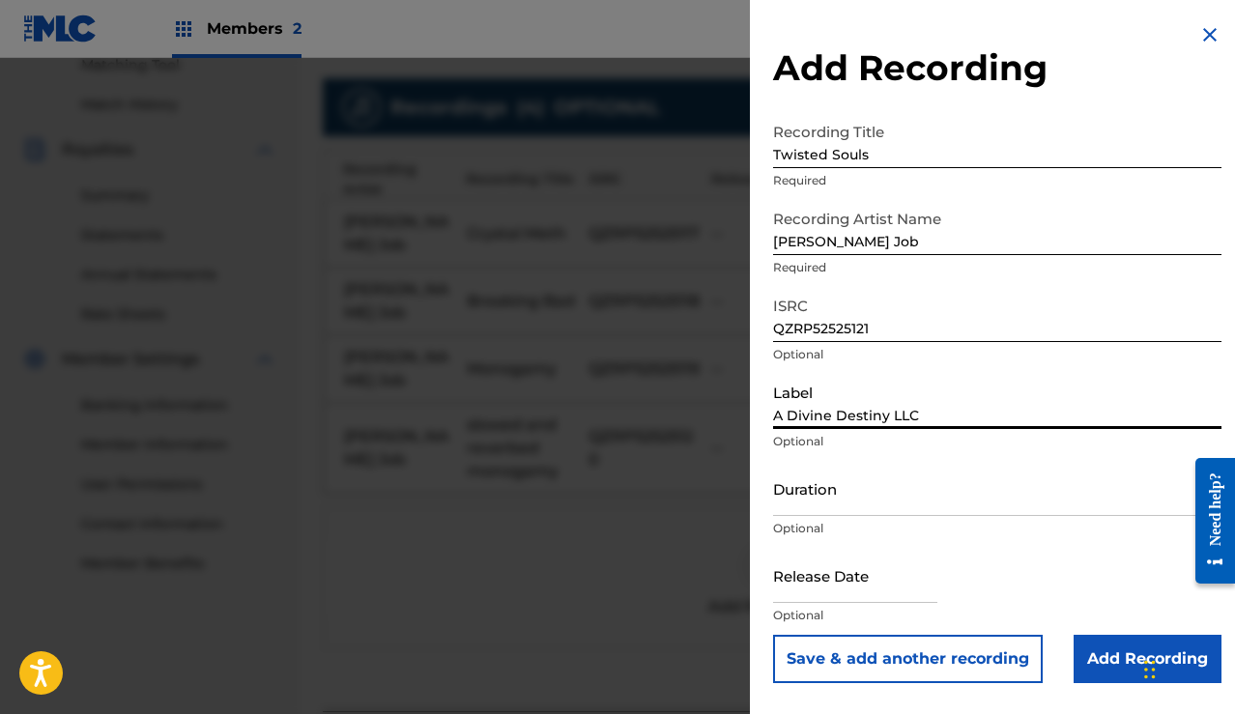
click at [825, 407] on input "A Divine Destiny LLC" at bounding box center [997, 401] width 448 height 55
type input "D"
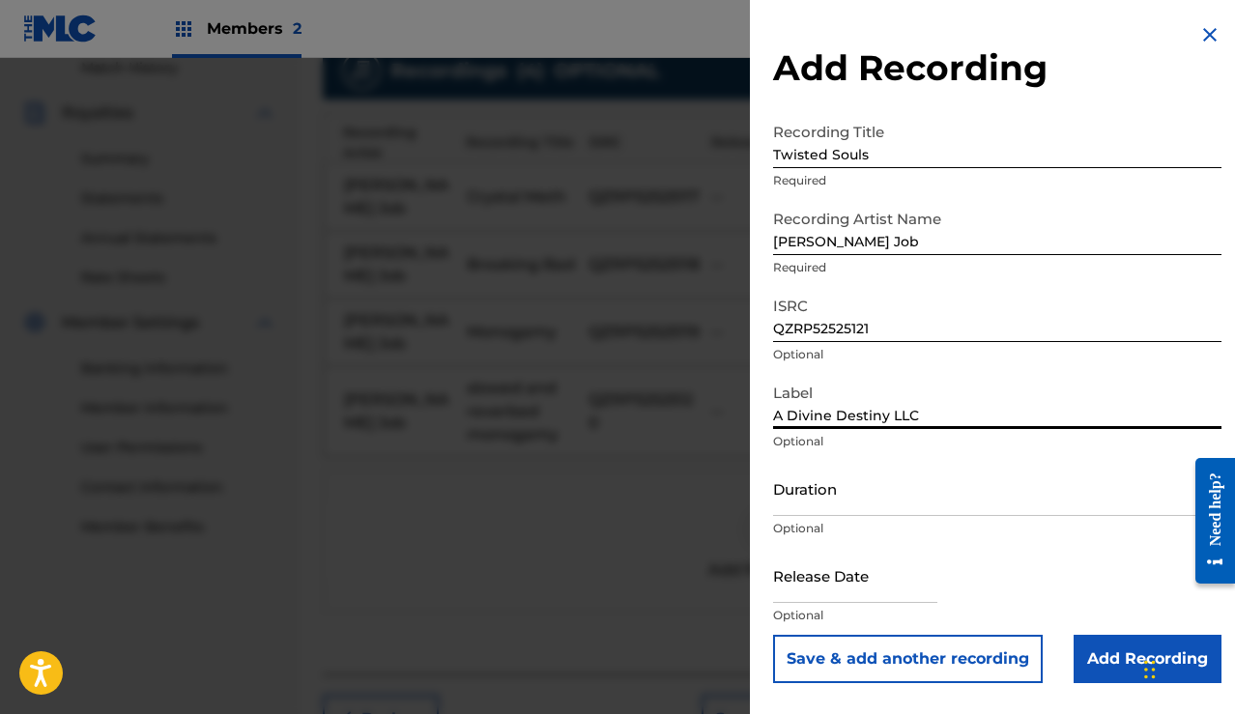
scroll to position [546, 0]
type input "A Divine Destiny LLC"
click at [958, 656] on button "Save & add another recording" at bounding box center [908, 659] width 270 height 48
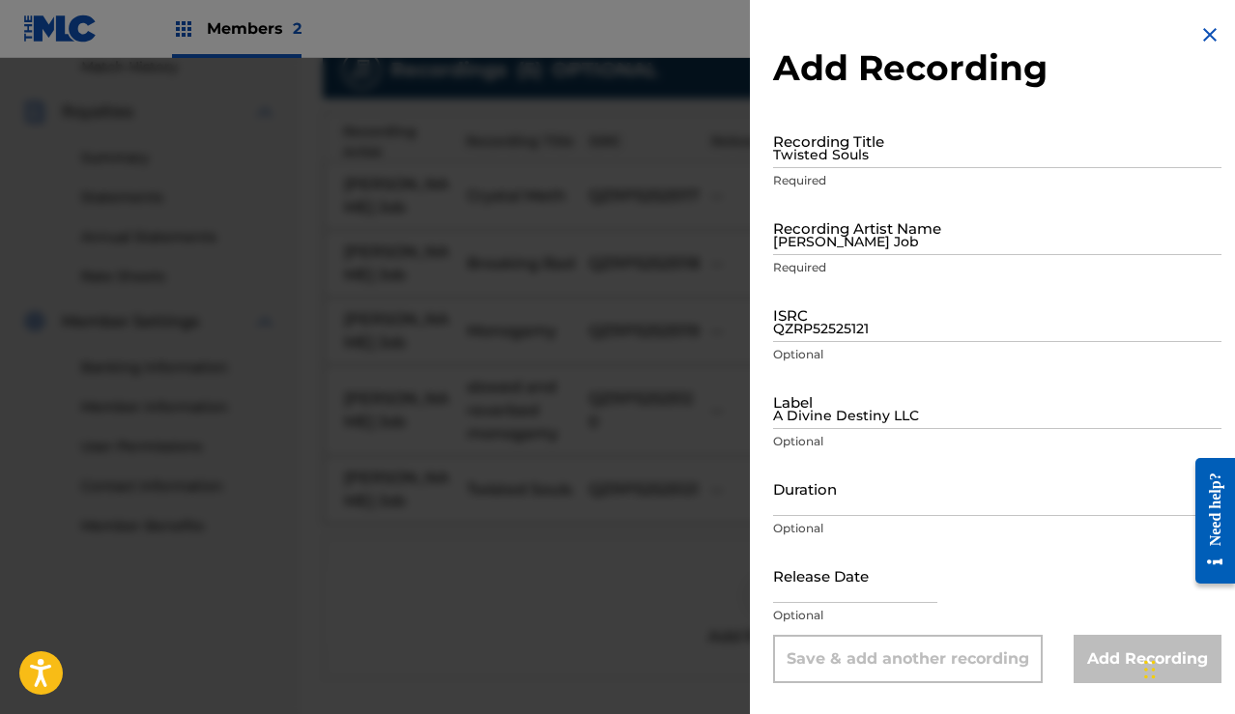
click at [881, 153] on input "Twisted Souls" at bounding box center [997, 140] width 448 height 55
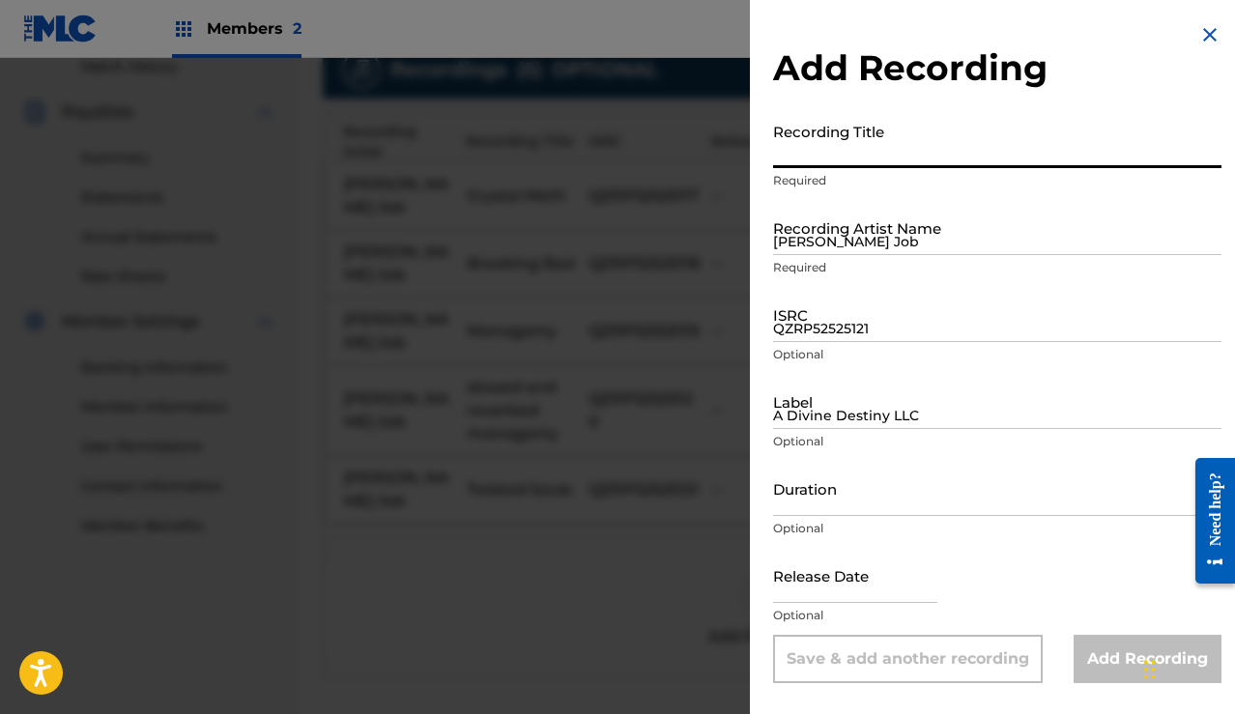
paste input "but i love her sergeant"
type input "but i love her sergeant"
click at [887, 229] on input "[PERSON_NAME] Job" at bounding box center [997, 227] width 448 height 55
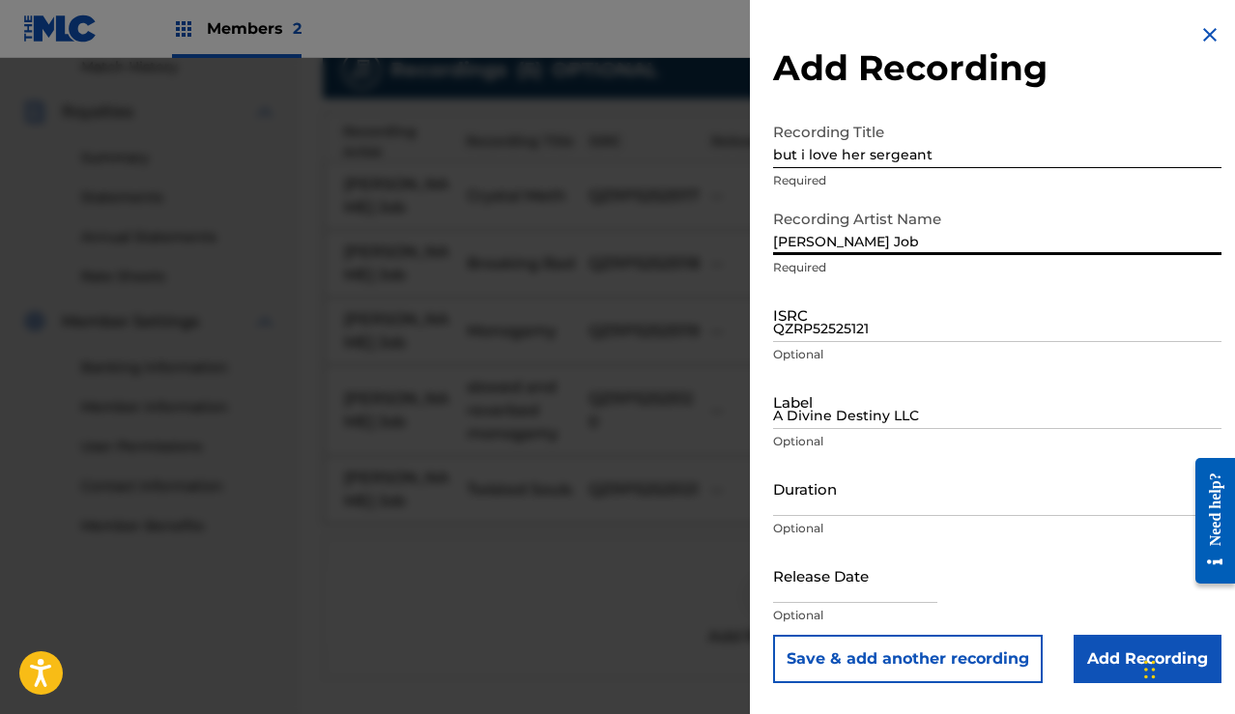
type input "[PERSON_NAME] Job"
click at [872, 319] on input "QZRP52525121" at bounding box center [997, 314] width 448 height 55
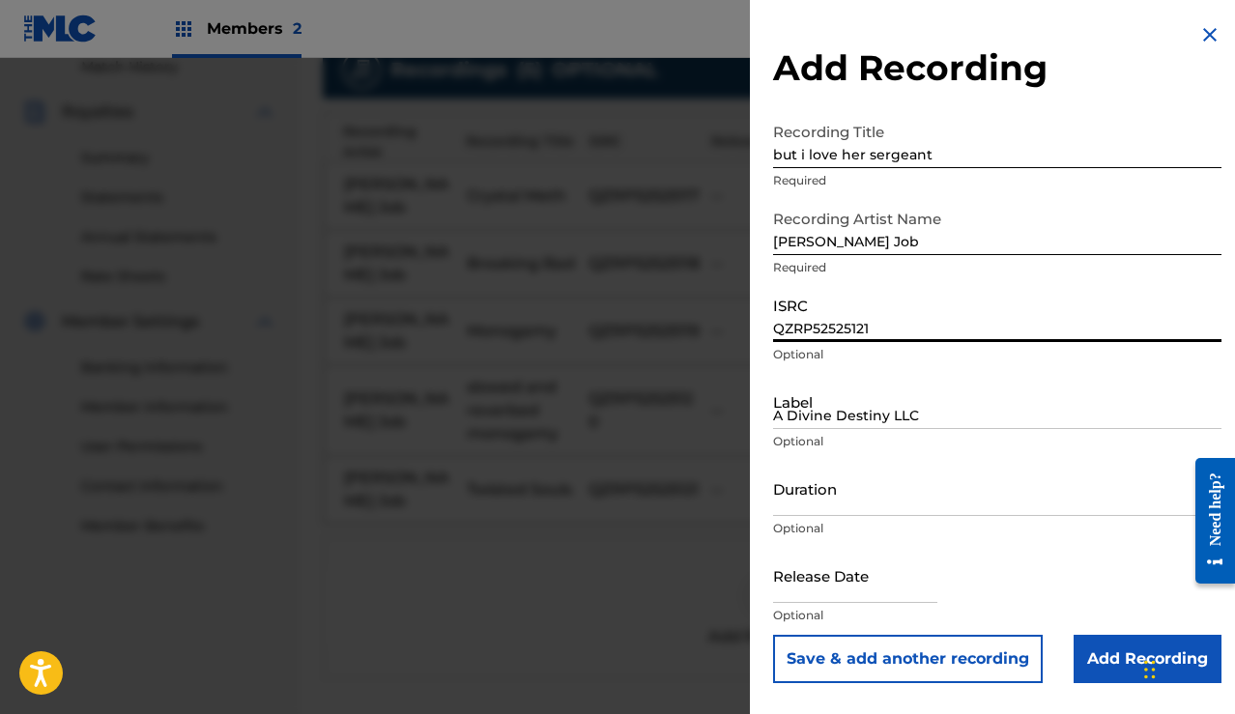
click at [871, 321] on input "QZRP52525121" at bounding box center [997, 314] width 448 height 55
paste input "QZRP52525122"
type input "QZRP52525122"
click at [836, 417] on input "A Divine Destiny LLC" at bounding box center [997, 401] width 448 height 55
type input "A Divine Destiny LLC"
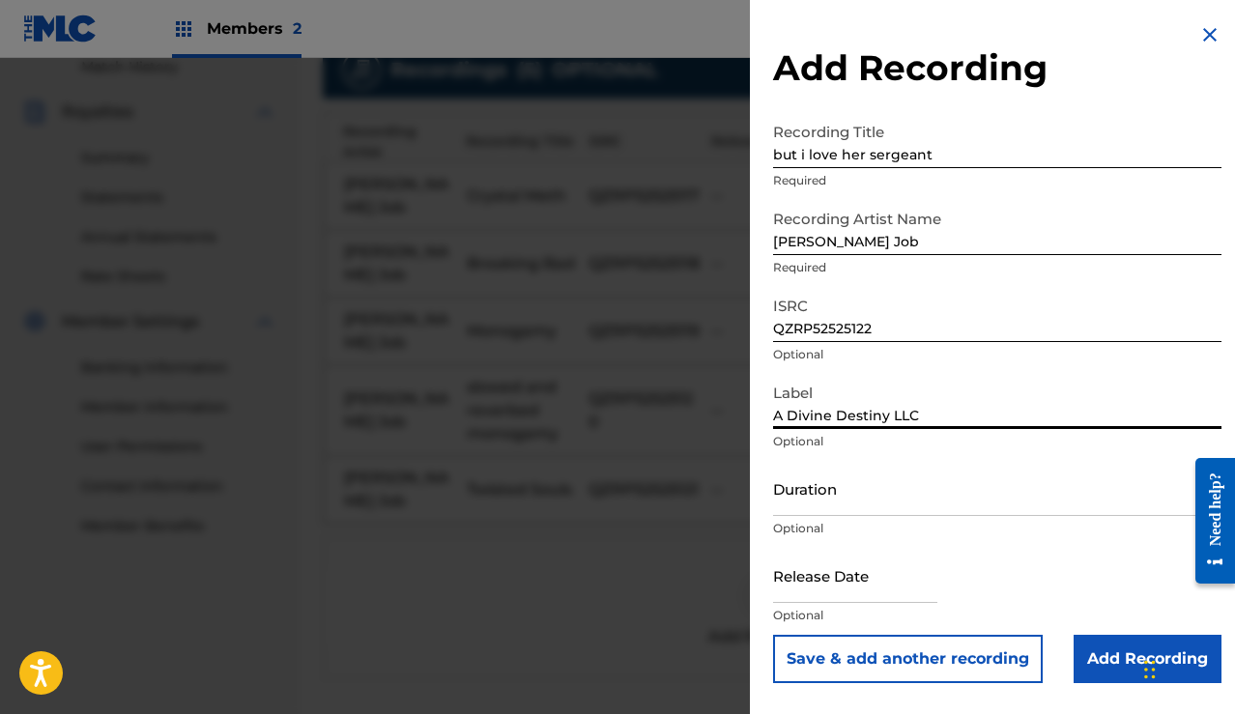
click at [969, 656] on button "Save & add another recording" at bounding box center [908, 659] width 270 height 48
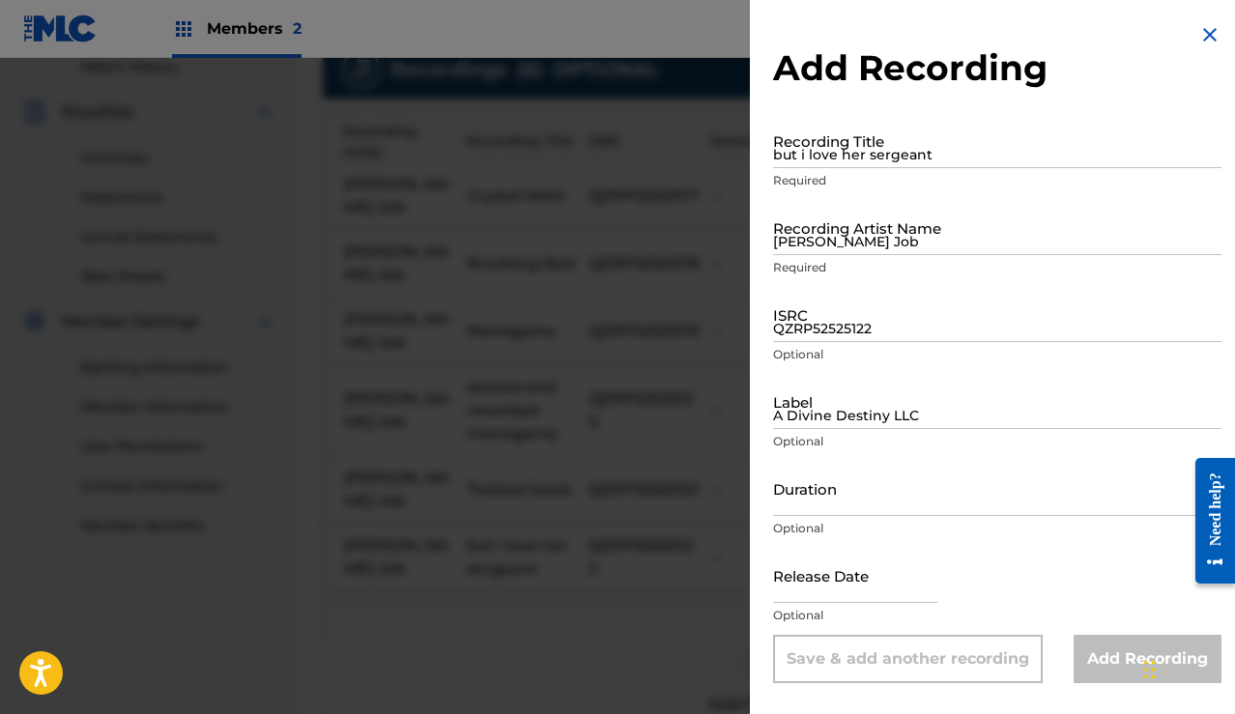
click at [894, 150] on input "but i love her sergeant" at bounding box center [997, 140] width 448 height 55
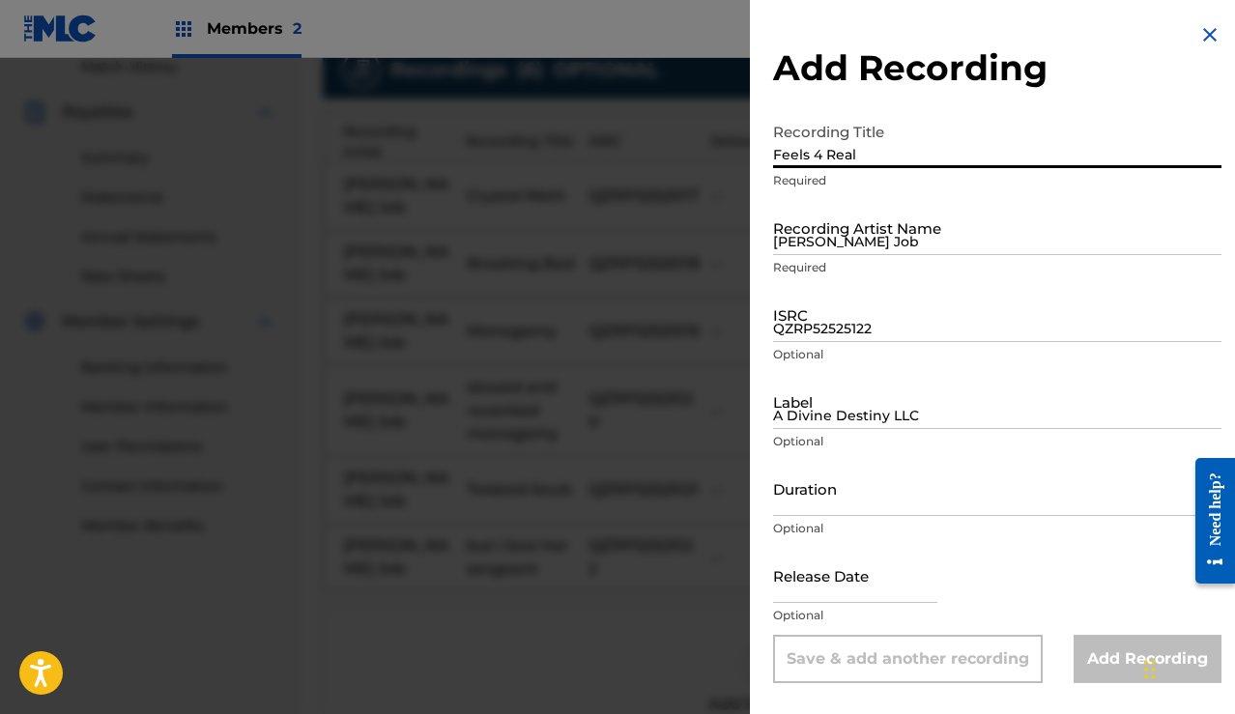
type input "Feels 4 Real"
click at [854, 230] on input "[PERSON_NAME] Job" at bounding box center [997, 227] width 448 height 55
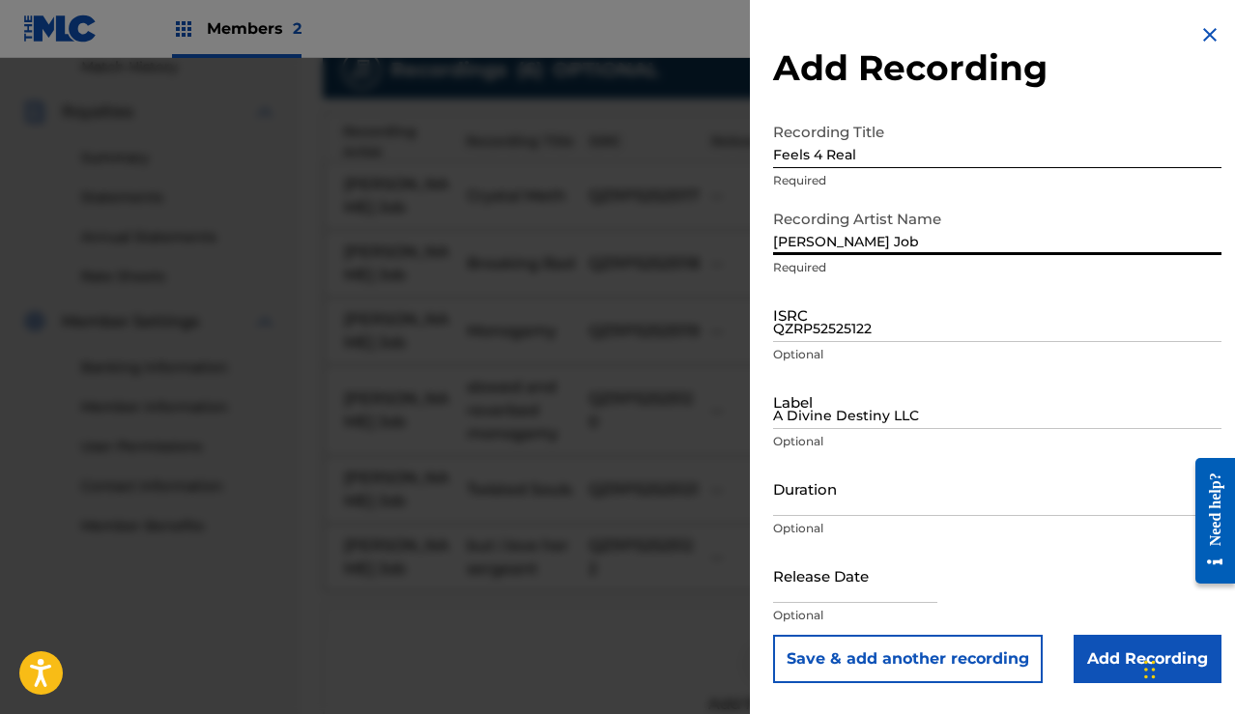
type input "[PERSON_NAME] Job"
click at [837, 325] on input "QZRP52525122" at bounding box center [997, 314] width 448 height 55
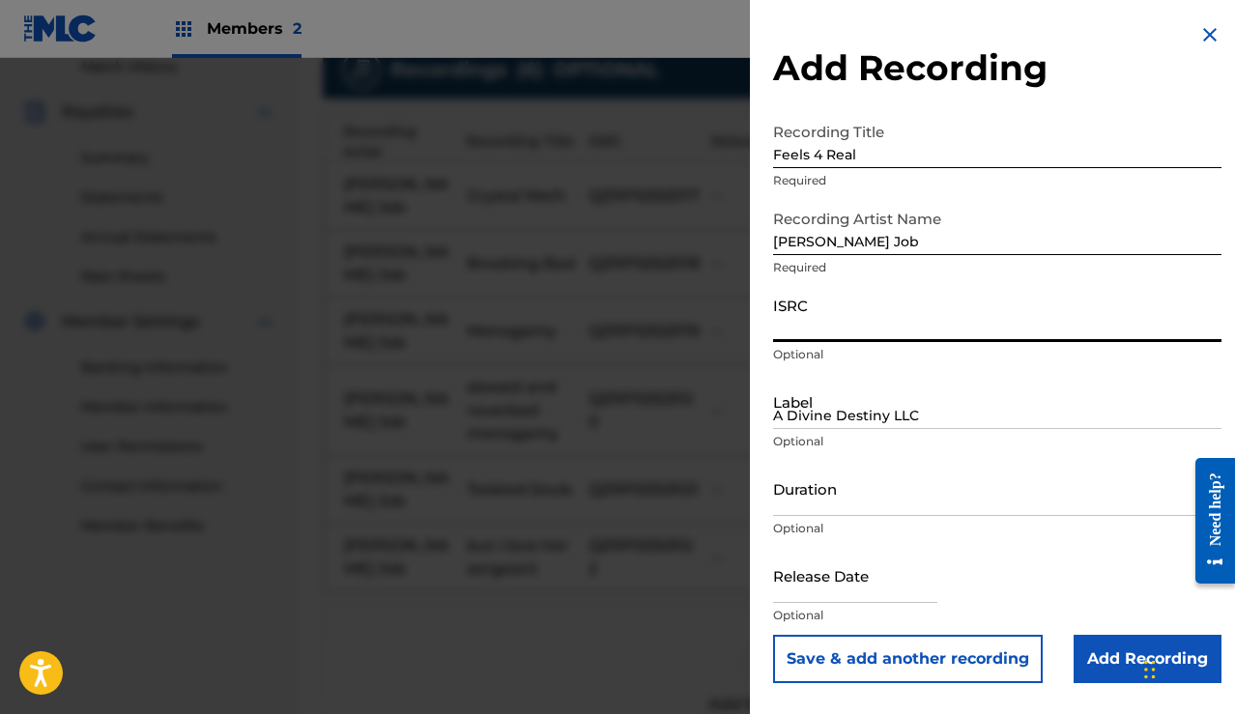
paste input "QZRP52525123"
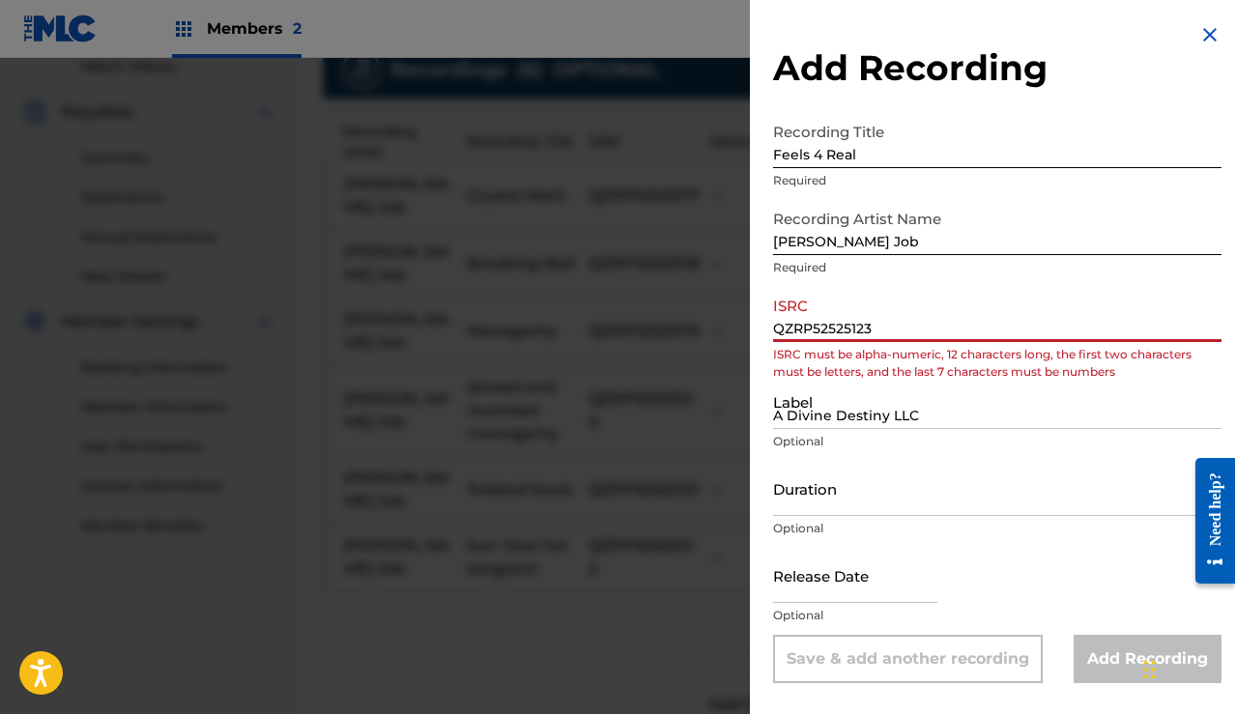
click at [776, 329] on input "QZRP52525123" at bounding box center [997, 314] width 448 height 55
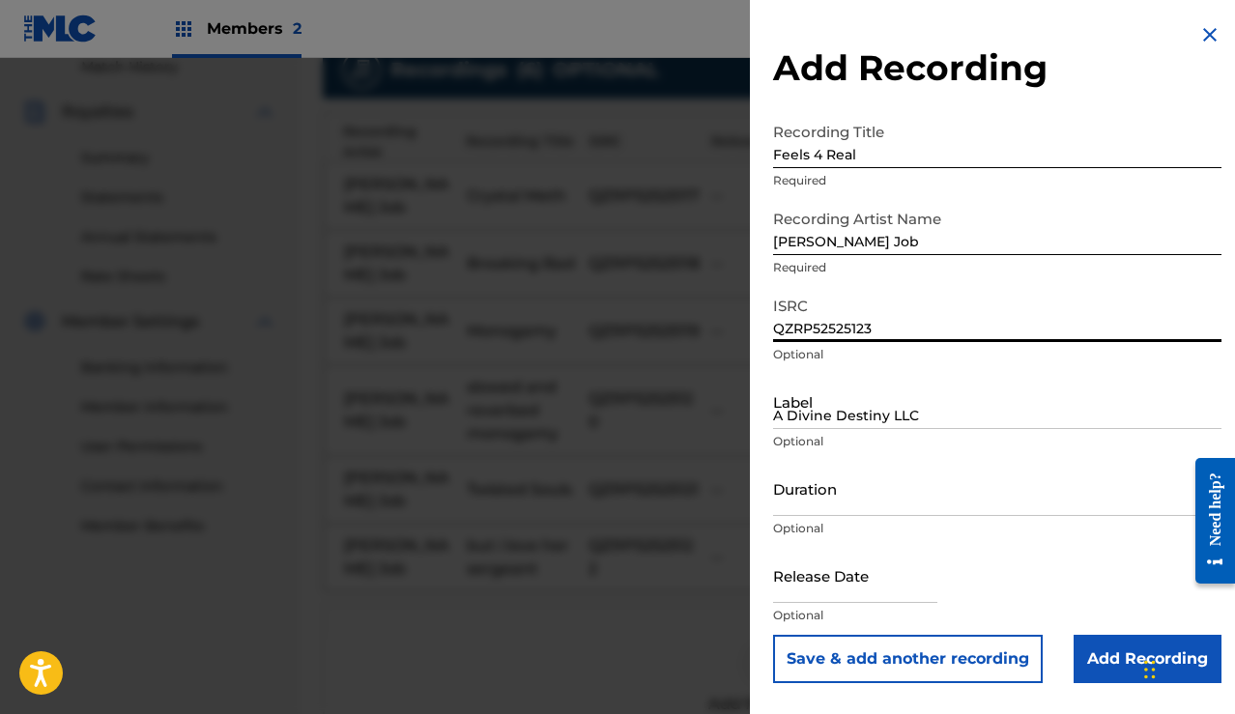
type input "QZRP52525123"
click at [877, 430] on div "Label A Divine Destiny LLC Optional" at bounding box center [997, 417] width 448 height 87
click at [877, 420] on input "A Divine Destiny LLC" at bounding box center [997, 401] width 448 height 55
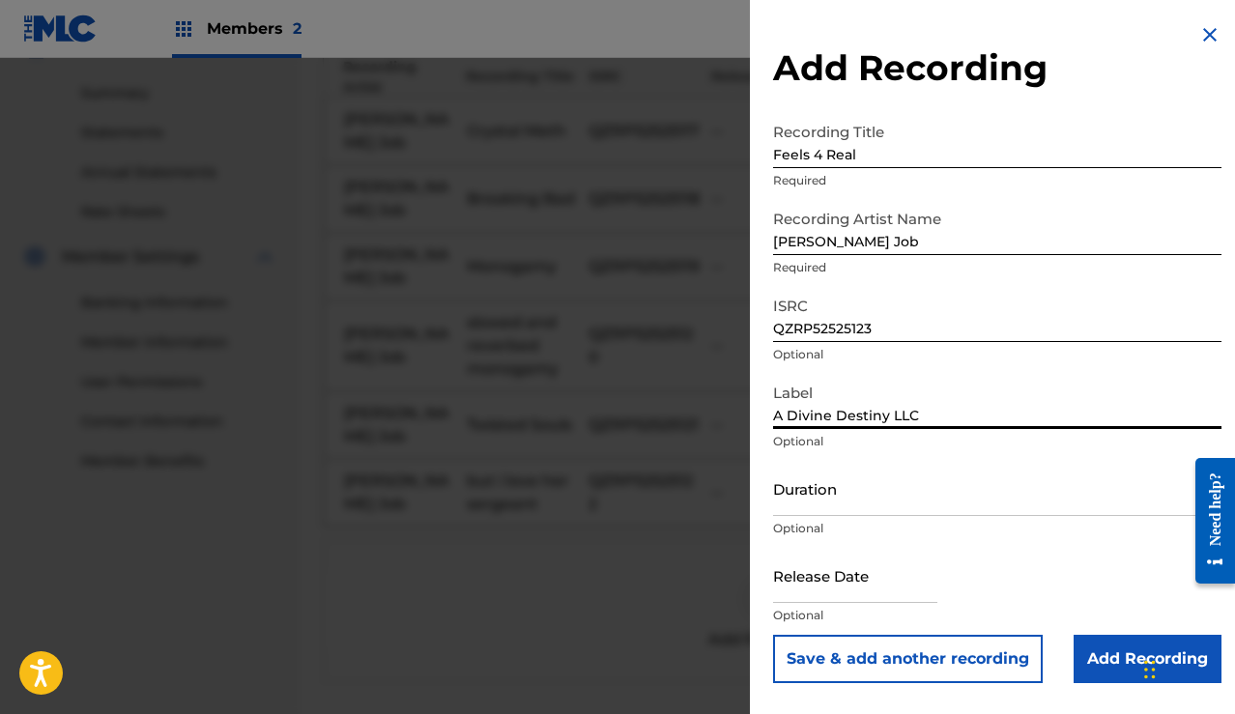
type input "A Divine Destiny LLC"
click at [969, 657] on button "Save & add another recording" at bounding box center [908, 659] width 270 height 48
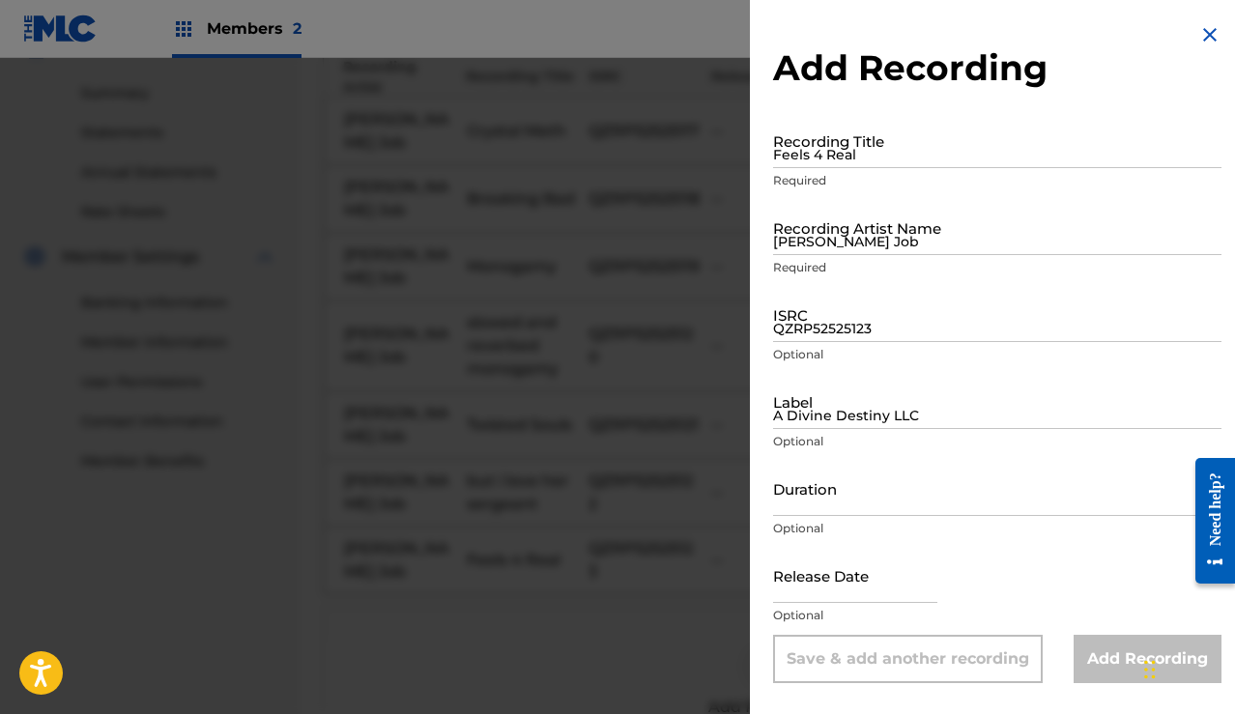
click at [860, 157] on input "Feels 4 Real" at bounding box center [997, 140] width 448 height 55
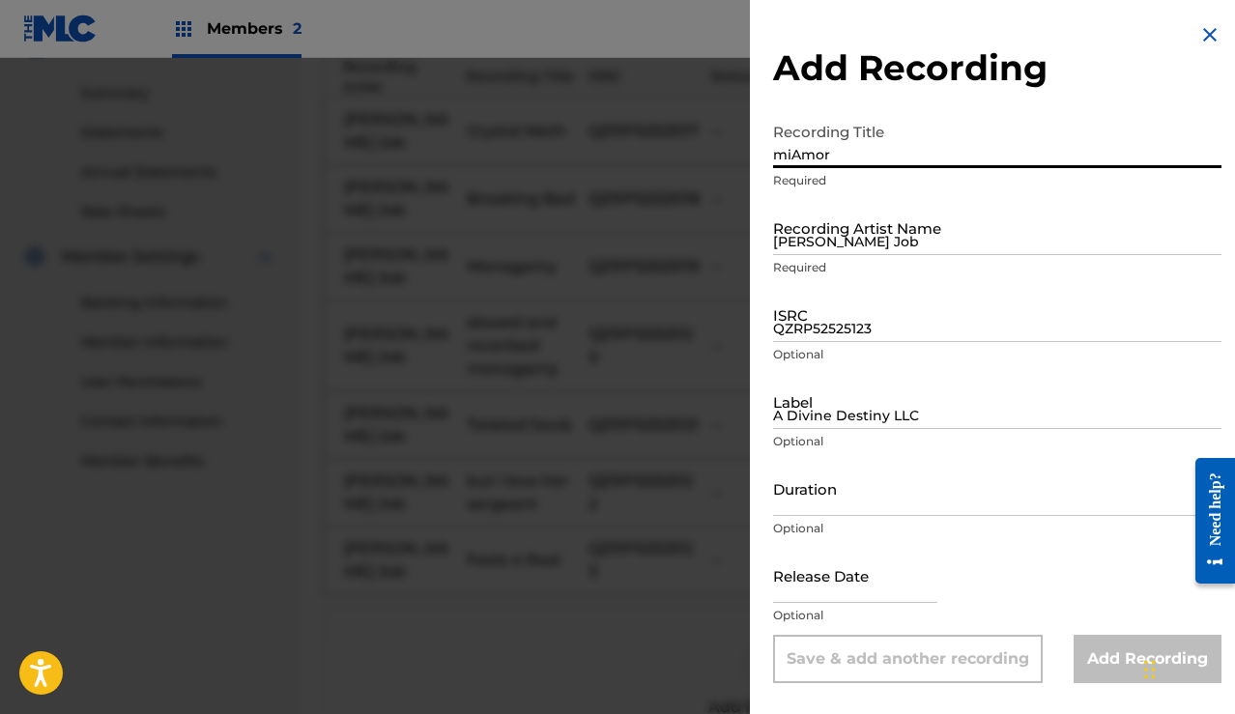
type input "miAmor"
click at [857, 230] on input "[PERSON_NAME] Job" at bounding box center [997, 227] width 448 height 55
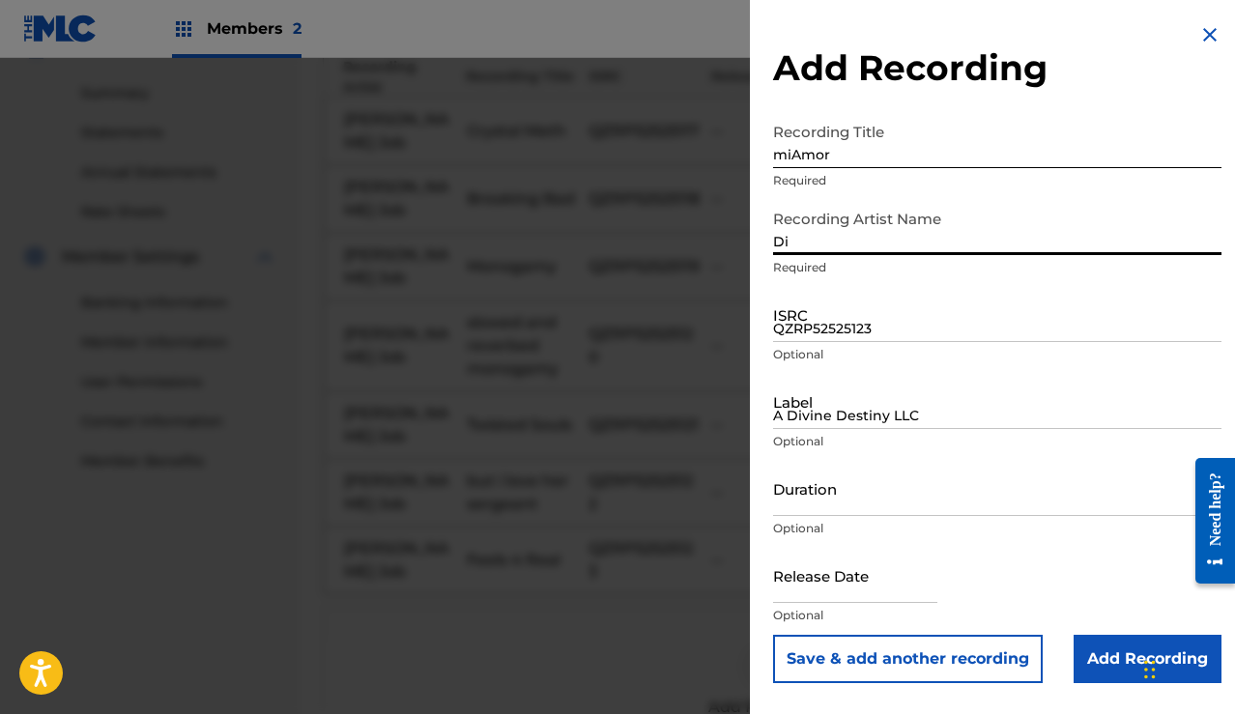
type input "D"
type input "[PERSON_NAME] Job"
click at [835, 327] on input "QZRP52525123" at bounding box center [997, 314] width 448 height 55
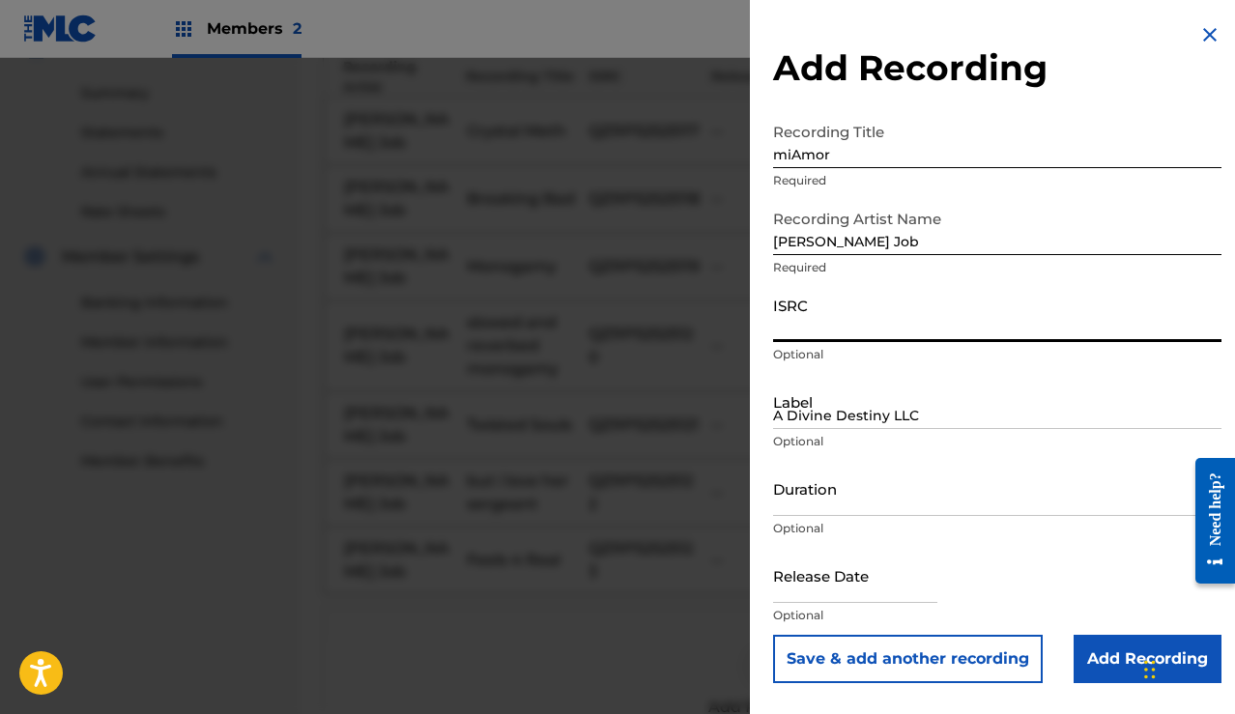
paste input "QZRP52525124"
type input "QZRP52525124"
click at [816, 402] on input "A Divine Destiny LLC" at bounding box center [997, 401] width 448 height 55
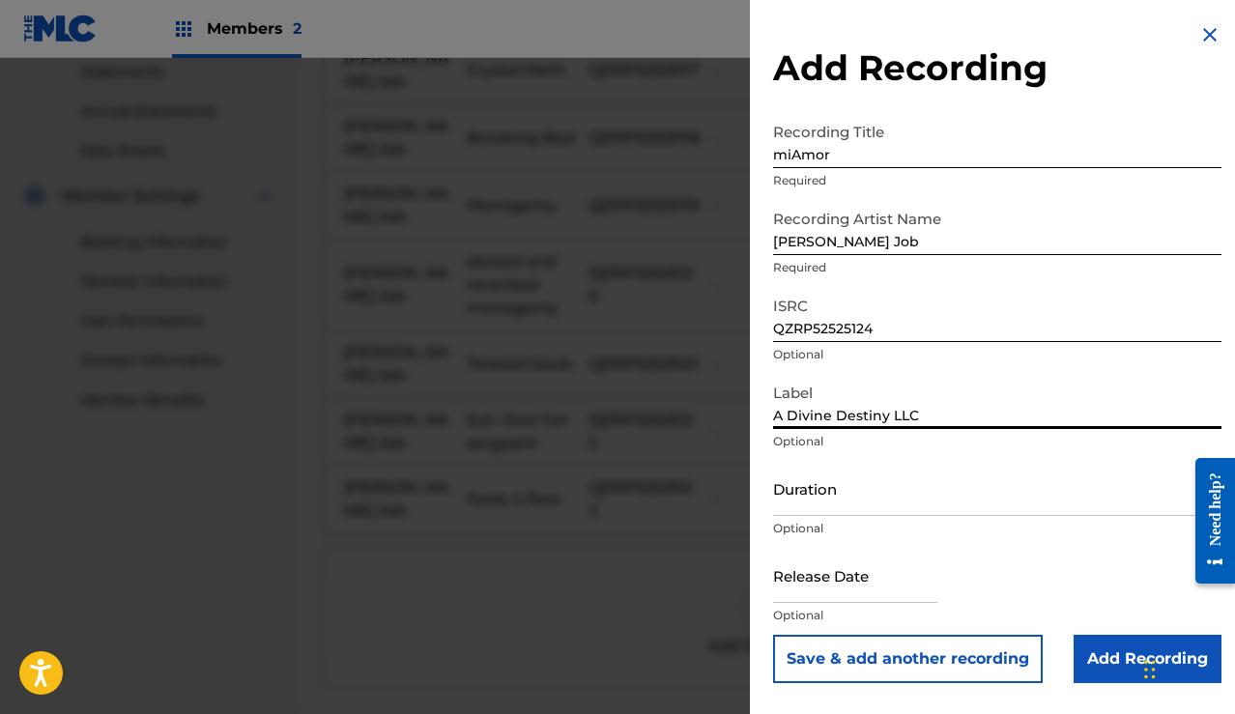
scroll to position [674, 0]
type input "A Divine Destiny LLC"
click at [920, 645] on button "Save & add another recording" at bounding box center [908, 659] width 270 height 48
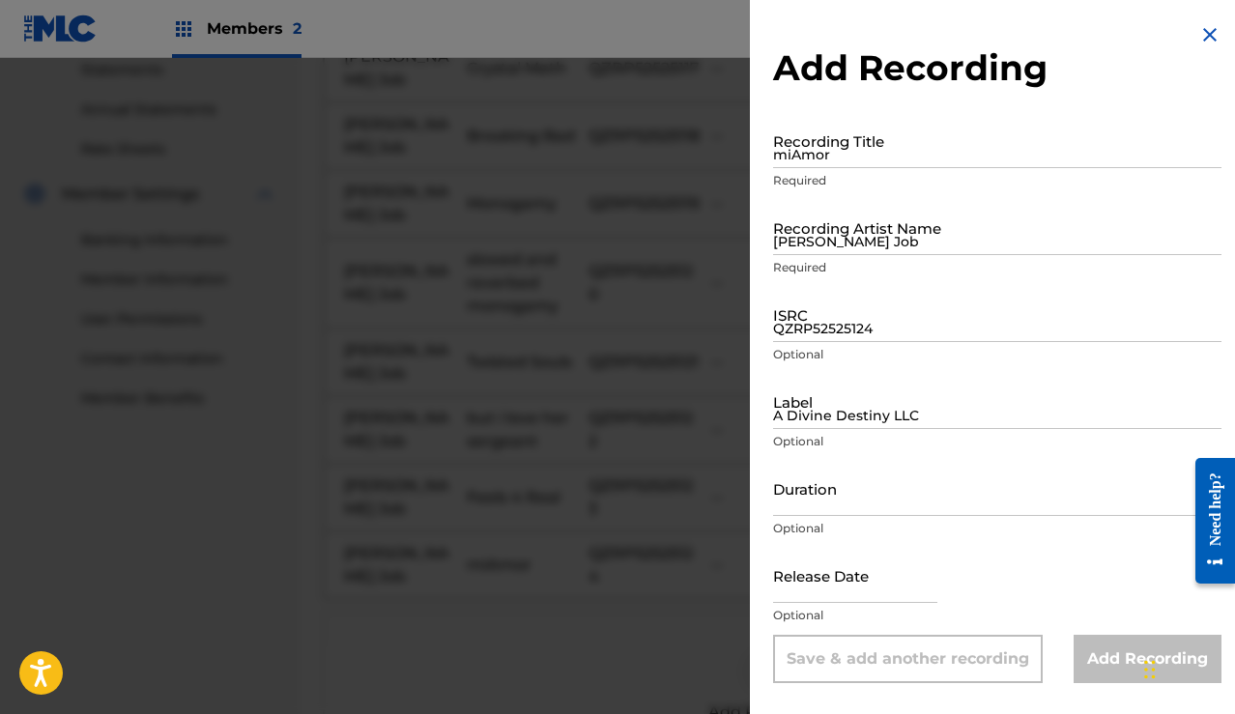
click at [925, 158] on input "miAmor" at bounding box center [997, 140] width 448 height 55
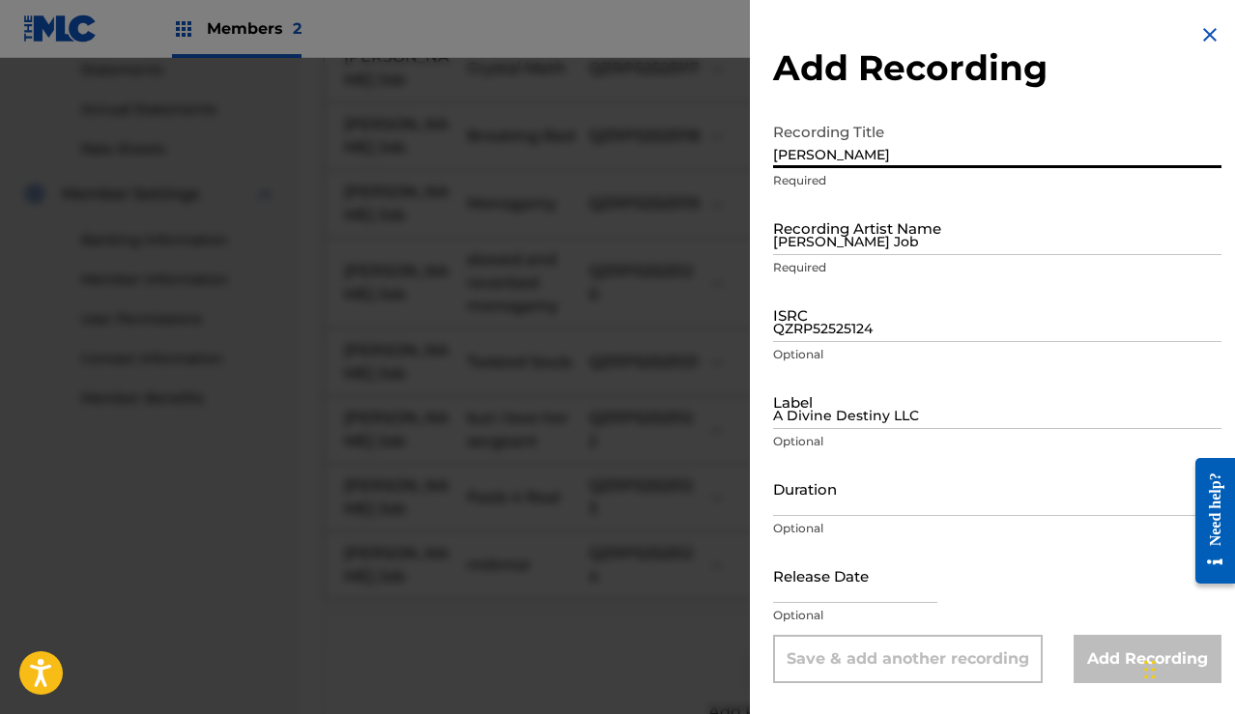
type input "[PERSON_NAME]"
click at [910, 227] on input "[PERSON_NAME] Job" at bounding box center [997, 227] width 448 height 55
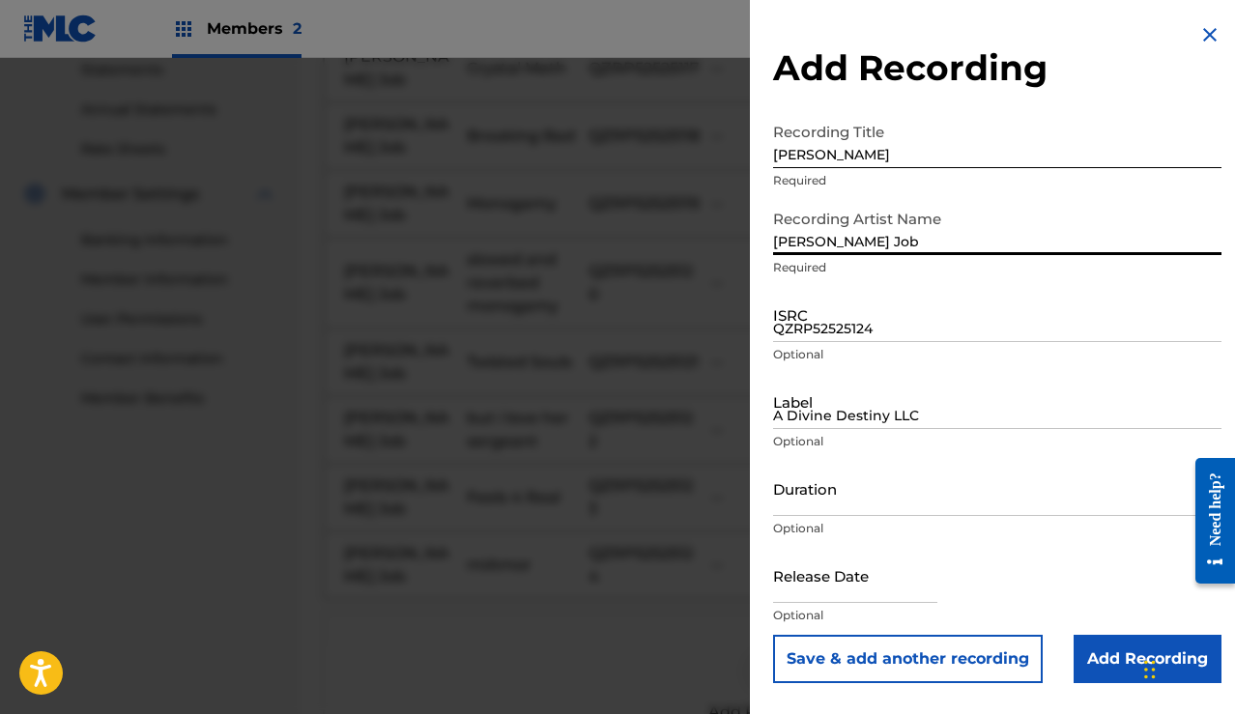
type input "[PERSON_NAME] Job"
click at [871, 315] on input "QZRP52525124" at bounding box center [997, 314] width 448 height 55
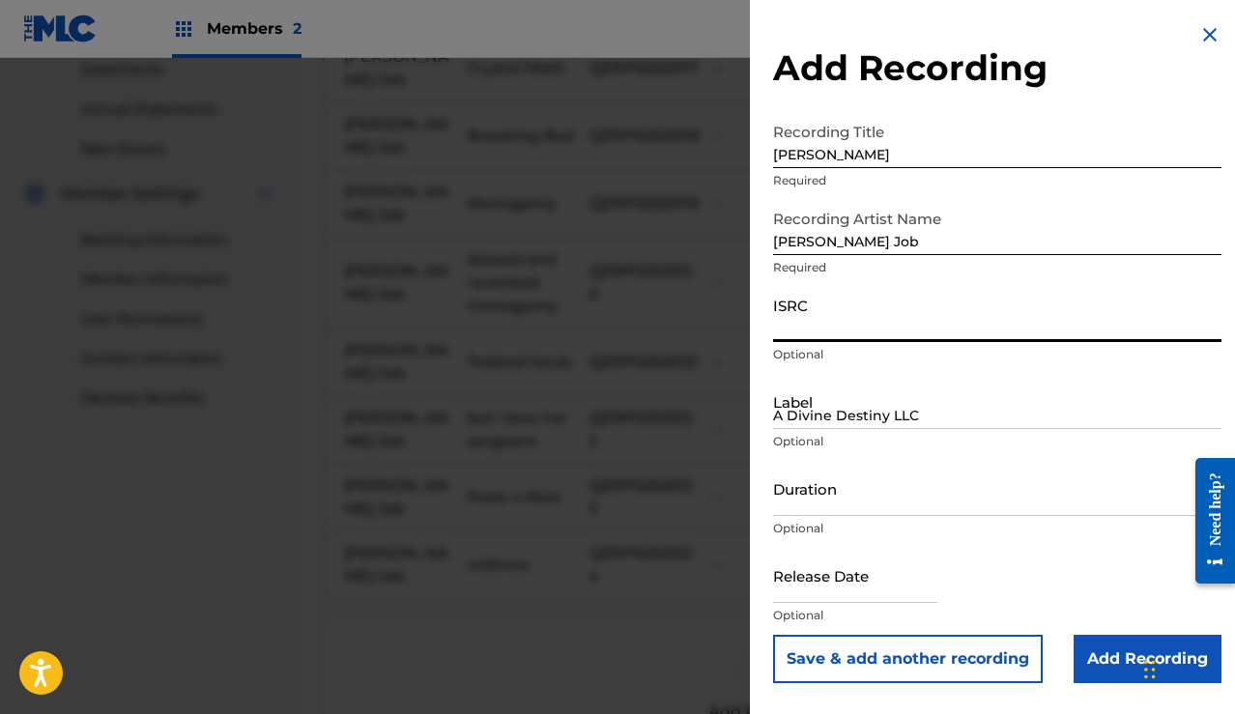
paste input "QZRP52525125"
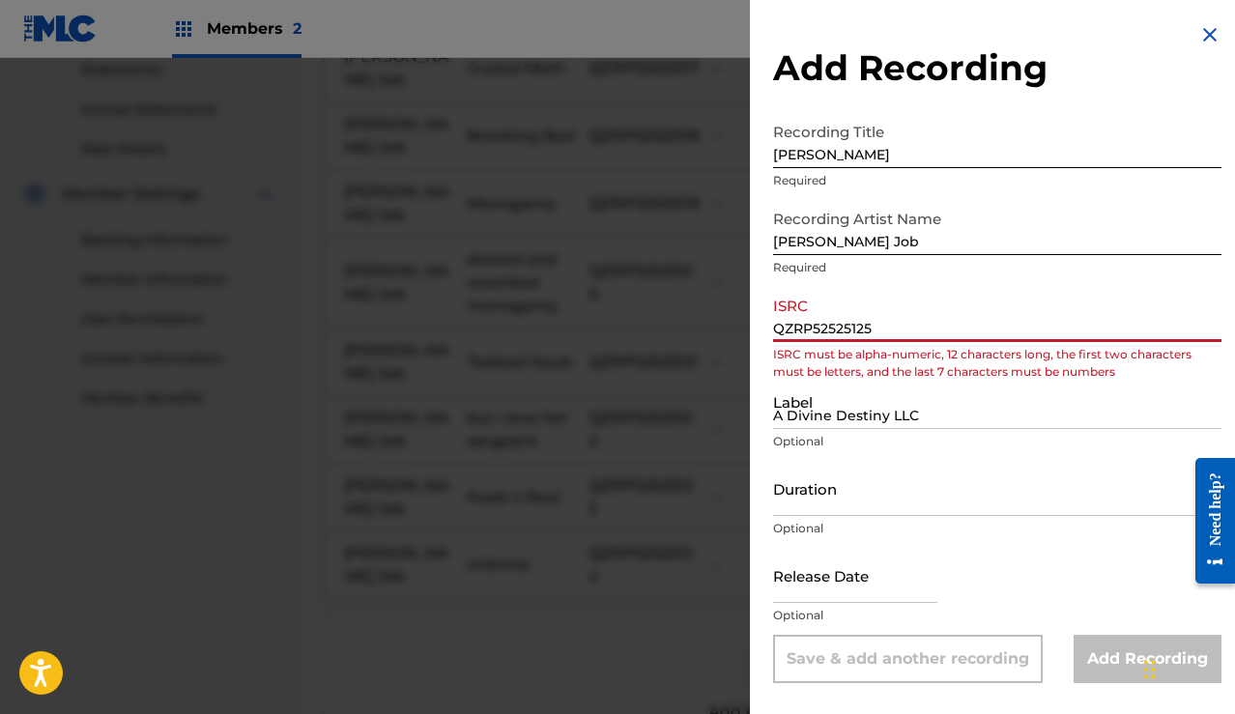
click at [779, 327] on input "QZRP52525125" at bounding box center [997, 314] width 448 height 55
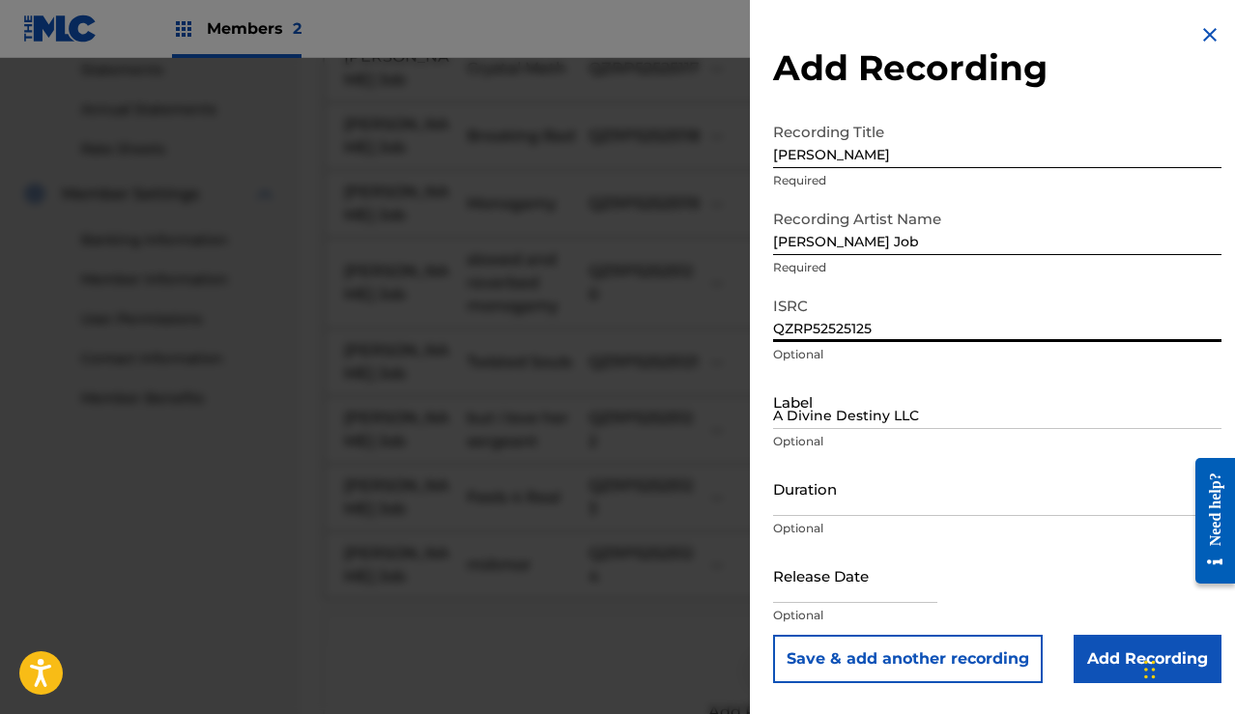
type input "QZRP52525125"
click at [805, 415] on input "A Divine Destiny LLC" at bounding box center [997, 401] width 448 height 55
type input "A Divine Destiny LLC"
click at [900, 652] on button "Save & add another recording" at bounding box center [908, 659] width 270 height 48
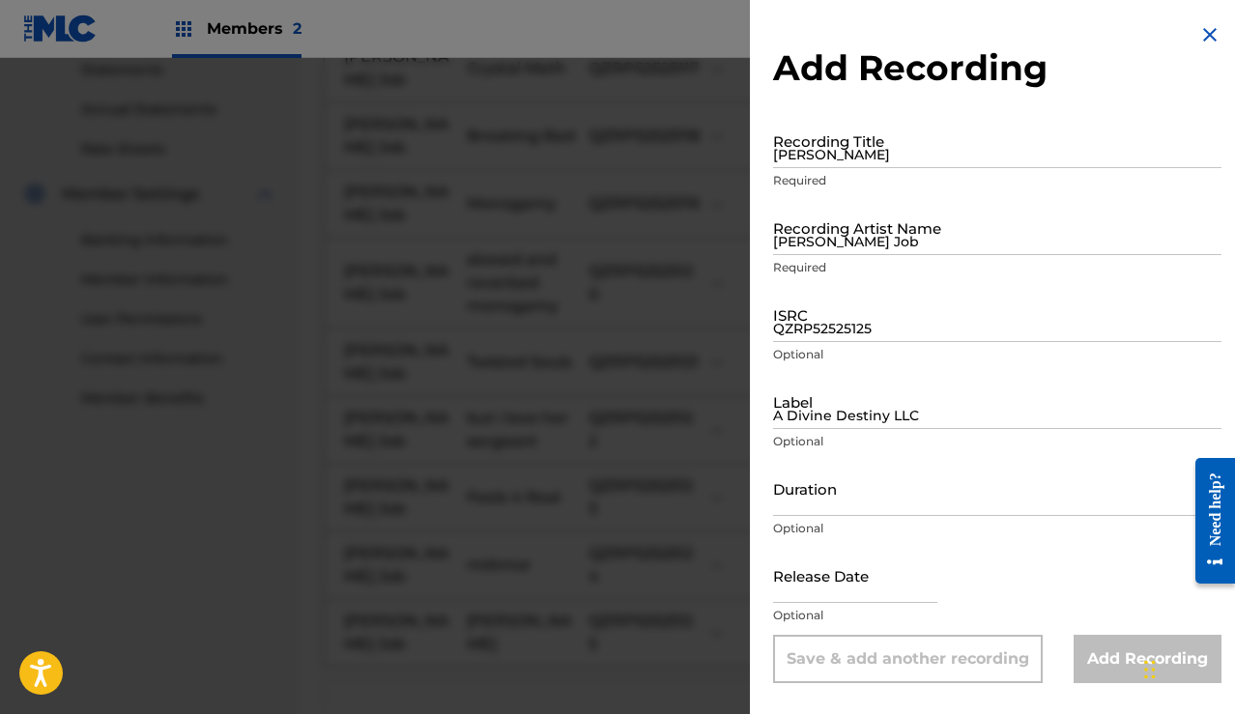
click at [877, 154] on input "[PERSON_NAME]" at bounding box center [997, 140] width 448 height 55
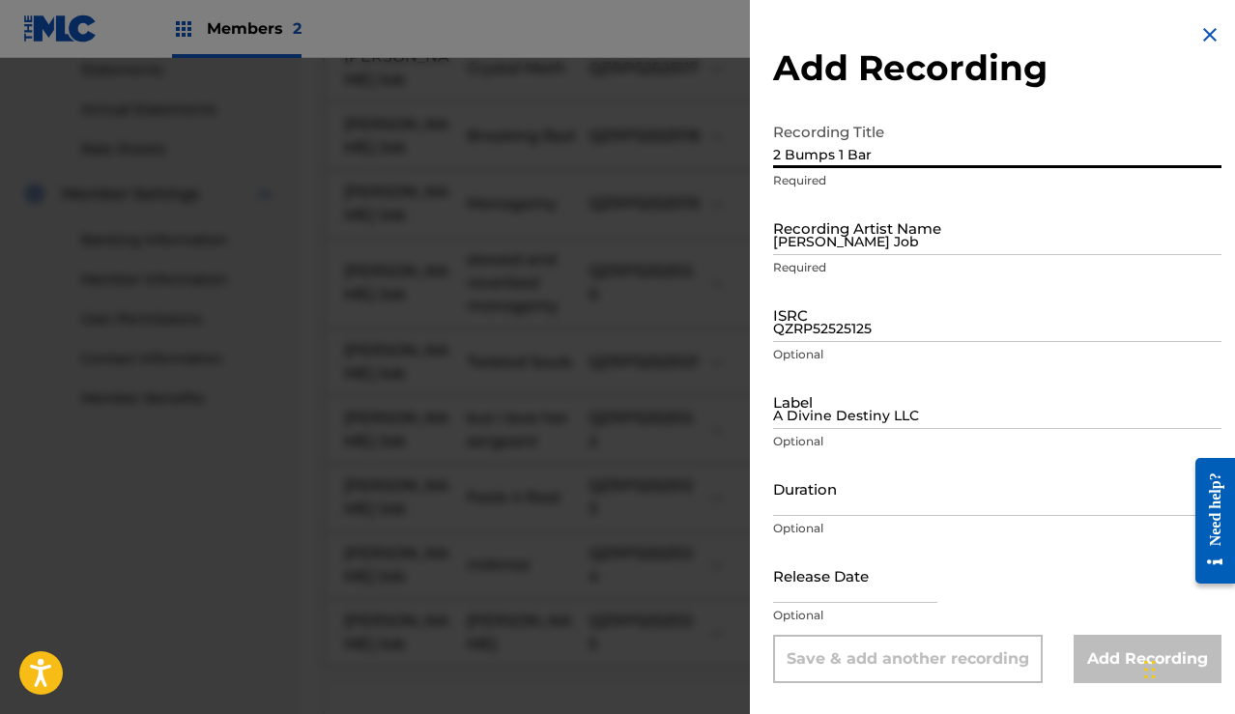
type input "2 Bumps 1 Bar"
click at [867, 227] on input "[PERSON_NAME] Job" at bounding box center [997, 227] width 448 height 55
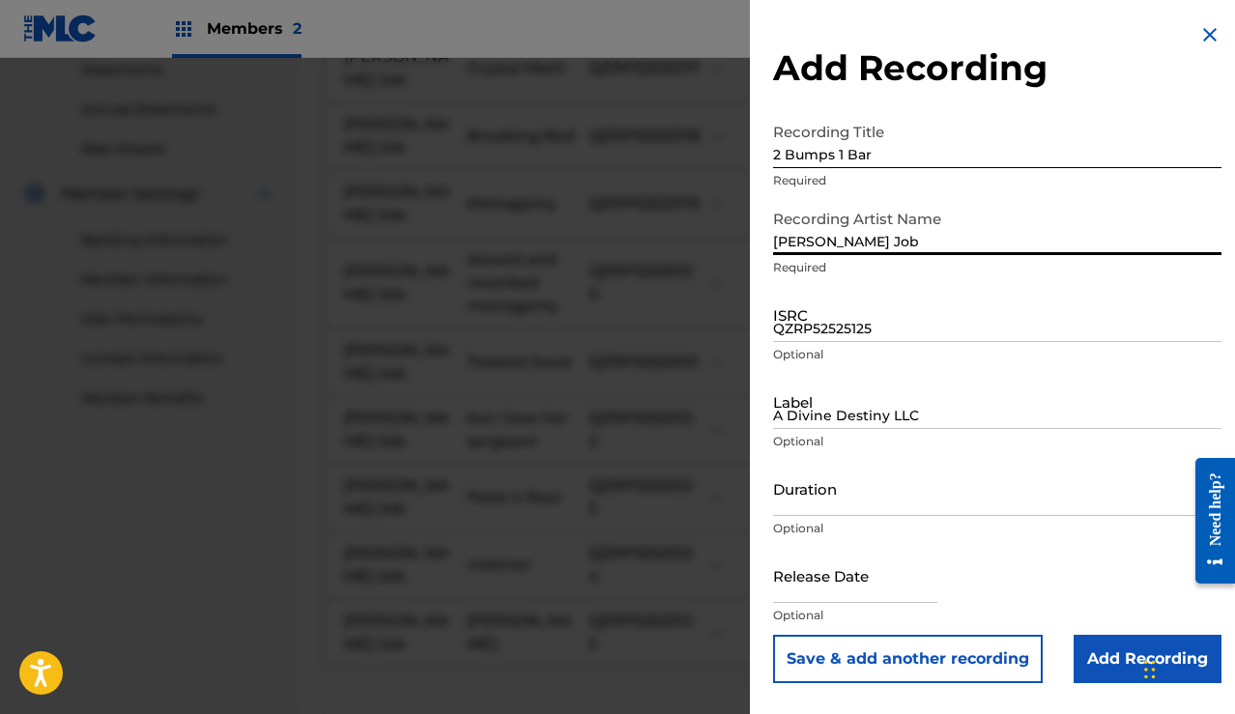
type input "[PERSON_NAME] Job"
click at [848, 305] on input "QZRP52525125" at bounding box center [997, 314] width 448 height 55
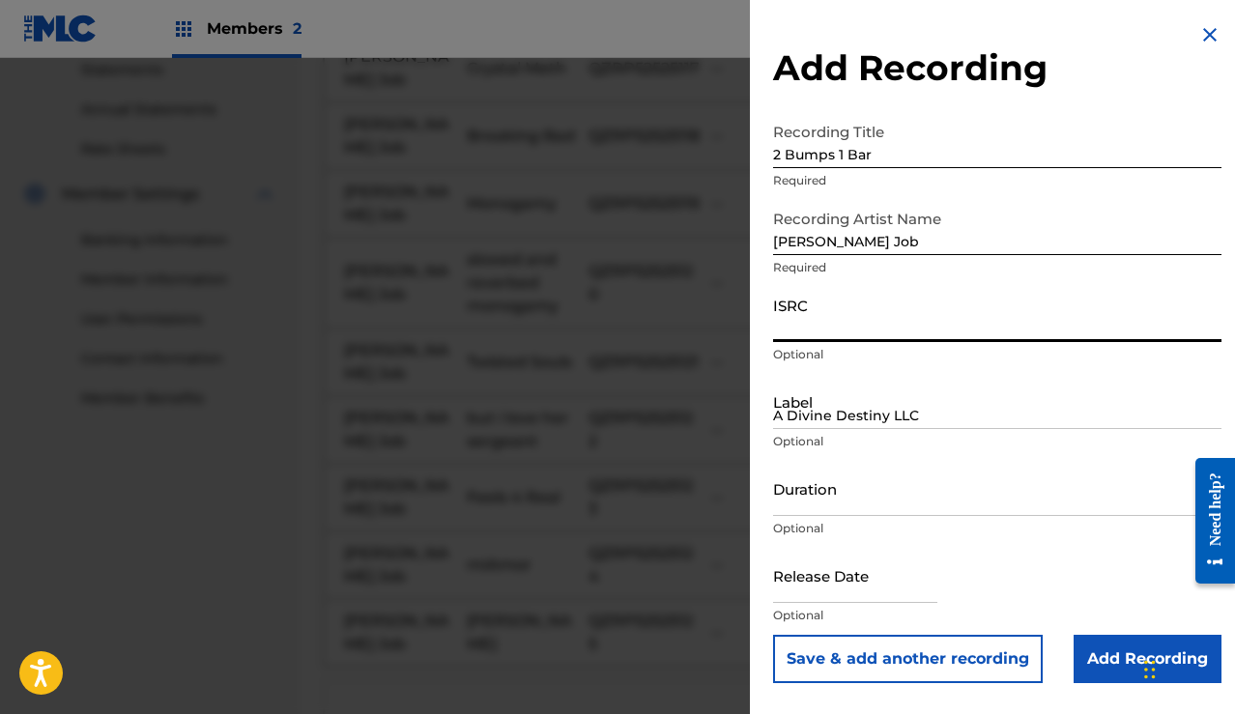
paste input "QZRP52525126"
type input "QZRP52525126"
click at [847, 415] on input "A Divine Destiny LLC" at bounding box center [997, 401] width 448 height 55
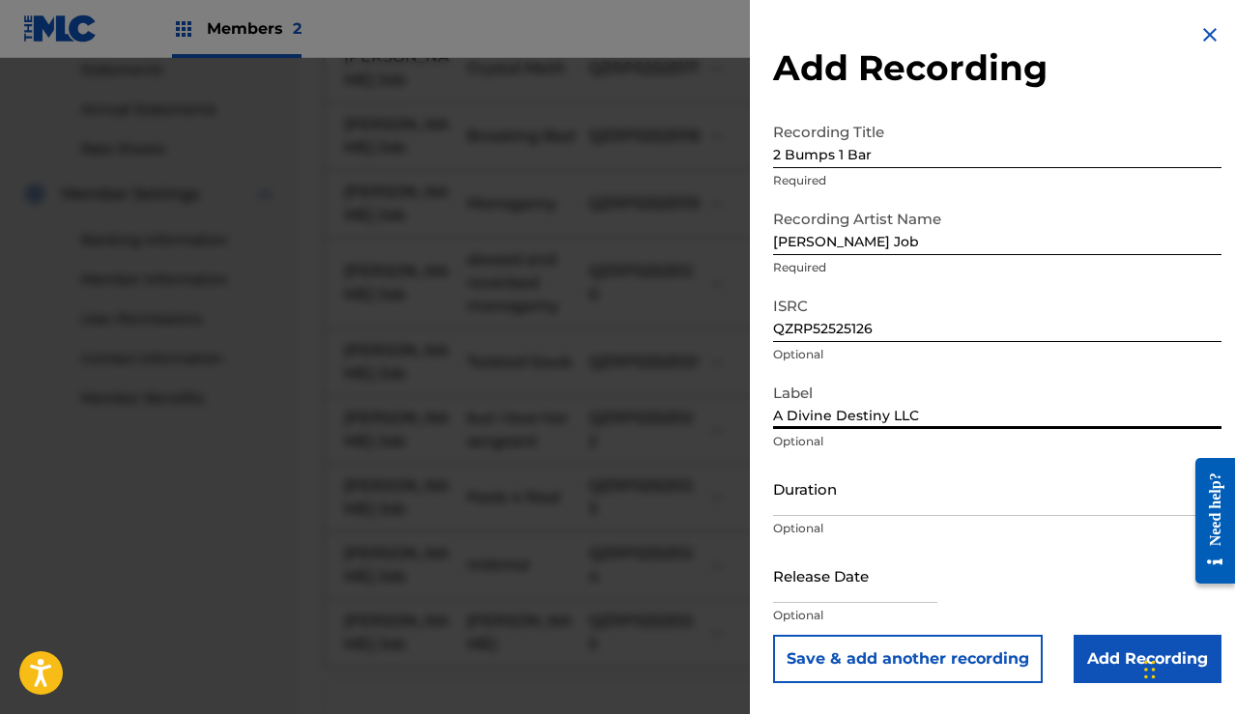
type input "A Divine Destiny LLC"
click at [953, 649] on button "Save & add another recording" at bounding box center [908, 659] width 270 height 48
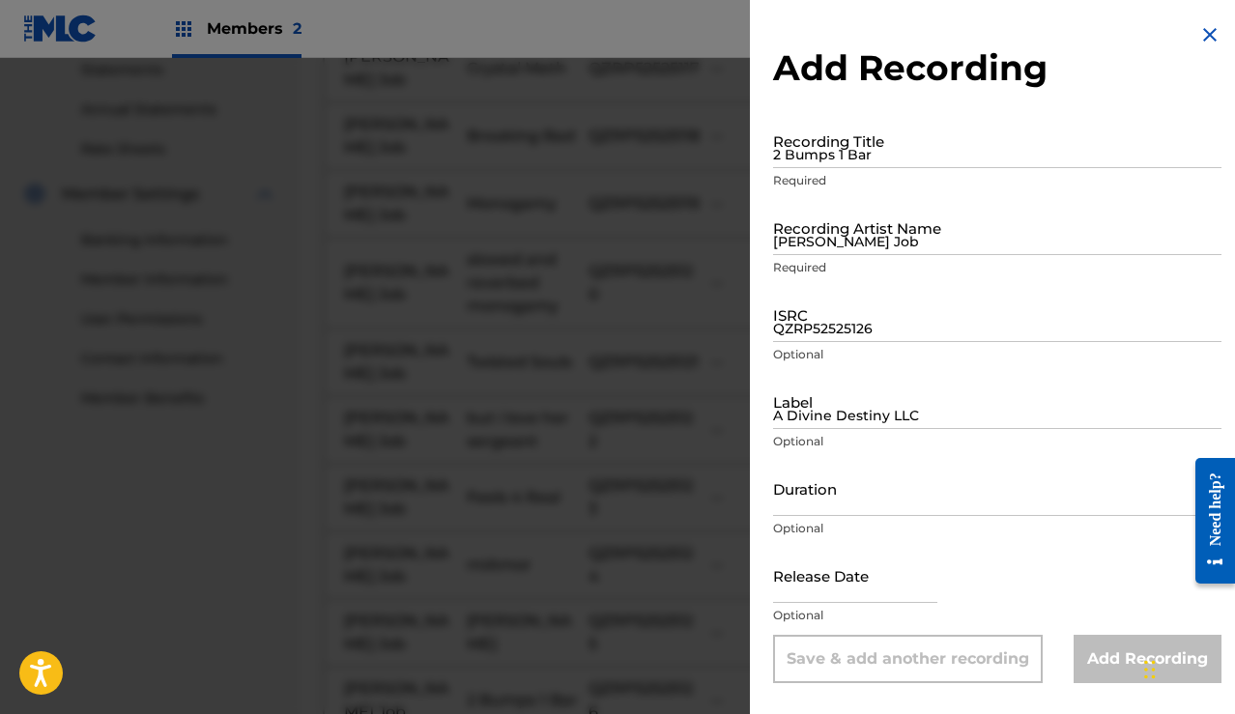
click at [888, 150] on input "2 Bumps 1 Bar" at bounding box center [997, 140] width 448 height 55
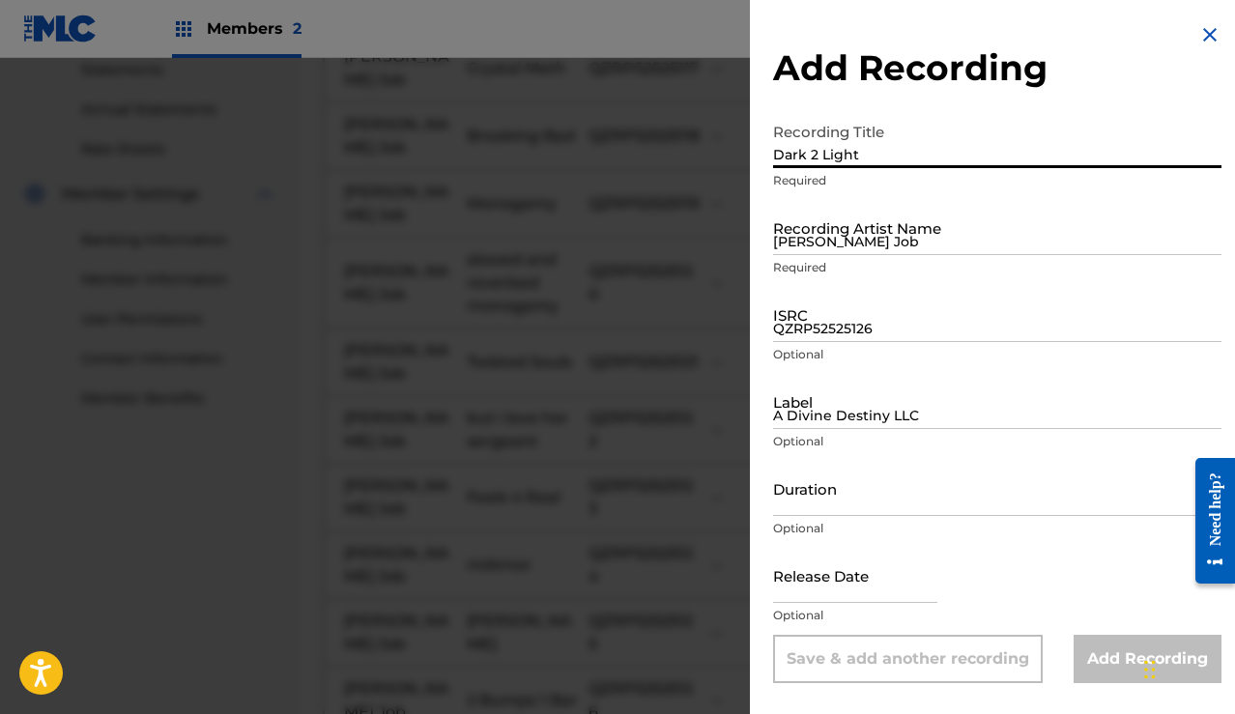
type input "Dark 2 Light"
click at [877, 228] on input "[PERSON_NAME] Job" at bounding box center [997, 227] width 448 height 55
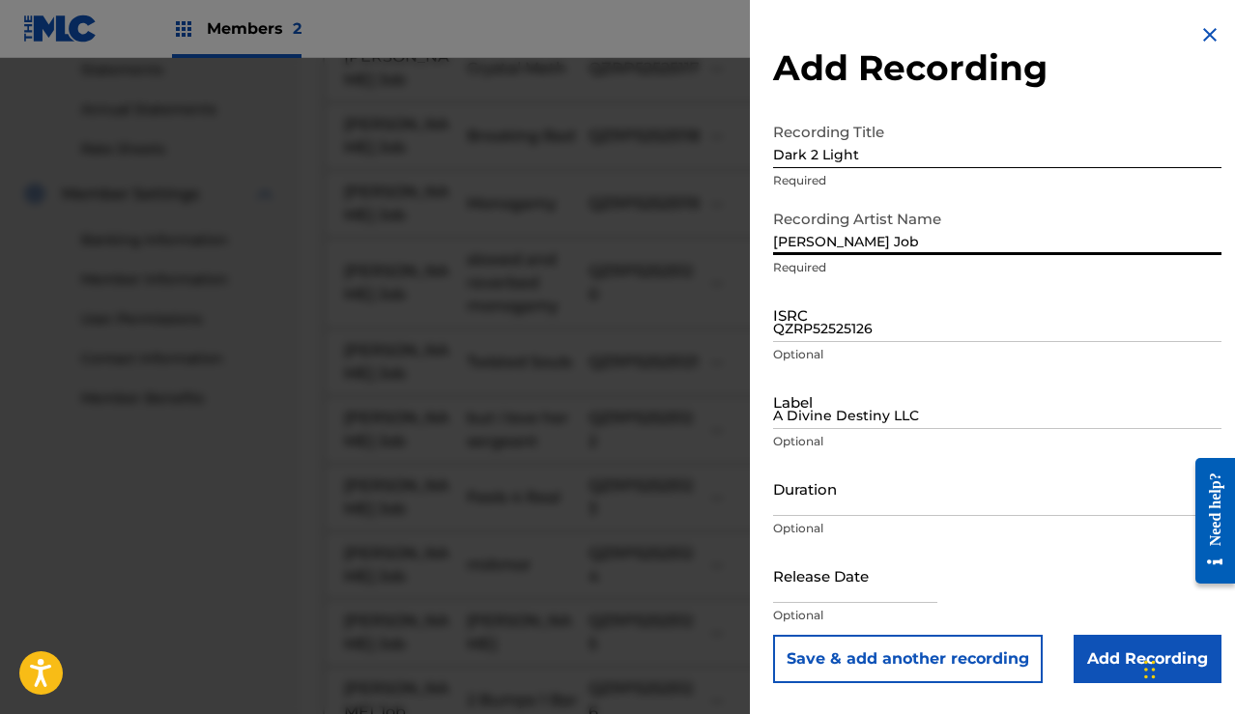
type input "[PERSON_NAME] Job"
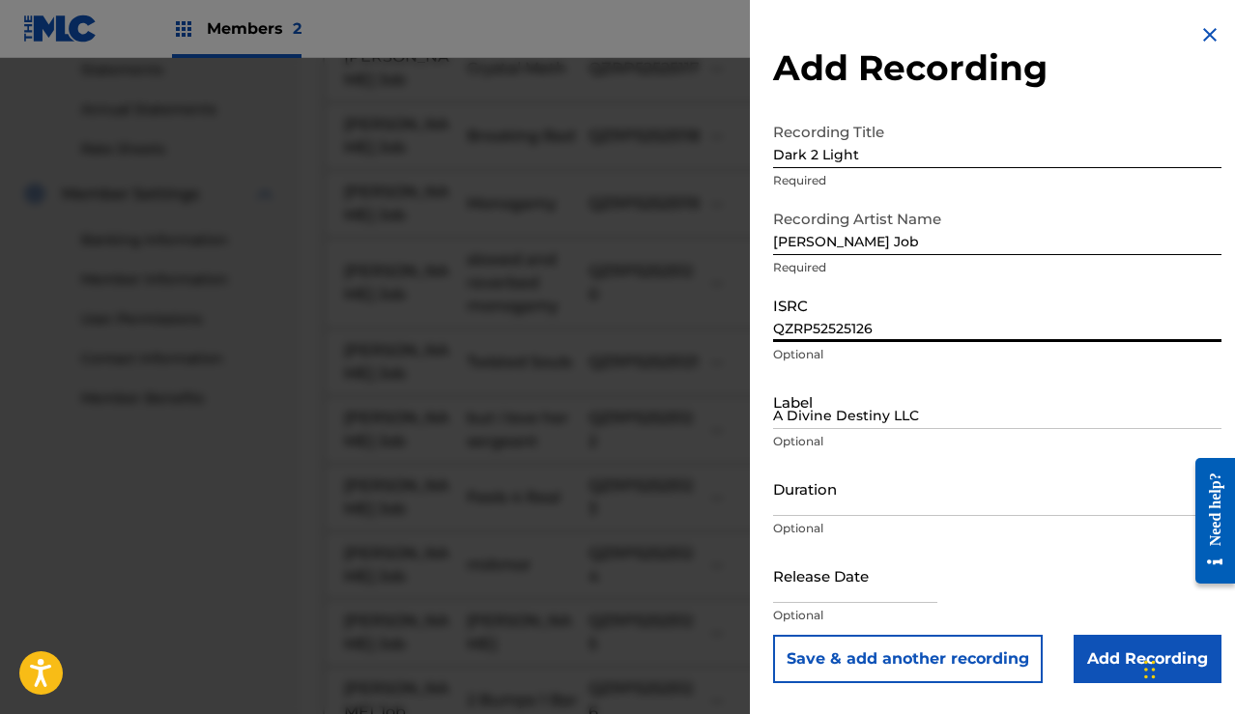
click at [847, 311] on input "QZRP52525126" at bounding box center [997, 314] width 448 height 55
paste input "QZRP52525127"
type input "QZRP52525127"
click at [851, 405] on input "A Divine Destiny LLC" at bounding box center [997, 401] width 448 height 55
type input "A Divine Destiny LLC"
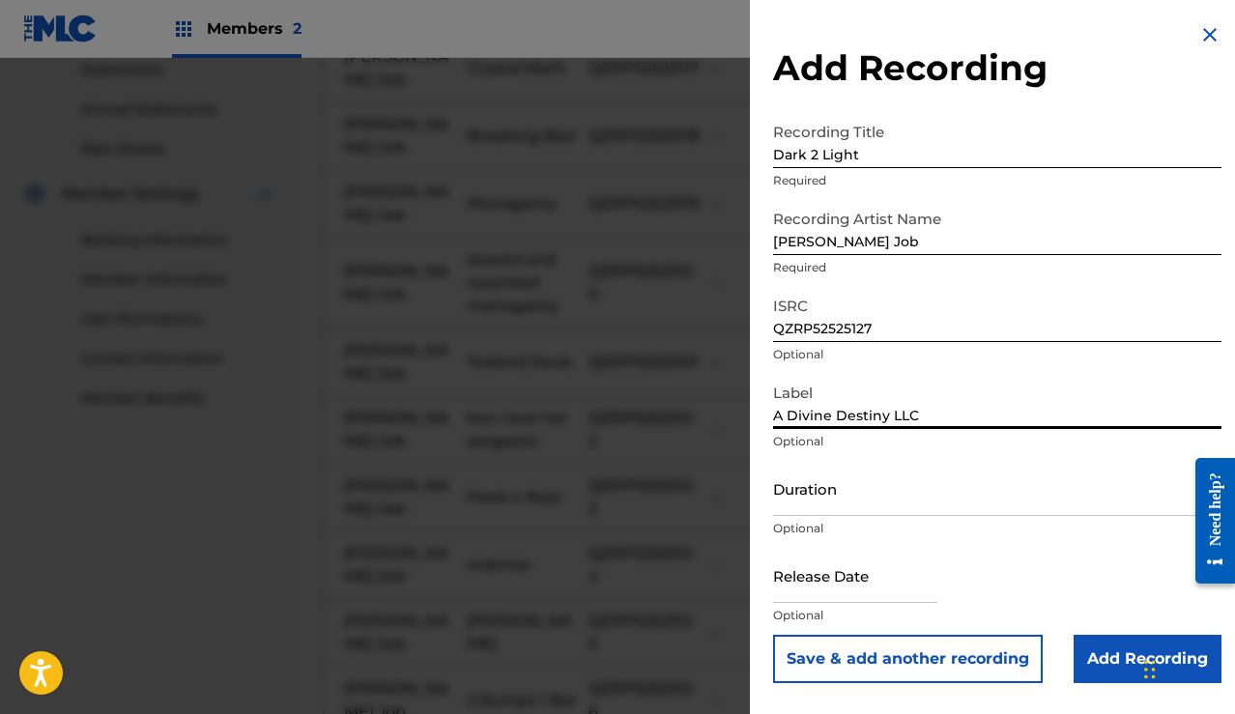
click at [912, 649] on button "Save & add another recording" at bounding box center [908, 659] width 270 height 48
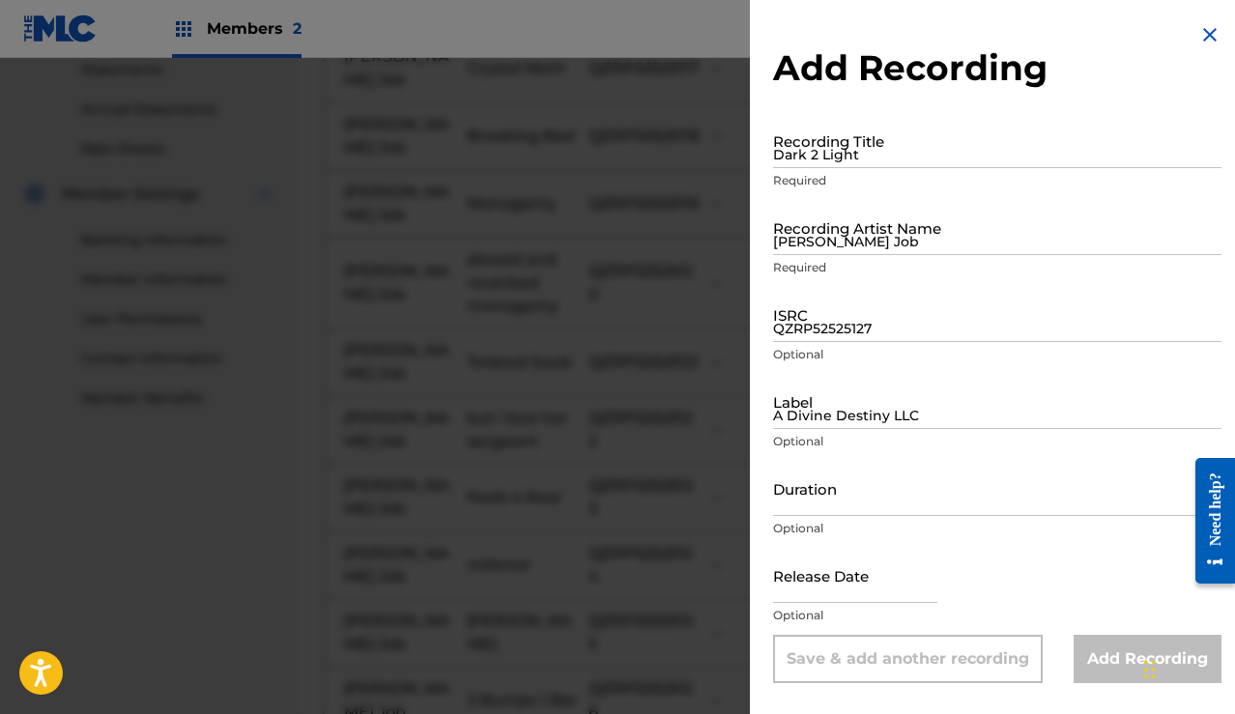
click at [876, 134] on input "Dark 2 Light" at bounding box center [997, 140] width 448 height 55
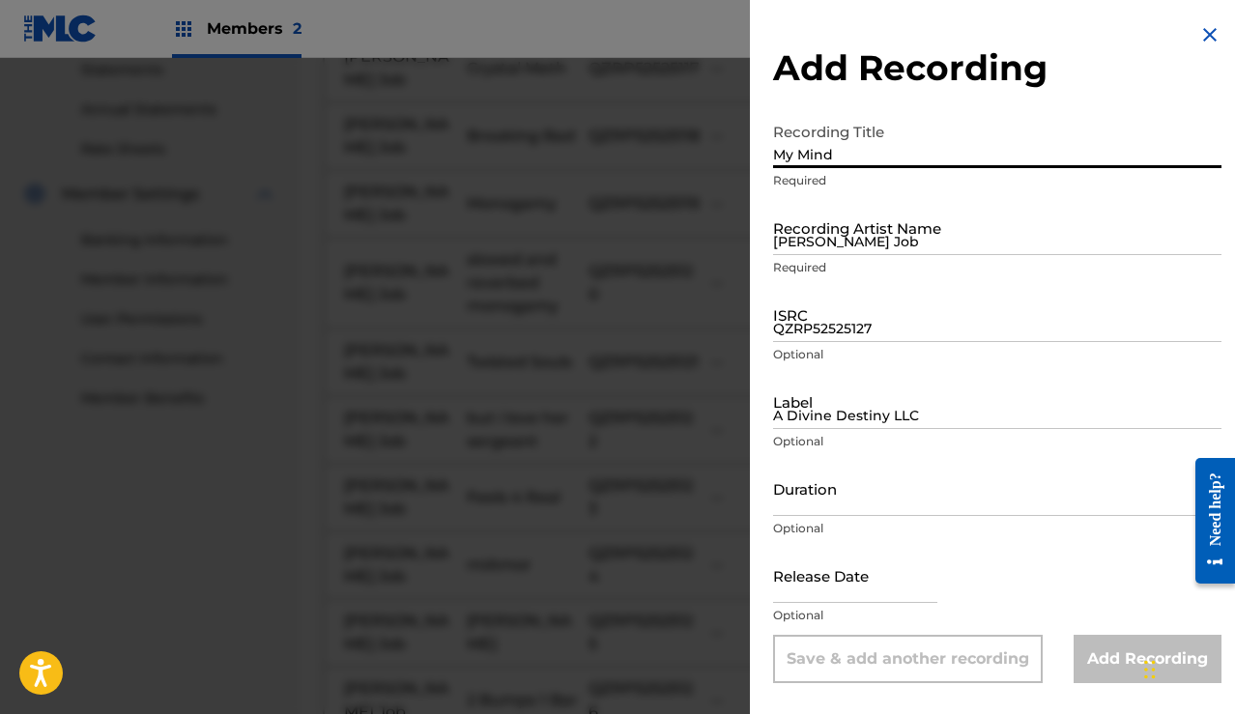
type input "My Mind"
click at [866, 235] on input "[PERSON_NAME] Job" at bounding box center [997, 227] width 448 height 55
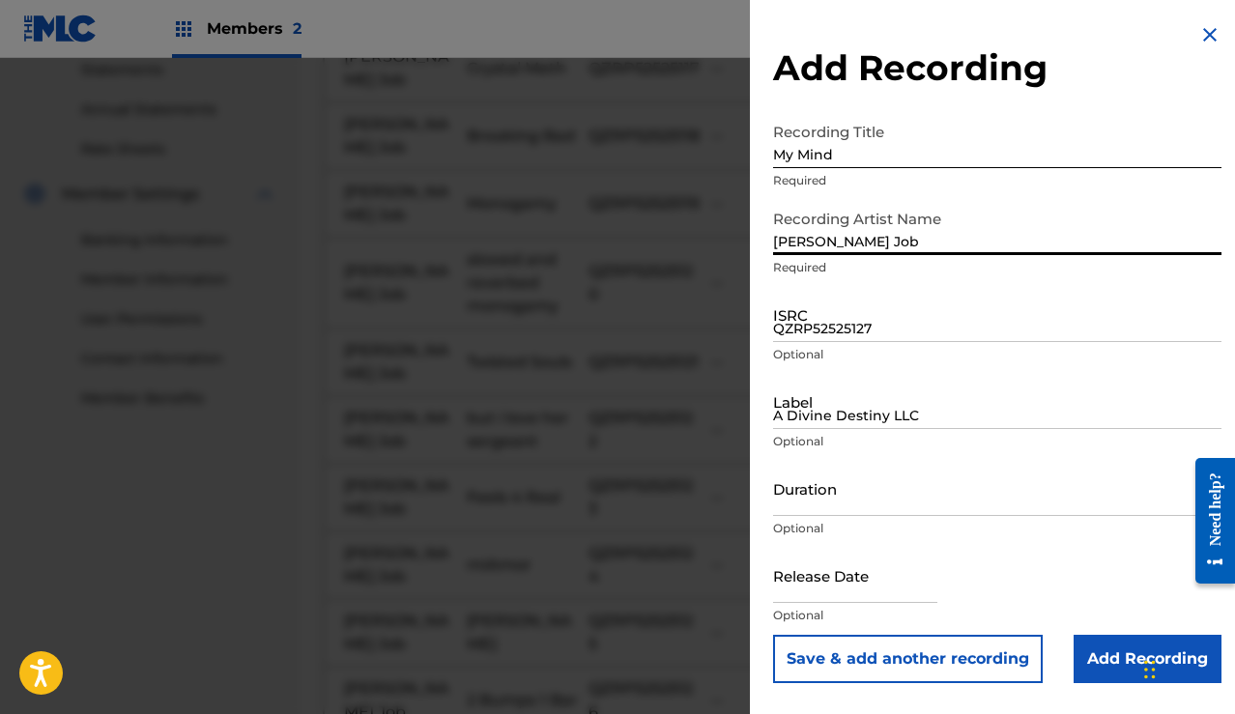
type input "[PERSON_NAME] Job"
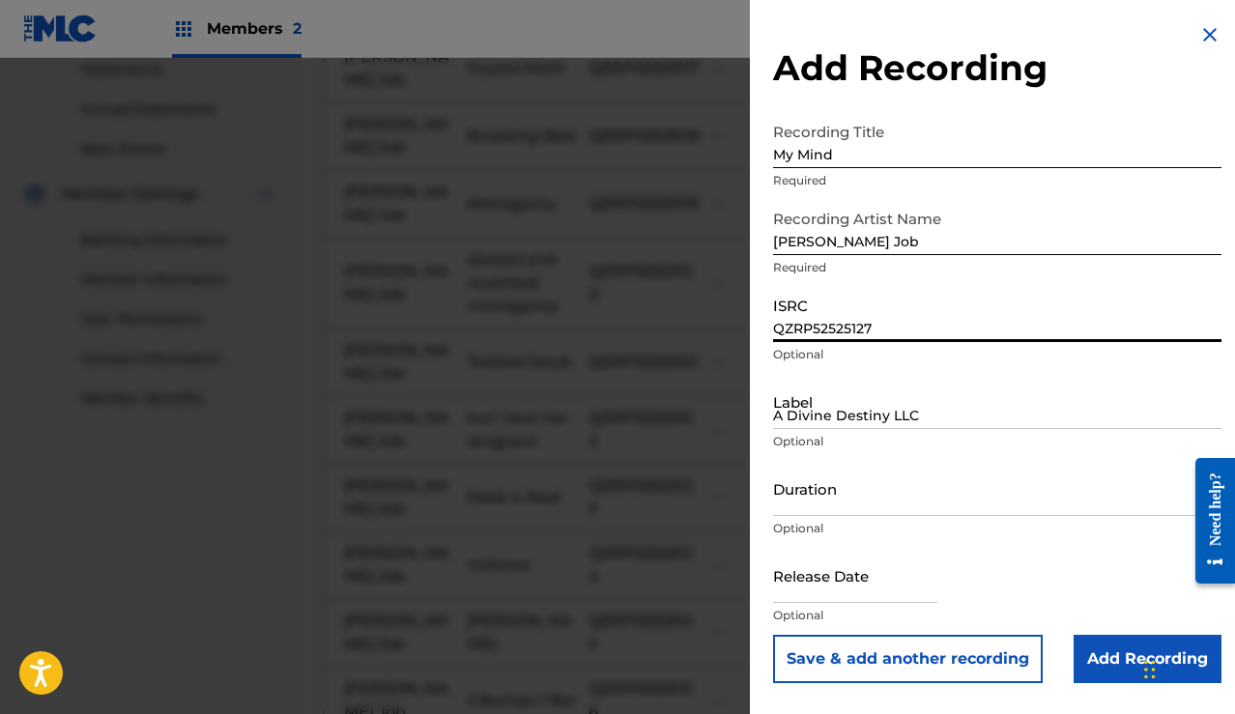
click at [849, 309] on input "QZRP52525127" at bounding box center [997, 314] width 448 height 55
paste input "QZRP52525128"
type input "QZRP52525128"
click at [836, 413] on input "A Divine Destiny LLC" at bounding box center [997, 401] width 448 height 55
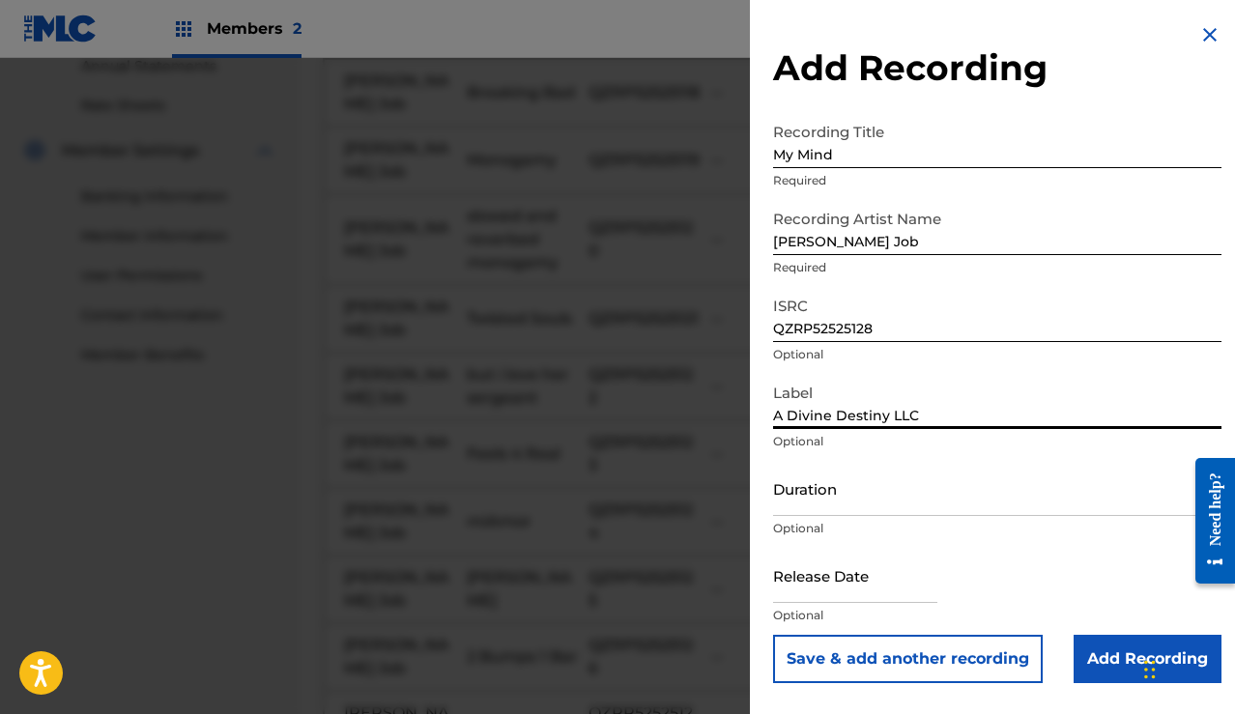
scroll to position [760, 0]
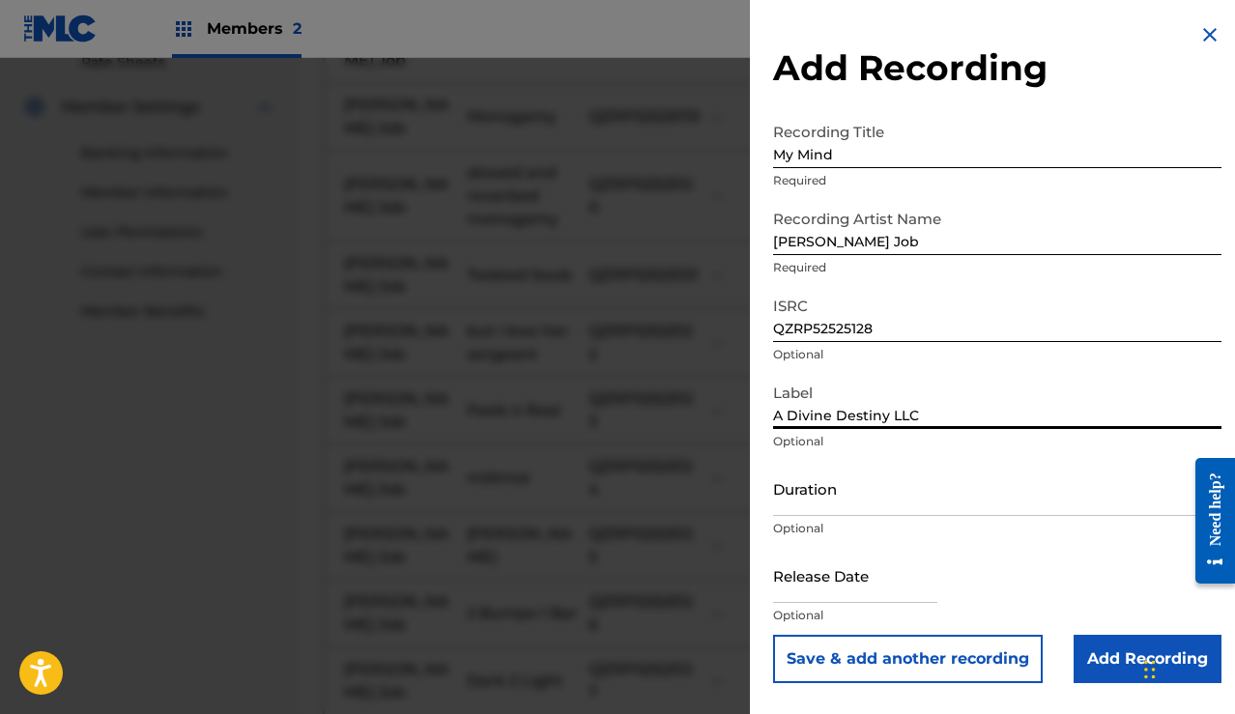
type input "A Divine Destiny LLC"
click at [1082, 649] on input "Add Recording" at bounding box center [1148, 659] width 148 height 48
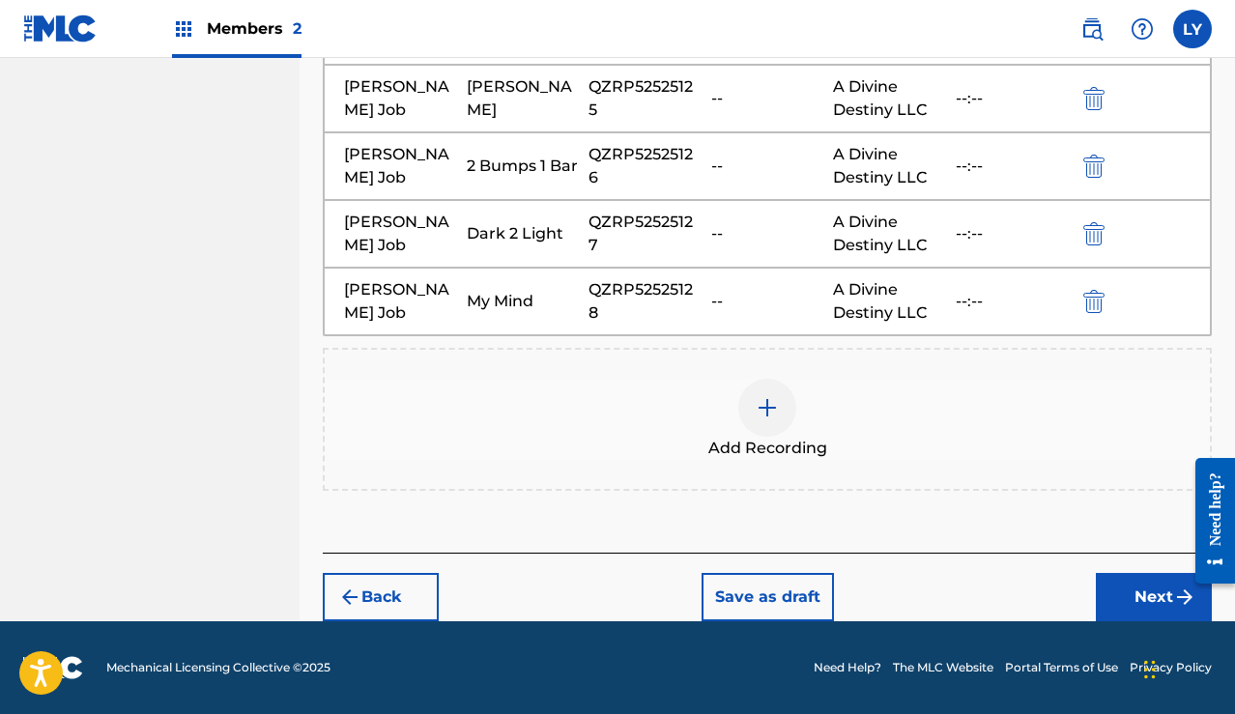
scroll to position [1200, 0]
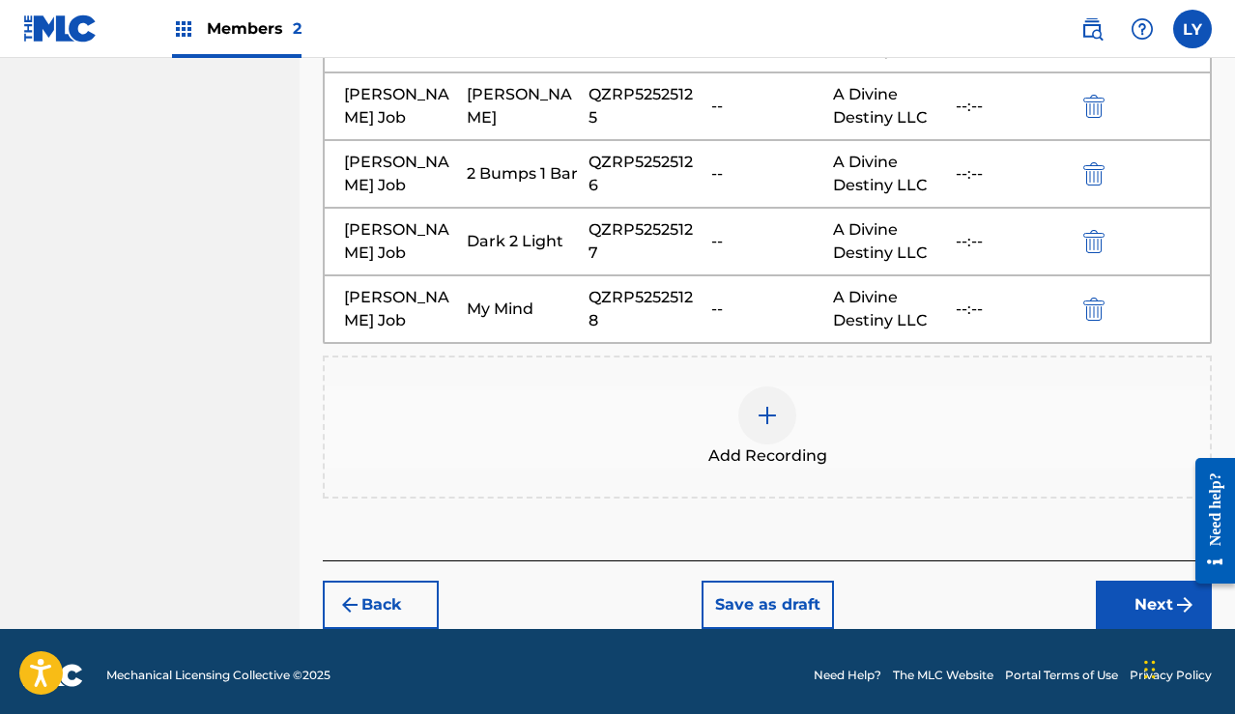
click at [1132, 591] on button "Next" at bounding box center [1154, 605] width 116 height 48
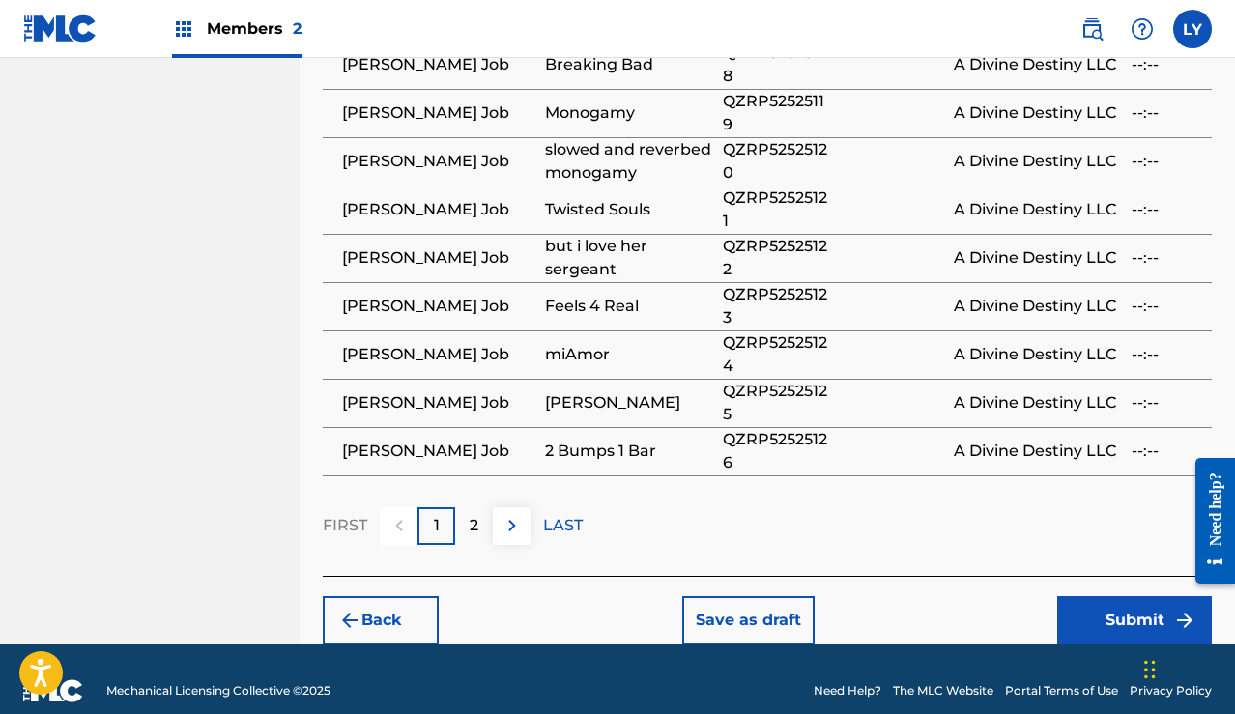
scroll to position [1448, 0]
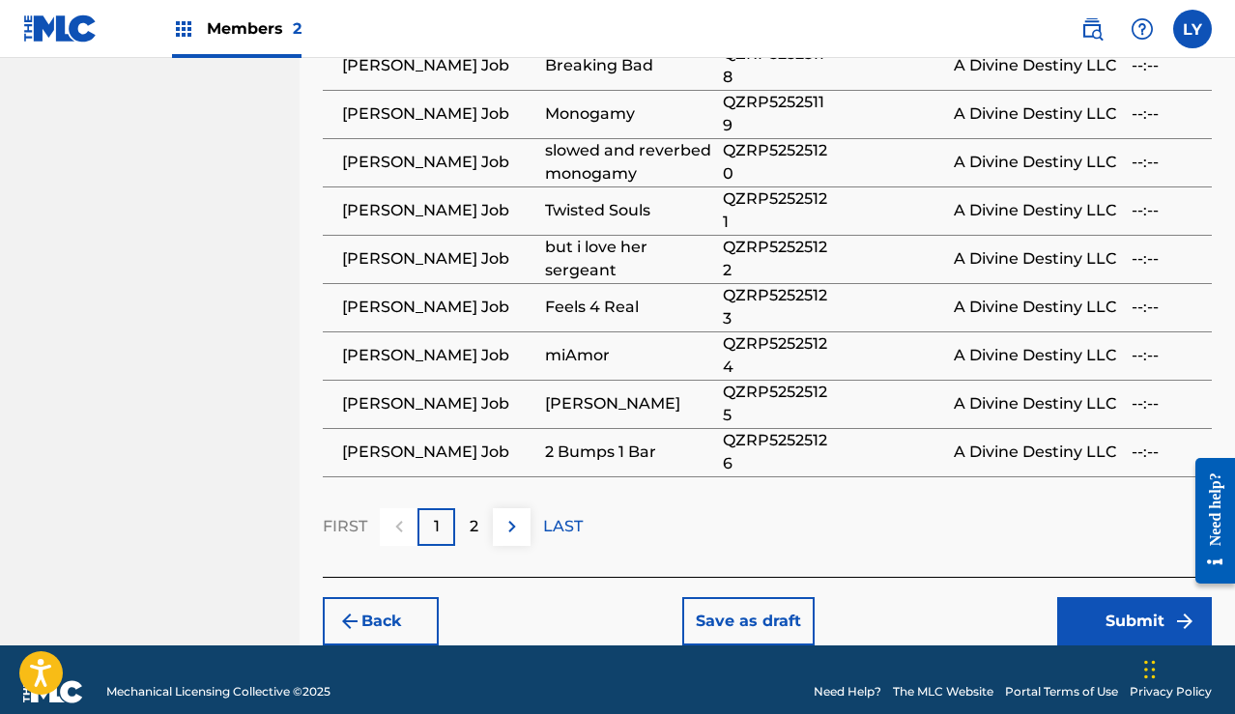
click at [1095, 597] on button "Submit" at bounding box center [1134, 621] width 155 height 48
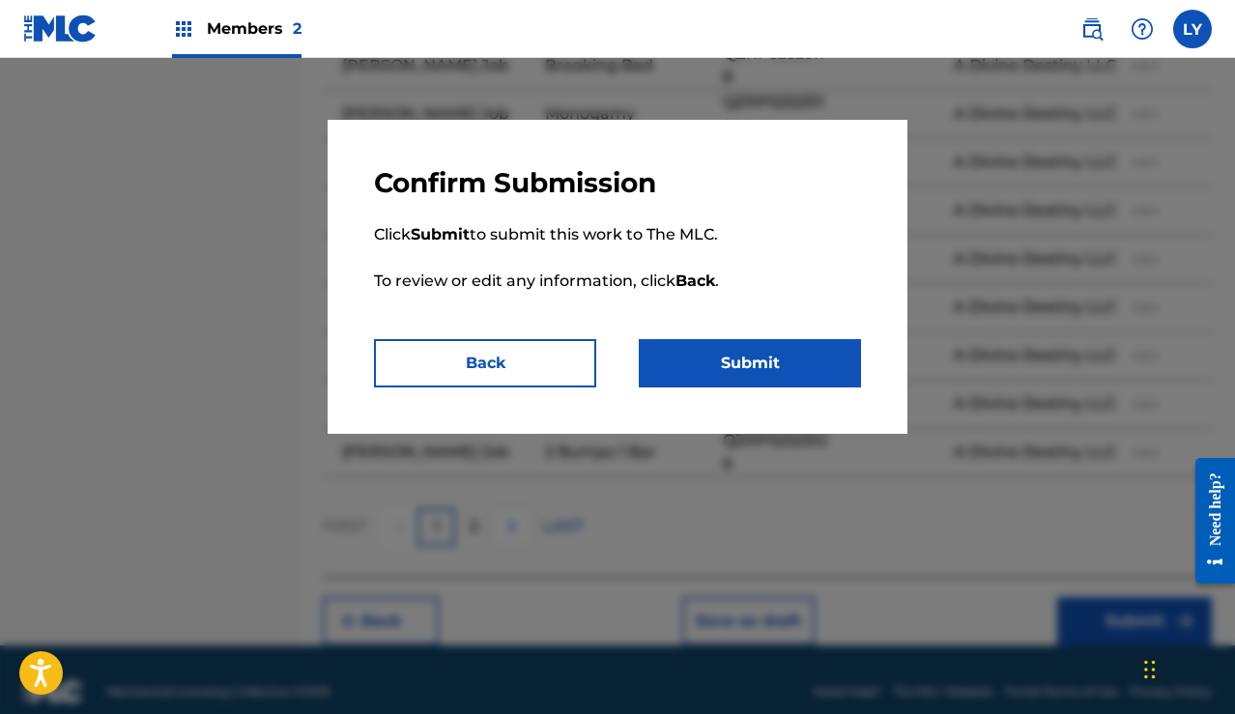
click at [752, 375] on button "Submit" at bounding box center [750, 363] width 222 height 48
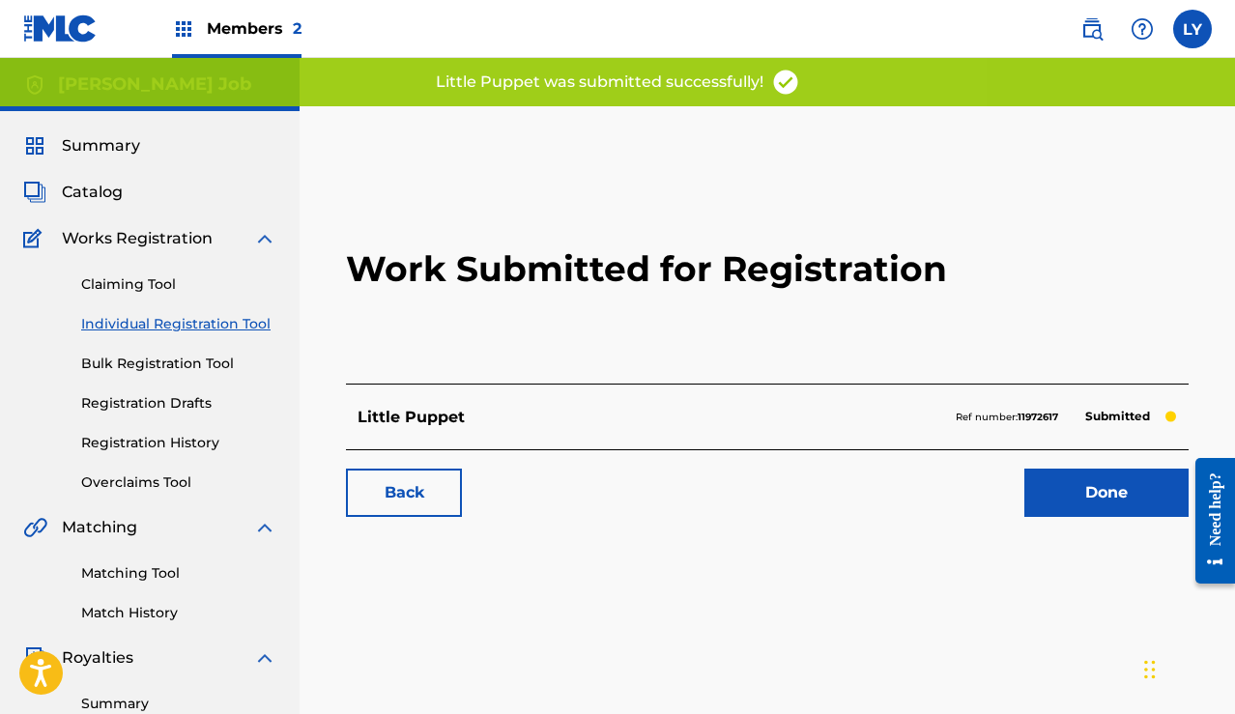
click at [1189, 23] on label at bounding box center [1192, 29] width 39 height 39
click at [1192, 29] on input "LY [PERSON_NAME] [EMAIL_ADDRESS][DOMAIN_NAME] Notification Preferences Profile …" at bounding box center [1192, 29] width 0 height 0
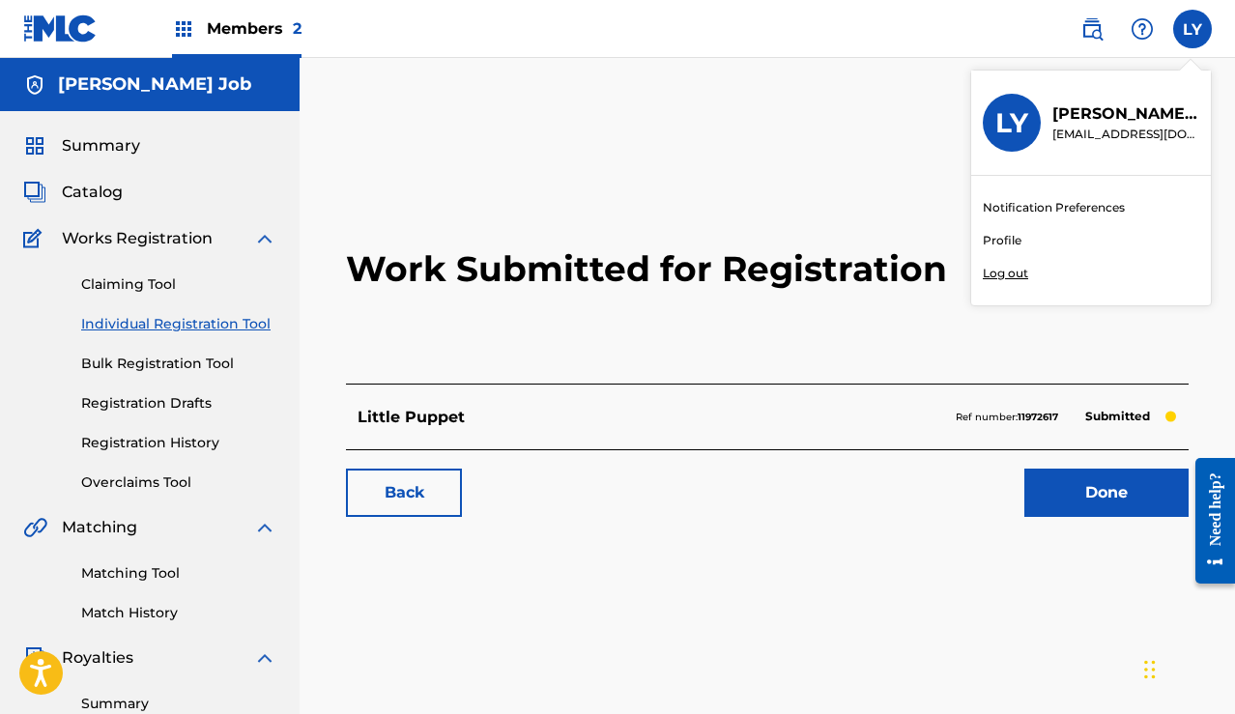
click at [1019, 273] on p "Log out" at bounding box center [1005, 273] width 45 height 17
click at [1192, 29] on input "LY [PERSON_NAME] [EMAIL_ADDRESS][DOMAIN_NAME] Notification Preferences Profile …" at bounding box center [1192, 29] width 0 height 0
